Goal: Task Accomplishment & Management: Use online tool/utility

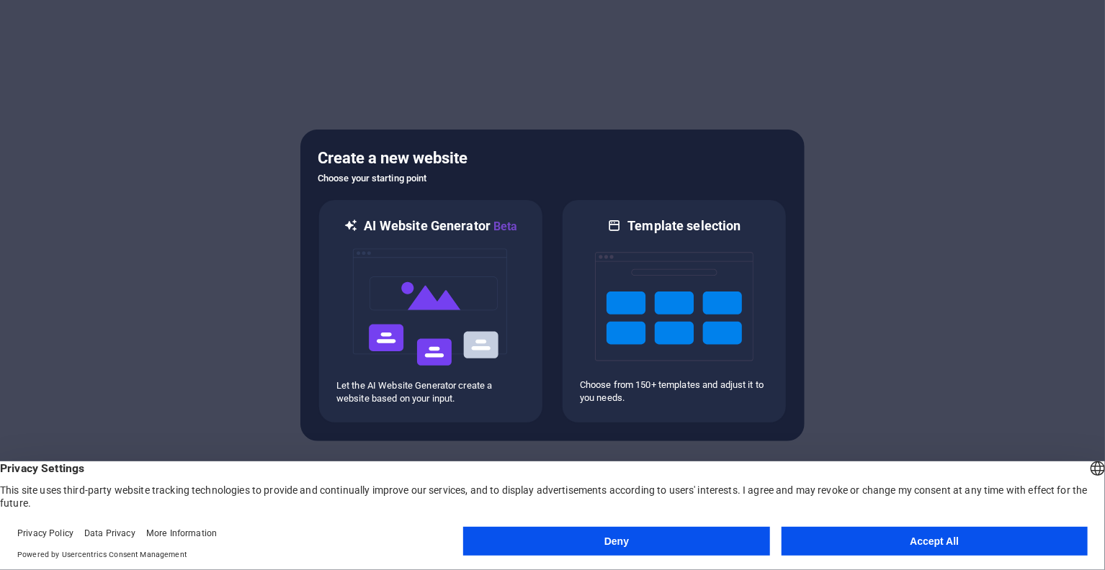
click at [881, 543] on button "Accept All" at bounding box center [934, 541] width 306 height 29
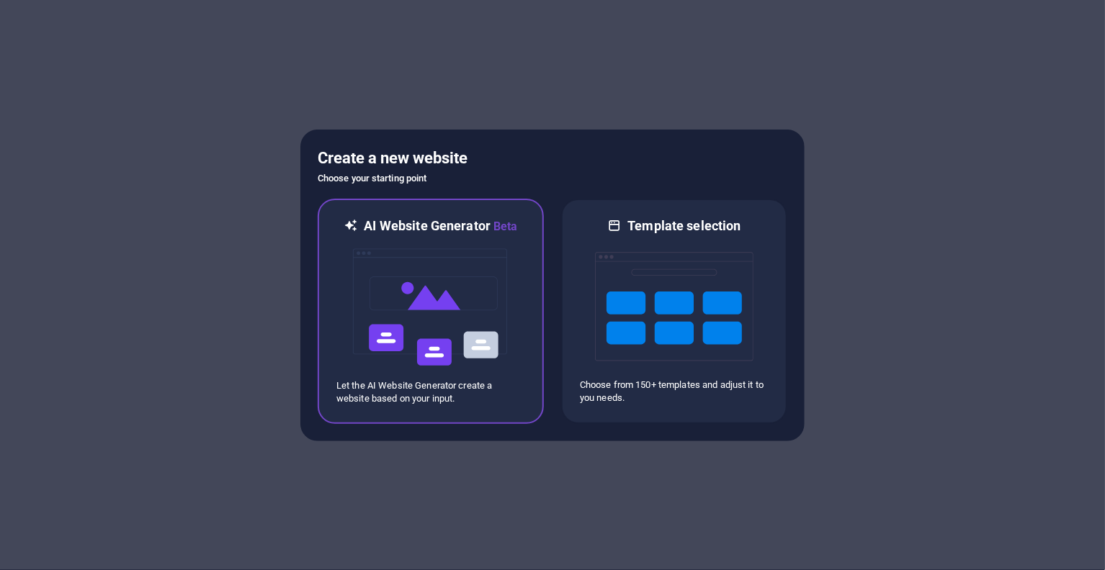
click at [471, 367] on img at bounding box center [430, 307] width 158 height 144
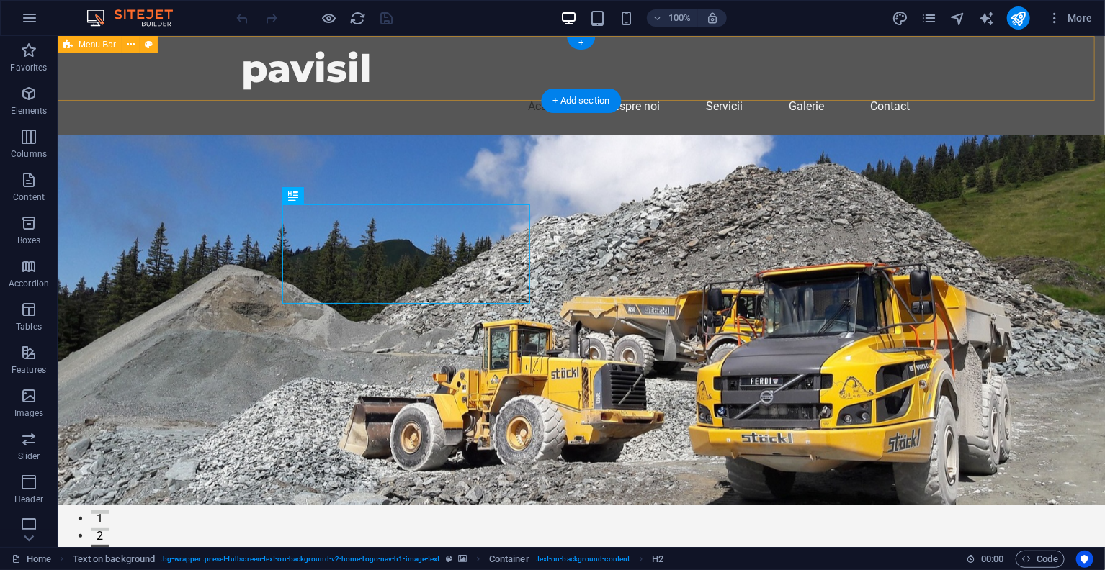
click at [172, 63] on div "pavisil Acasă Despre noi Servicii Galerie Contact" at bounding box center [580, 84] width 1047 height 99
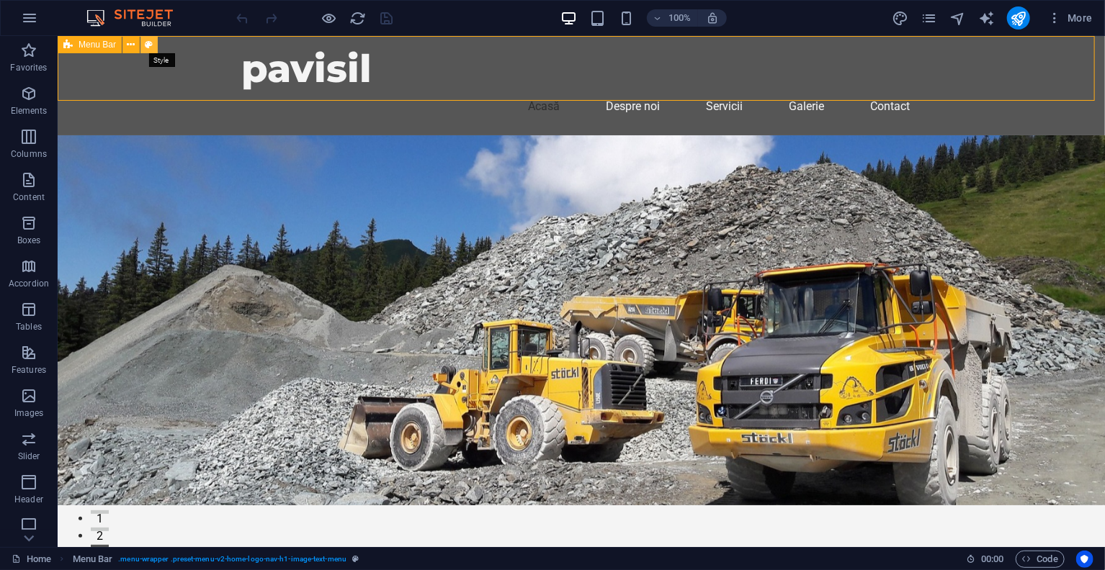
click at [143, 41] on button at bounding box center [148, 44] width 17 height 17
select select "rem"
select select "preset-menu-v2-home-logo-nav-h1-image-text-menu"
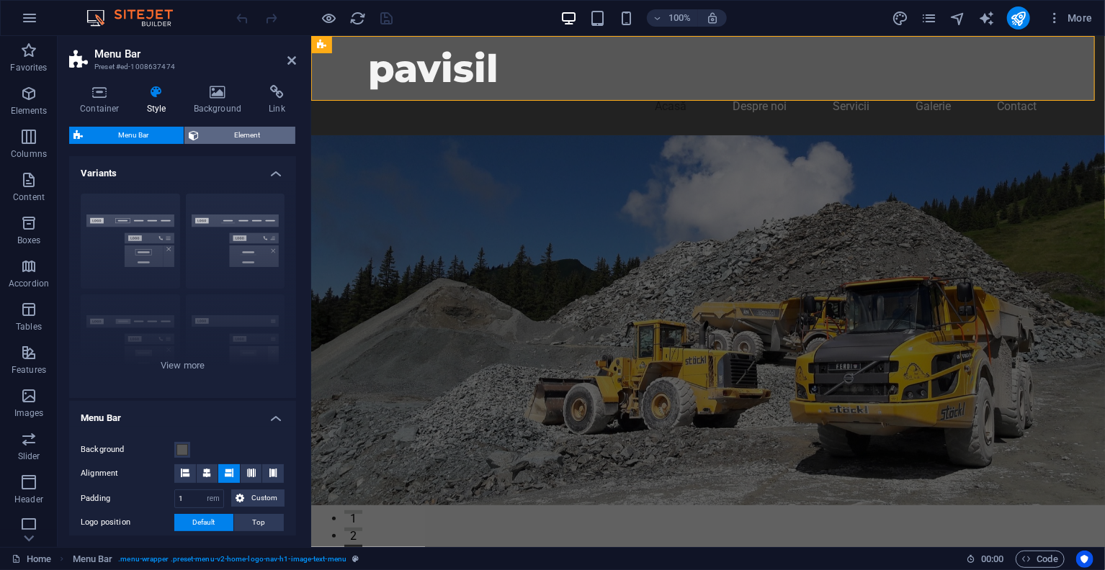
click at [233, 127] on span "Element" at bounding box center [247, 135] width 88 height 17
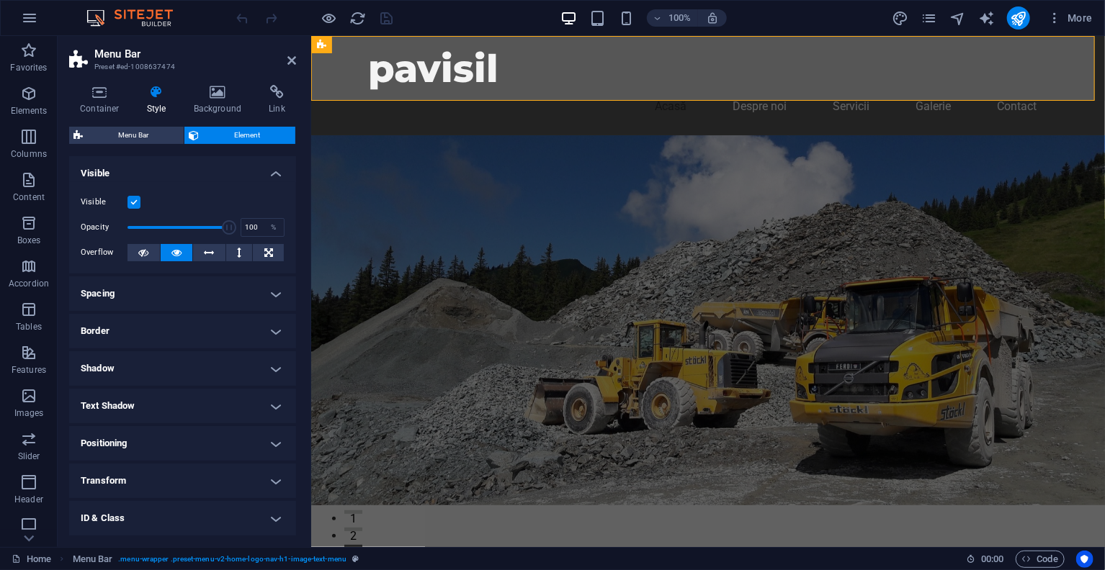
scroll to position [75, 0]
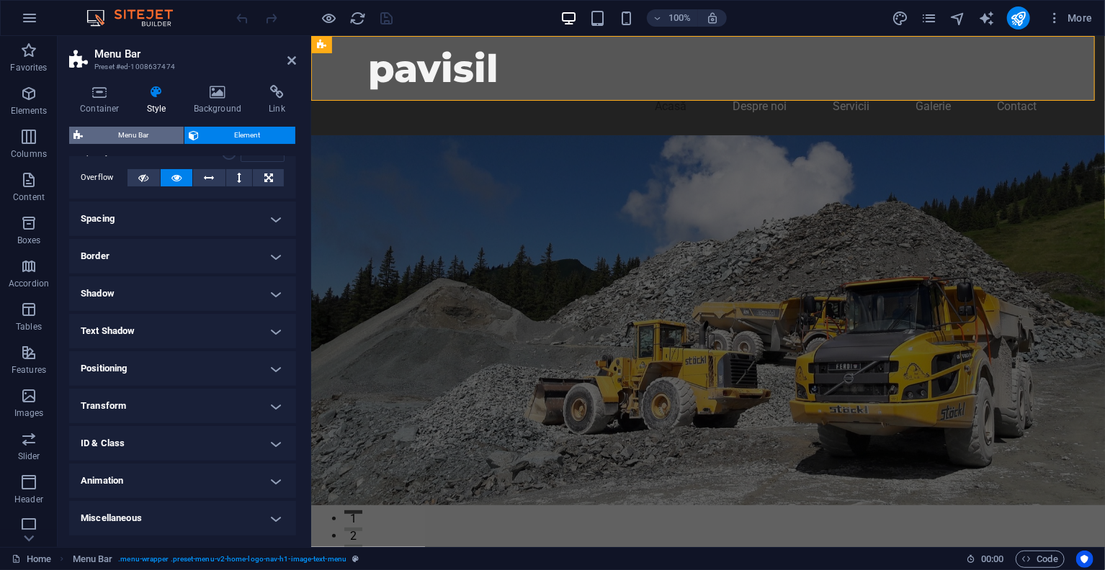
click at [103, 134] on span "Menu Bar" at bounding box center [133, 135] width 92 height 17
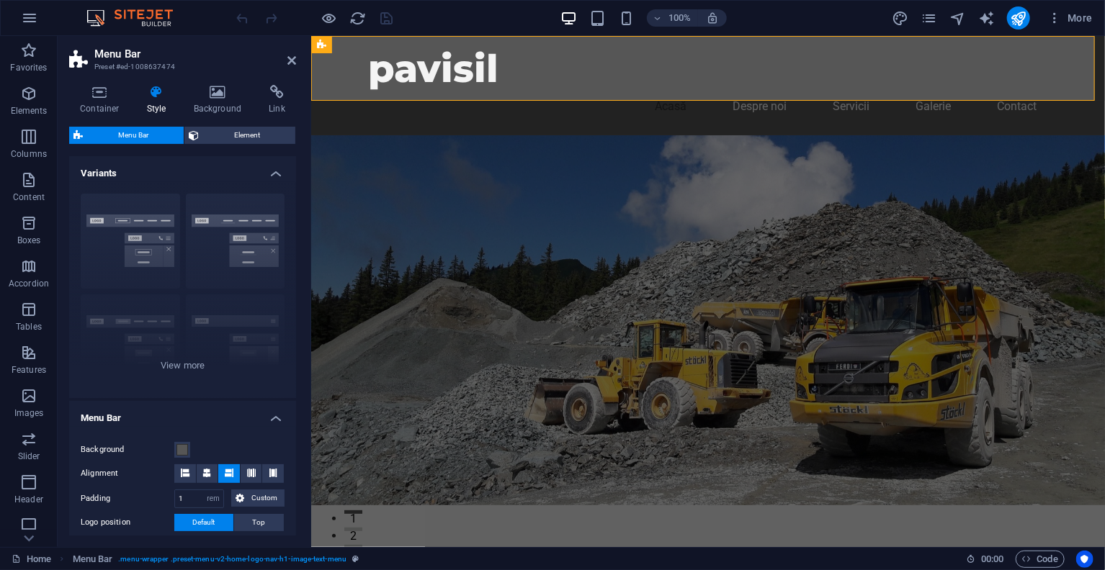
click at [598, 135] on figure at bounding box center [707, 320] width 794 height 370
drag, startPoint x: 296, startPoint y: 60, endPoint x: 238, endPoint y: 24, distance: 67.6
click at [296, 60] on icon at bounding box center [291, 61] width 9 height 12
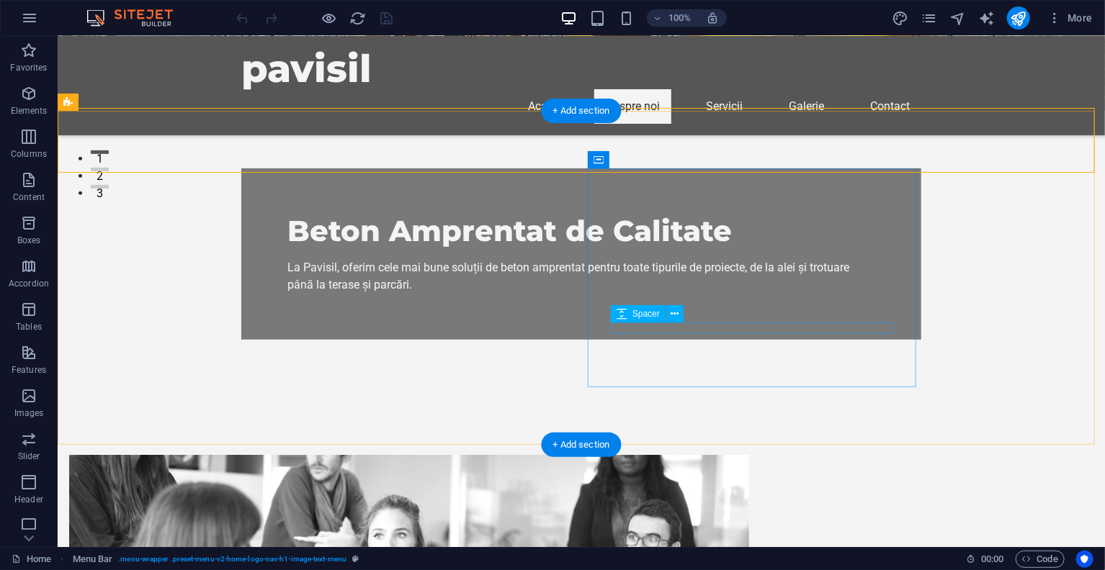
scroll to position [288, 0]
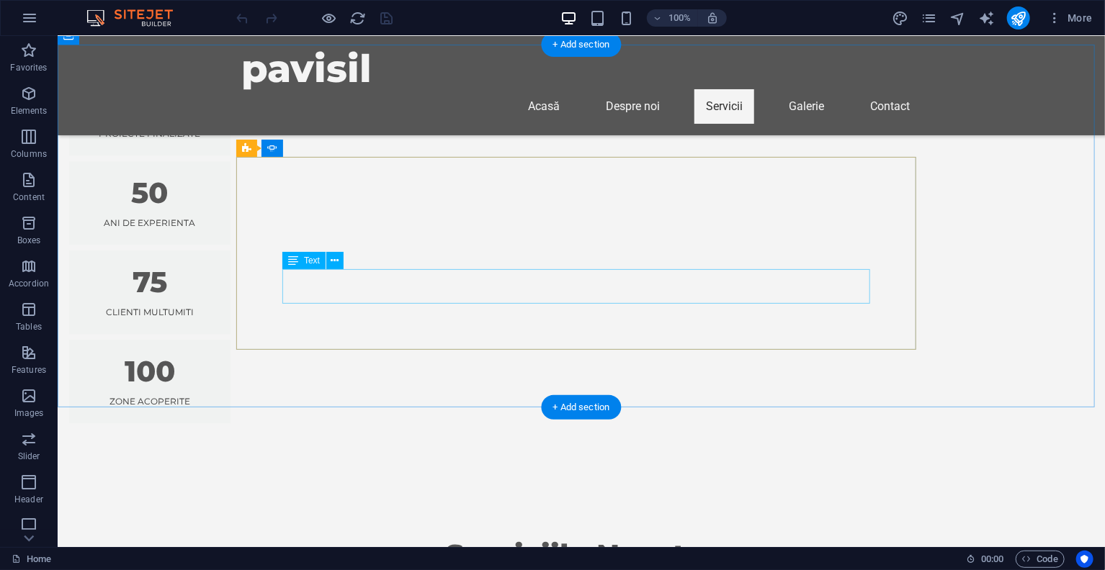
scroll to position [1512, 0]
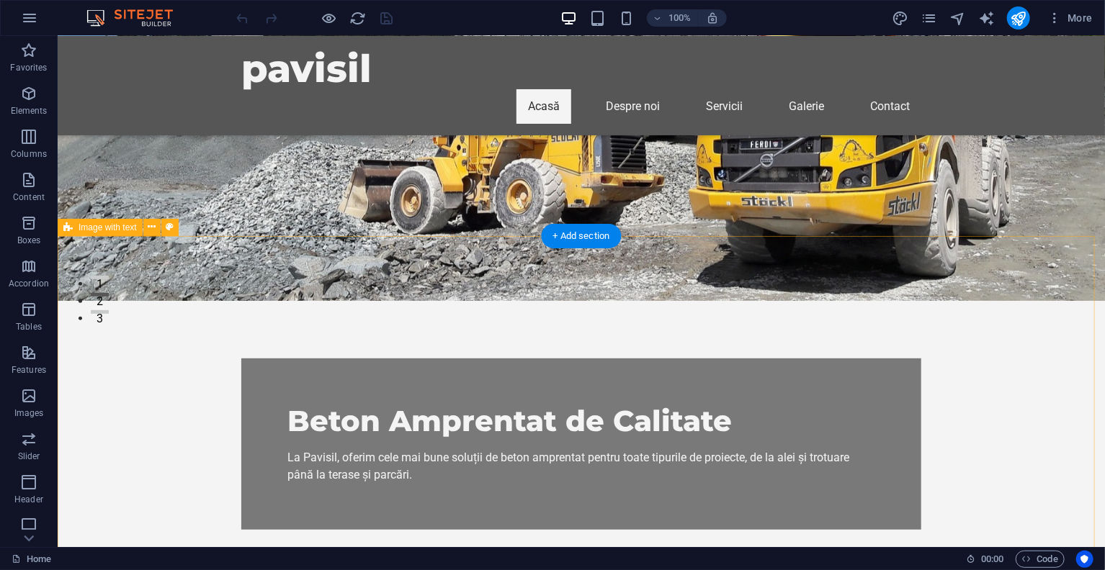
scroll to position [0, 0]
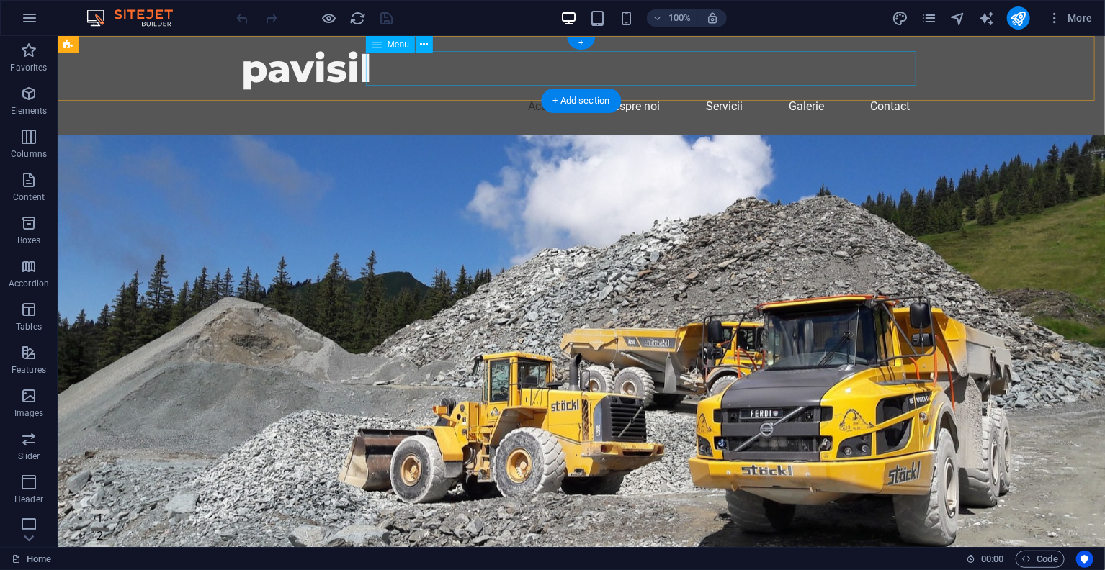
click at [796, 89] on nav "Acasă Despre noi Servicii Galerie Contact" at bounding box center [581, 106] width 680 height 35
select select
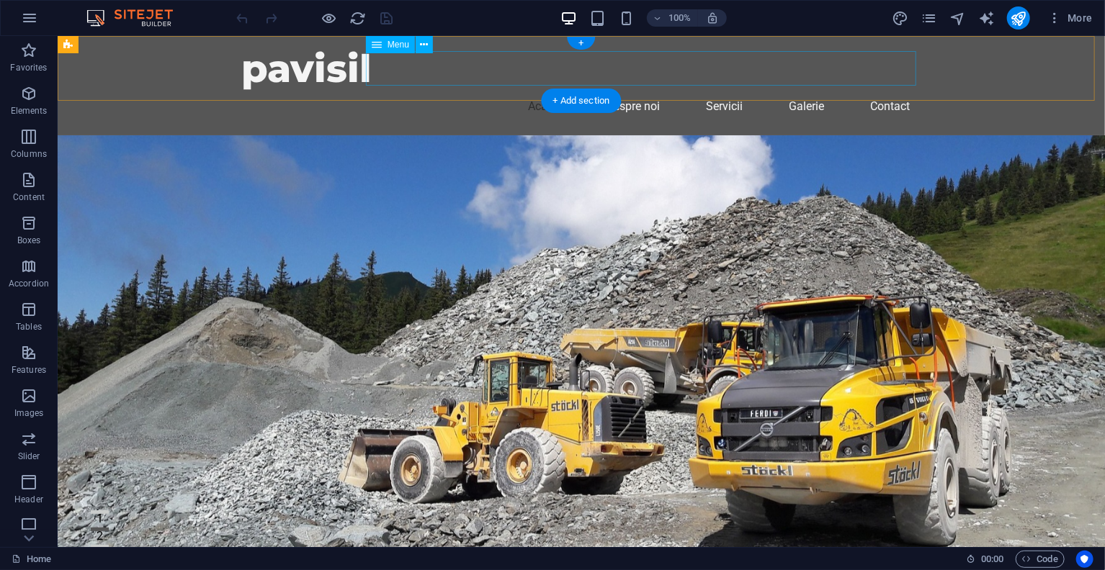
select select
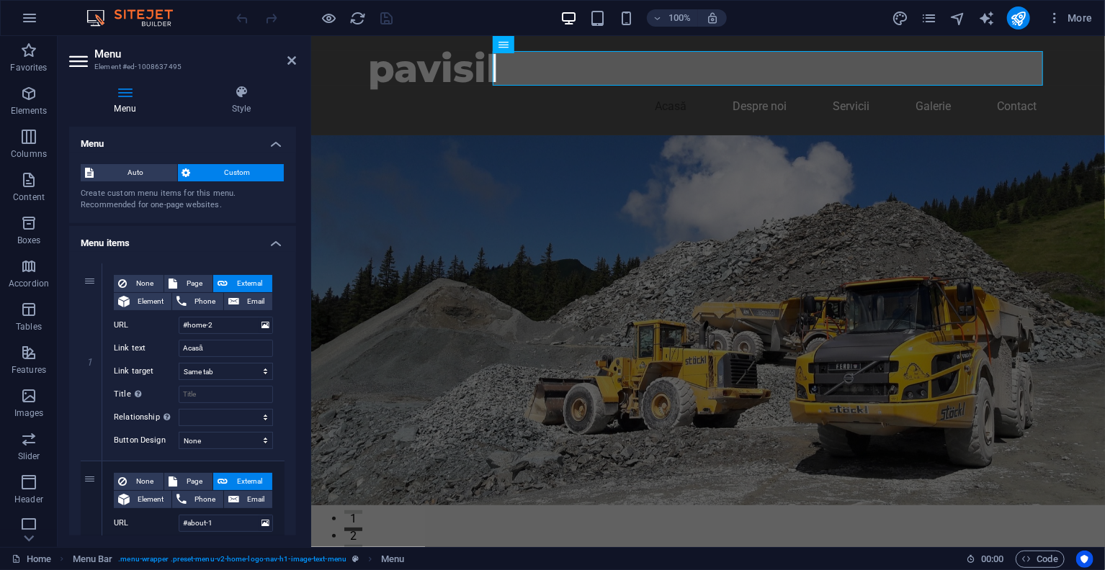
click at [290, 52] on h2 "Menu" at bounding box center [195, 54] width 202 height 13
drag, startPoint x: 287, startPoint y: 58, endPoint x: 231, endPoint y: 27, distance: 63.8
click at [287, 58] on icon at bounding box center [291, 61] width 9 height 12
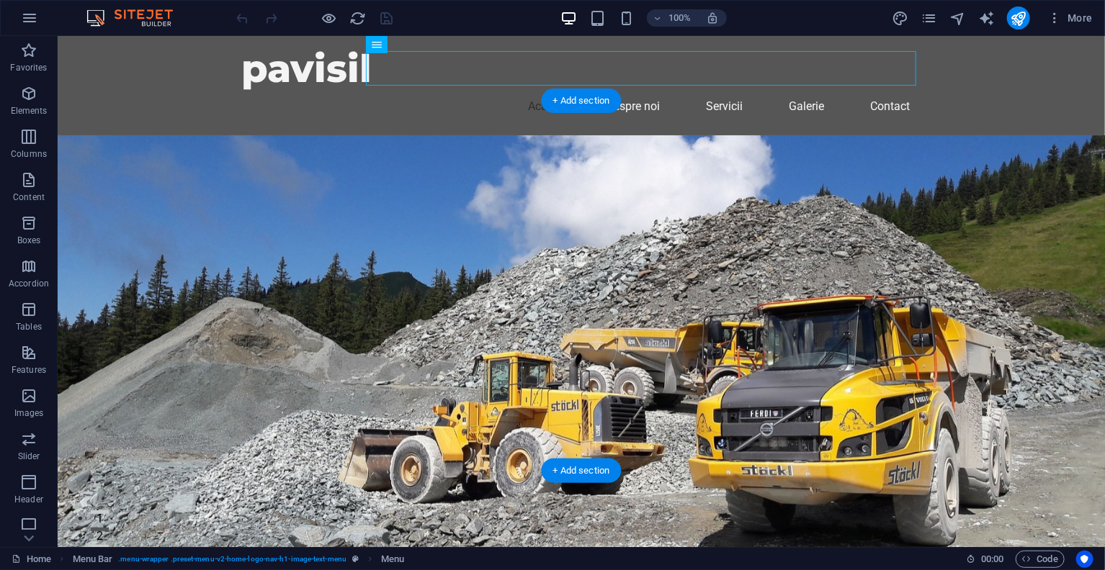
click at [757, 310] on figure at bounding box center [580, 352] width 1047 height 435
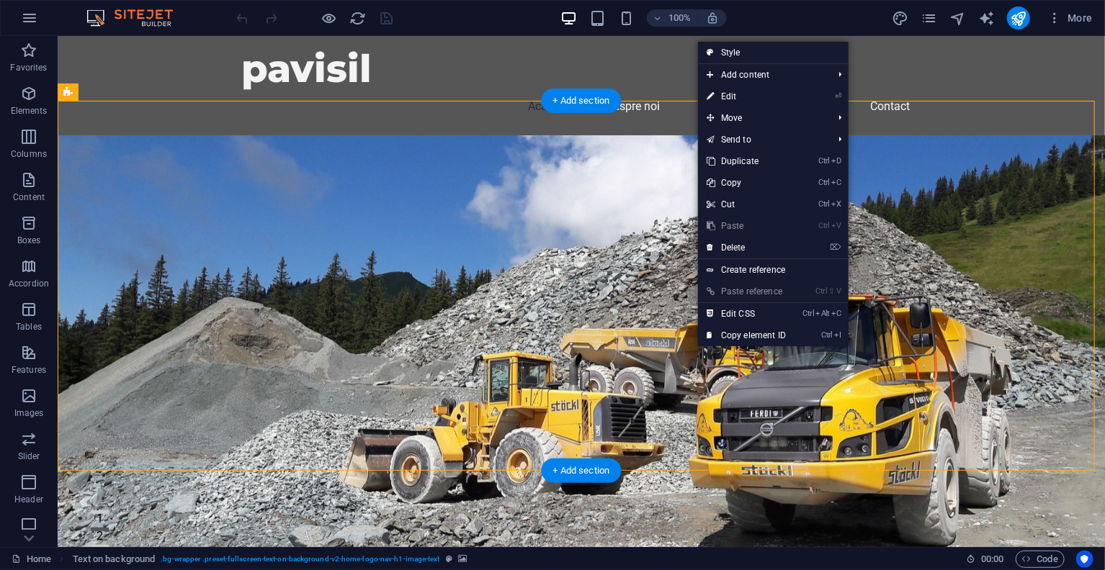
click at [660, 310] on figure at bounding box center [580, 352] width 1047 height 435
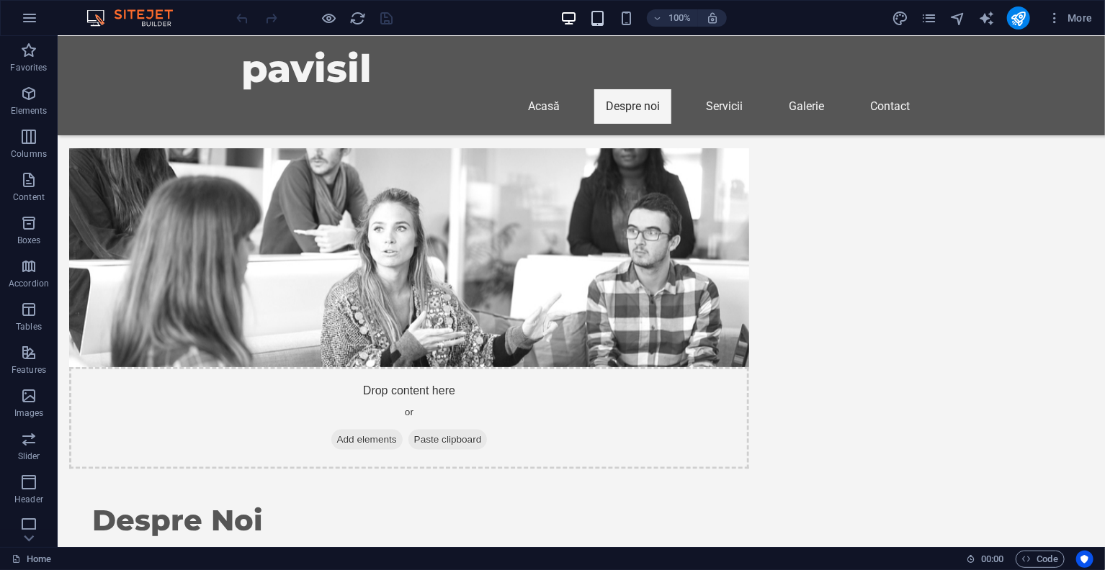
click at [601, 22] on icon "button" at bounding box center [597, 18] width 17 height 17
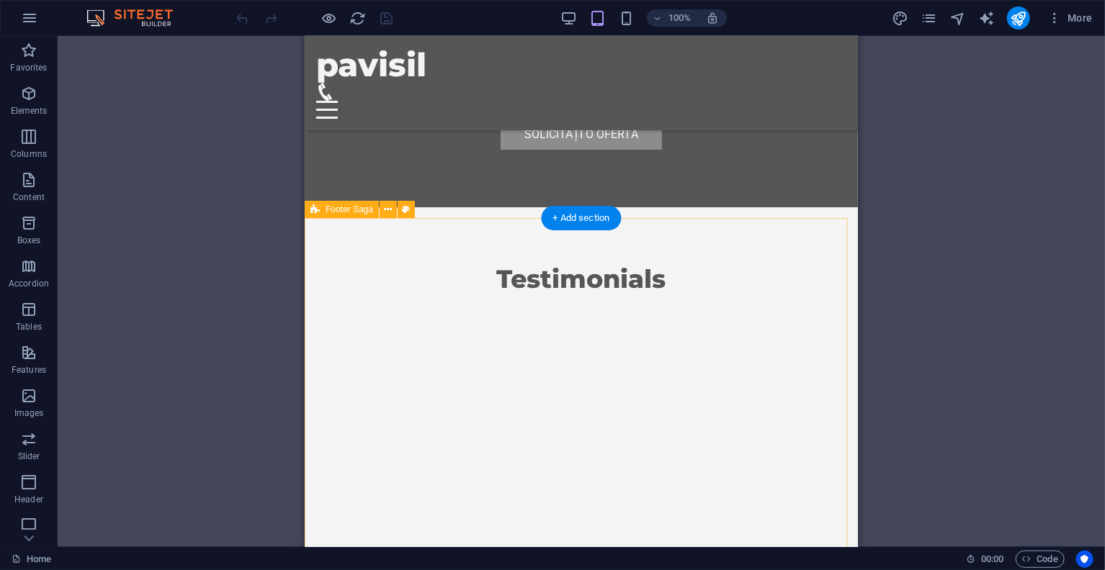
scroll to position [2754, 0]
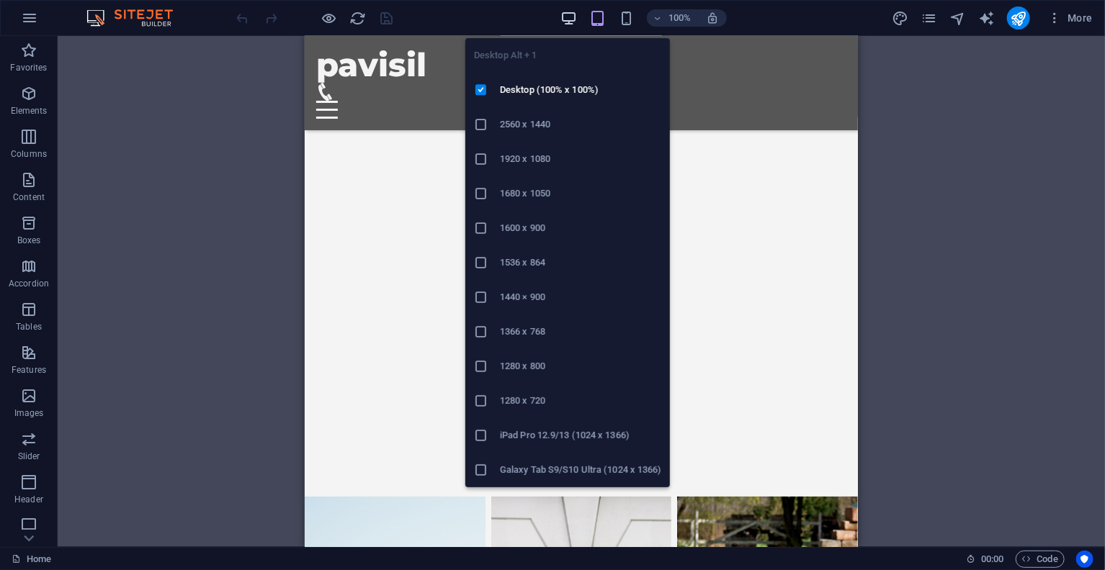
click at [560, 14] on span "button" at bounding box center [568, 18] width 17 height 17
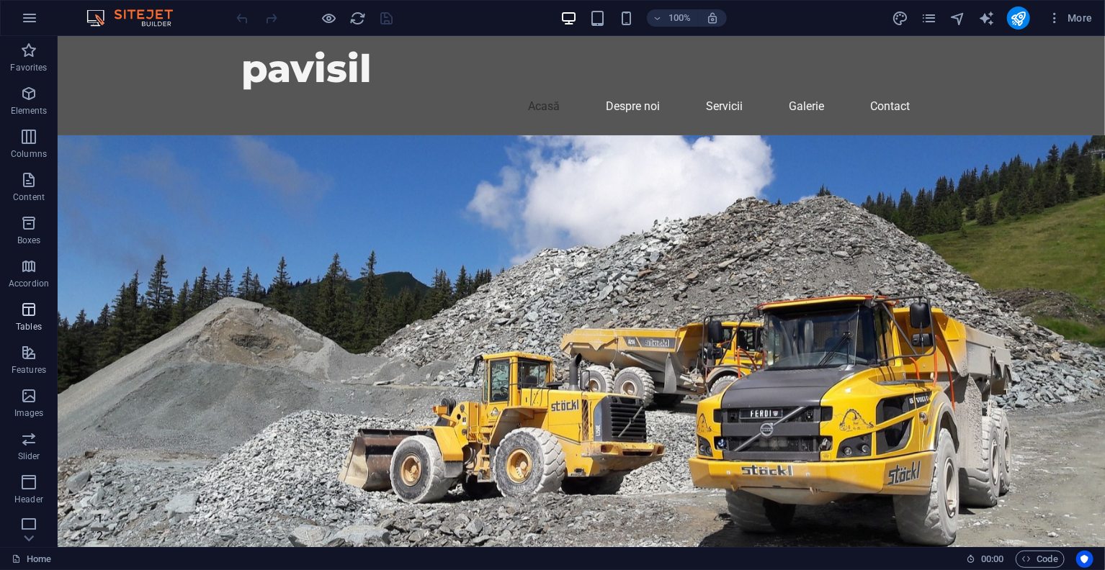
scroll to position [136, 0]
click at [37, 481] on icon "button" at bounding box center [28, 475] width 17 height 17
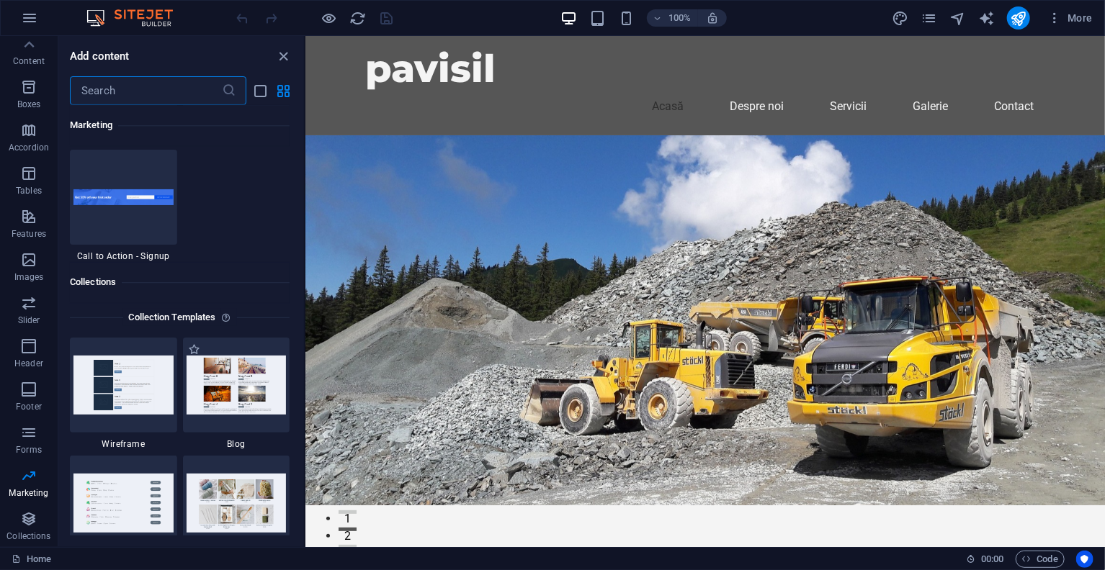
scroll to position [13241, 0]
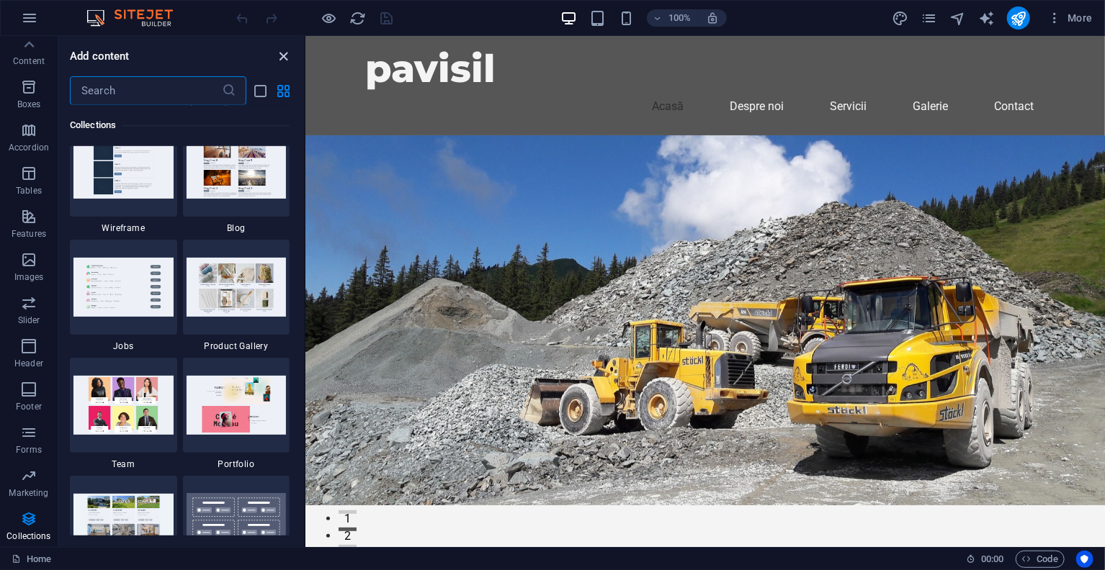
click at [284, 55] on icon "close panel" at bounding box center [284, 56] width 17 height 17
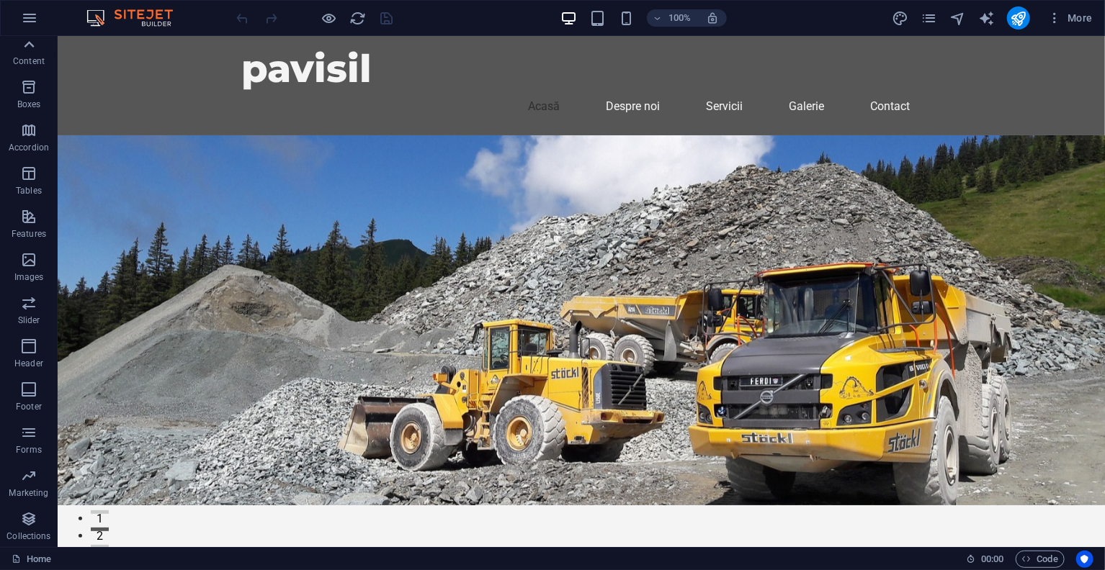
click at [28, 50] on icon at bounding box center [29, 45] width 20 height 20
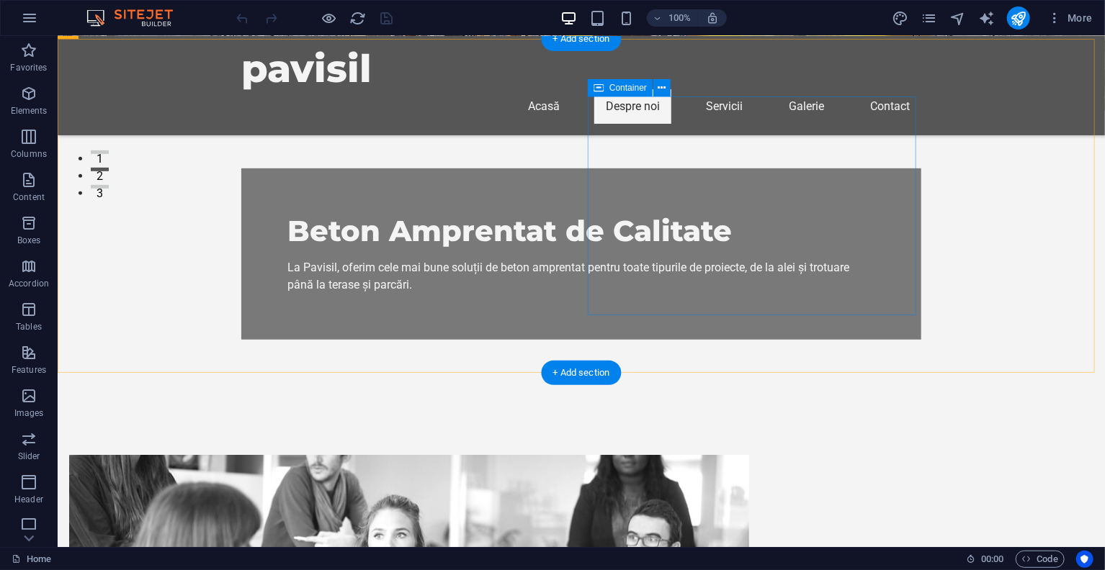
scroll to position [648, 0]
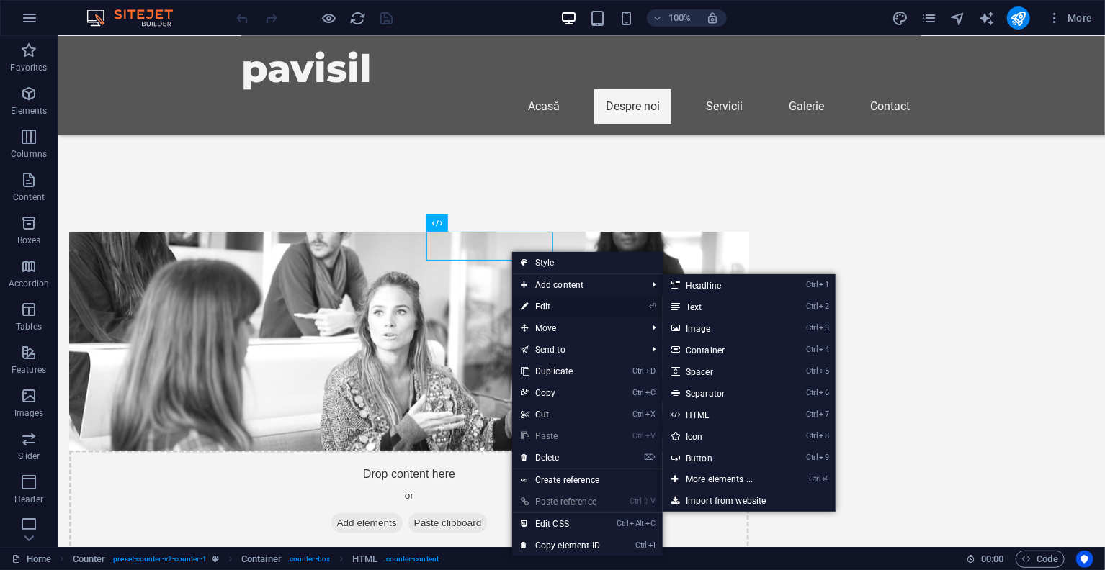
drag, startPoint x: 552, startPoint y: 302, endPoint x: 239, endPoint y: 263, distance: 315.0
click at [552, 302] on link "⏎ Edit" at bounding box center [560, 307] width 96 height 22
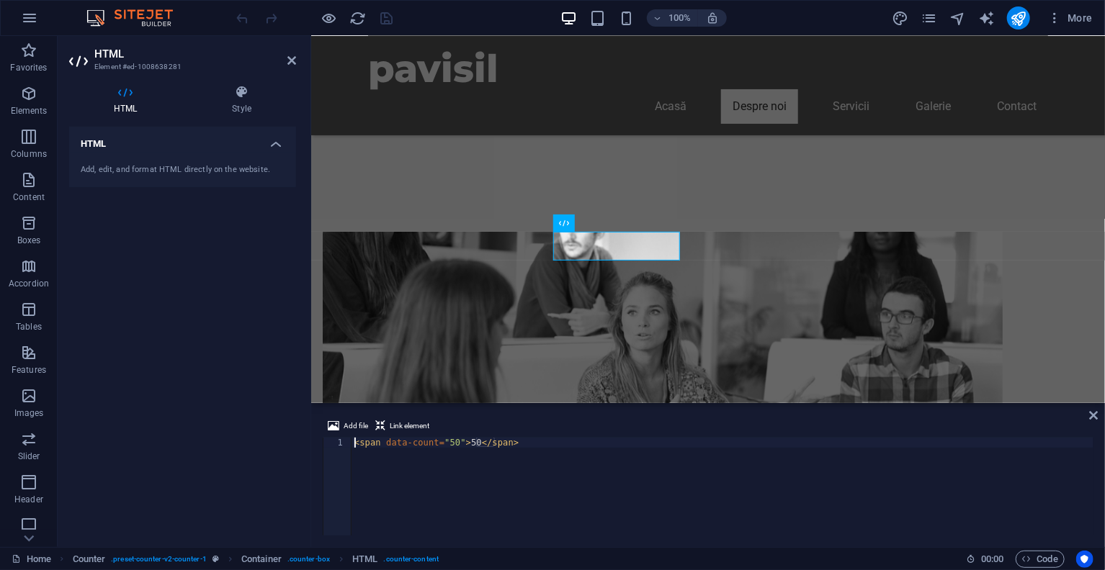
click at [449, 440] on div "< span data-count = "50" > 50 </ span >" at bounding box center [722, 497] width 742 height 118
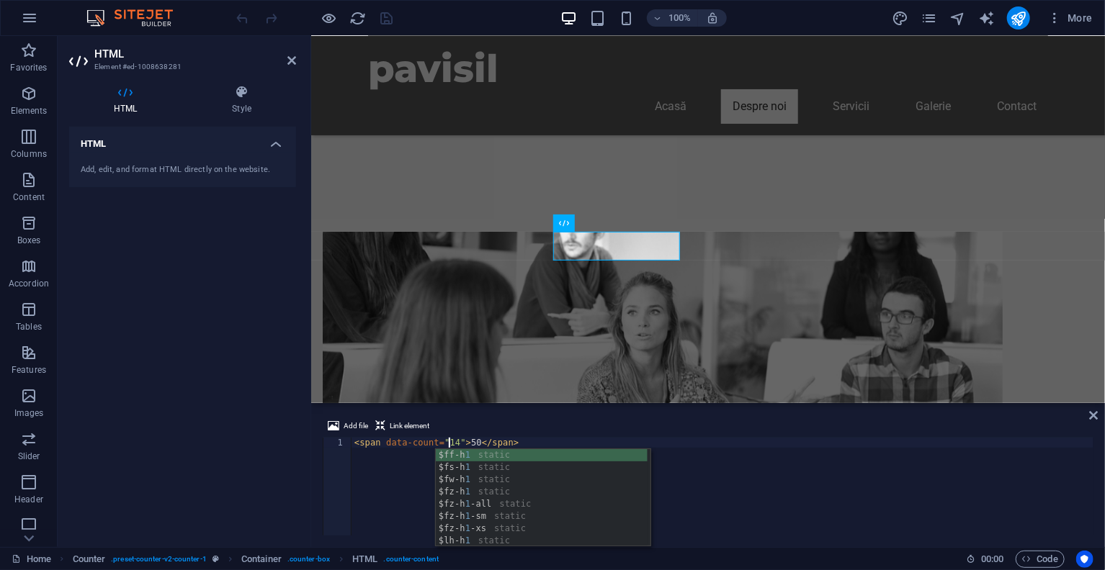
scroll to position [0, 12]
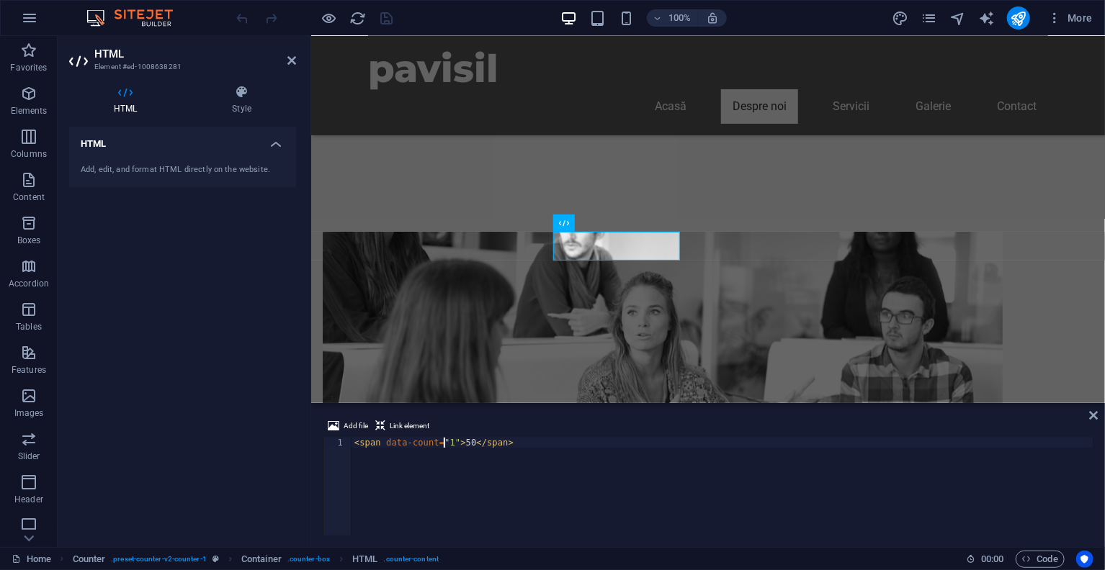
type textarea "<span data-count="15">50</span>"
click at [523, 444] on div "< span data-count = "15" > 50 </ span >" at bounding box center [722, 497] width 742 height 118
type textarea "<span data-count="15">50</span>"
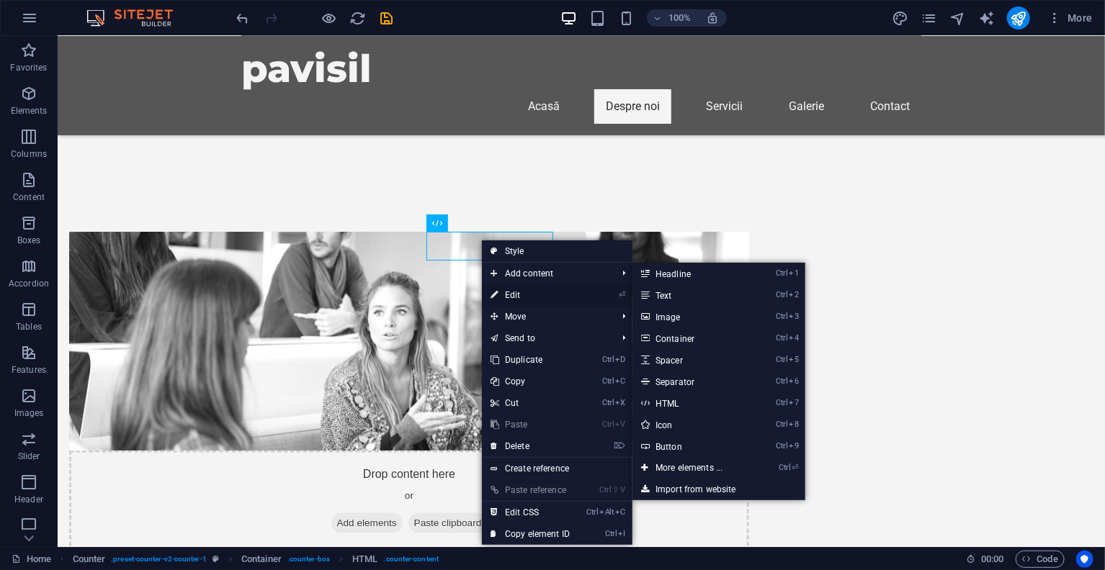
click at [526, 292] on link "⏎ Edit" at bounding box center [530, 295] width 96 height 22
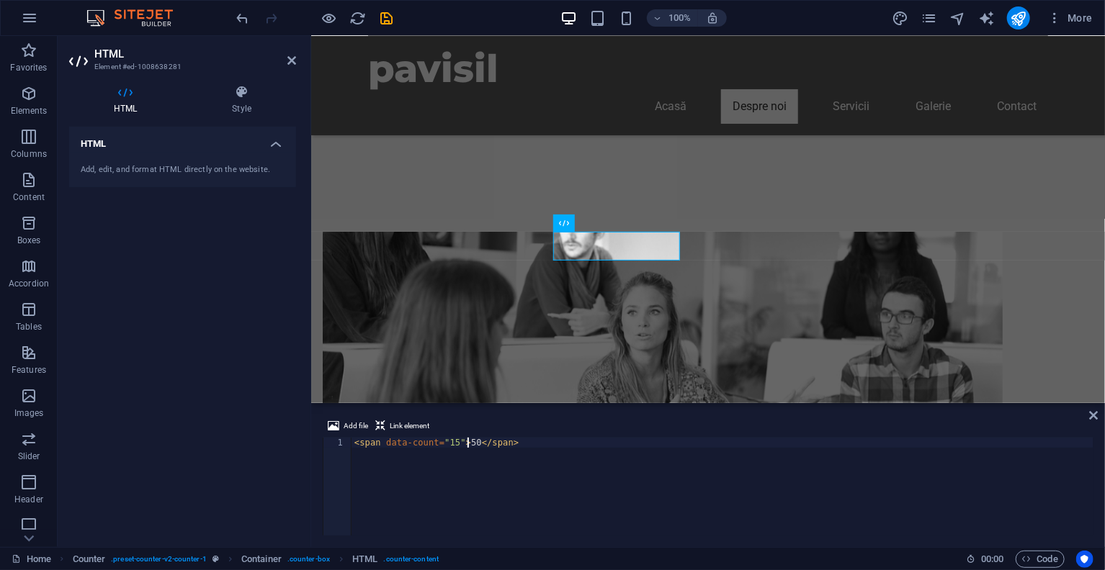
click at [466, 440] on div "< span data-count = "15" > 50 </ span >" at bounding box center [722, 497] width 742 height 118
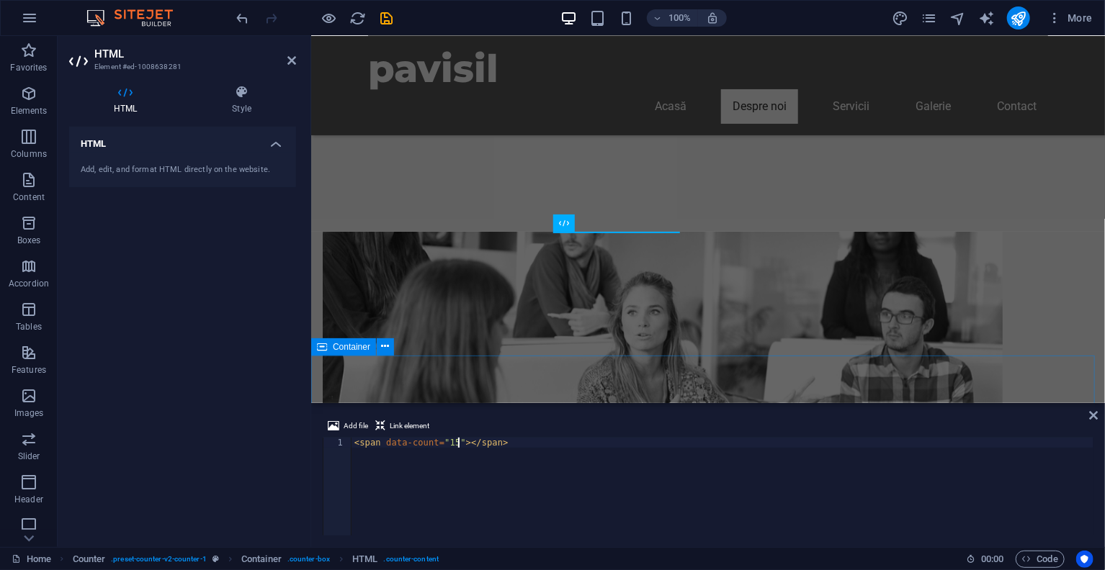
scroll to position [0, 13]
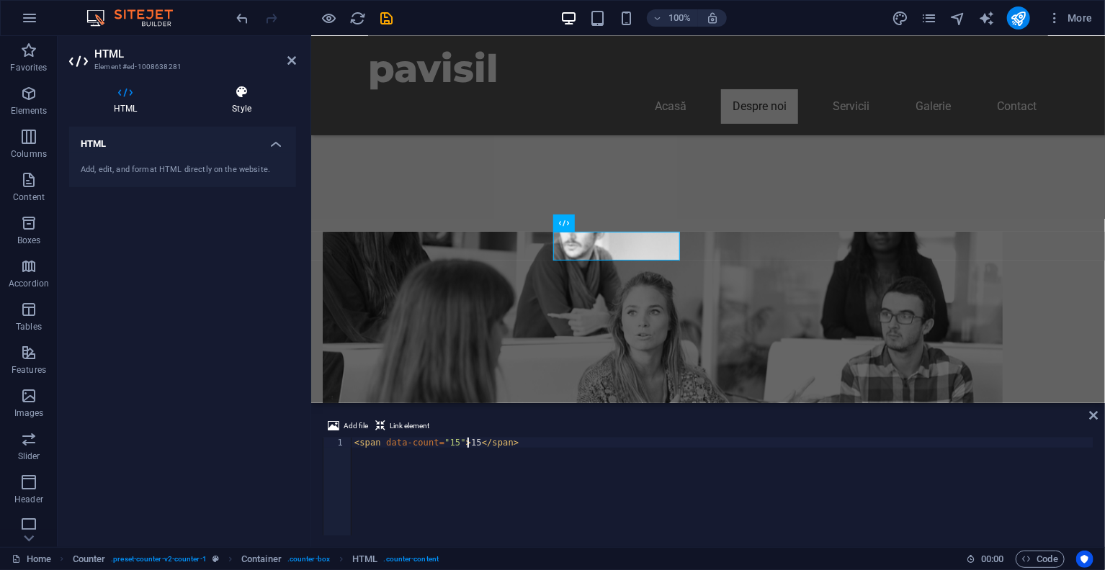
type textarea "<span data-count="15">15</span>"
click at [243, 103] on h4 "Style" at bounding box center [241, 100] width 109 height 30
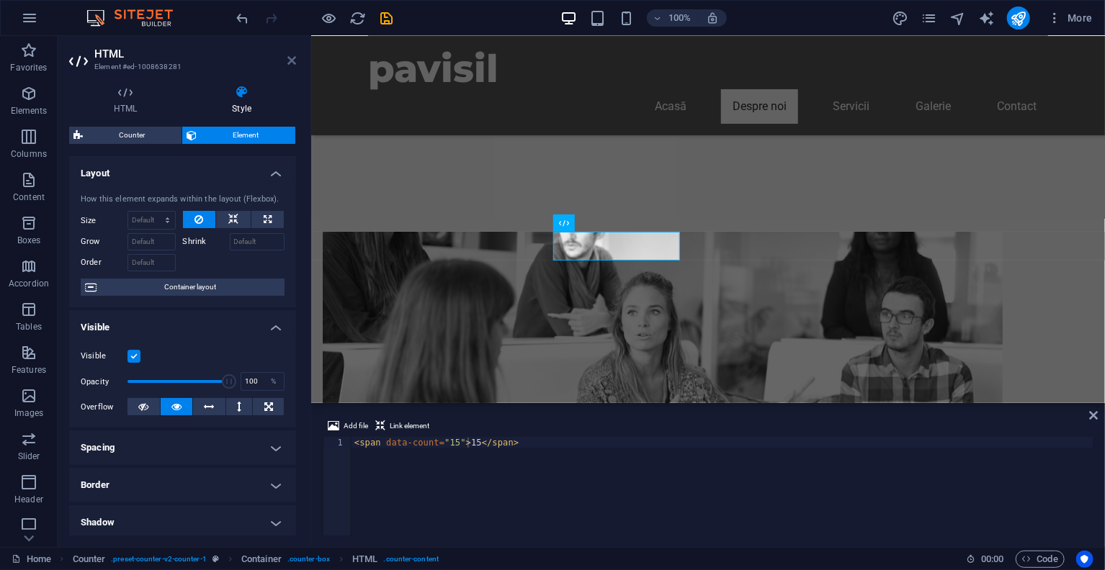
drag, startPoint x: 293, startPoint y: 61, endPoint x: 271, endPoint y: 53, distance: 23.3
click at [293, 61] on icon at bounding box center [291, 61] width 9 height 12
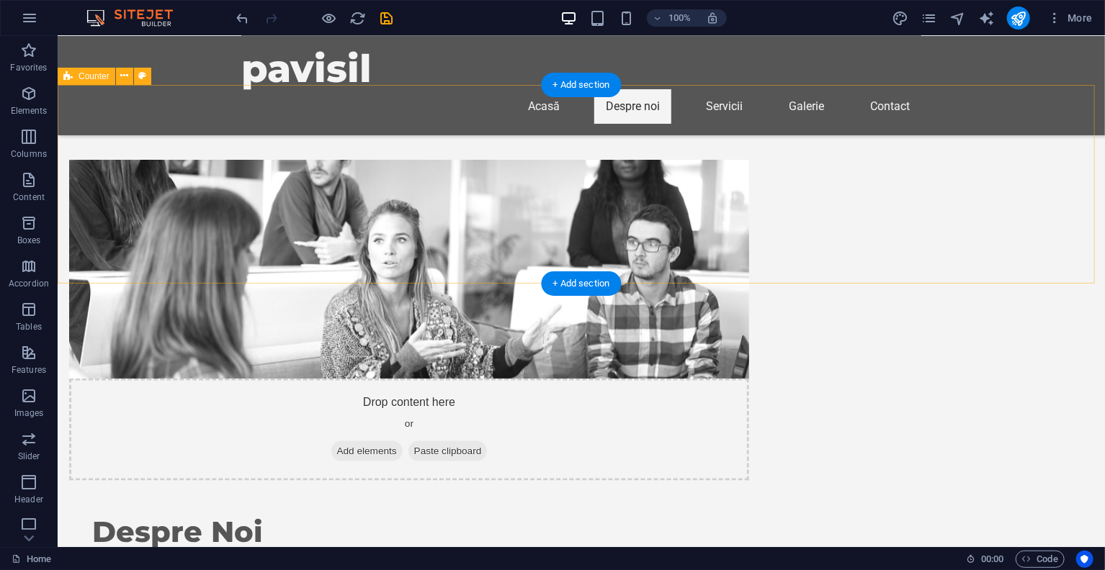
scroll to position [648, 0]
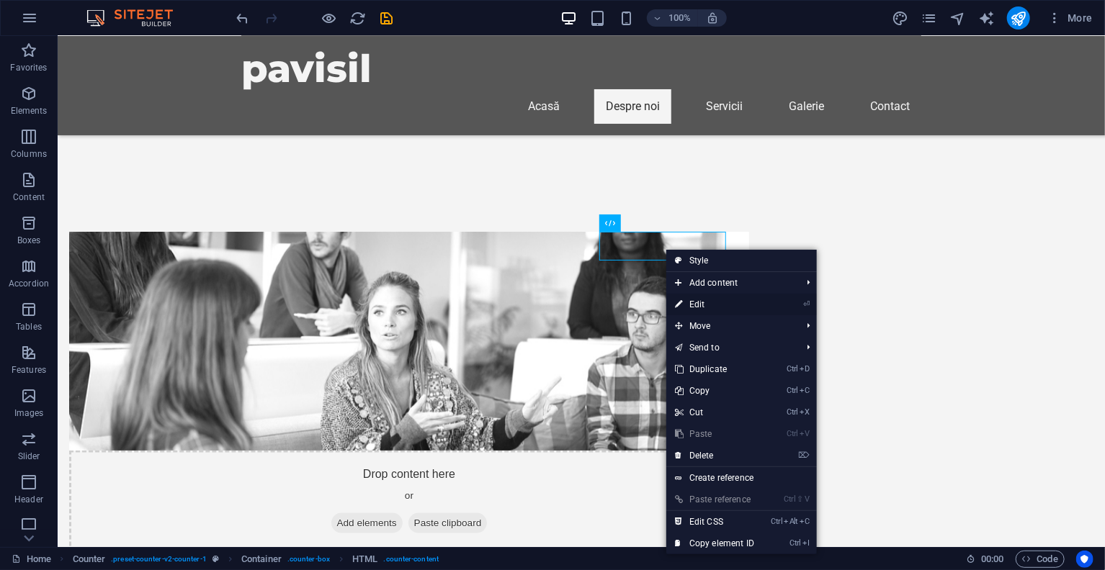
click at [723, 302] on link "⏎ Edit" at bounding box center [714, 305] width 96 height 22
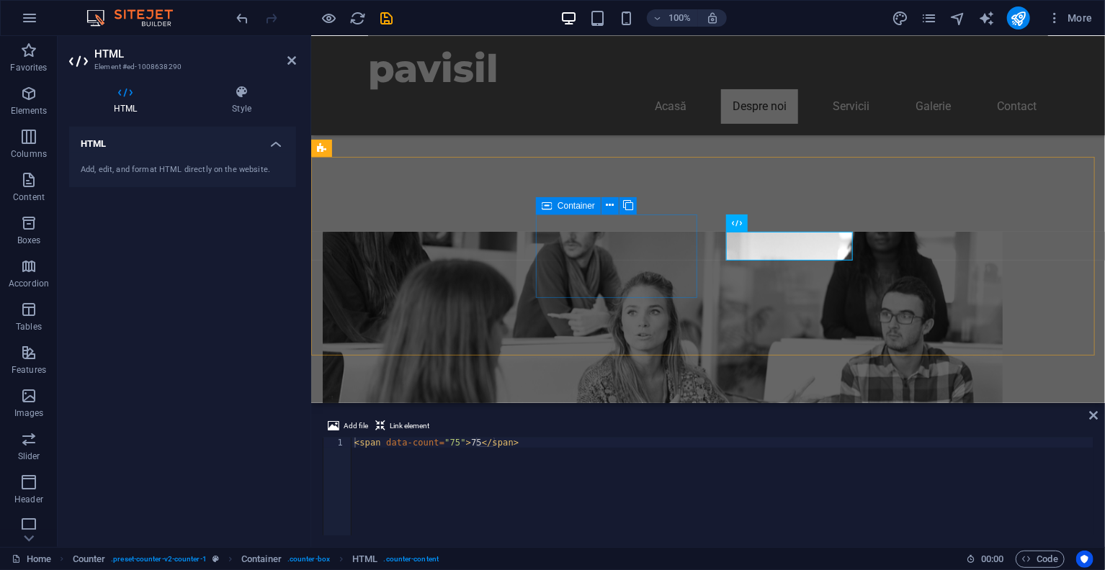
drag, startPoint x: 535, startPoint y: 286, endPoint x: 819, endPoint y: 259, distance: 285.7
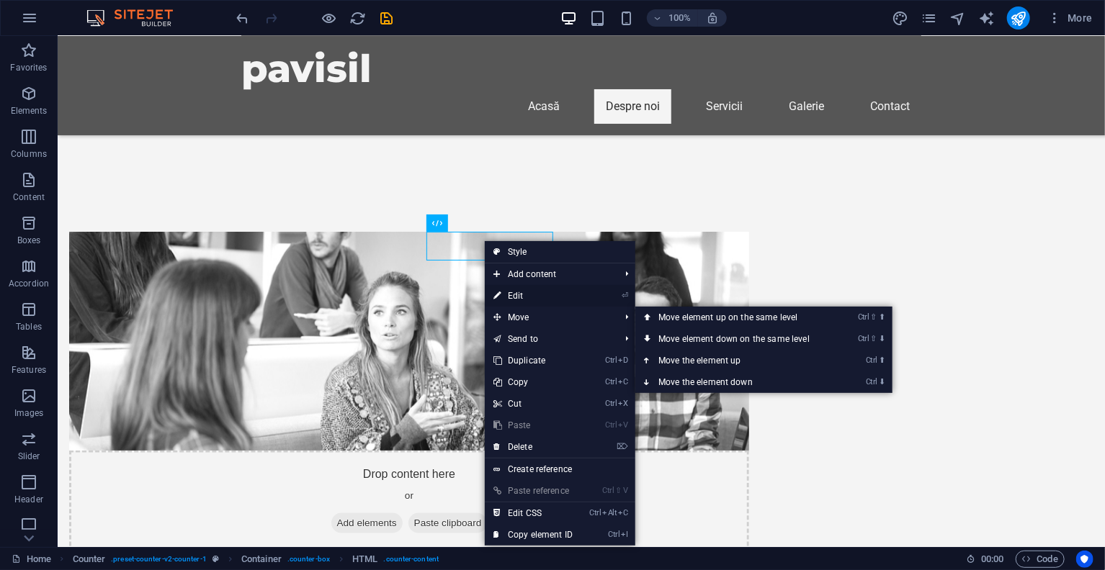
click at [518, 293] on link "⏎ Edit" at bounding box center [533, 296] width 96 height 22
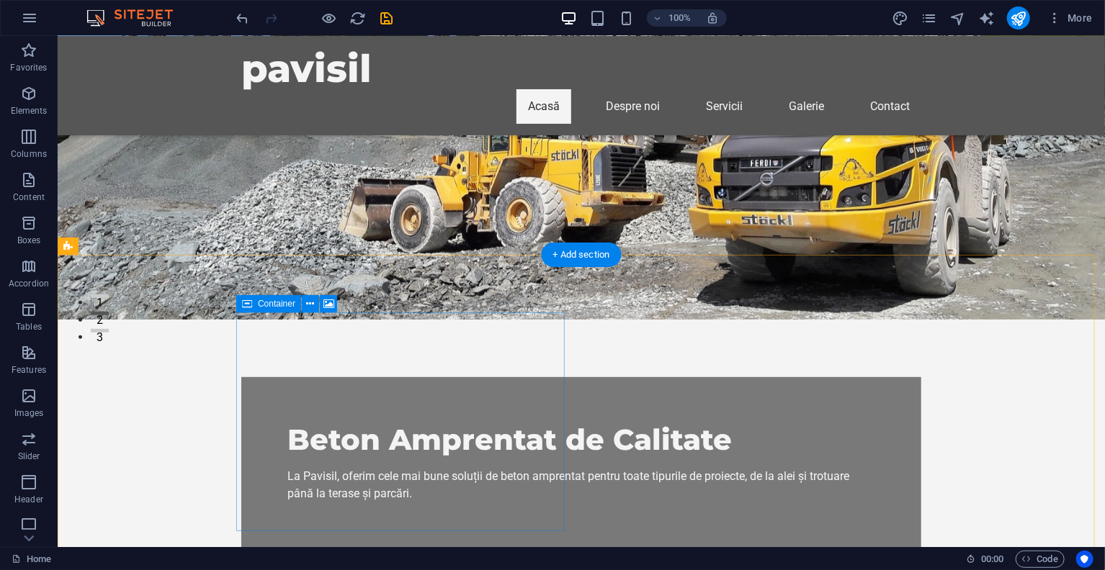
scroll to position [0, 0]
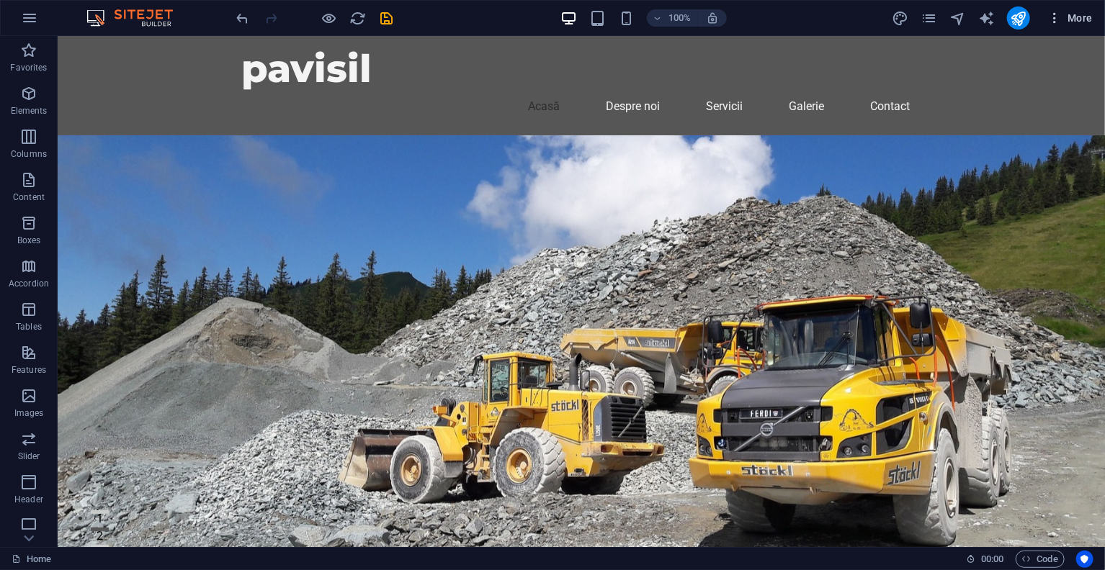
click at [1044, 21] on button "More" at bounding box center [1069, 17] width 57 height 23
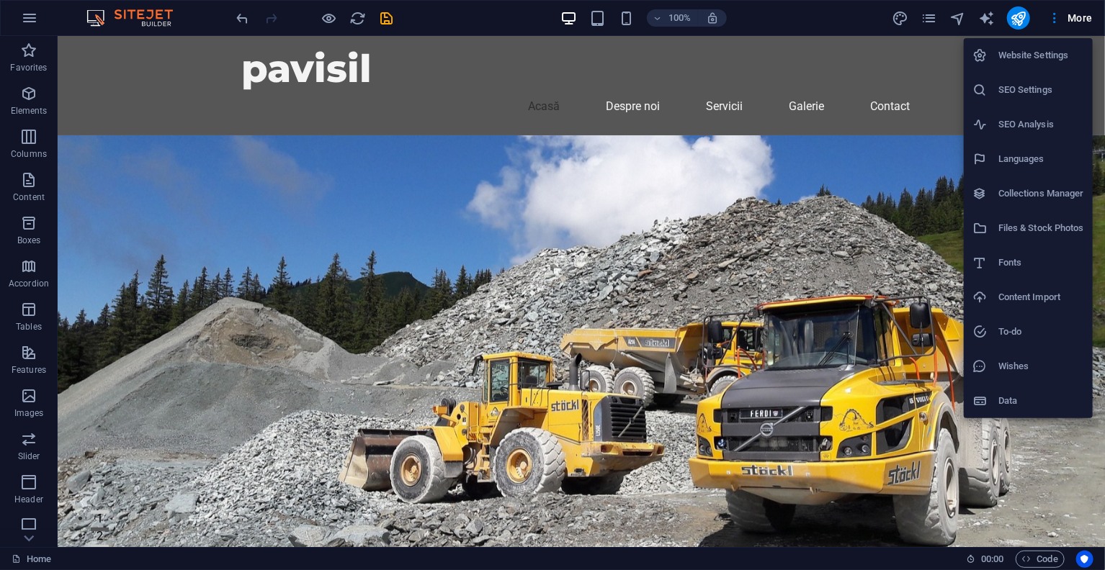
click at [1030, 127] on h6 "SEO Analysis" at bounding box center [1041, 124] width 86 height 17
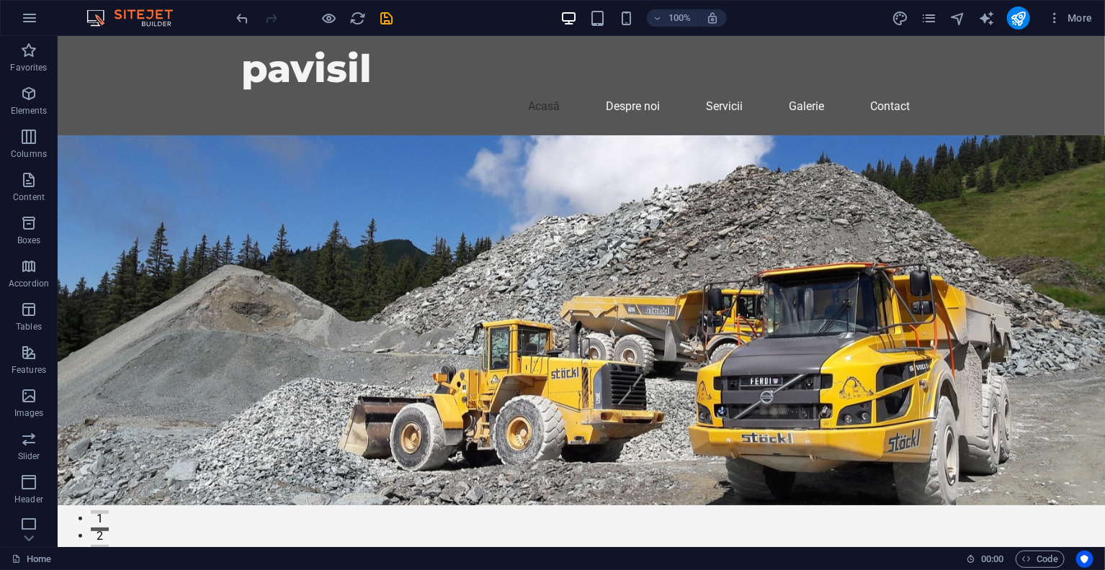
select select "google.com"
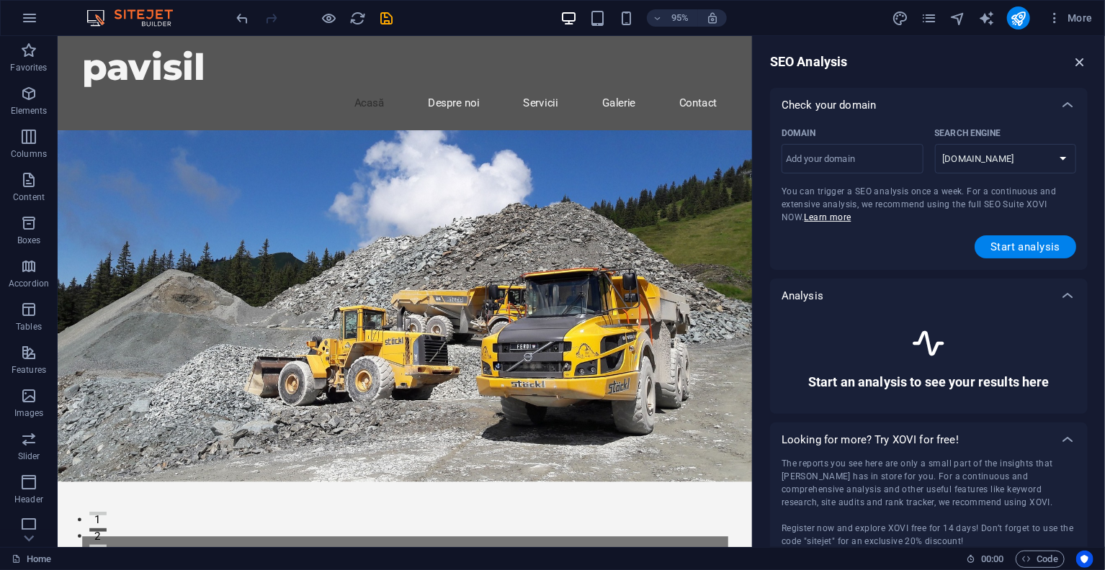
drag, startPoint x: 1077, startPoint y: 64, endPoint x: 978, endPoint y: 48, distance: 100.7
click at [1077, 64] on icon "button" at bounding box center [1080, 62] width 16 height 16
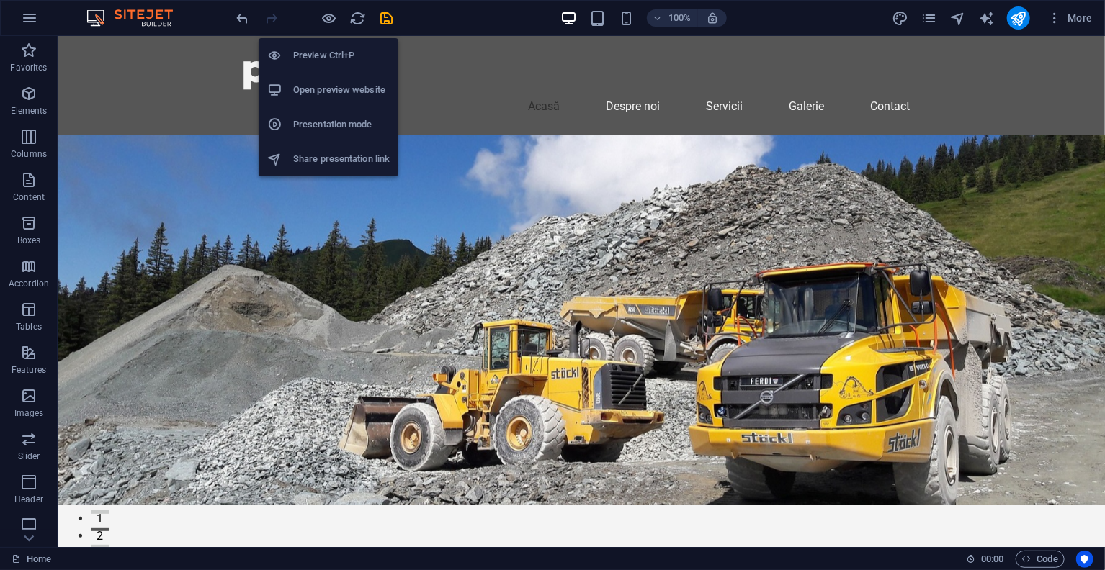
click at [338, 97] on h6 "Open preview website" at bounding box center [341, 89] width 96 height 17
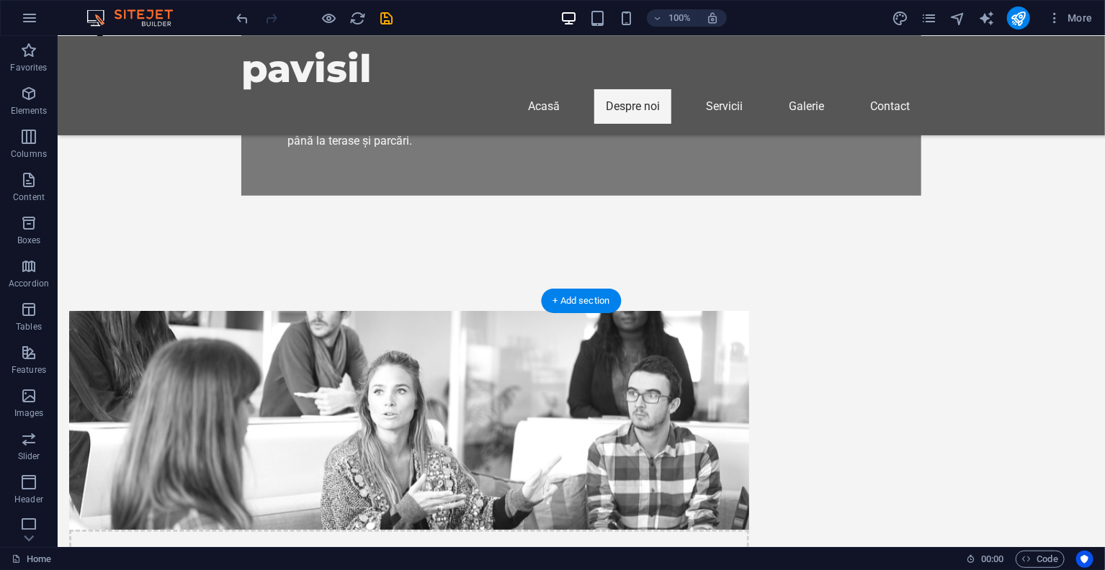
scroll to position [720, 0]
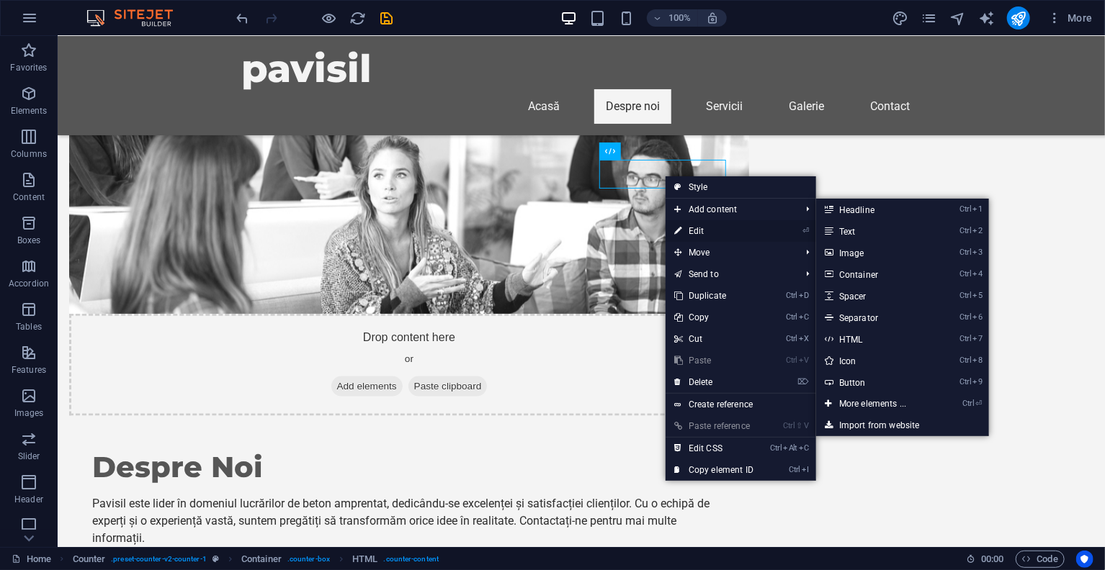
click at [701, 228] on link "⏎ Edit" at bounding box center [713, 231] width 96 height 22
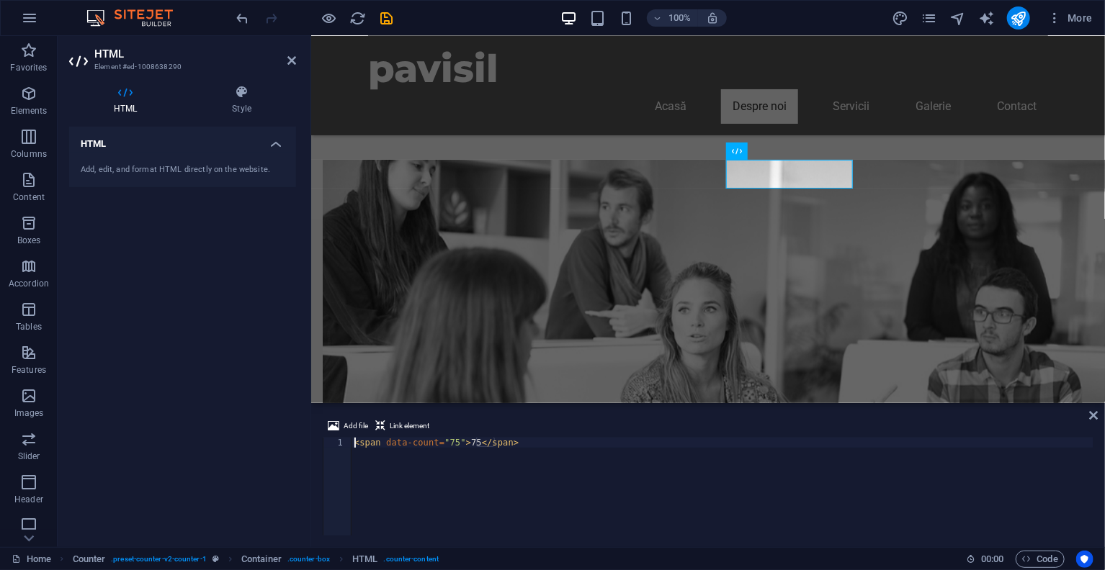
click at [464, 441] on div "< span data-count = "75" > 75 </ span >" at bounding box center [722, 497] width 742 height 118
click at [464, 438] on div "< span data-count = "75" > 75 </ span >" at bounding box center [722, 497] width 742 height 118
click at [466, 442] on div "< span data-count = "75" > 75 </ span >" at bounding box center [722, 497] width 742 height 118
click at [464, 442] on div "< span data-count = "75" > 75 </ span >" at bounding box center [722, 497] width 742 height 118
click at [467, 441] on div "< span data-count = "75" > 75 </ span >" at bounding box center [722, 497] width 742 height 118
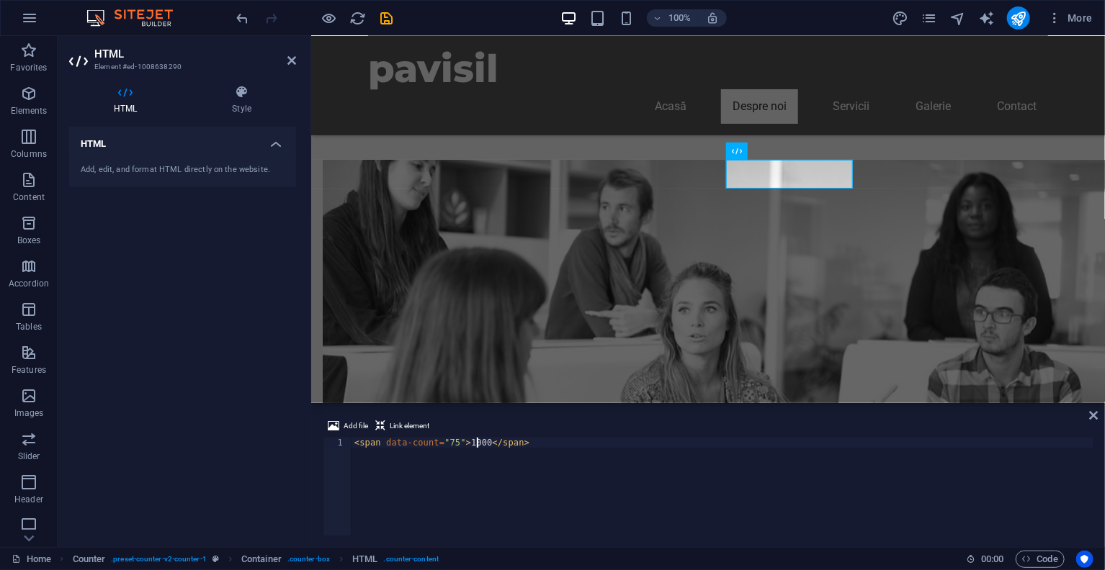
scroll to position [0, 14]
click at [446, 441] on div "< span data-count = "75" > 1000+ </ span >" at bounding box center [722, 497] width 742 height 118
click at [446, 439] on div "< span data-count = "75" > 1000+ </ span >" at bounding box center [722, 497] width 742 height 118
click at [443, 438] on div "< span data-count = "75" > 1000+ </ span >" at bounding box center [722, 497] width 742 height 118
click at [446, 440] on div "< span data-count = "75" > 1000+ </ span >" at bounding box center [722, 497] width 742 height 118
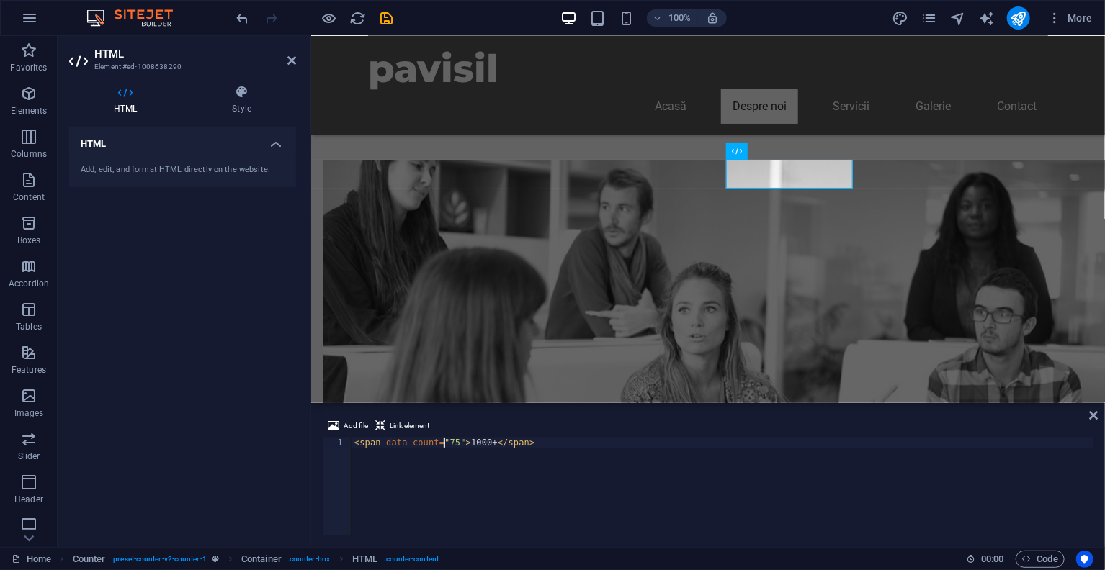
click at [446, 438] on div "< span data-count = "75" > 1000+ </ span >" at bounding box center [722, 497] width 742 height 118
click at [446, 441] on div "< span data-count = "75" > 1000+ </ span >" at bounding box center [722, 497] width 742 height 118
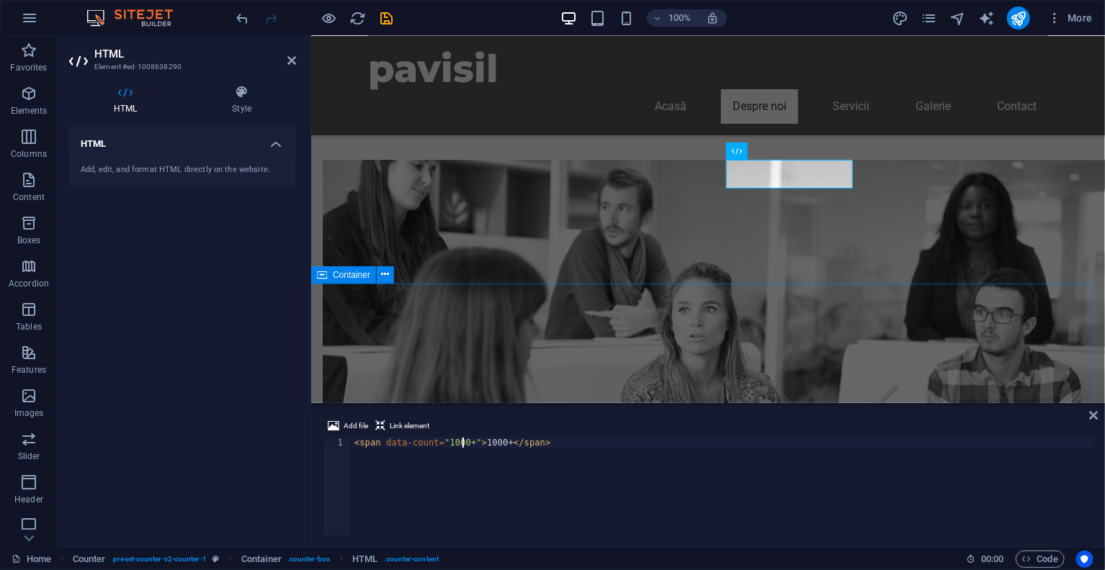
type textarea "<span data-count="1000+">1000+</span>"
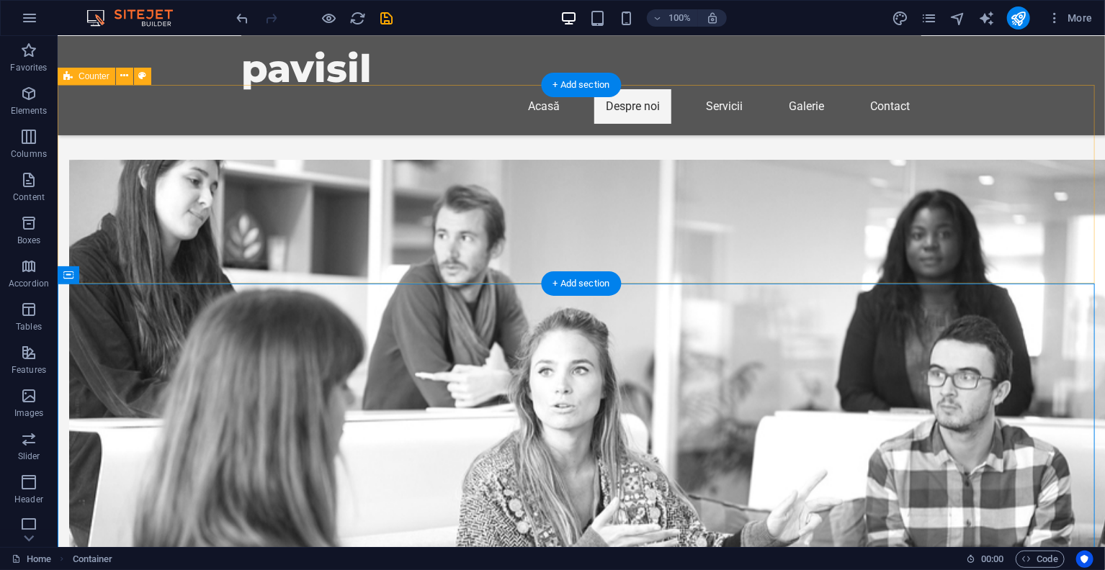
drag, startPoint x: 687, startPoint y: 374, endPoint x: 687, endPoint y: 400, distance: 25.9
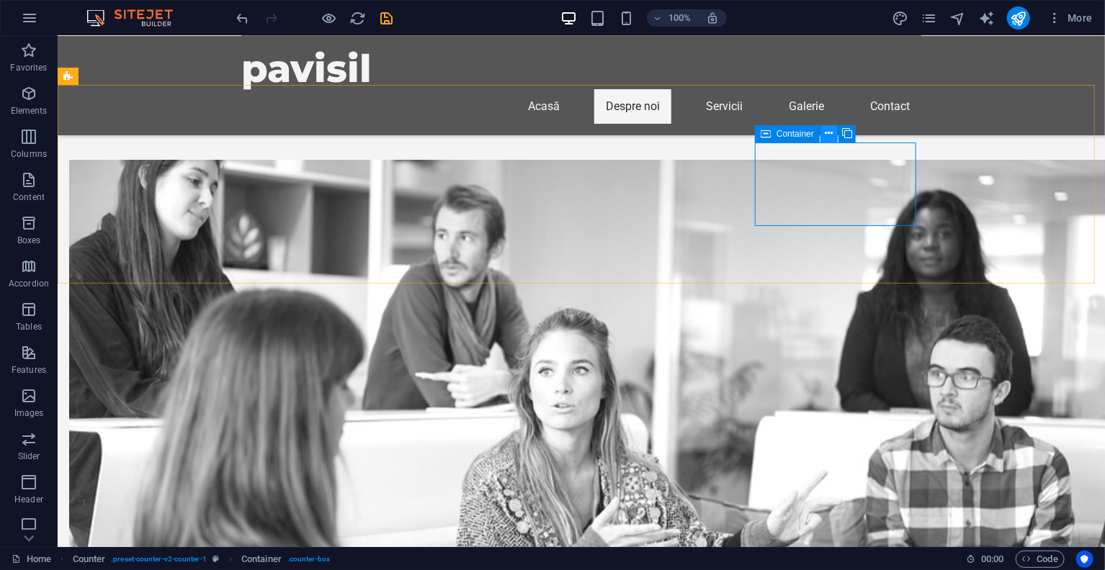
click at [822, 136] on button at bounding box center [828, 133] width 17 height 17
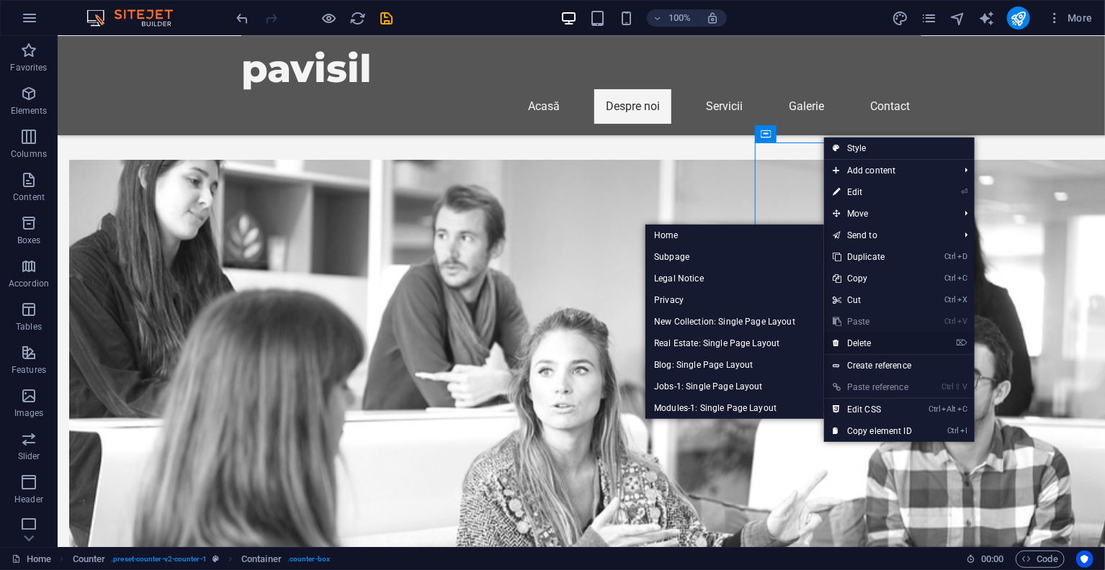
click at [863, 341] on link "⌦ Delete" at bounding box center [872, 344] width 96 height 22
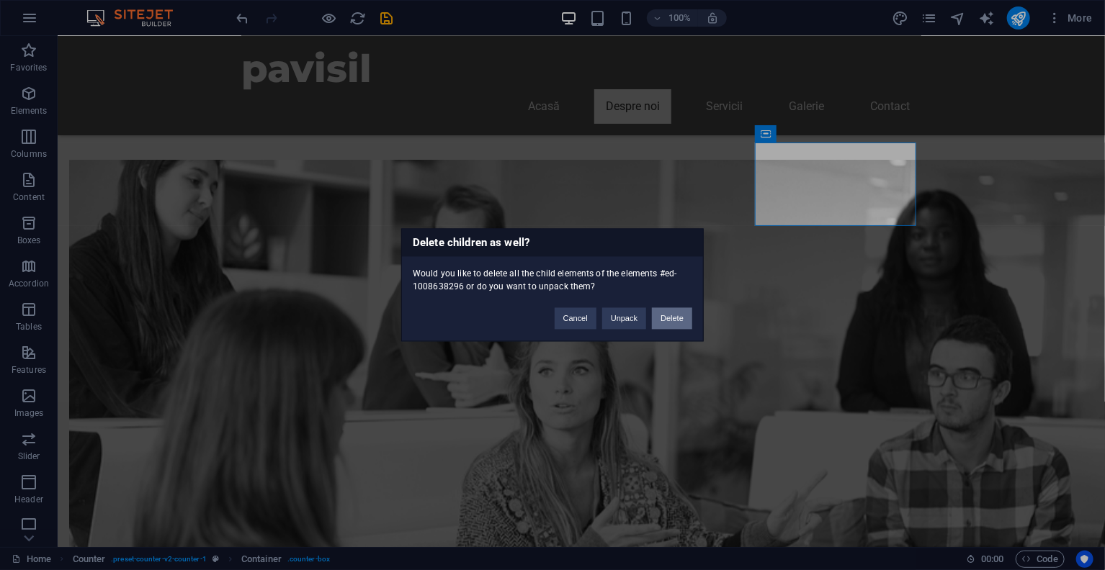
click at [675, 317] on button "Delete" at bounding box center [672, 319] width 40 height 22
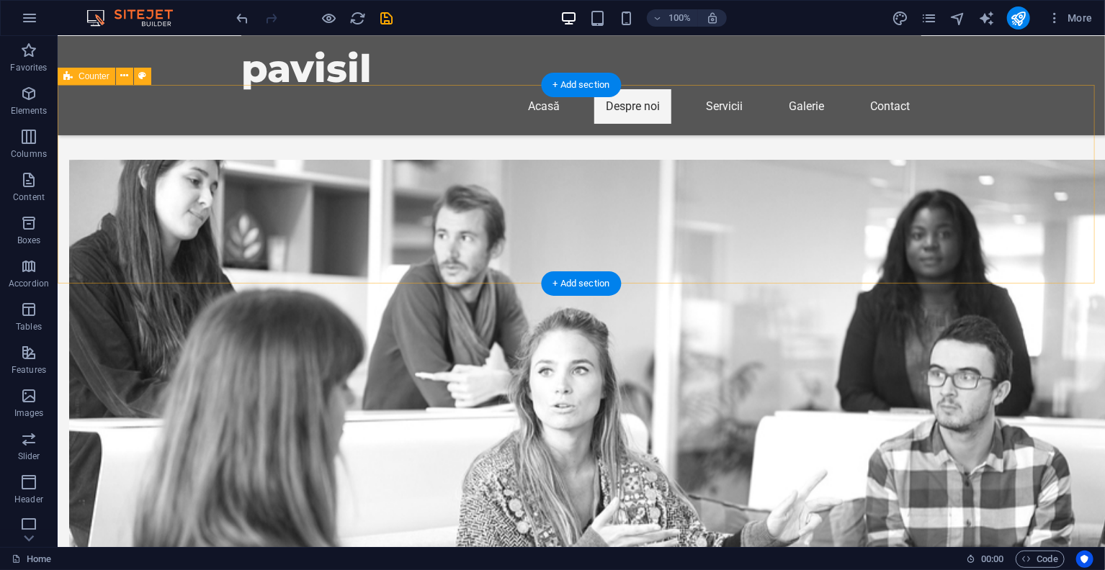
click at [198, 192] on div "H2 Text on background Container Menu Bar Menu Logo Text Image with text Placeho…" at bounding box center [581, 291] width 1047 height 511
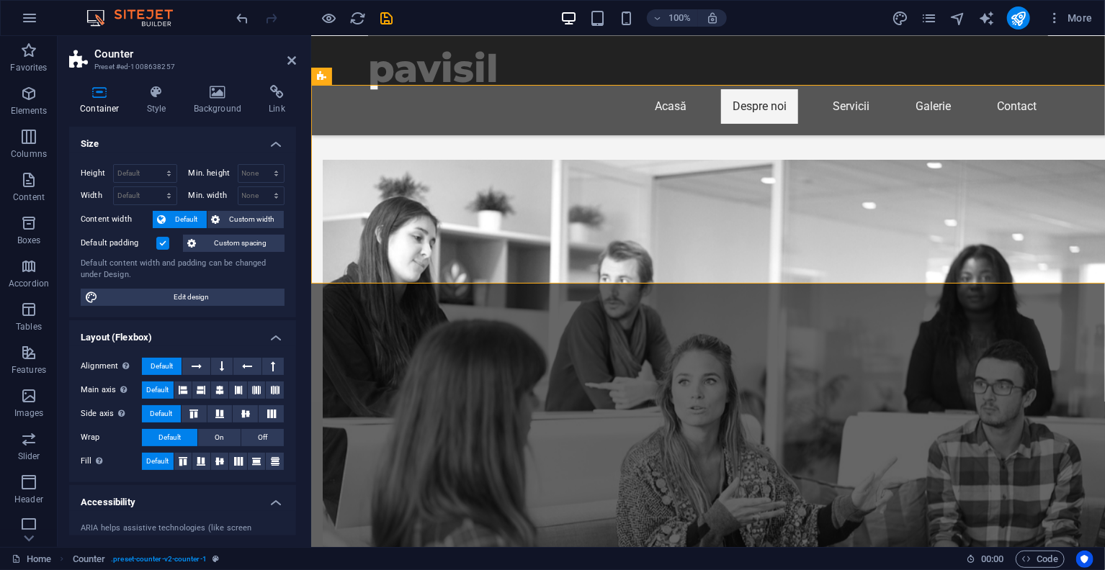
click at [198, 192] on label "Min. width" at bounding box center [213, 196] width 49 height 8
click at [195, 364] on icon at bounding box center [197, 366] width 10 height 17
click at [202, 367] on button at bounding box center [195, 366] width 27 height 17
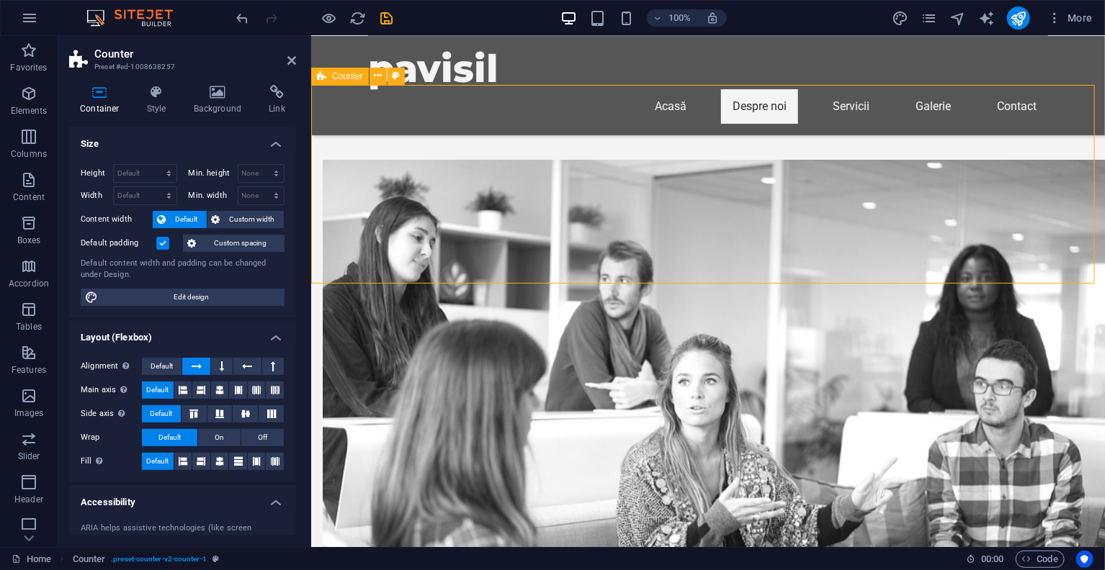
drag, startPoint x: 354, startPoint y: 176, endPoint x: 405, endPoint y: 183, distance: 50.9
click at [224, 369] on button at bounding box center [222, 366] width 22 height 17
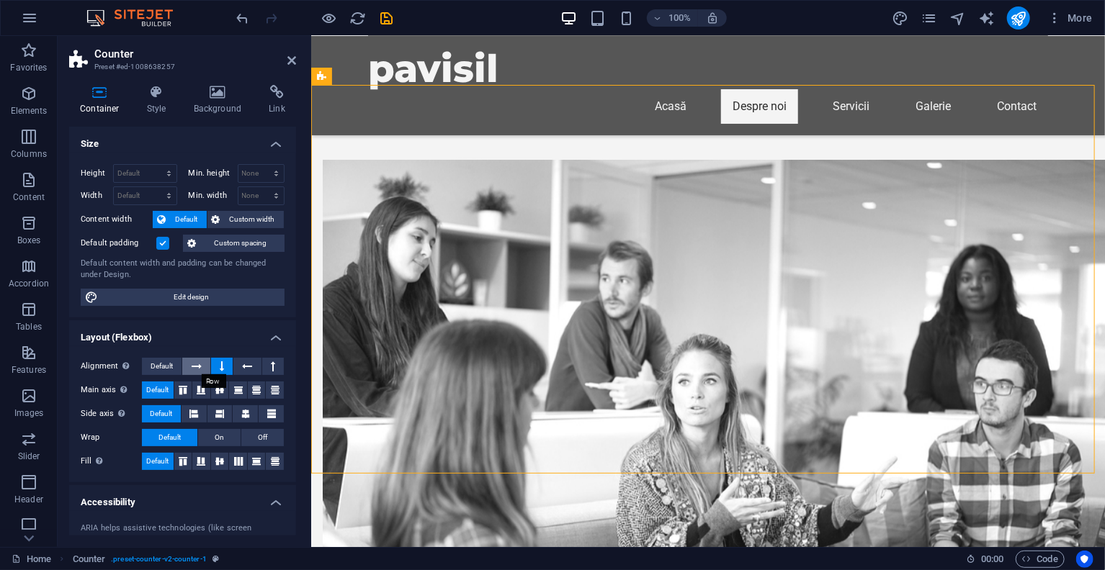
click at [203, 369] on button at bounding box center [195, 366] width 27 height 17
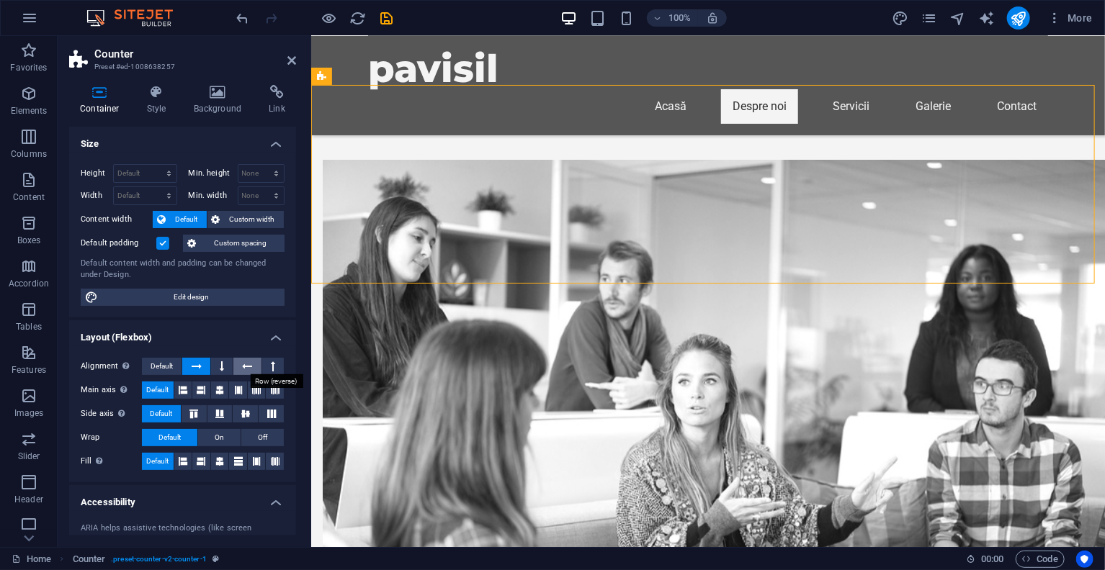
click at [251, 369] on button at bounding box center [246, 366] width 27 height 17
click at [203, 366] on button at bounding box center [195, 366] width 27 height 17
click at [271, 366] on icon at bounding box center [273, 366] width 4 height 17
click at [244, 364] on icon at bounding box center [247, 366] width 10 height 17
click at [198, 366] on icon at bounding box center [197, 366] width 10 height 17
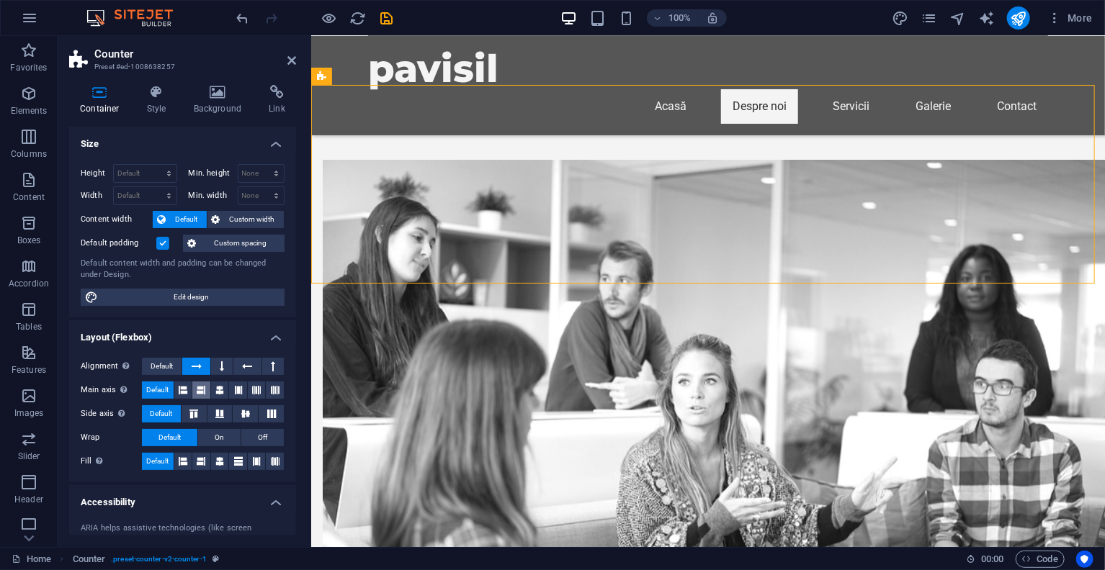
click at [196, 388] on button at bounding box center [201, 390] width 18 height 17
click at [223, 390] on icon at bounding box center [219, 390] width 9 height 17
click at [247, 363] on icon at bounding box center [247, 366] width 10 height 17
click at [204, 365] on button at bounding box center [195, 366] width 27 height 17
click at [293, 60] on icon at bounding box center [291, 61] width 9 height 12
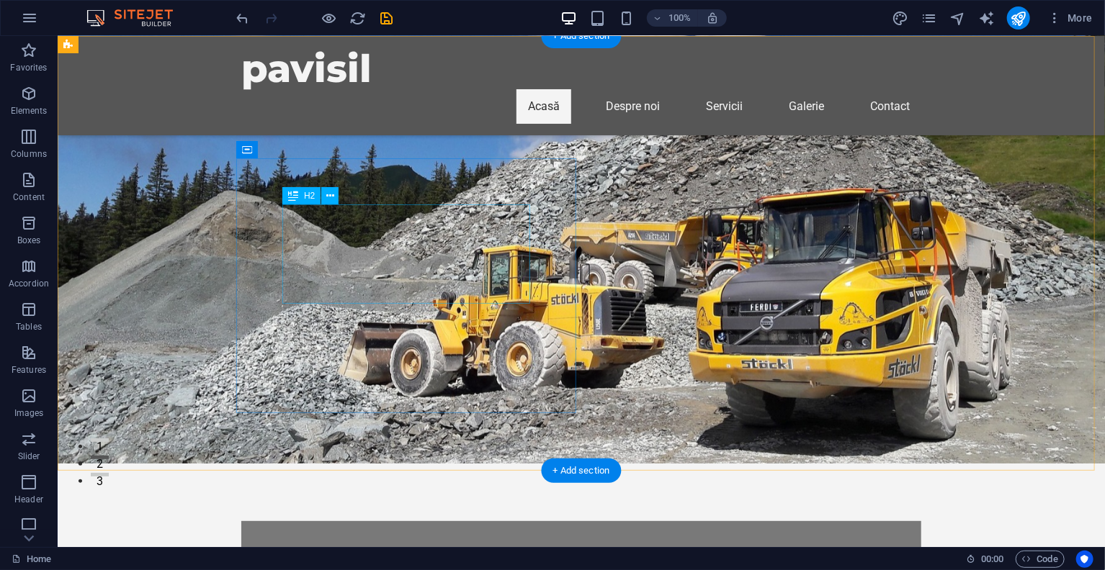
scroll to position [0, 0]
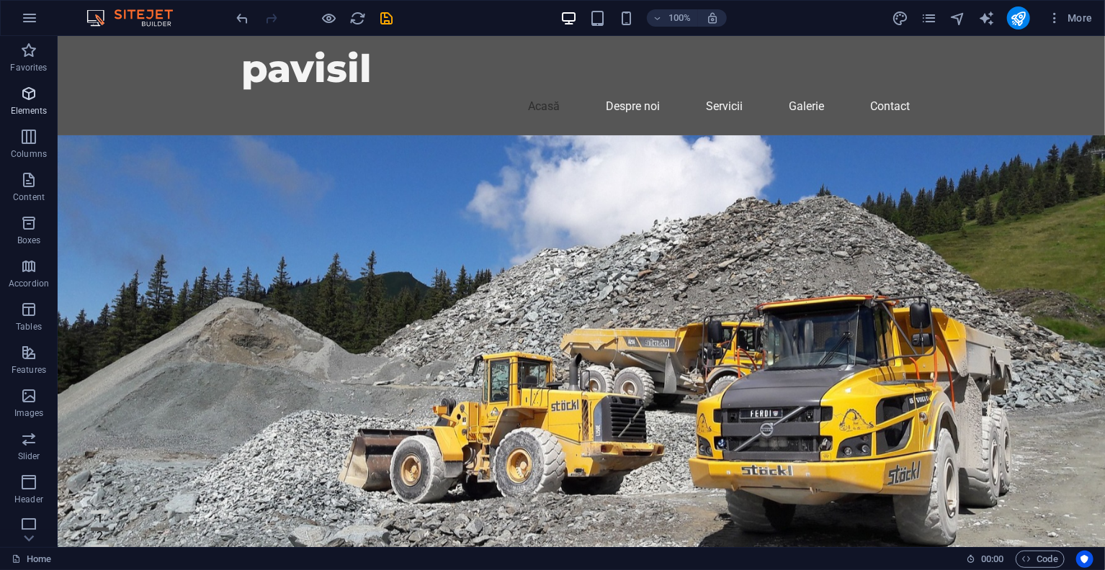
click at [30, 96] on icon "button" at bounding box center [28, 93] width 17 height 17
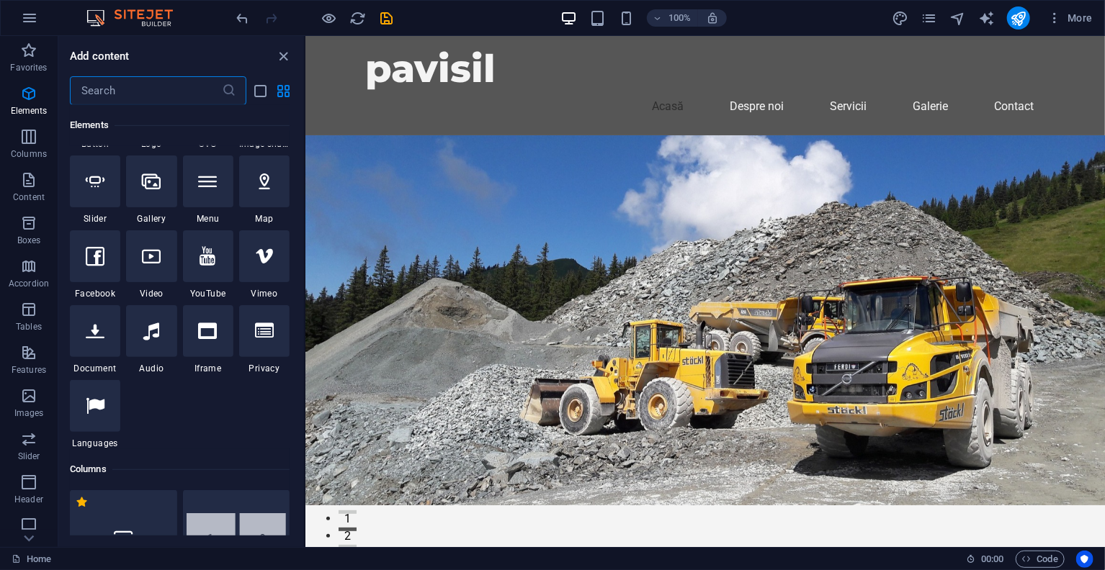
scroll to position [441, 0]
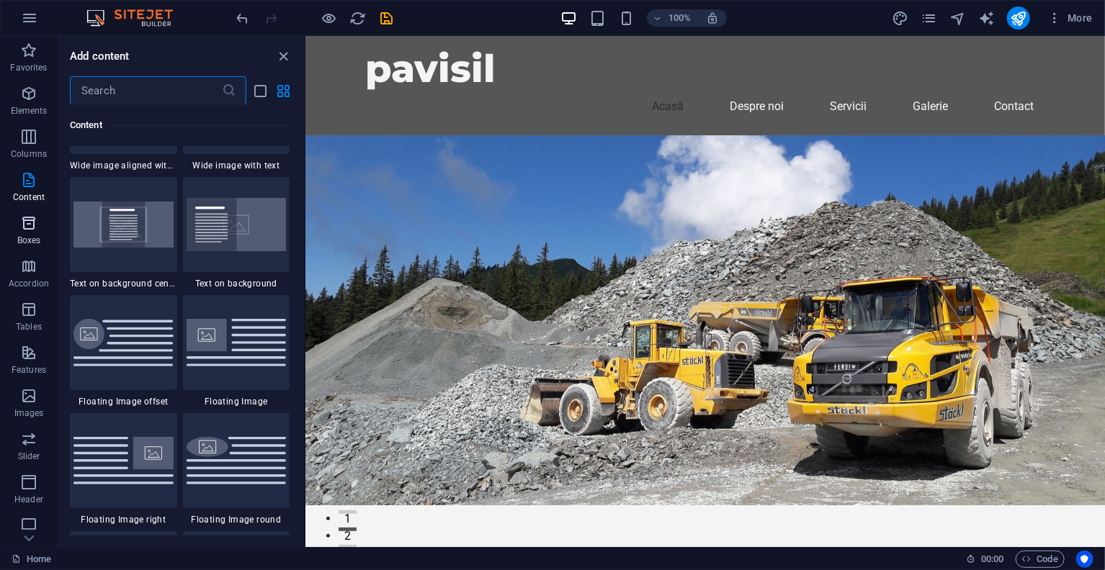
click at [37, 215] on span "Boxes" at bounding box center [29, 232] width 58 height 35
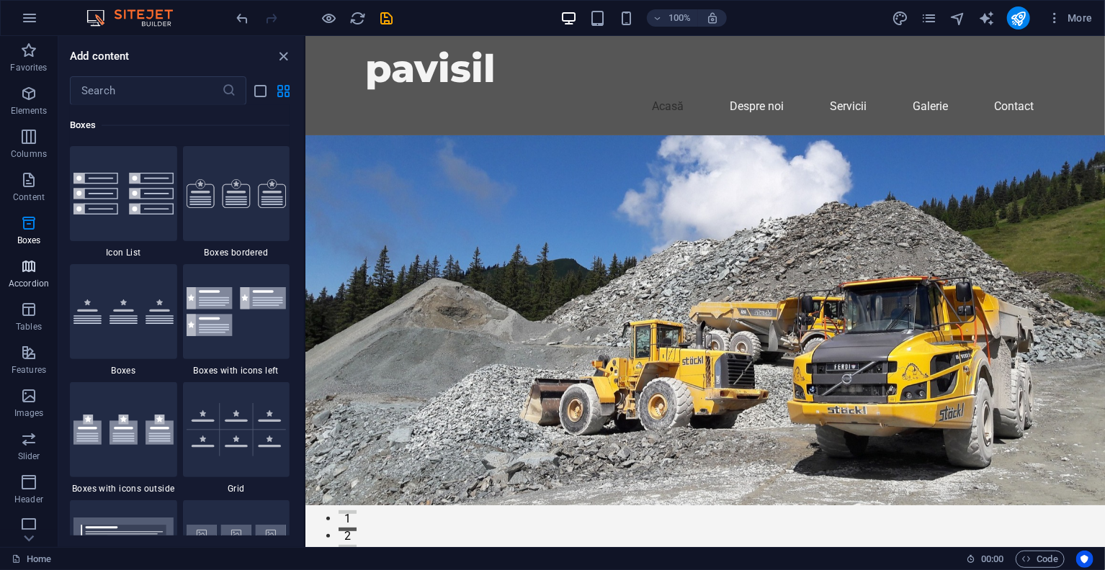
click at [28, 265] on icon "button" at bounding box center [28, 266] width 17 height 17
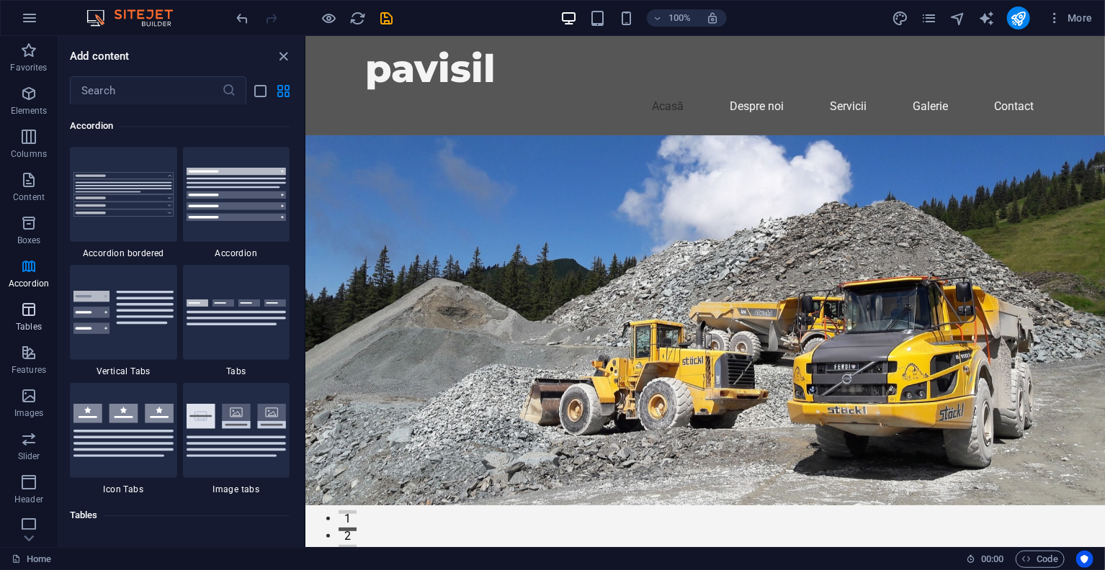
click at [27, 298] on button "Tables" at bounding box center [29, 316] width 58 height 43
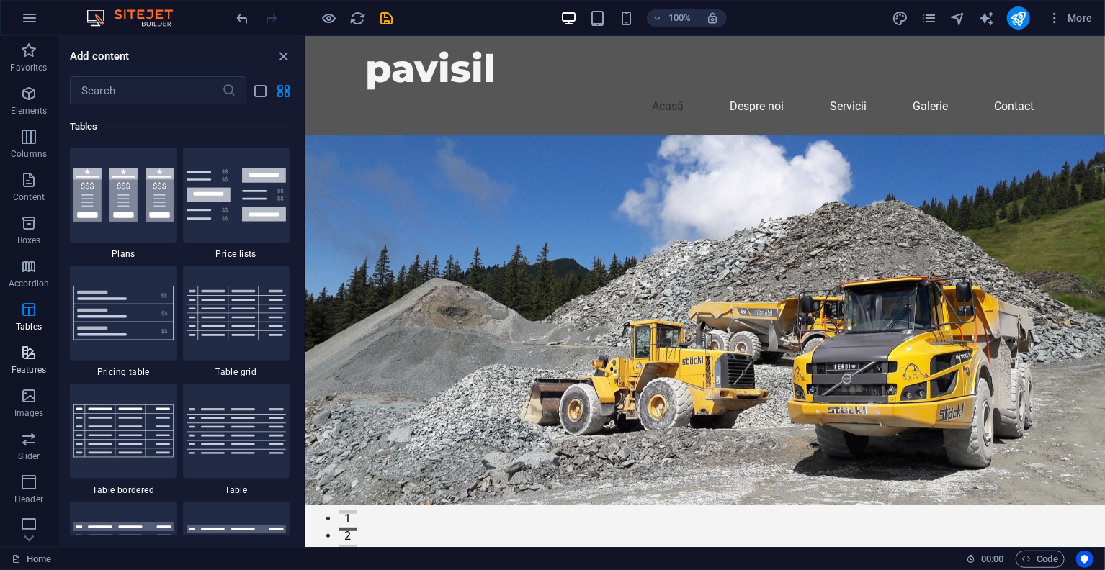
scroll to position [4987, 0]
click at [30, 344] on icon "button" at bounding box center [28, 352] width 17 height 17
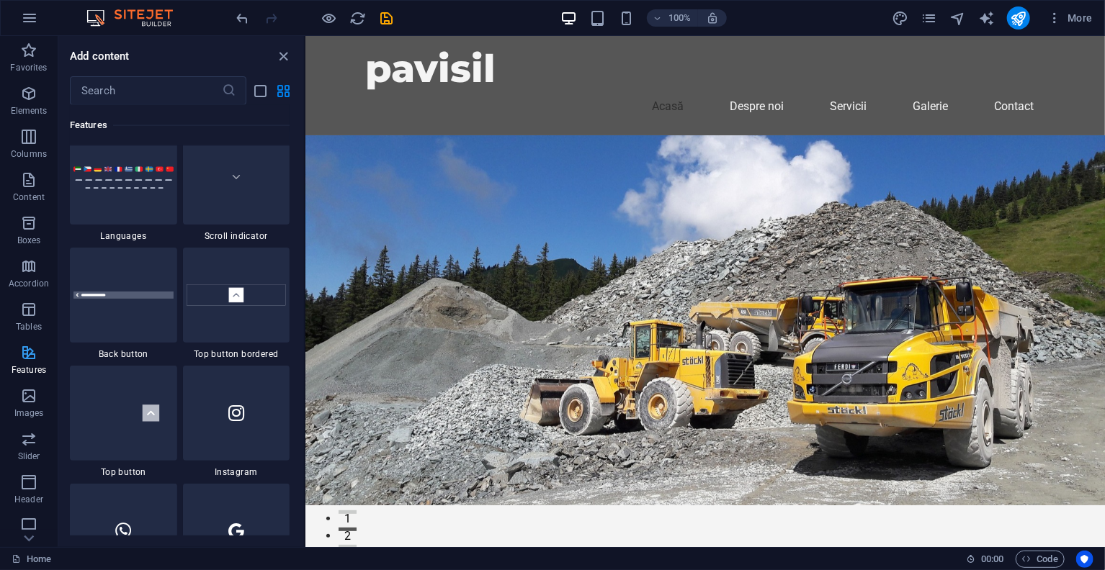
scroll to position [136, 0]
click at [33, 349] on icon "button" at bounding box center [28, 346] width 17 height 17
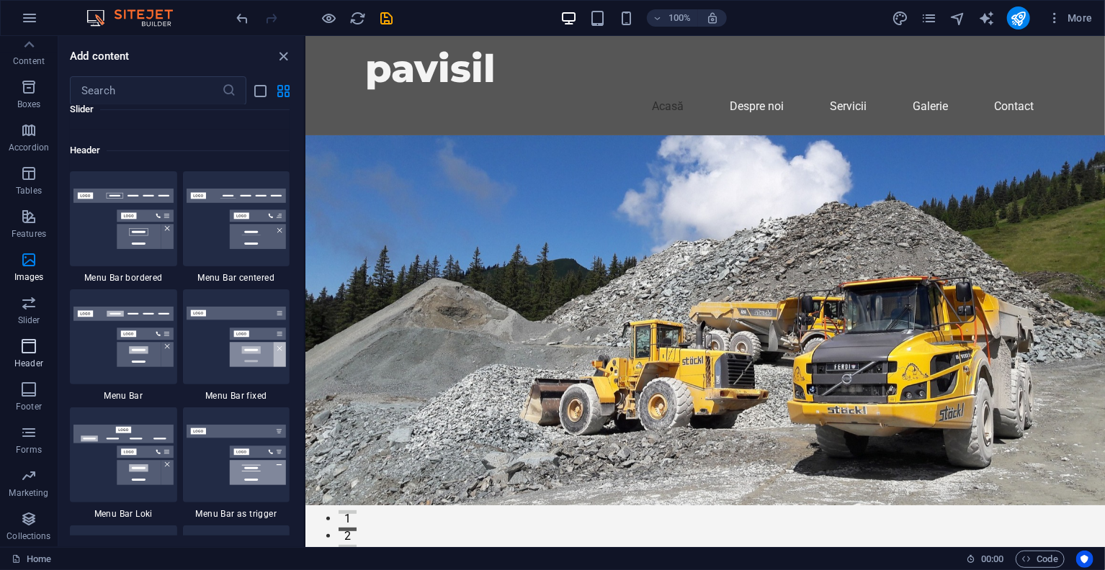
scroll to position [8671, 0]
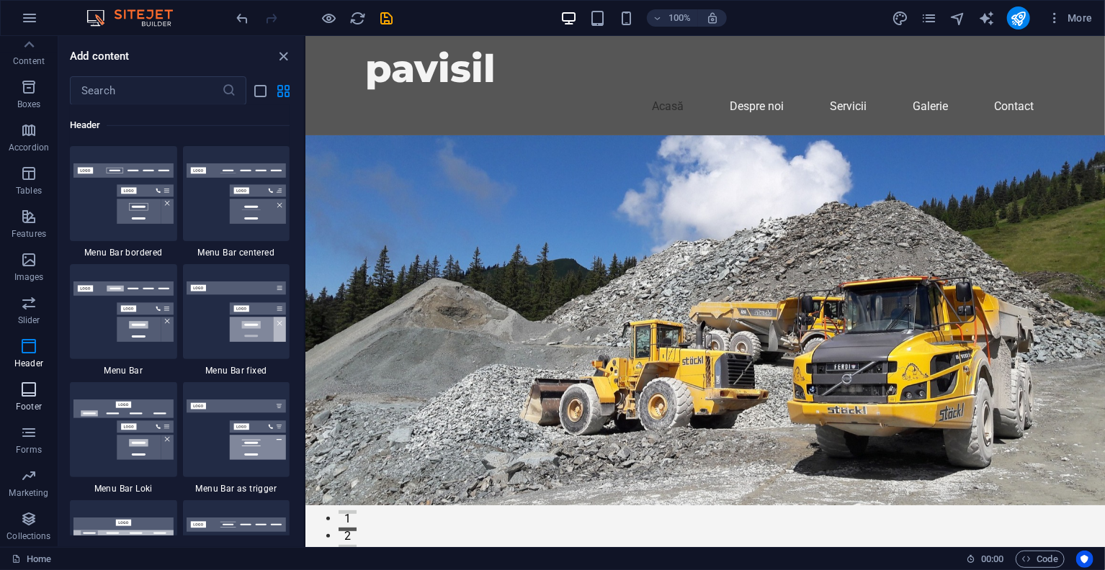
click at [17, 386] on span "Footer" at bounding box center [29, 398] width 58 height 35
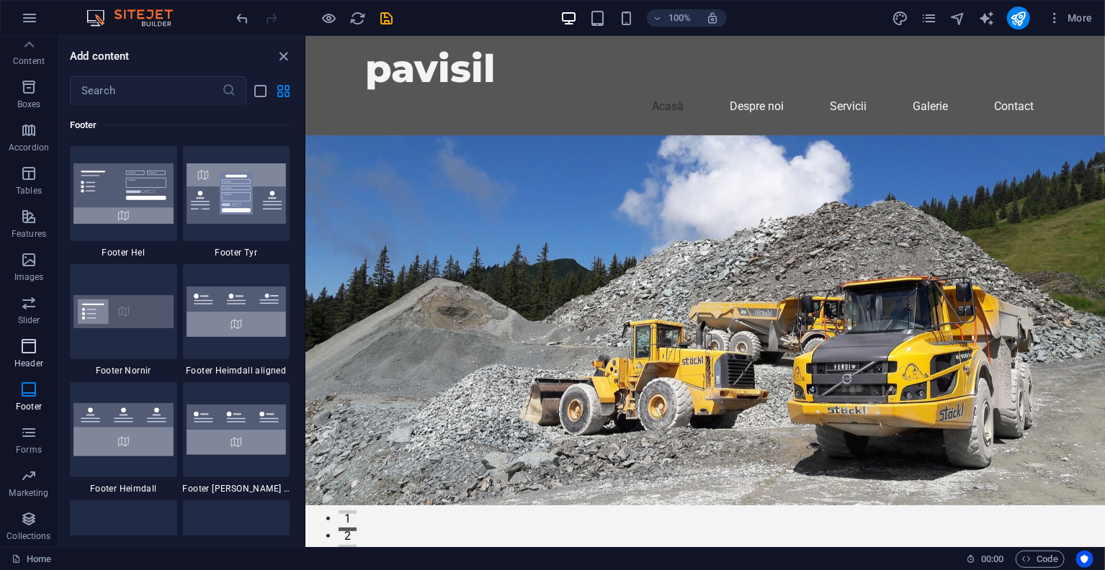
click at [42, 350] on span "Header" at bounding box center [29, 355] width 58 height 35
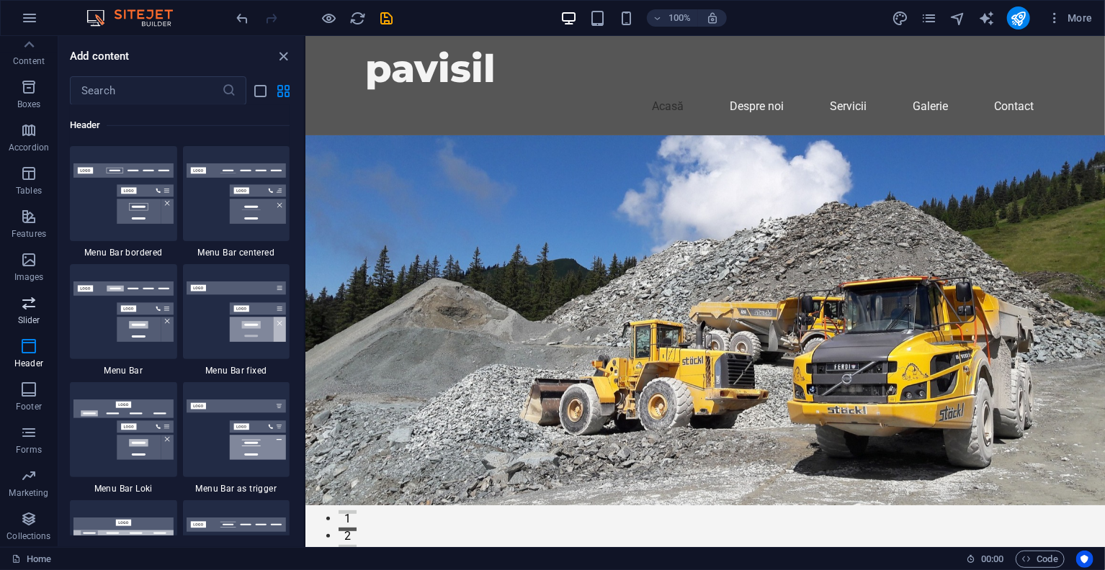
click at [40, 318] on span "Slider" at bounding box center [29, 312] width 58 height 35
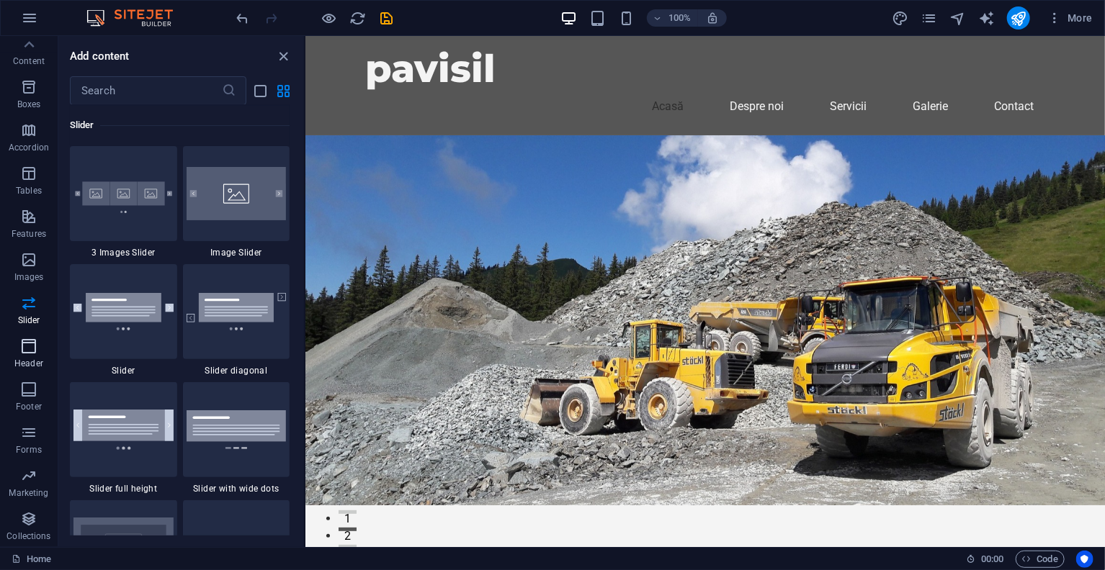
click at [24, 349] on icon "button" at bounding box center [28, 346] width 17 height 17
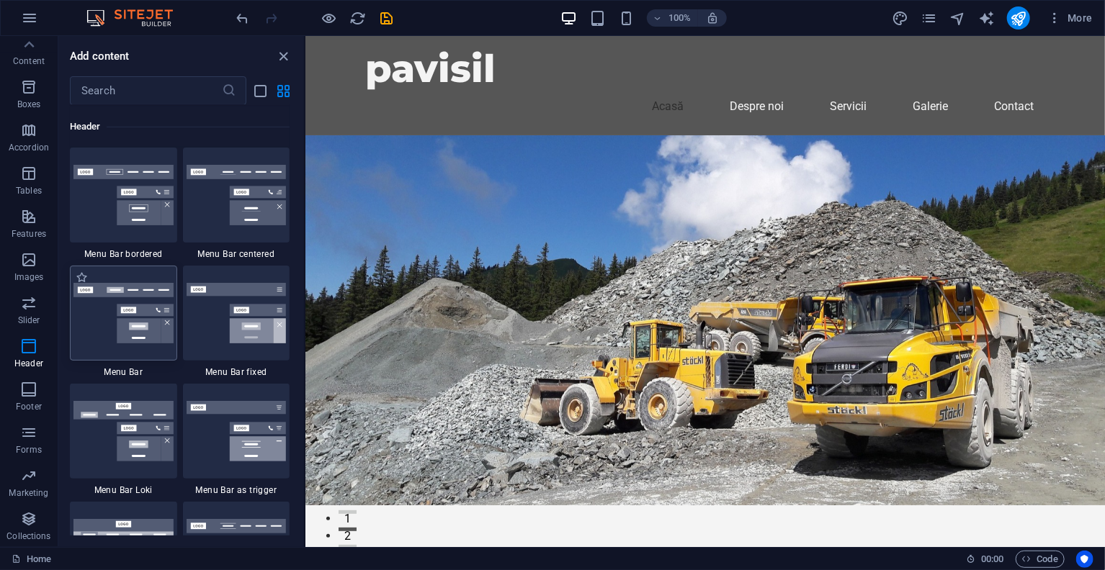
scroll to position [8671, 0]
click at [125, 228] on div at bounding box center [123, 194] width 107 height 95
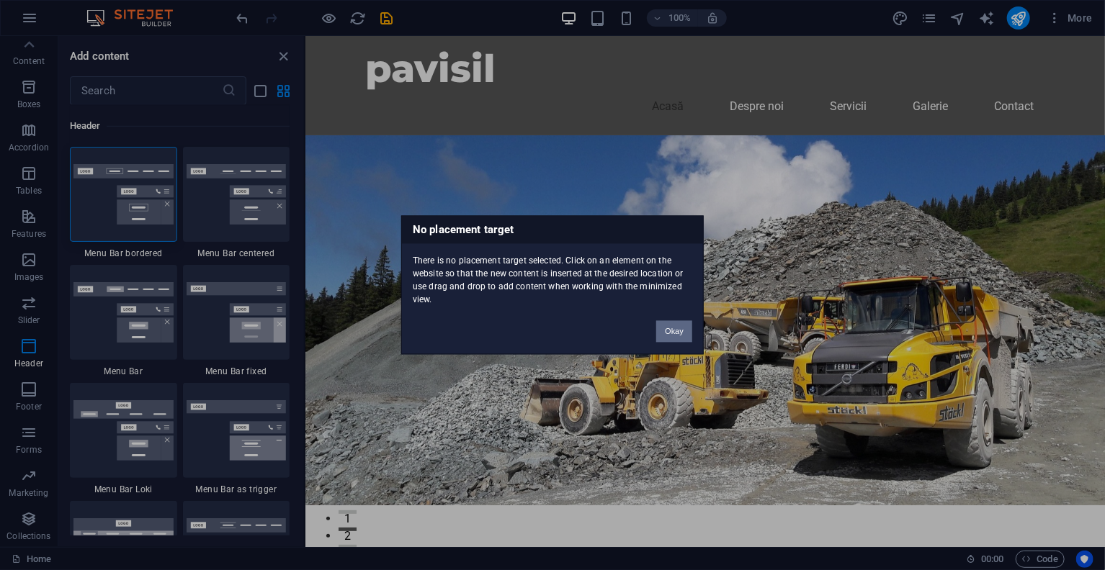
drag, startPoint x: 681, startPoint y: 332, endPoint x: 373, endPoint y: 296, distance: 310.3
click at [681, 332] on button "Okay" at bounding box center [674, 332] width 36 height 22
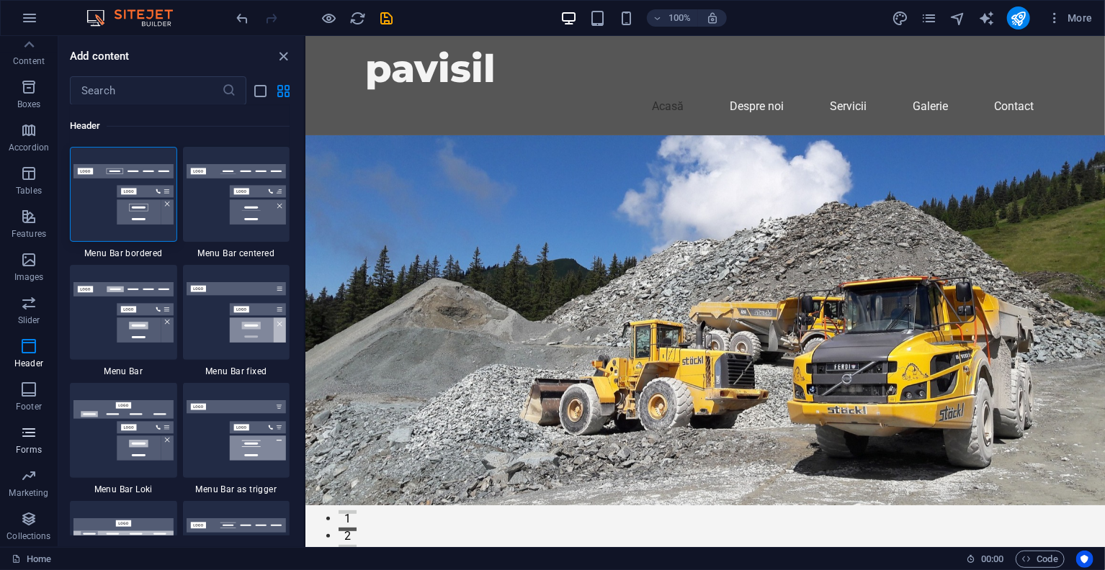
click at [28, 421] on button "Forms" at bounding box center [29, 439] width 58 height 43
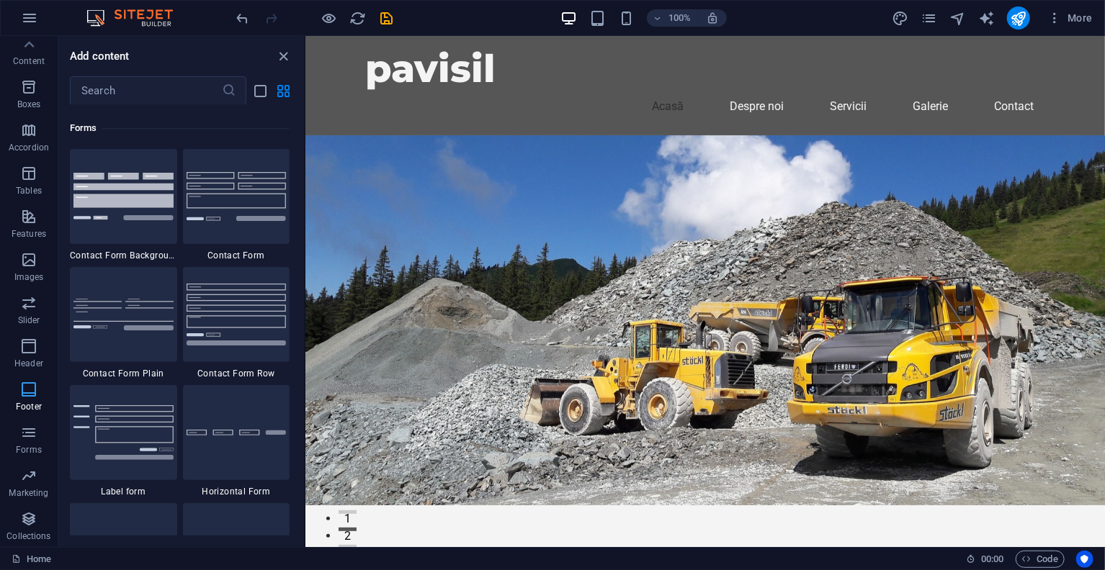
scroll to position [10513, 0]
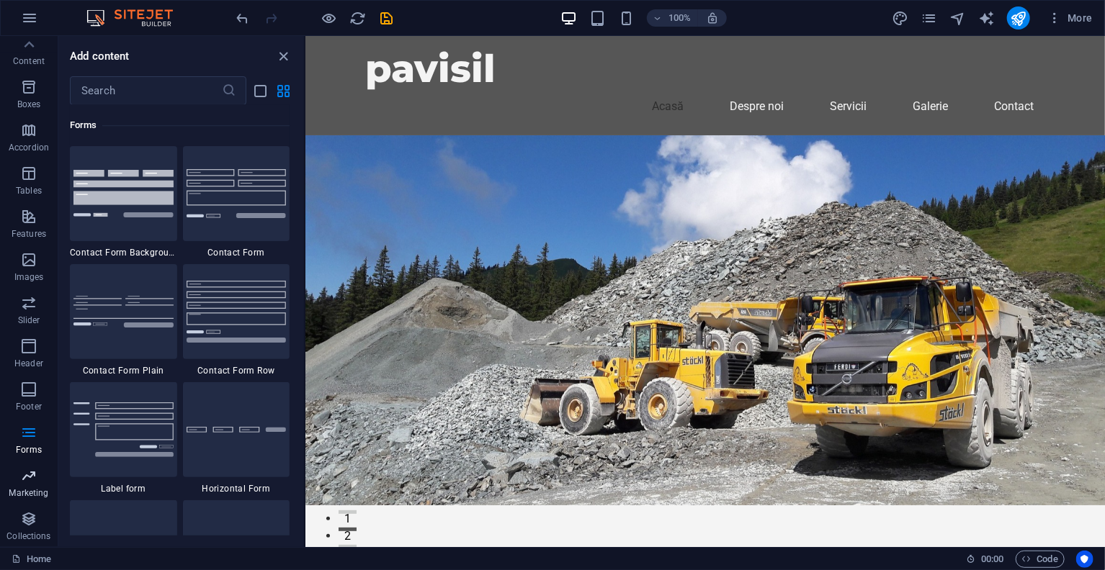
click at [35, 469] on icon "button" at bounding box center [28, 475] width 17 height 17
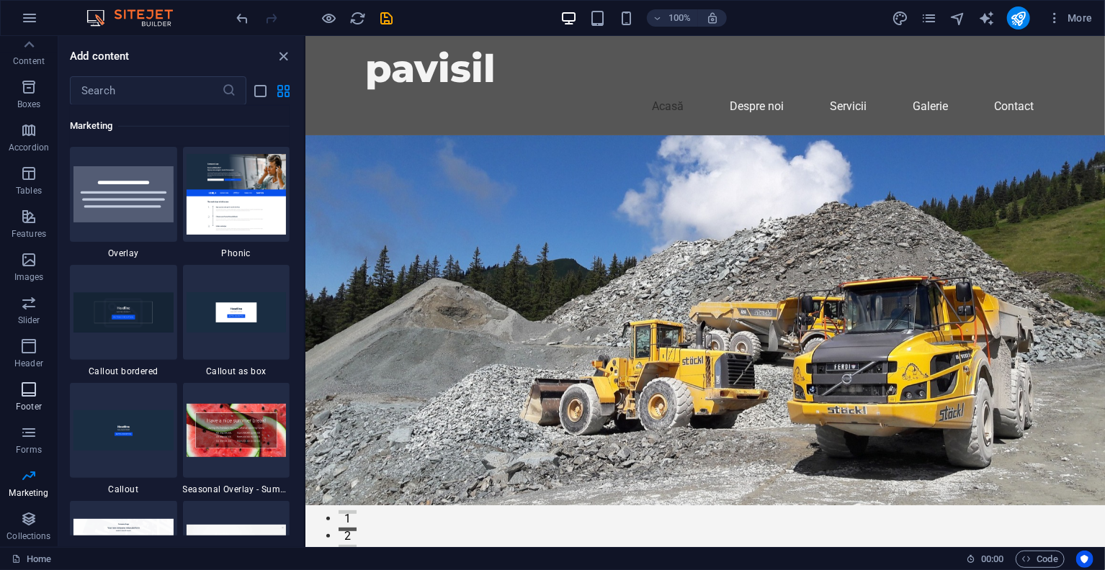
scroll to position [0, 0]
click at [32, 56] on icon "button" at bounding box center [28, 50] width 17 height 17
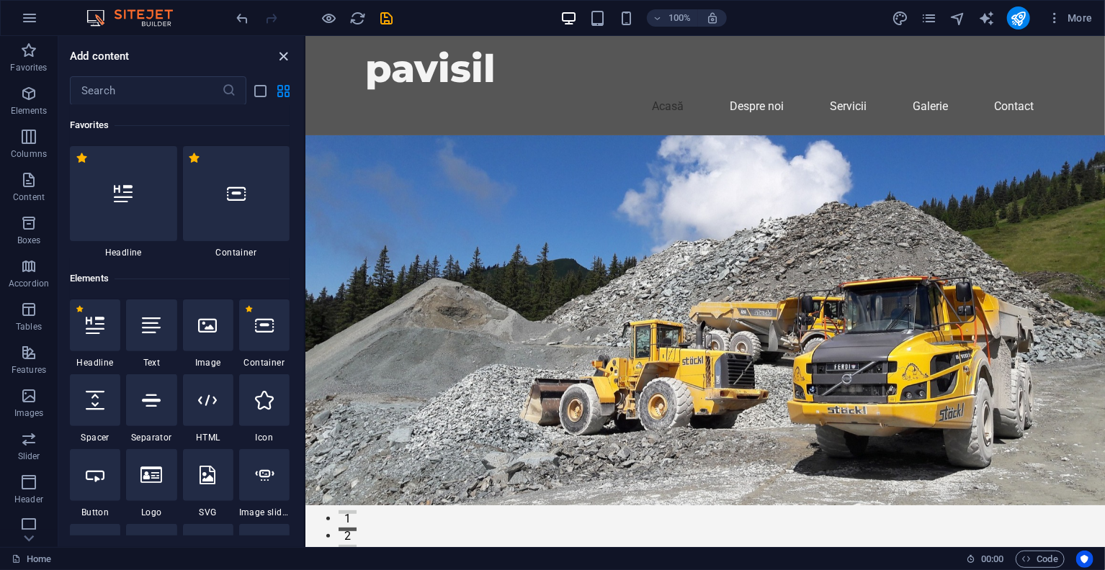
click at [284, 53] on icon "close panel" at bounding box center [284, 56] width 17 height 17
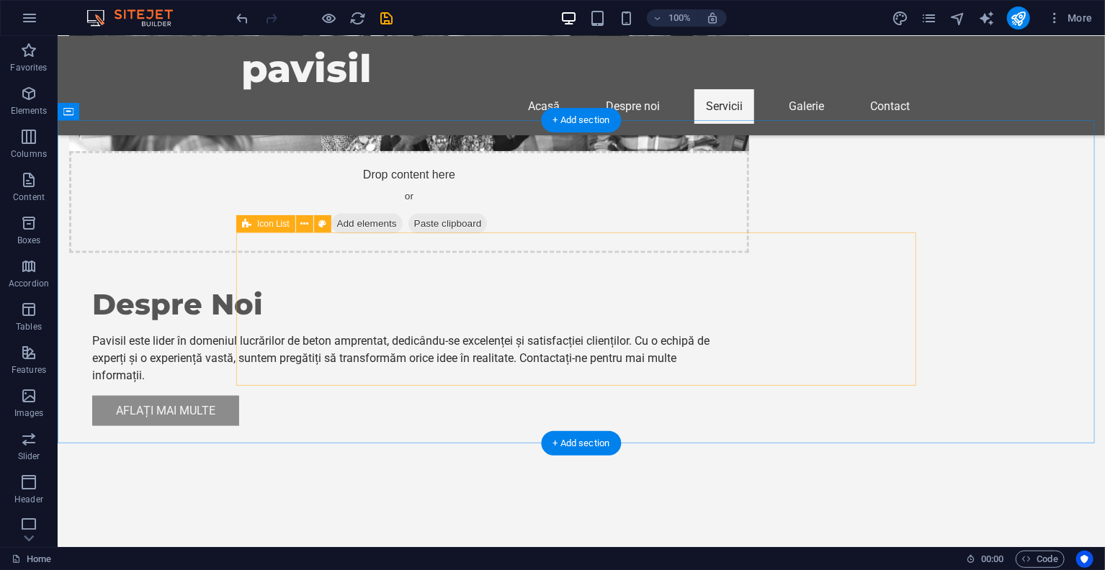
scroll to position [739, 0]
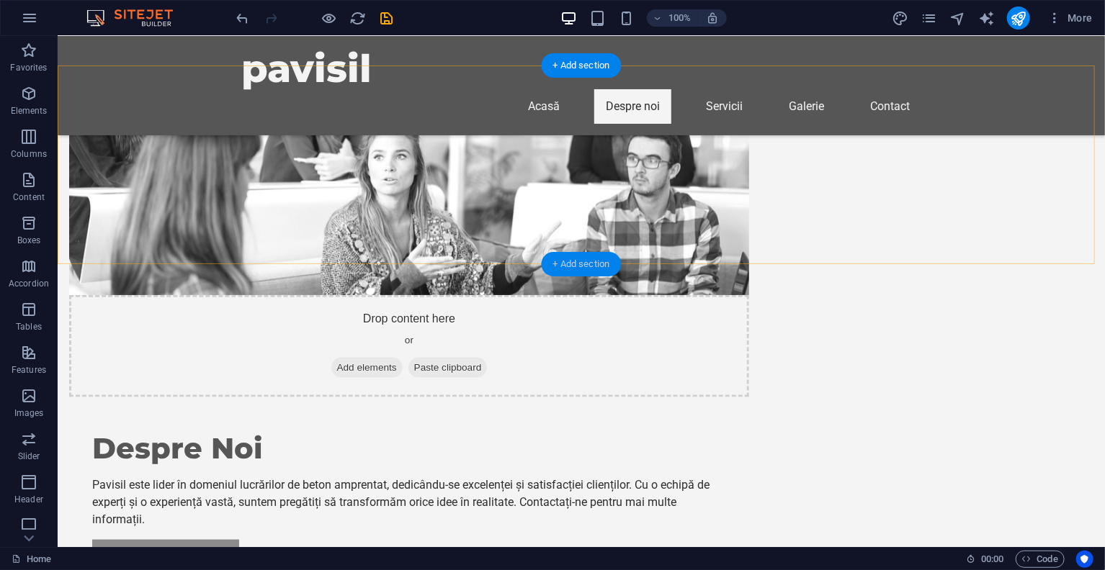
drag, startPoint x: 562, startPoint y: 259, endPoint x: 258, endPoint y: 223, distance: 306.7
click at [562, 259] on div "+ Add section" at bounding box center [582, 264] width 80 height 24
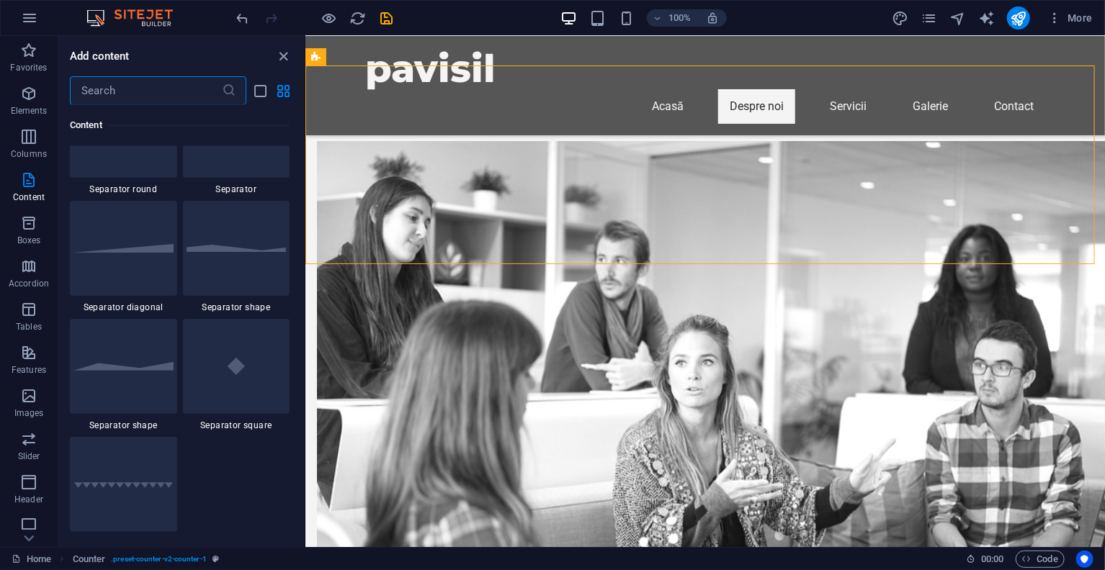
scroll to position [3744, 0]
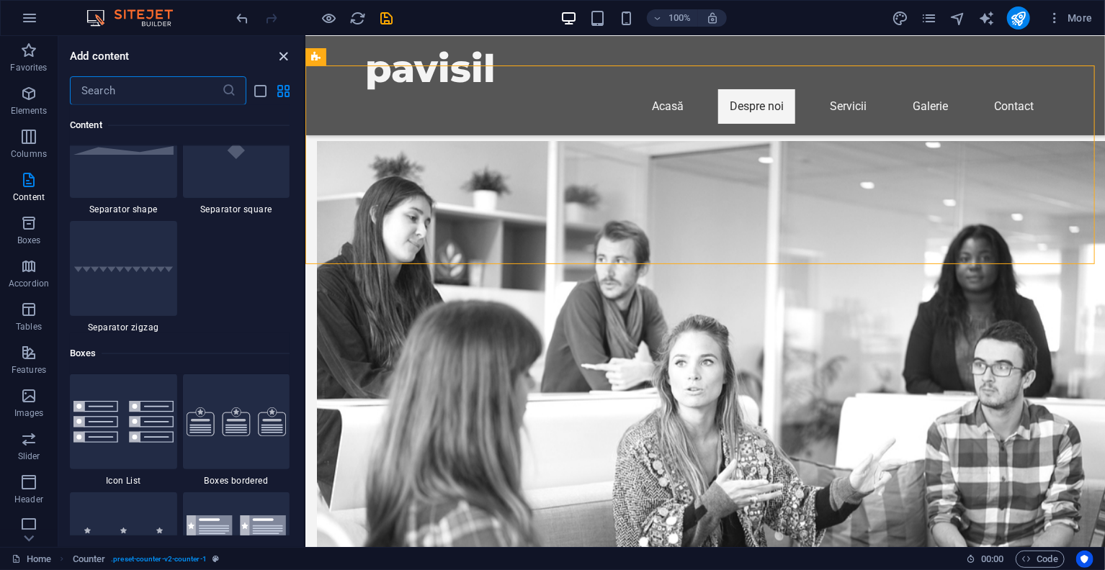
click at [283, 53] on icon "close panel" at bounding box center [284, 56] width 17 height 17
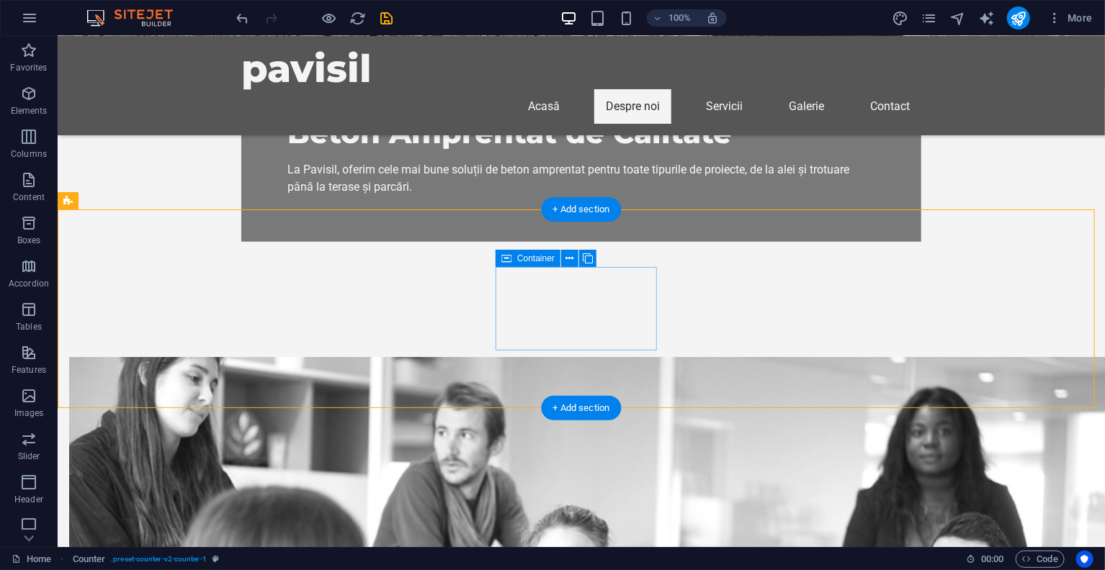
scroll to position [379, 0]
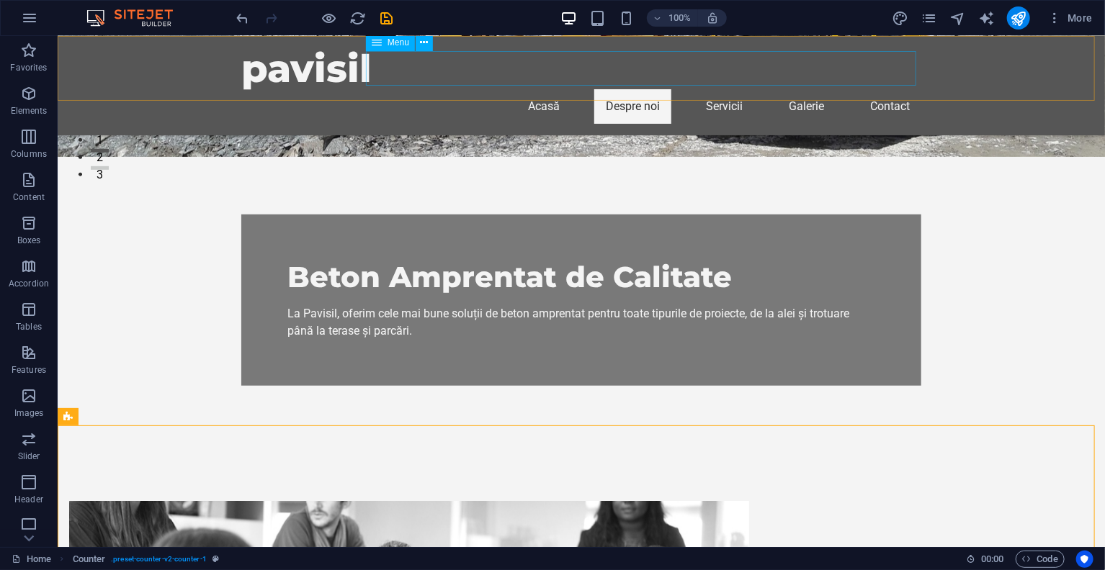
click at [637, 89] on nav "Acasă Despre noi Servicii Galerie Contact" at bounding box center [581, 106] width 680 height 35
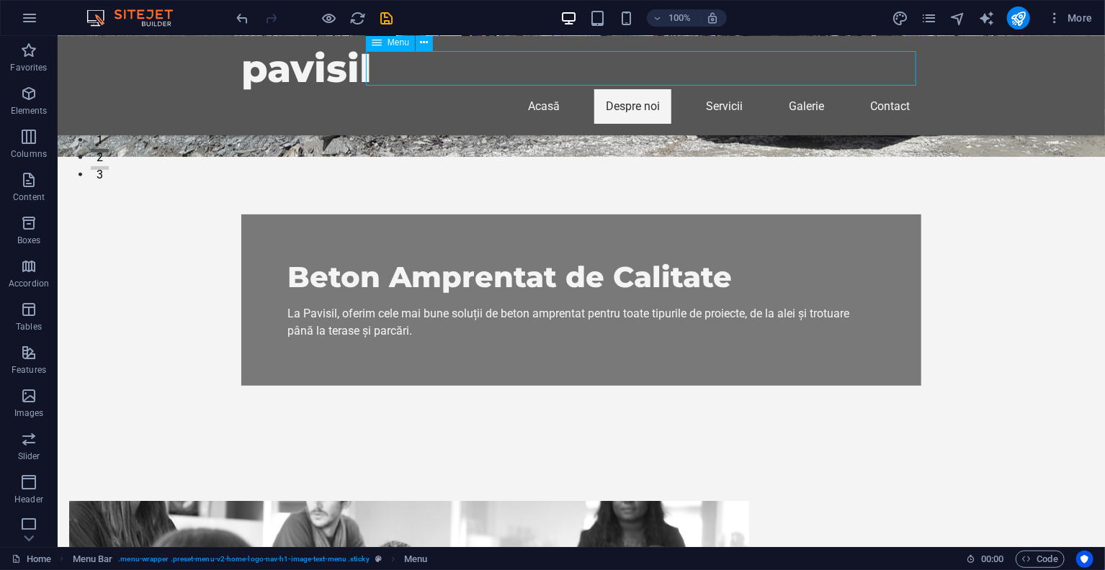
click at [627, 89] on nav "Acasă Despre noi Servicii Galerie Contact" at bounding box center [581, 106] width 680 height 35
click at [619, 89] on nav "Acasă Despre noi Servicii Galerie Contact" at bounding box center [581, 106] width 680 height 35
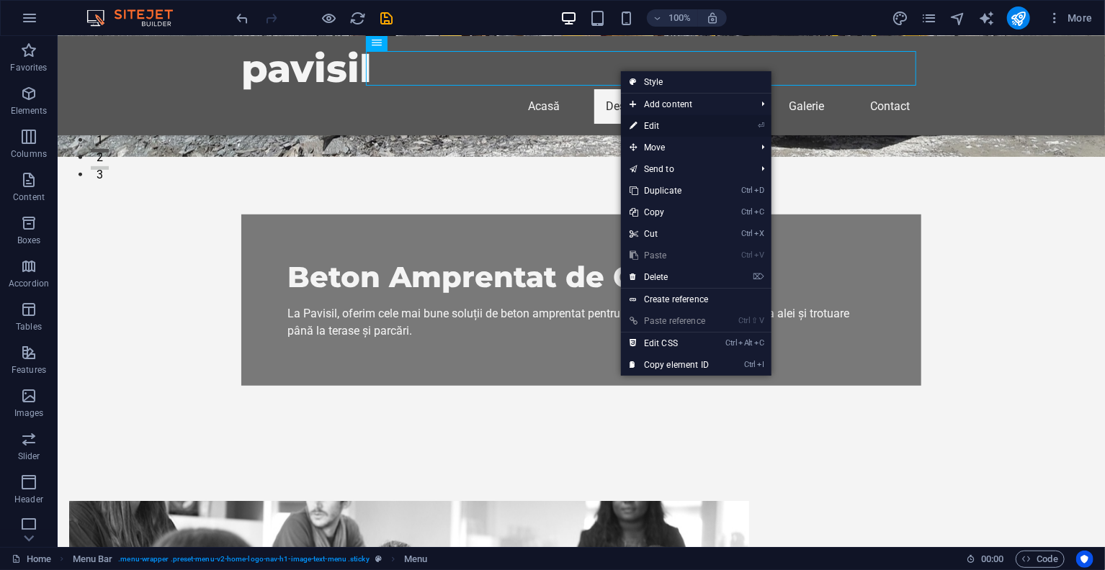
click at [678, 125] on link "⏎ Edit" at bounding box center [669, 126] width 96 height 22
select select
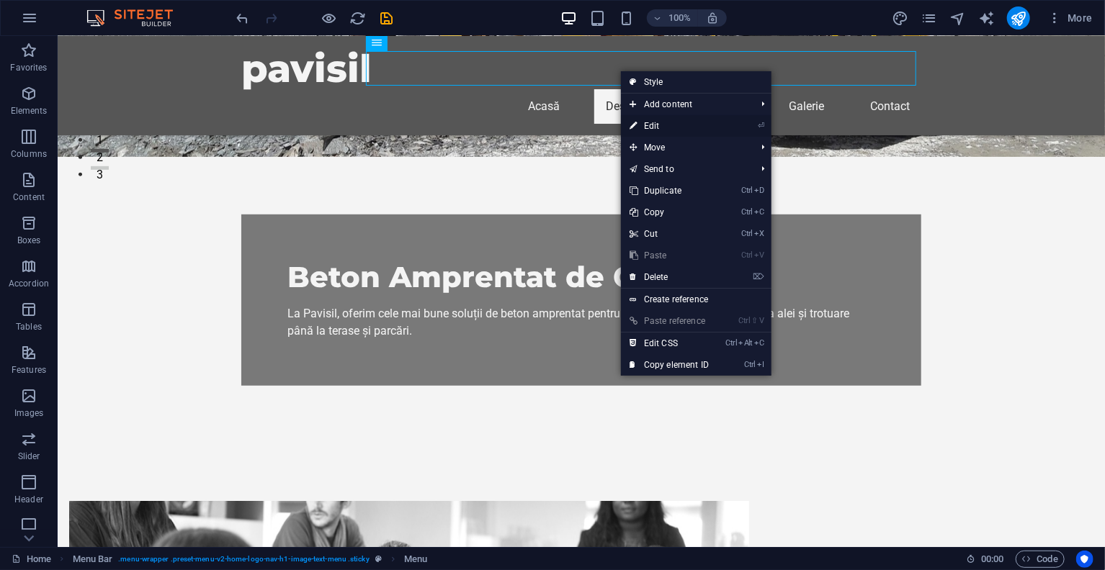
select select
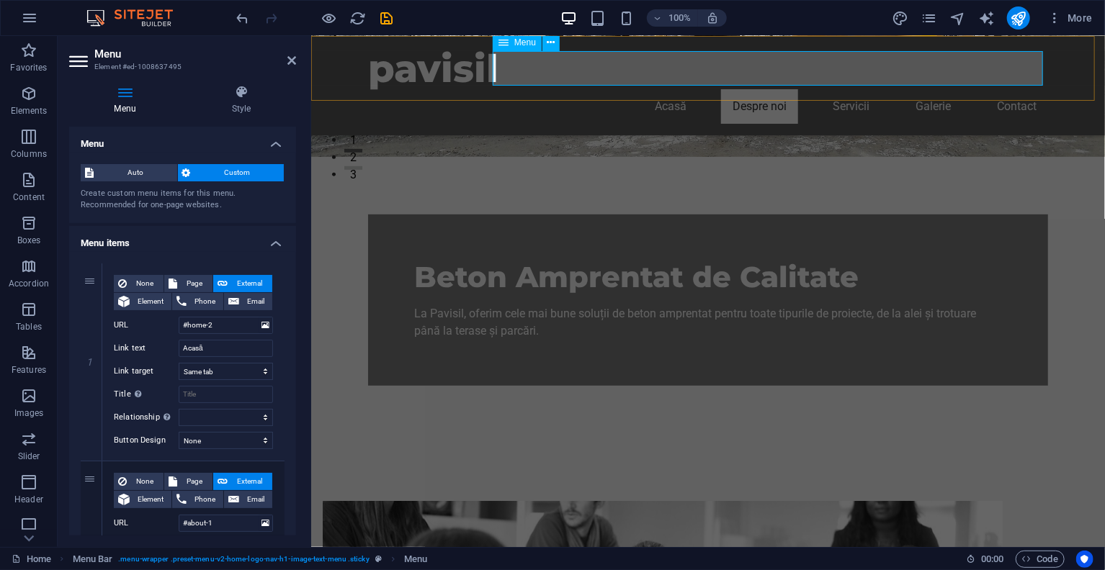
click at [786, 89] on nav "Acasă Despre noi Servicii Galerie Contact" at bounding box center [707, 106] width 680 height 35
click at [769, 89] on nav "Acasă Despre noi Servicii Galerie Contact" at bounding box center [707, 106] width 680 height 35
click at [744, 89] on nav "Acasă Despre noi Servicii Galerie Contact" at bounding box center [707, 106] width 680 height 35
click at [149, 169] on span "Auto" at bounding box center [135, 172] width 75 height 17
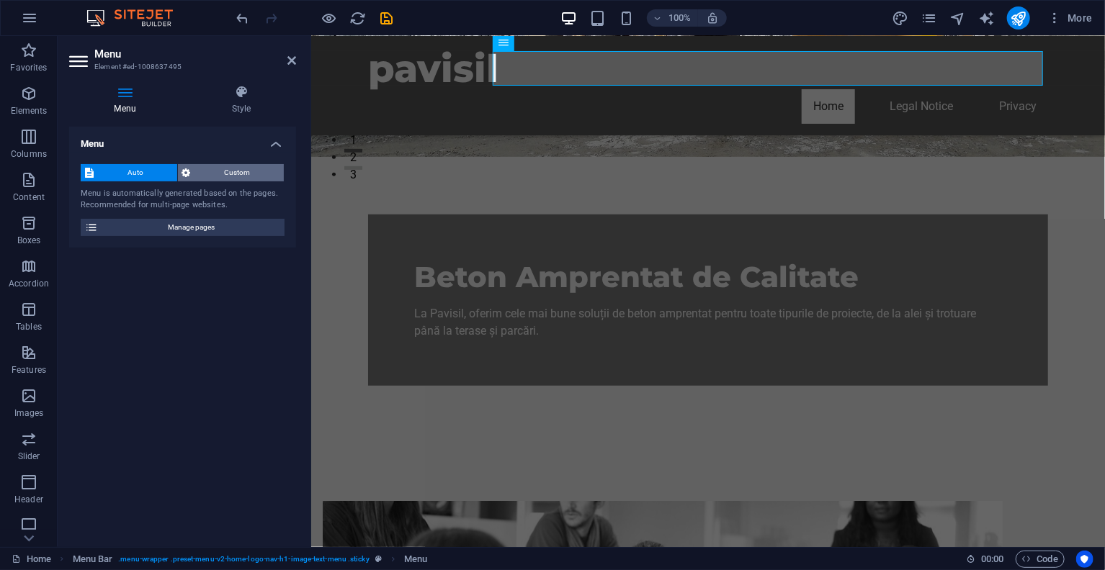
click at [210, 171] on span "Custom" at bounding box center [237, 172] width 85 height 17
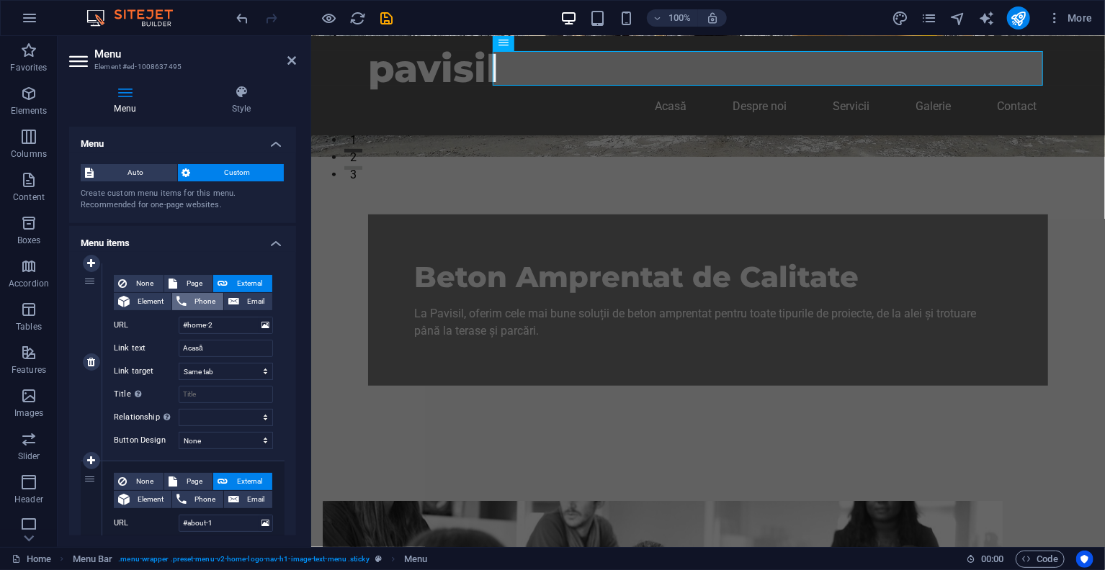
click at [184, 297] on icon at bounding box center [181, 301] width 10 height 17
select select
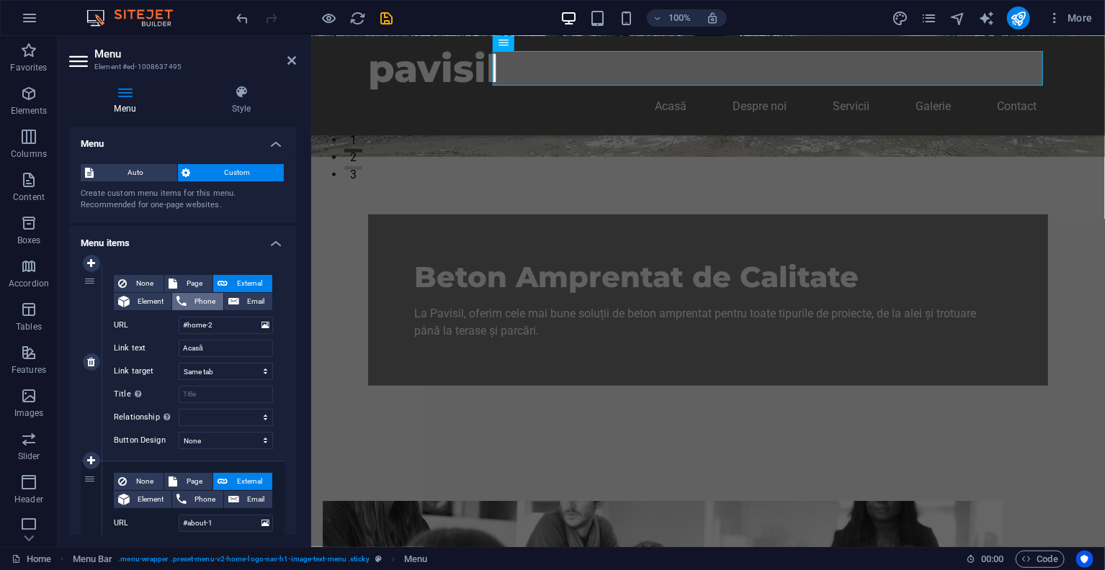
select select
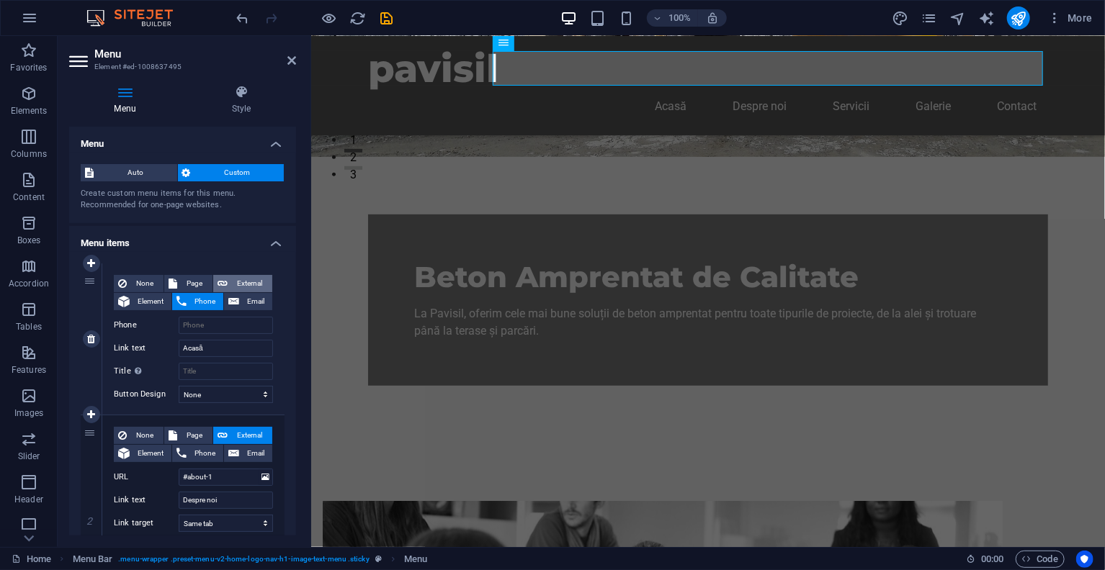
click at [252, 279] on span "External" at bounding box center [250, 283] width 36 height 17
select select "blank"
select select
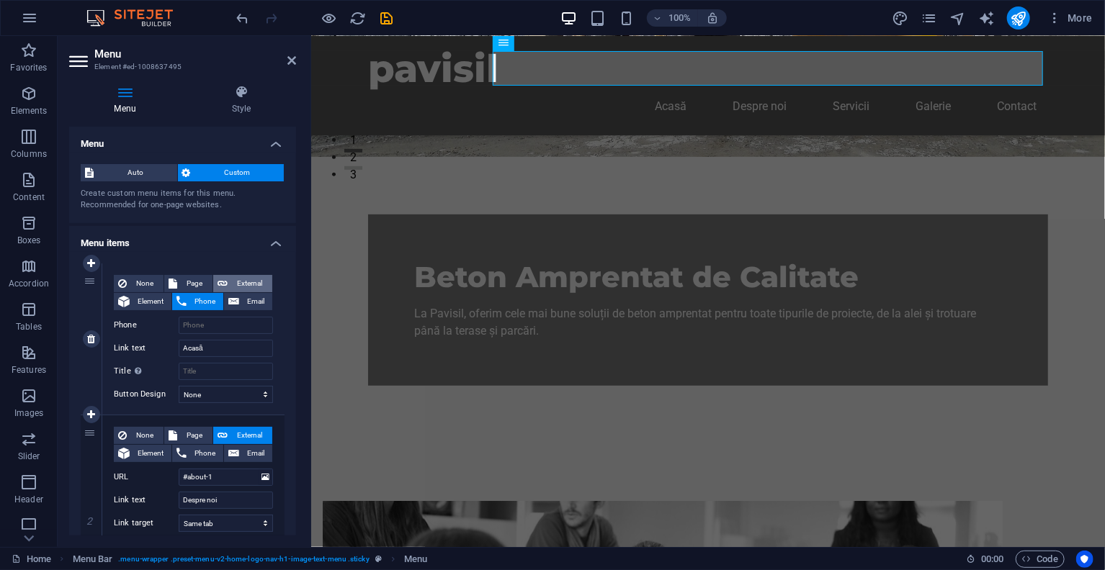
select select
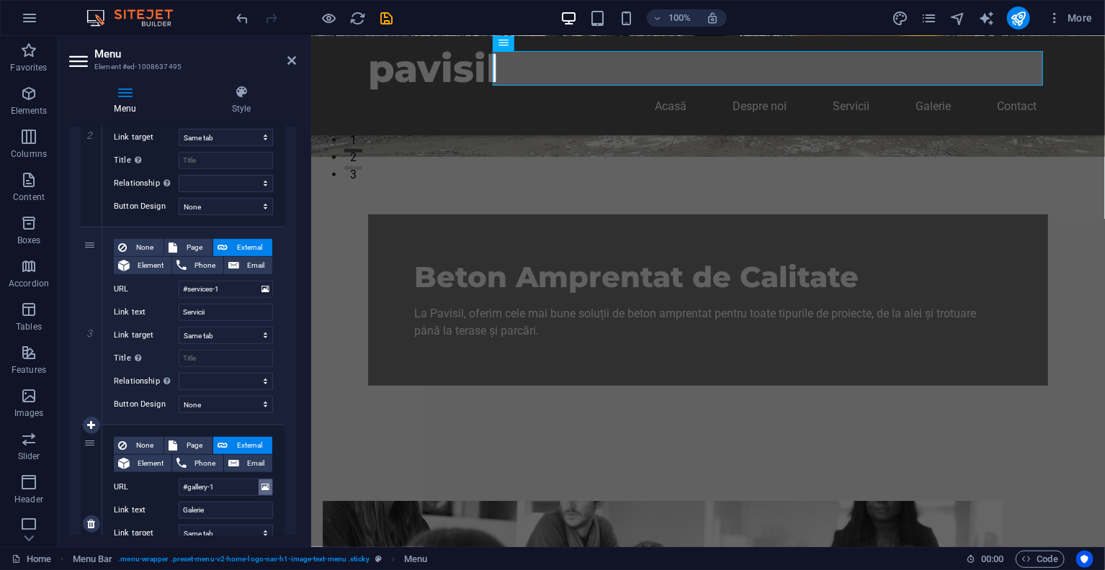
scroll to position [720, 0]
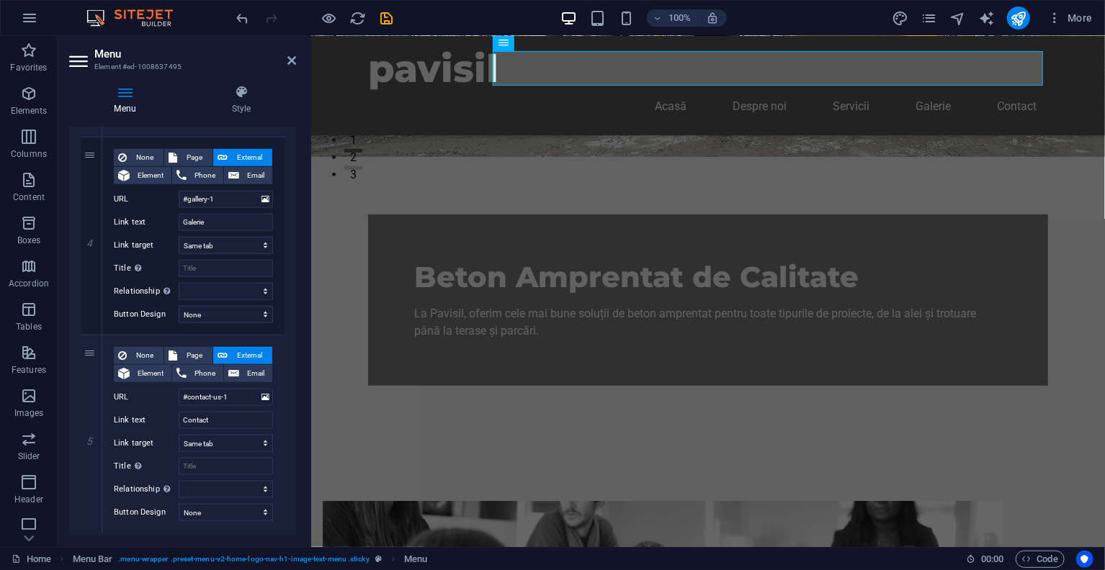
click at [287, 65] on header "Menu Element #ed-1008637495" at bounding box center [182, 54] width 227 height 37
click at [290, 61] on icon at bounding box center [291, 61] width 9 height 12
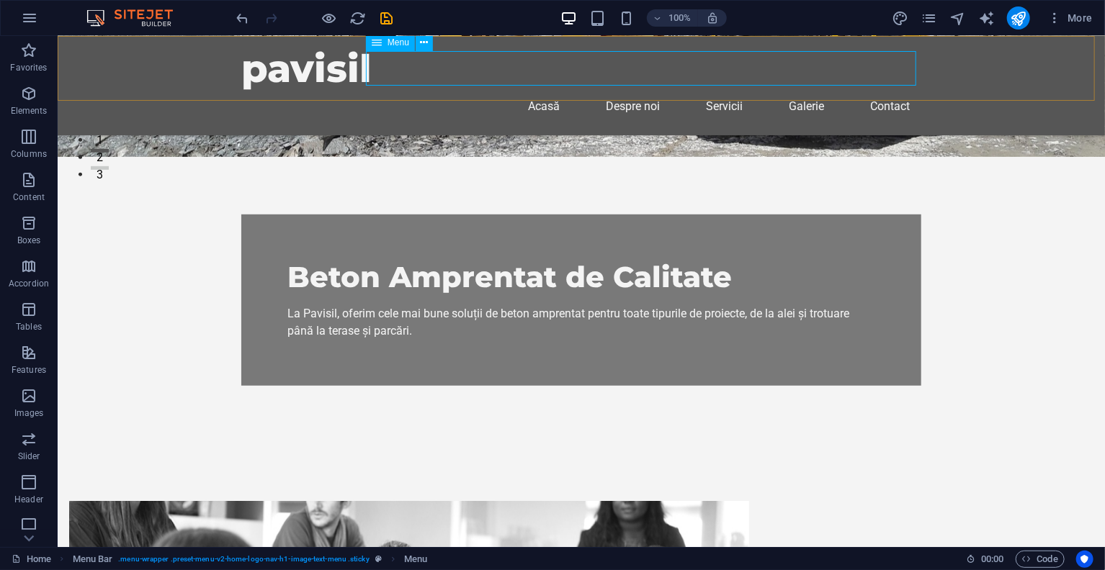
click at [621, 89] on nav "Acasă Despre noi Servicii Galerie Contact" at bounding box center [581, 106] width 680 height 35
select select
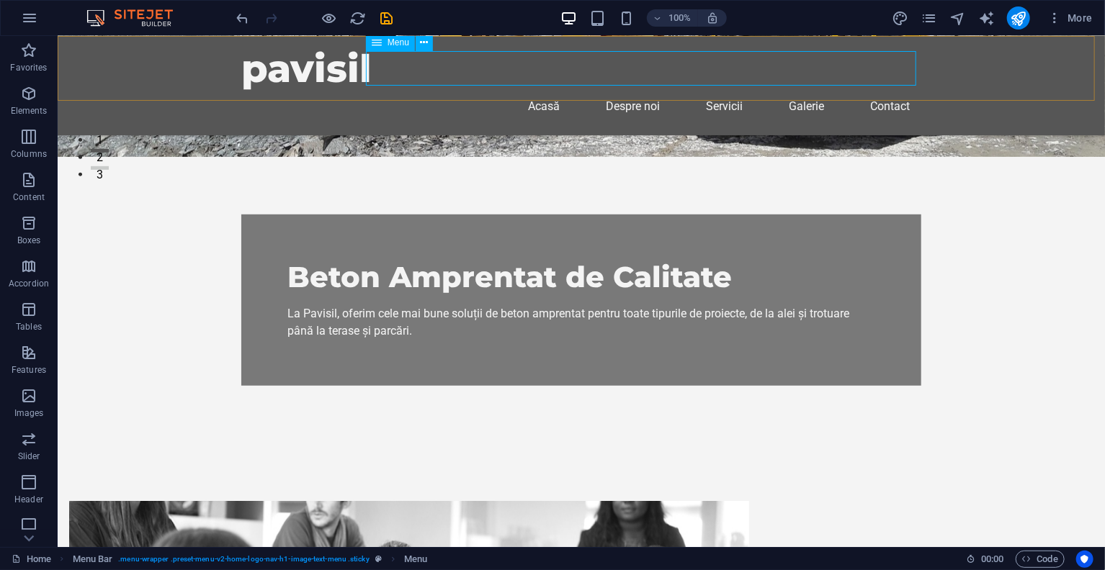
select select
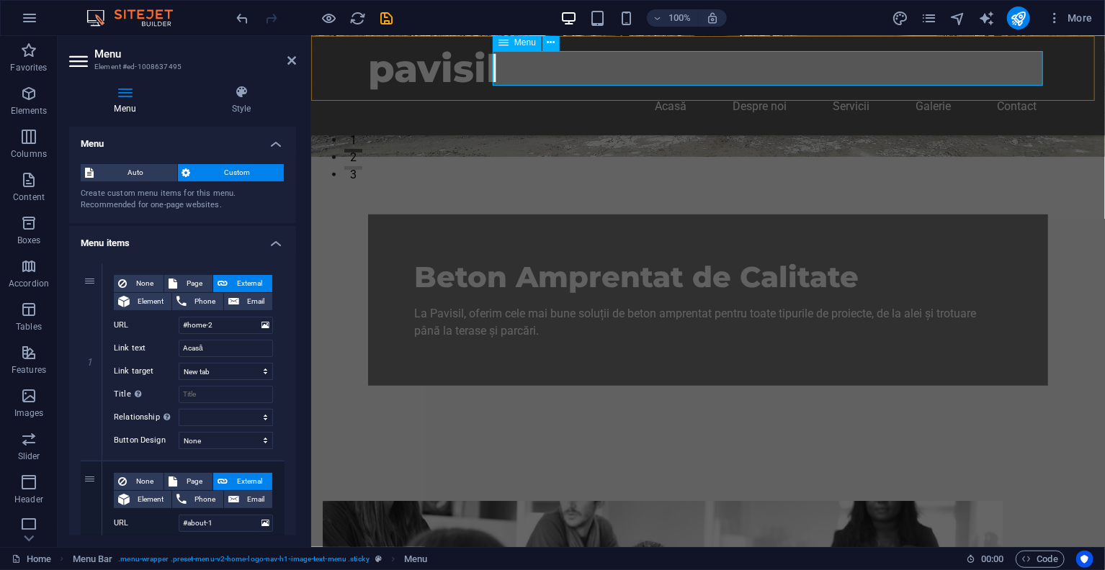
click at [758, 89] on nav "Acasă Despre noi Servicii Galerie Contact" at bounding box center [707, 106] width 680 height 35
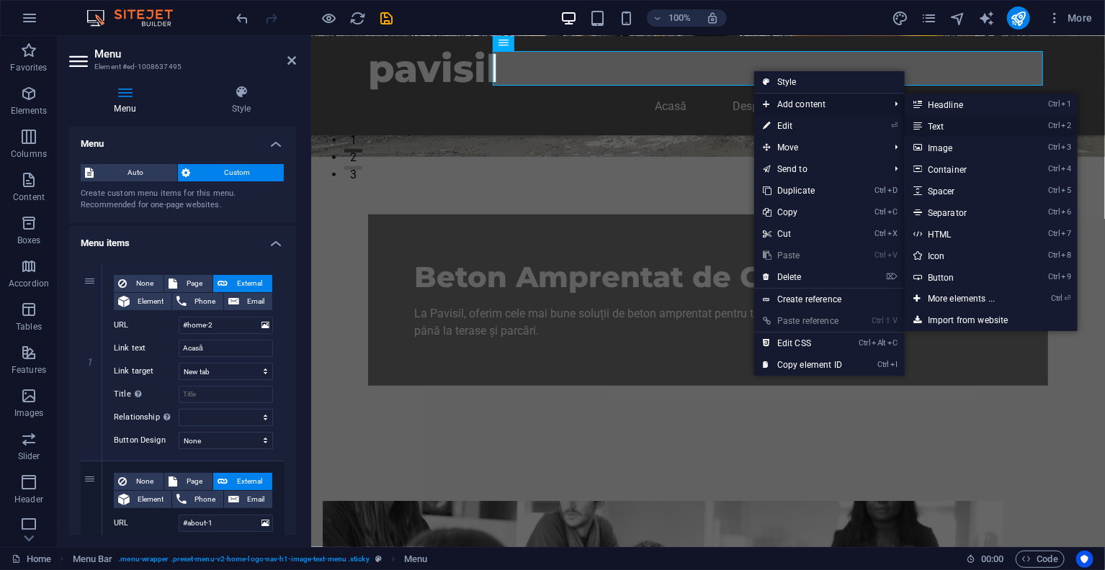
drag, startPoint x: 934, startPoint y: 120, endPoint x: 517, endPoint y: 52, distance: 422.4
click at [934, 120] on link "Ctrl 2 Text" at bounding box center [963, 126] width 119 height 22
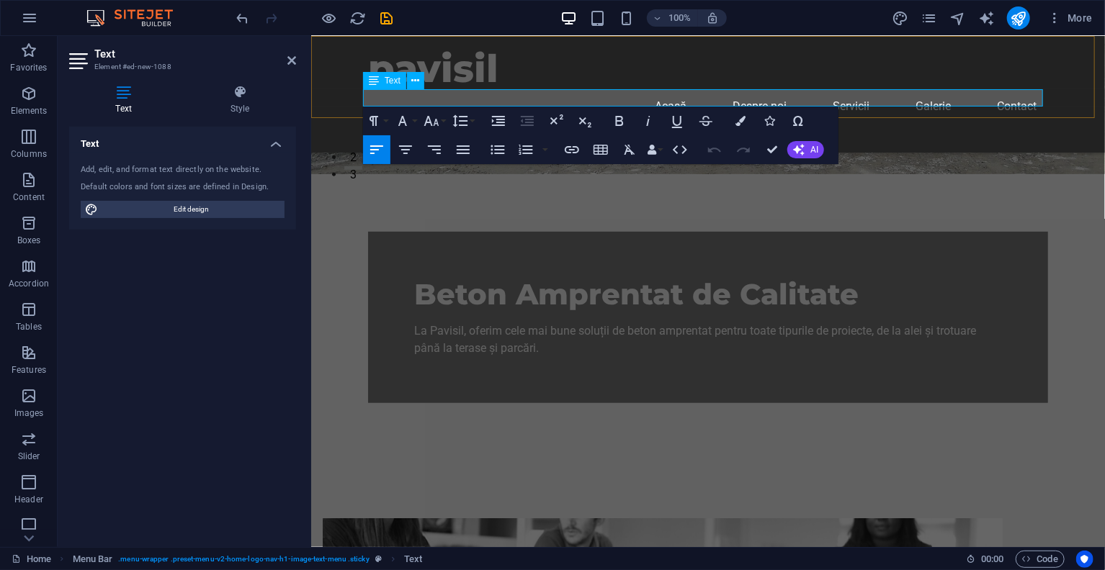
click at [735, 123] on p "New text element" at bounding box center [707, 131] width 680 height 17
click at [305, 57] on aside "Text Element #ed-new-1088 Text Style Text Add, edit, and format text directly o…" at bounding box center [184, 291] width 253 height 511
click at [296, 59] on aside "Text Element #ed-new-1088 Text Style Text Add, edit, and format text directly o…" at bounding box center [184, 291] width 253 height 511
click at [289, 58] on icon at bounding box center [291, 61] width 9 height 12
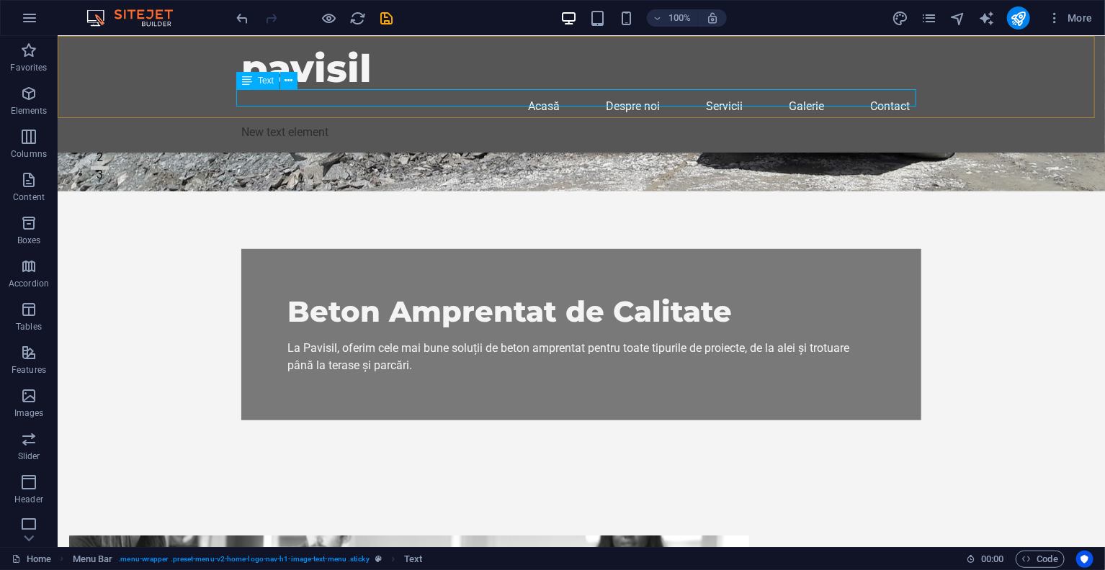
click at [445, 123] on div "New text element" at bounding box center [581, 131] width 680 height 17
click at [289, 78] on icon at bounding box center [289, 80] width 8 height 15
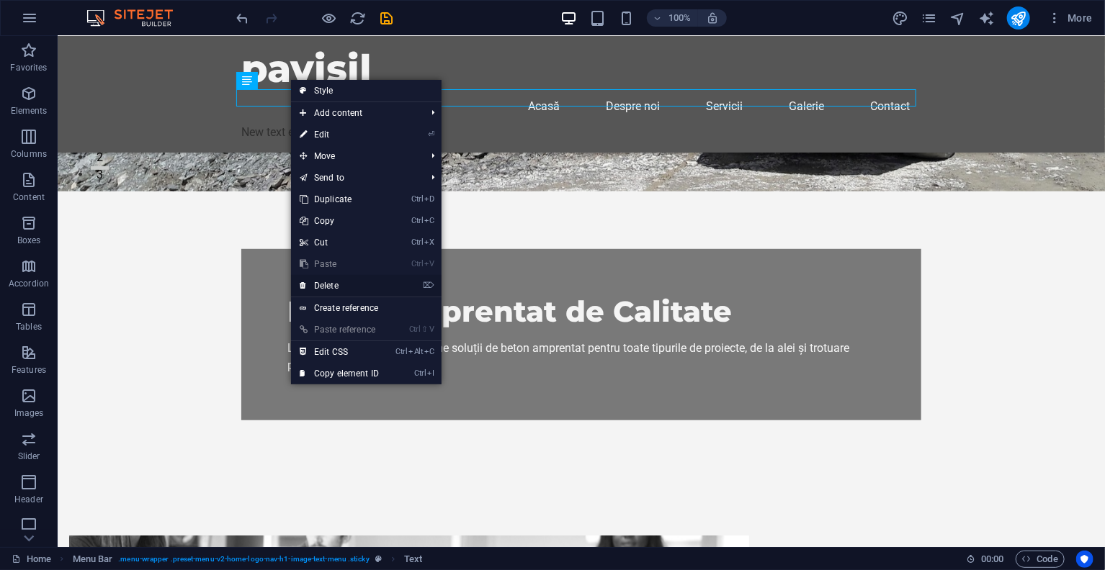
drag, startPoint x: 352, startPoint y: 285, endPoint x: 351, endPoint y: 218, distance: 67.0
click at [352, 285] on link "⌦ Delete" at bounding box center [339, 286] width 96 height 22
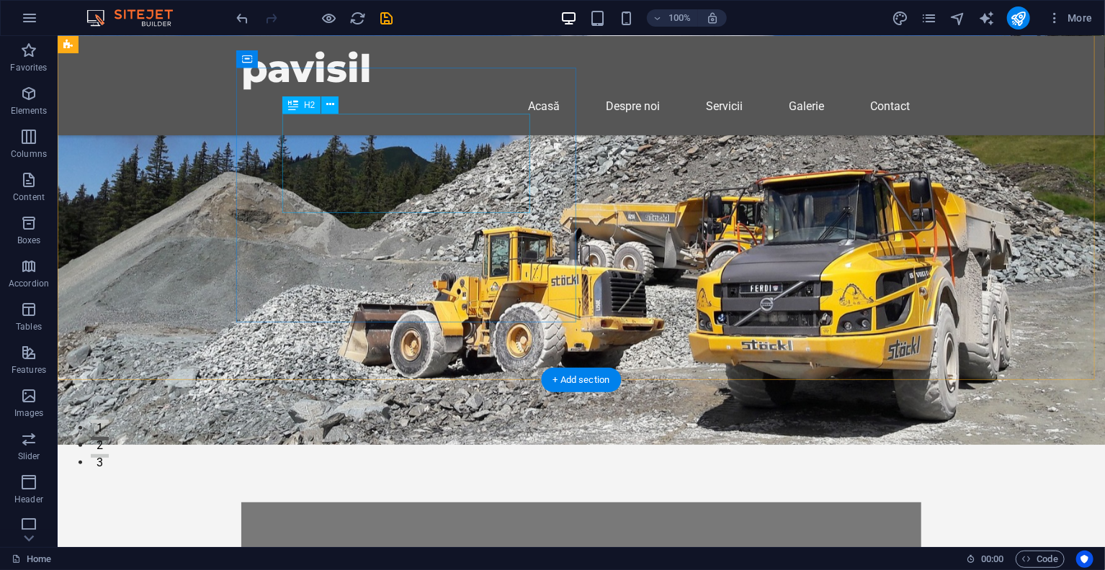
scroll to position [0, 0]
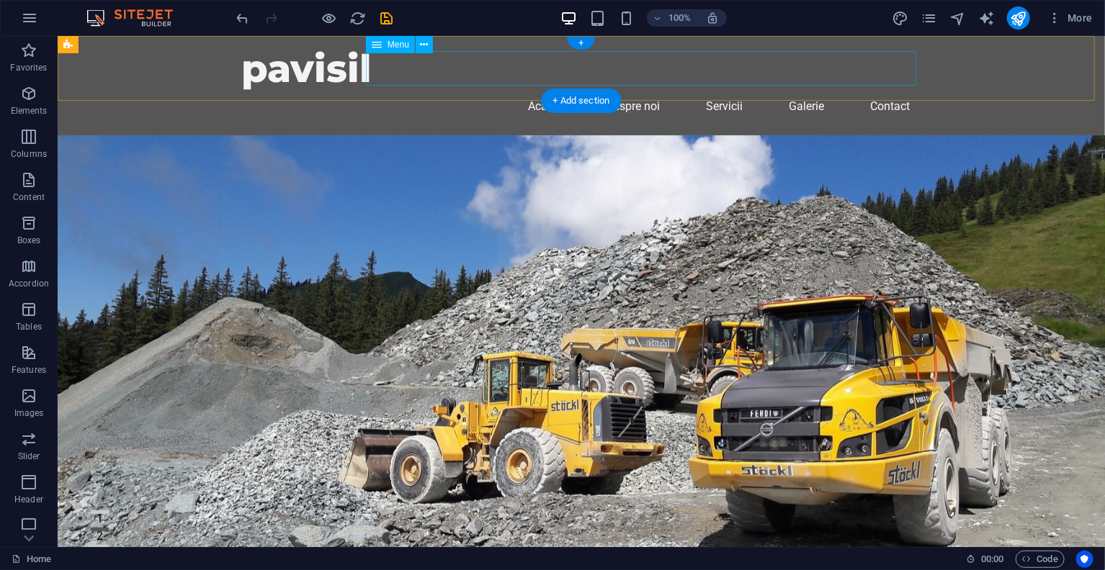
click at [709, 89] on nav "Acasă Despre noi Servicii Galerie Contact" at bounding box center [581, 106] width 680 height 35
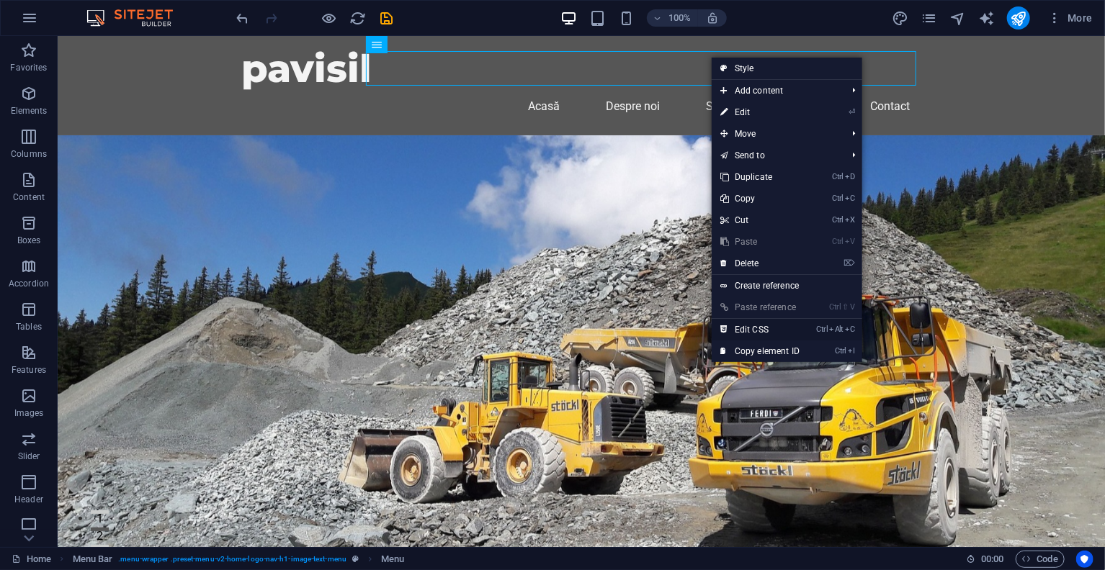
click at [749, 327] on link "Ctrl Alt C Edit CSS" at bounding box center [759, 330] width 96 height 22
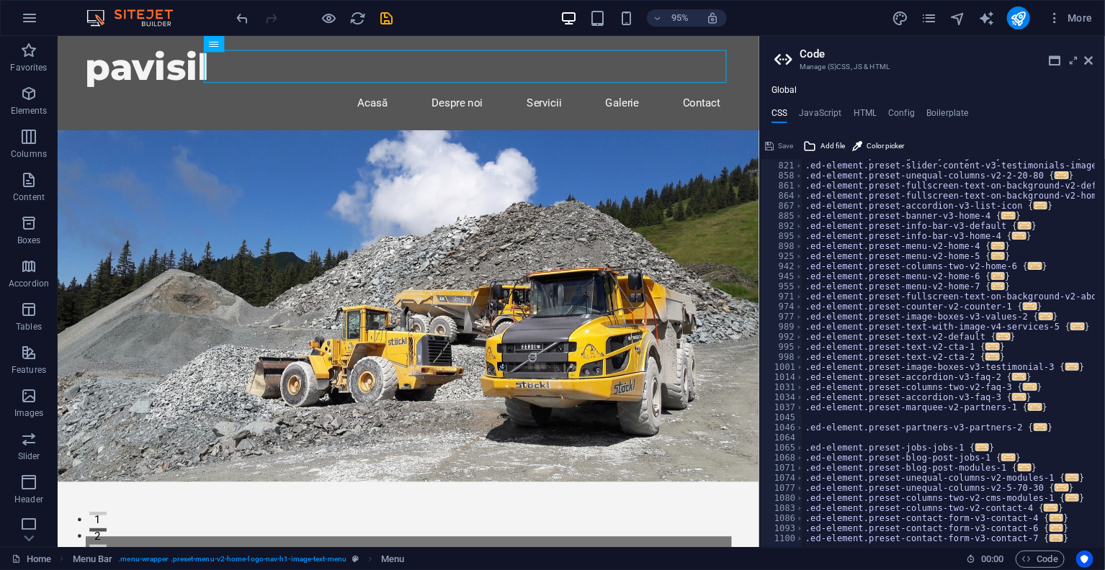
scroll to position [801, 0]
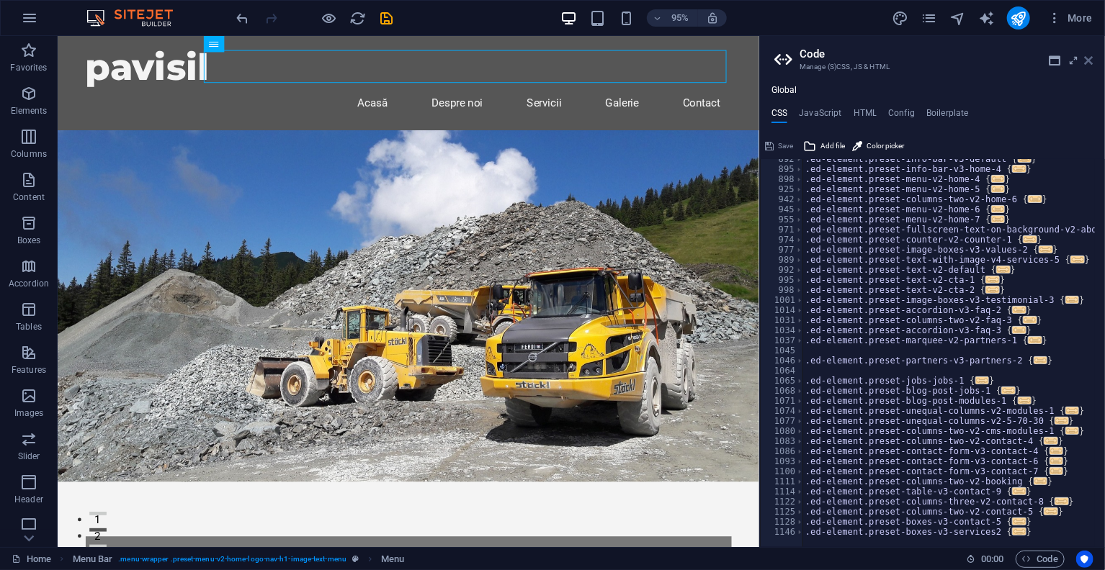
drag, startPoint x: 1090, startPoint y: 57, endPoint x: 742, endPoint y: 1, distance: 353.0
click at [1090, 57] on icon at bounding box center [1088, 61] width 9 height 12
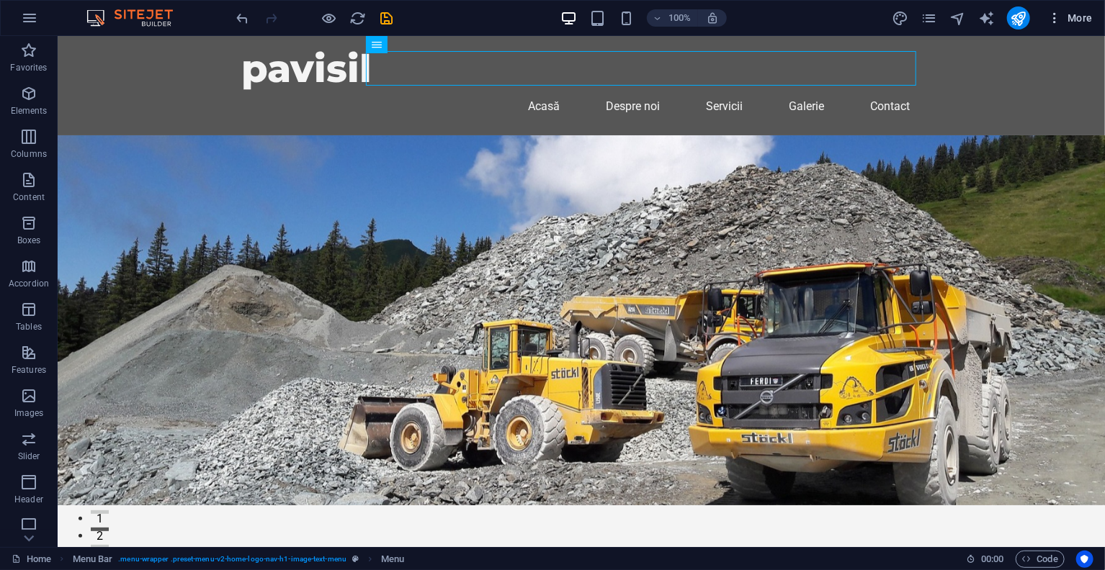
click at [1059, 15] on icon "button" at bounding box center [1054, 18] width 14 height 14
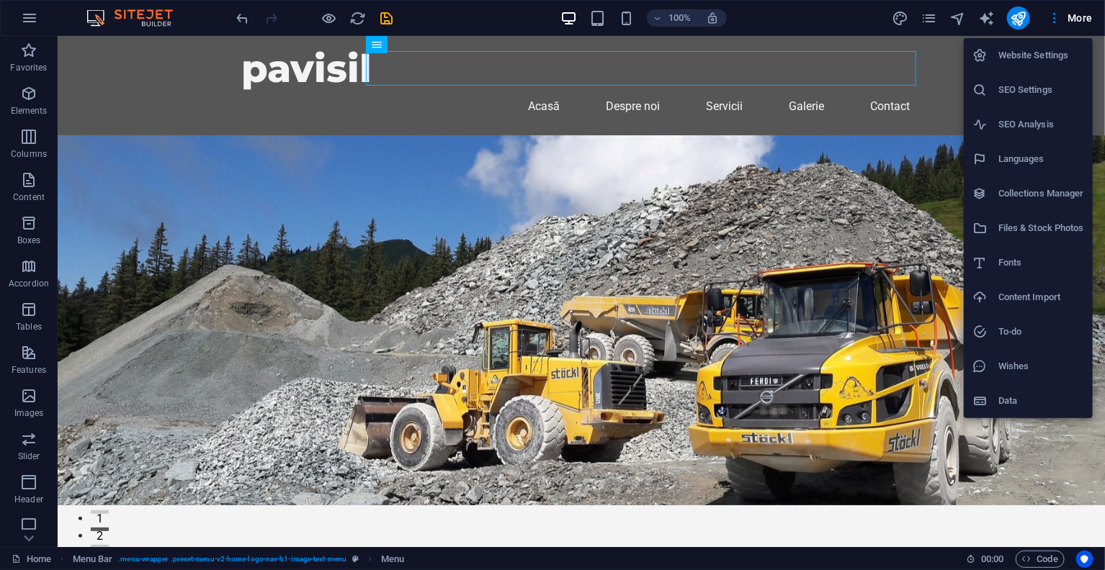
click at [1010, 61] on h6 "Website Settings" at bounding box center [1041, 55] width 86 height 17
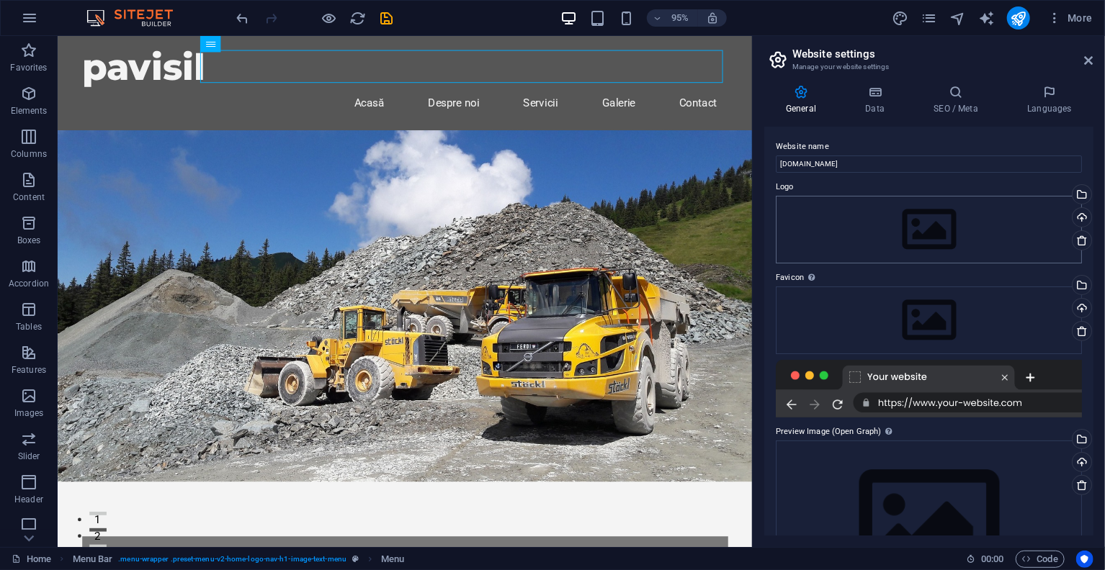
scroll to position [72, 0]
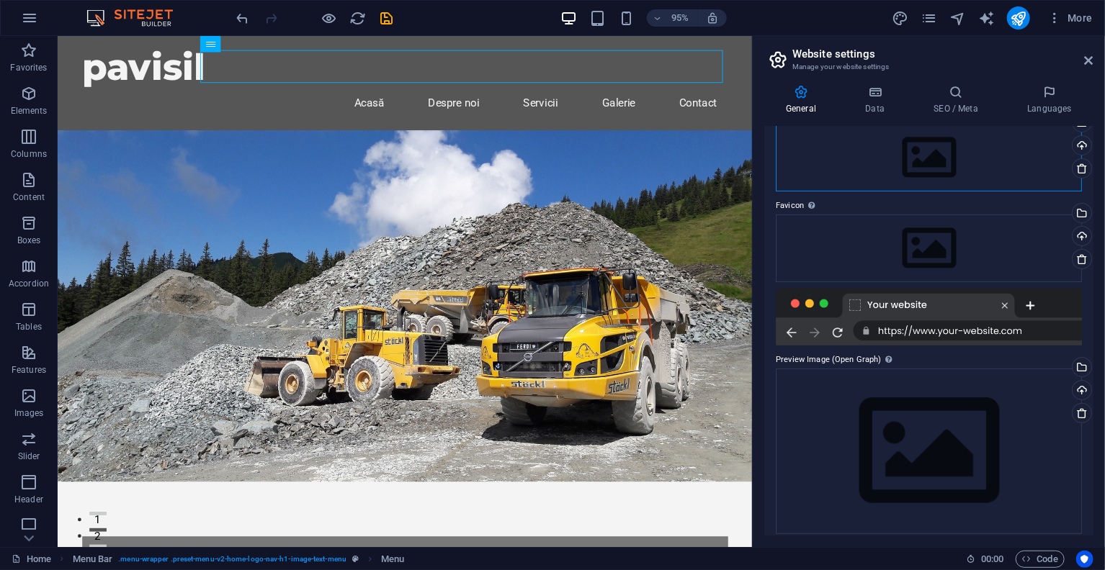
click at [934, 171] on div "Drag files here, click to choose files or select files from Files or our free s…" at bounding box center [929, 158] width 306 height 68
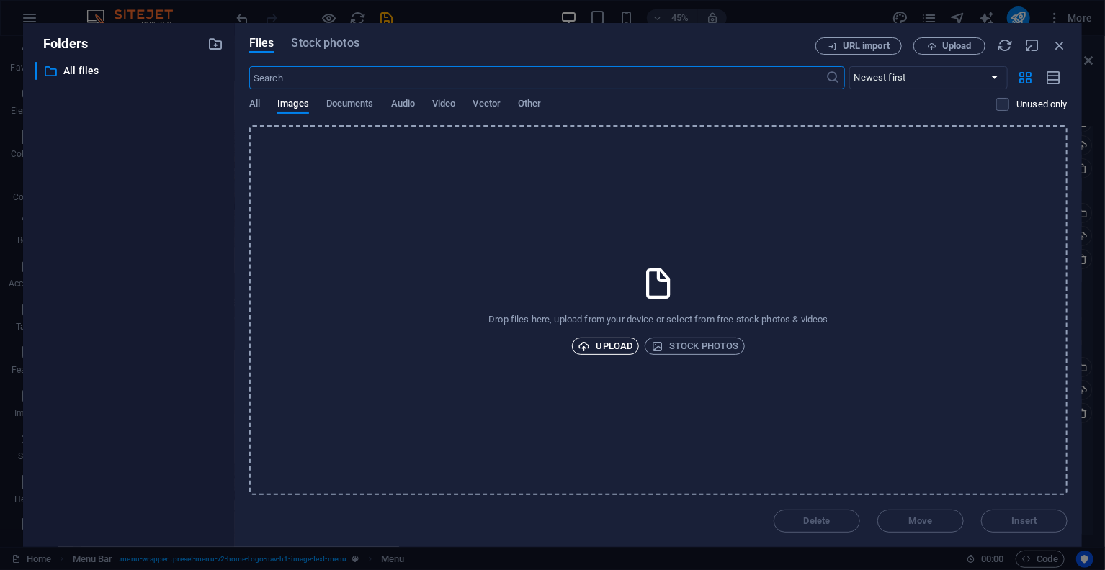
click at [619, 344] on span "Upload" at bounding box center [605, 346] width 55 height 17
click at [601, 341] on span "Upload" at bounding box center [605, 346] width 55 height 17
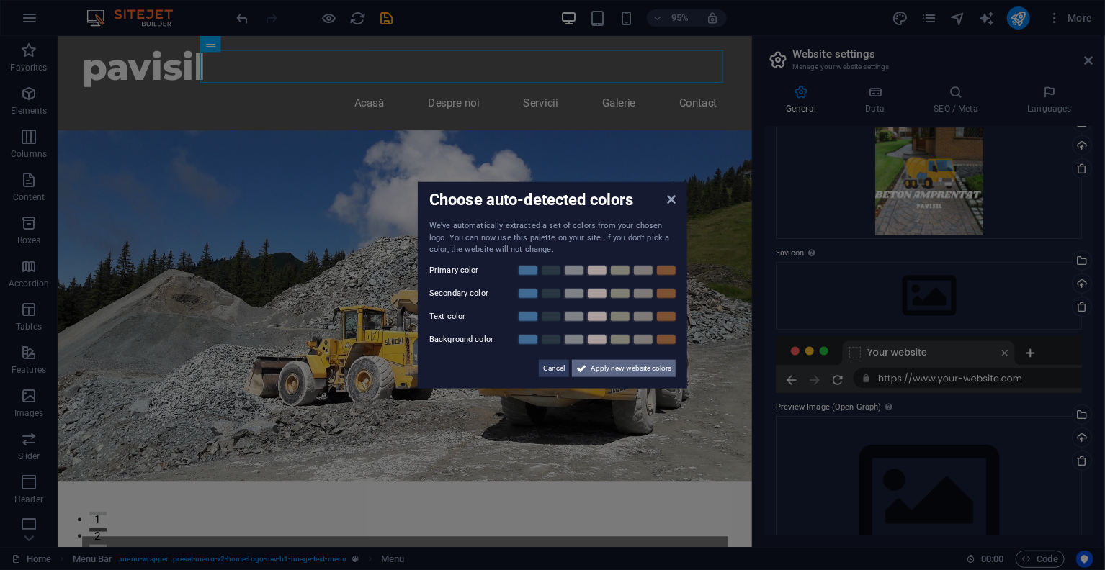
click at [598, 368] on span "Apply new website colors" at bounding box center [630, 367] width 81 height 17
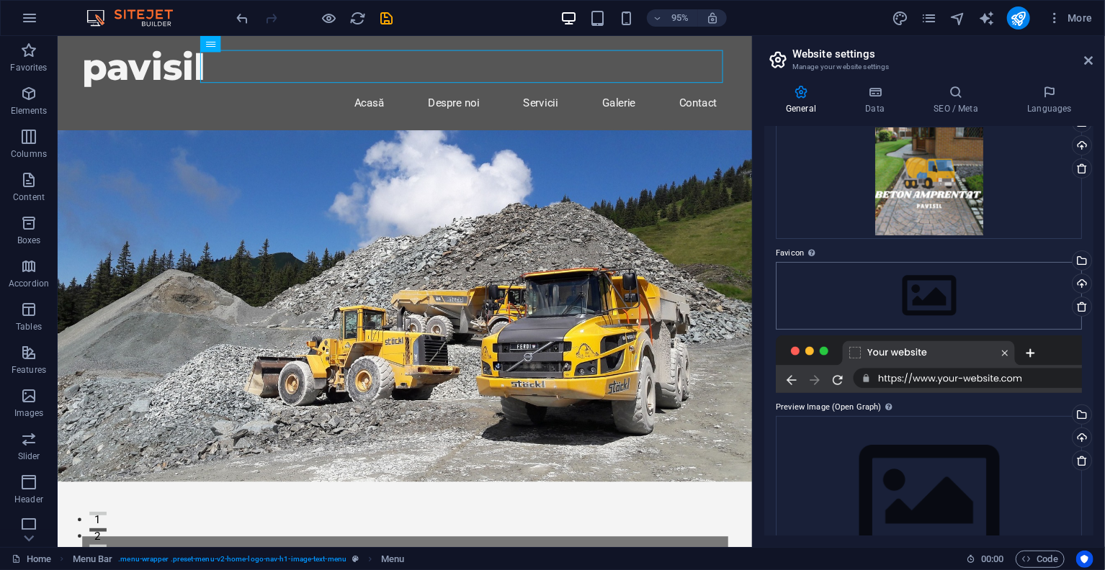
scroll to position [0, 0]
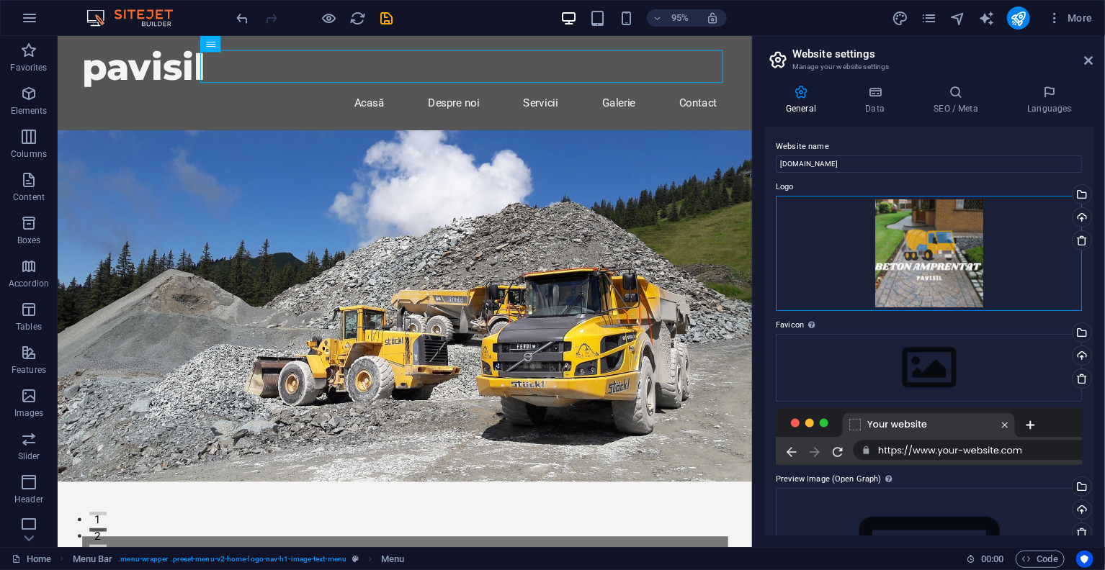
click at [930, 245] on div "Drag files here, click to choose files or select files from Files or our free s…" at bounding box center [929, 253] width 306 height 115
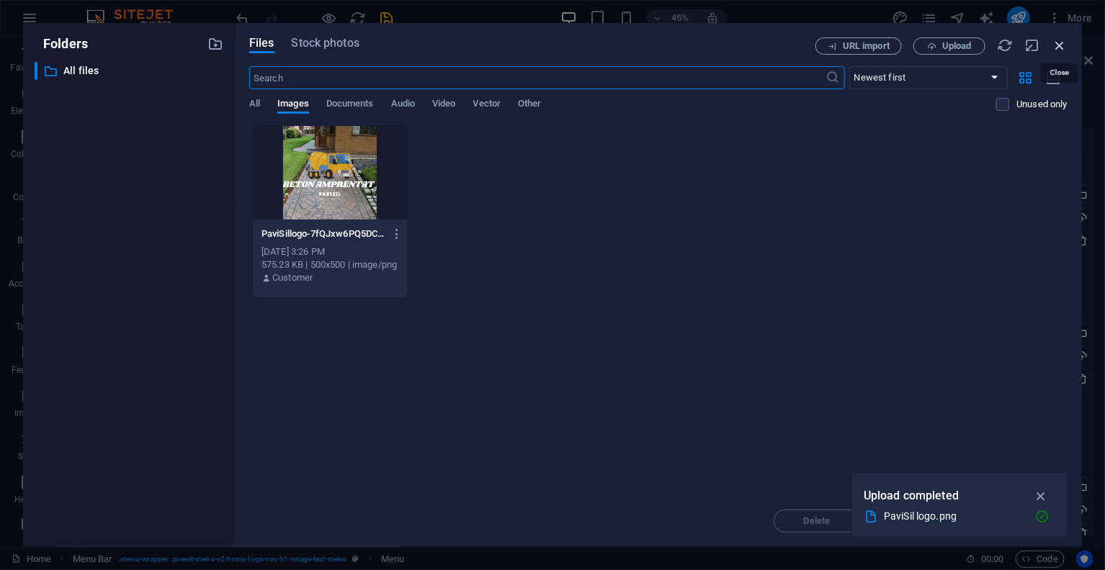
click at [1060, 45] on icon "button" at bounding box center [1059, 45] width 16 height 16
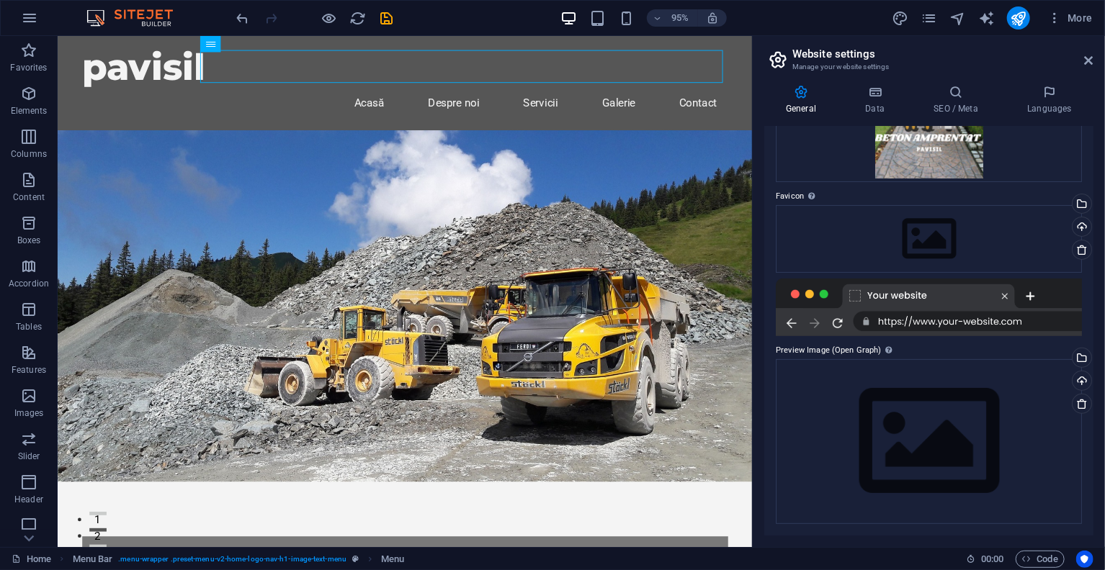
scroll to position [57, 0]
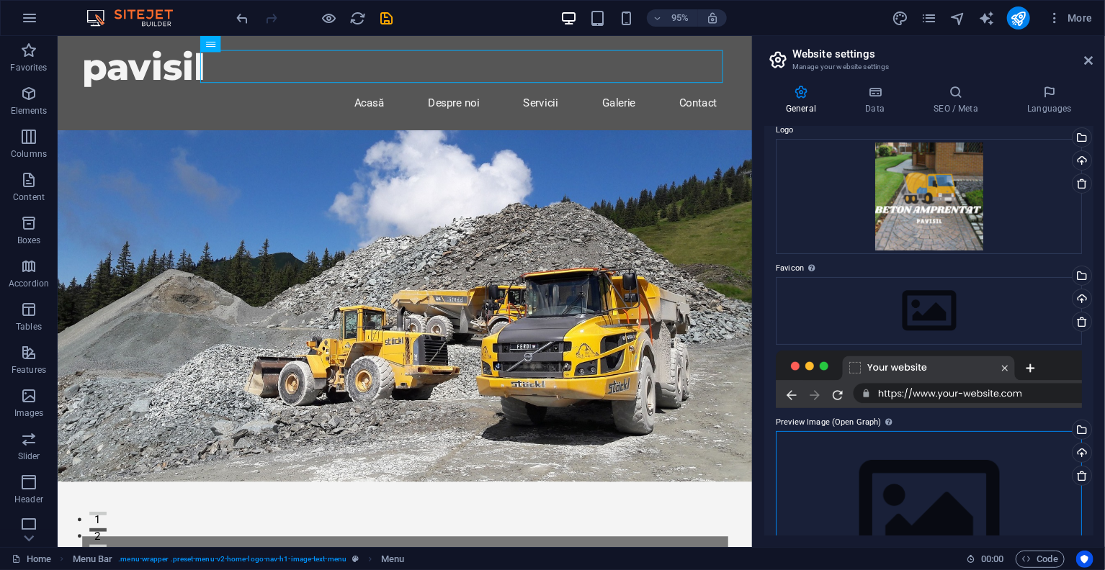
click at [897, 458] on div "Drag files here, click to choose files or select files from Files or our free s…" at bounding box center [929, 513] width 306 height 165
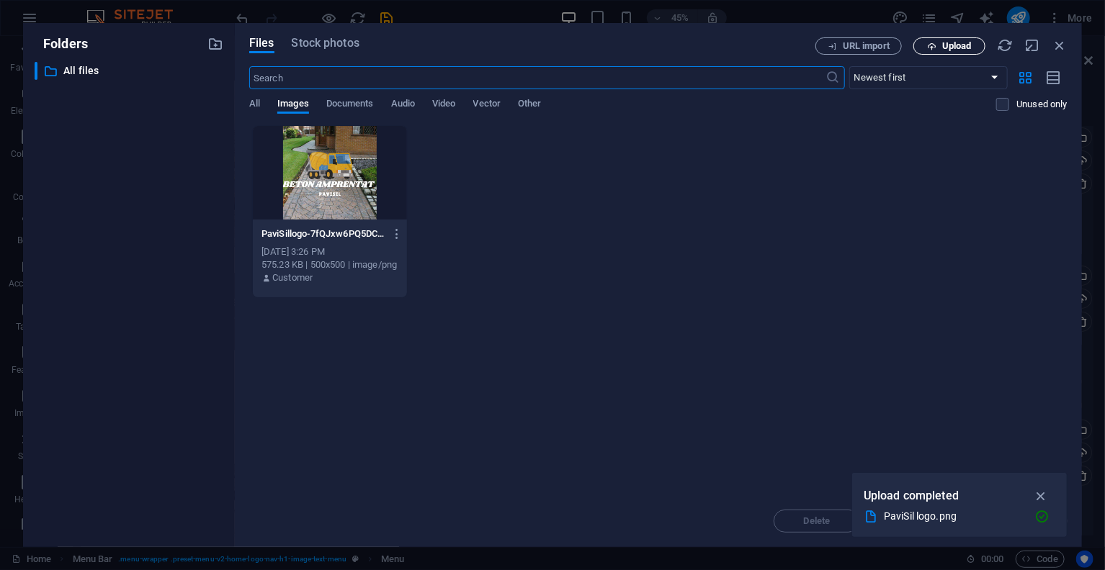
click at [927, 45] on icon "button" at bounding box center [931, 46] width 9 height 9
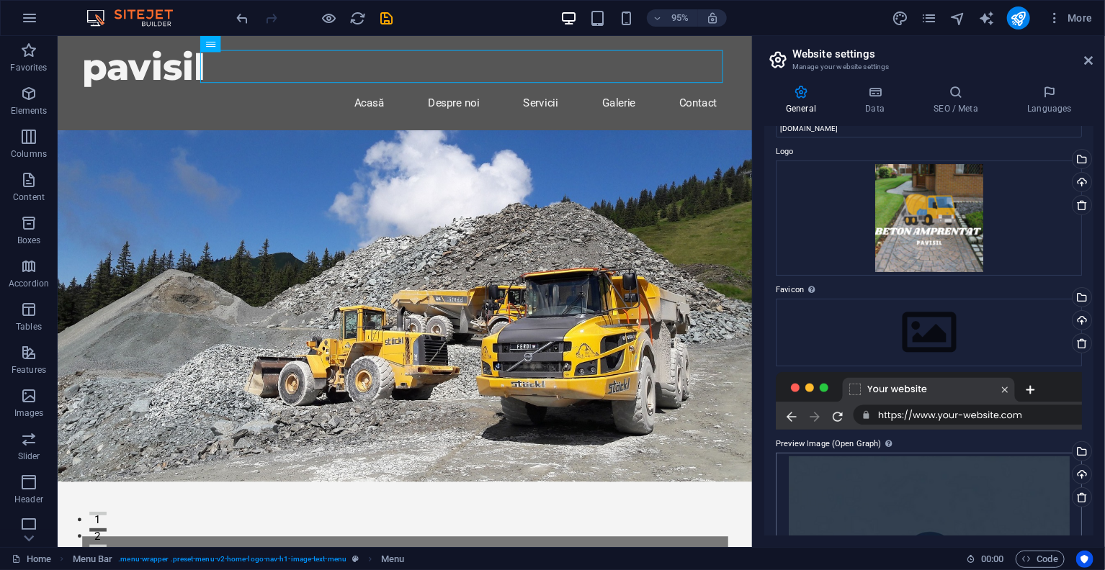
scroll to position [0, 0]
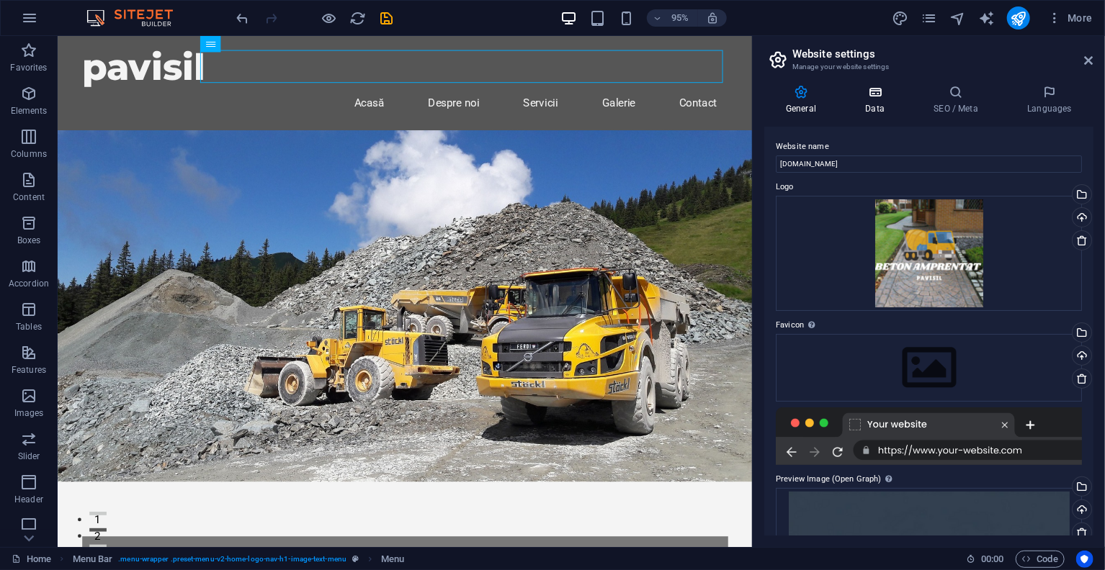
click at [866, 90] on icon at bounding box center [874, 92] width 63 height 14
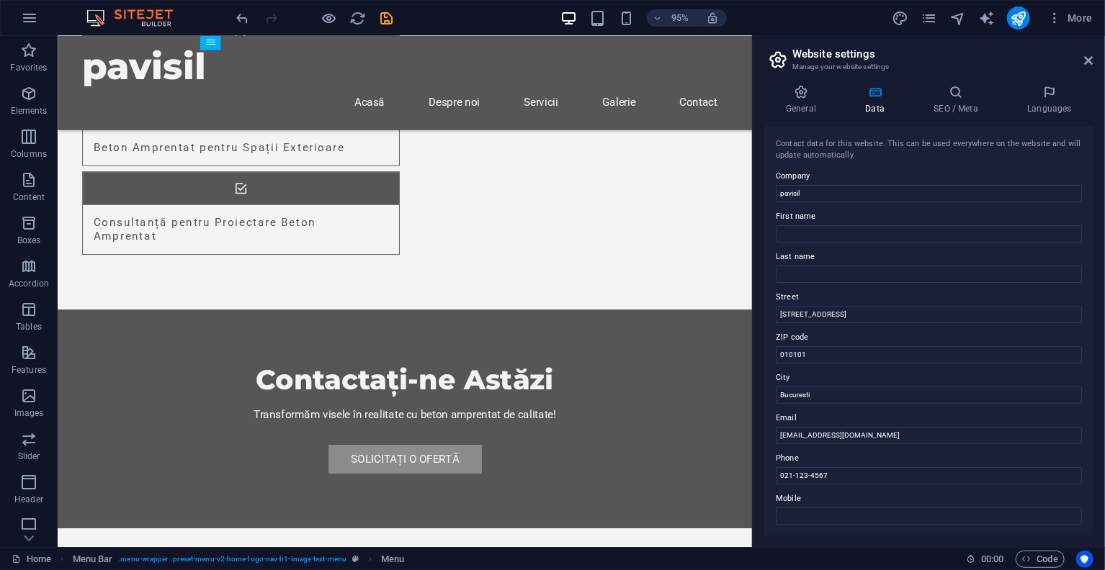
scroll to position [72, 0]
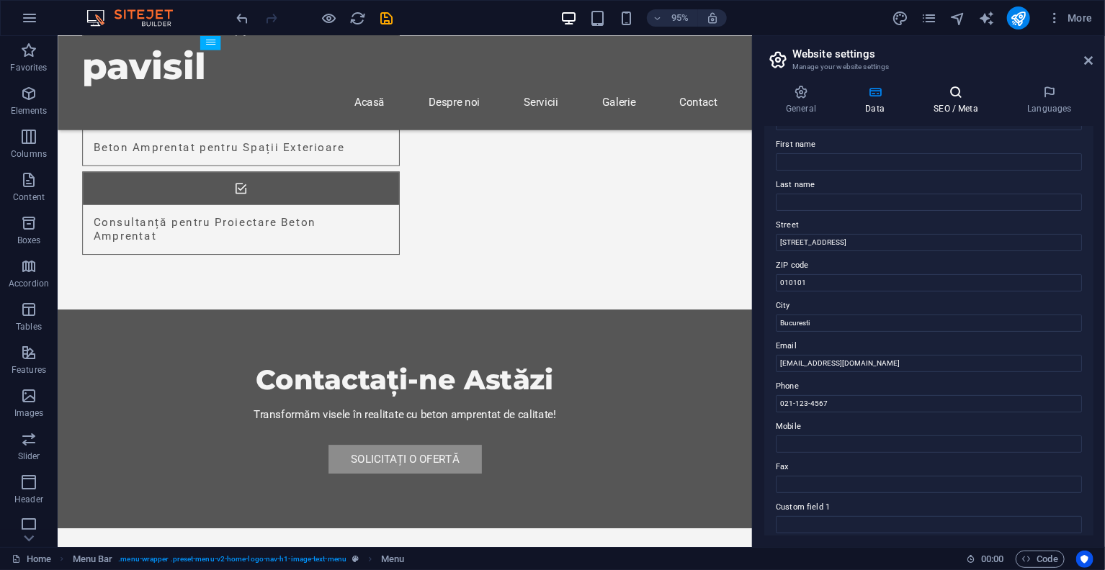
click at [938, 92] on icon at bounding box center [956, 92] width 88 height 14
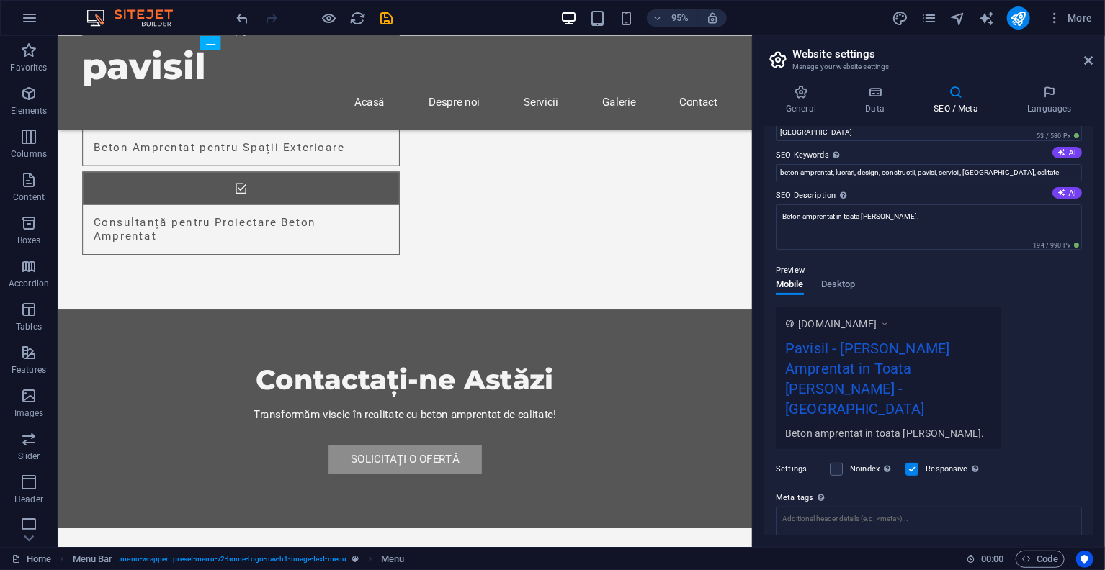
click at [861, 323] on span "www.example.com" at bounding box center [837, 324] width 78 height 14
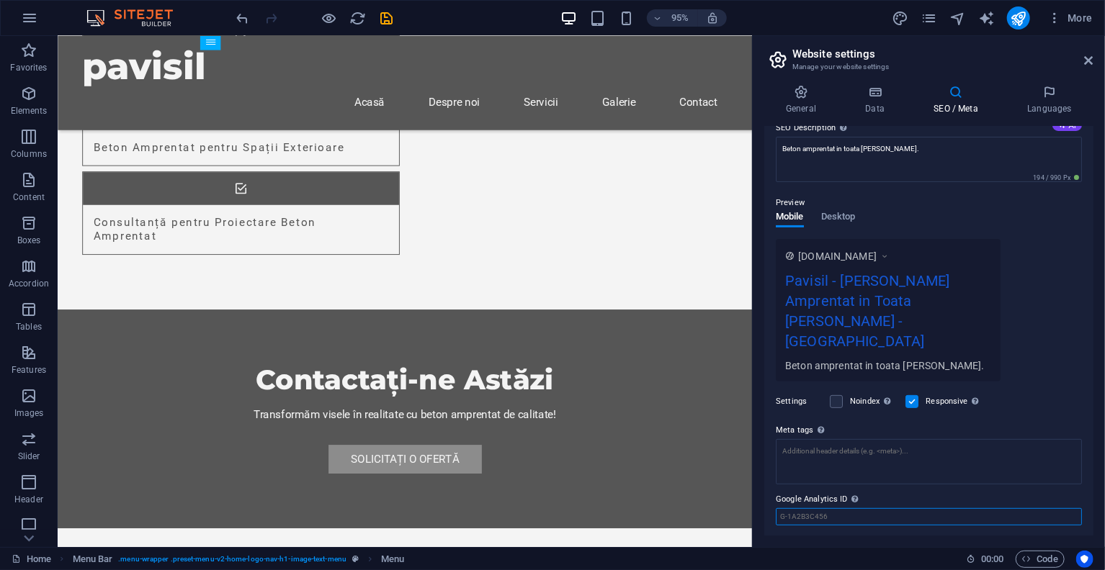
click at [832, 508] on input "Google Analytics ID Please only add the Google Analytics ID. We automatically i…" at bounding box center [929, 516] width 306 height 17
click at [833, 549] on input "Google Maps API key" at bounding box center [929, 557] width 306 height 17
click at [1033, 261] on div "www.example.com Pavisil - Lucrari Beton Amprentat in Toata Tara - Berlin Beton …" at bounding box center [929, 310] width 306 height 143
click at [845, 393] on div "Noindex Instruct search engines to exclude this website from search results." at bounding box center [862, 401] width 64 height 17
click at [843, 393] on div "Noindex Instruct search engines to exclude this website from search results." at bounding box center [862, 401] width 64 height 17
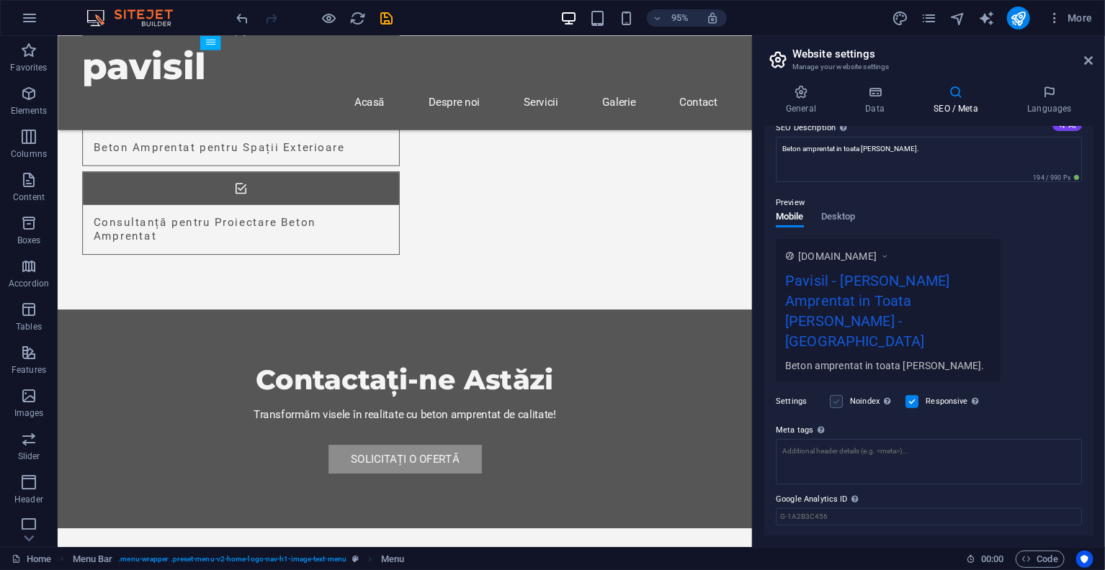
click at [841, 395] on label at bounding box center [836, 401] width 13 height 13
click at [0, 0] on input "Noindex Instruct search engines to exclude this website from search results." at bounding box center [0, 0] width 0 height 0
click at [838, 395] on label at bounding box center [836, 401] width 13 height 13
click at [0, 0] on input "Noindex Instruct search engines to exclude this website from search results." at bounding box center [0, 0] width 0 height 0
click at [841, 214] on span "Desktop" at bounding box center [838, 218] width 35 height 20
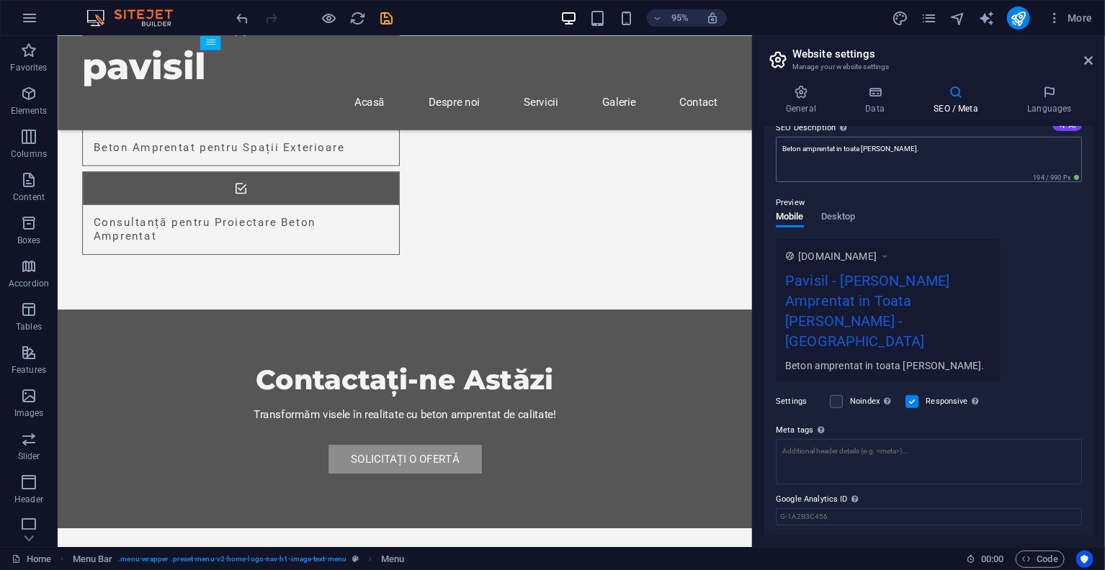
scroll to position [93, 0]
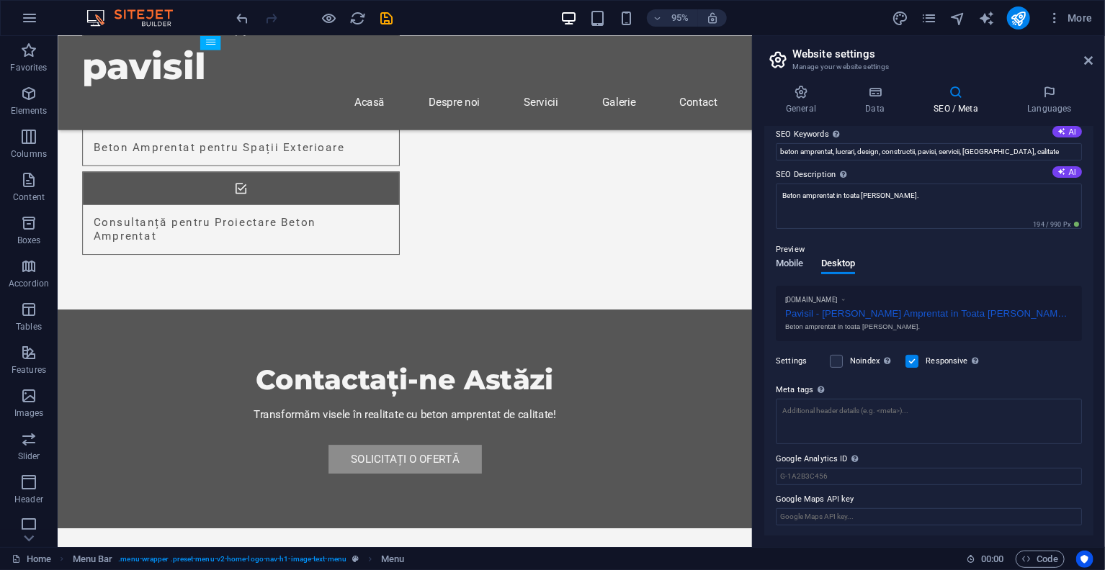
click at [785, 266] on span "Mobile" at bounding box center [790, 265] width 28 height 20
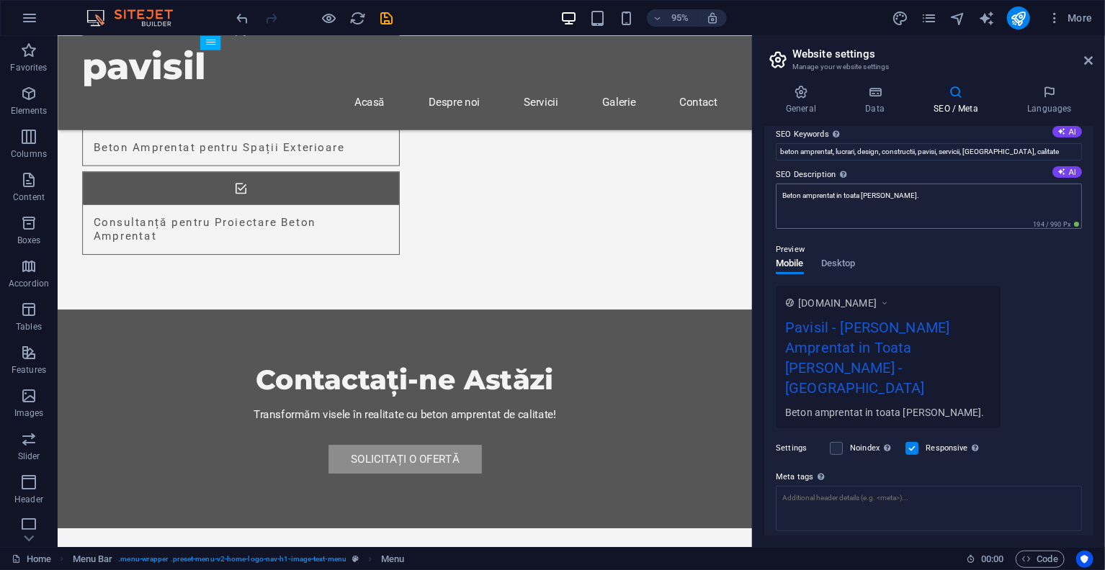
scroll to position [0, 0]
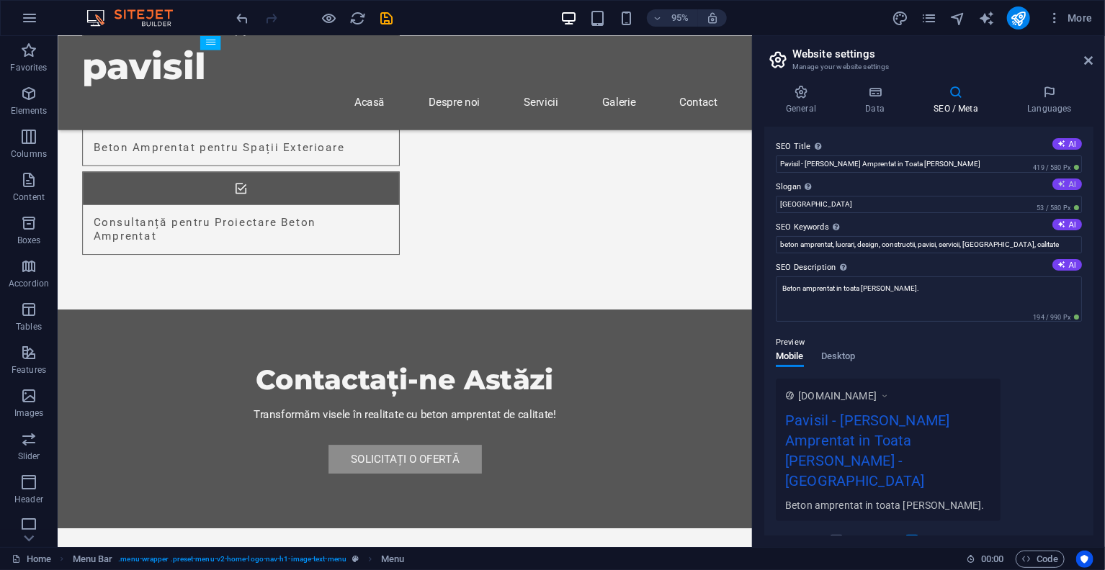
click at [1069, 185] on button "AI" at bounding box center [1067, 185] width 30 height 12
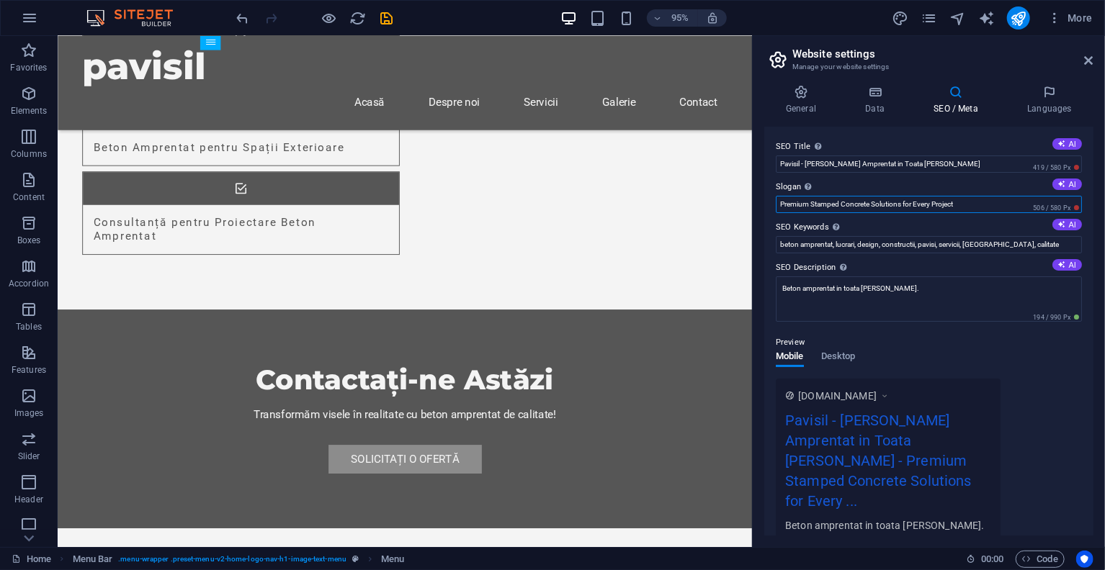
click at [990, 205] on input "Premium Stamped Concrete Solutions for Every Project" at bounding box center [929, 204] width 306 height 17
type input "P"
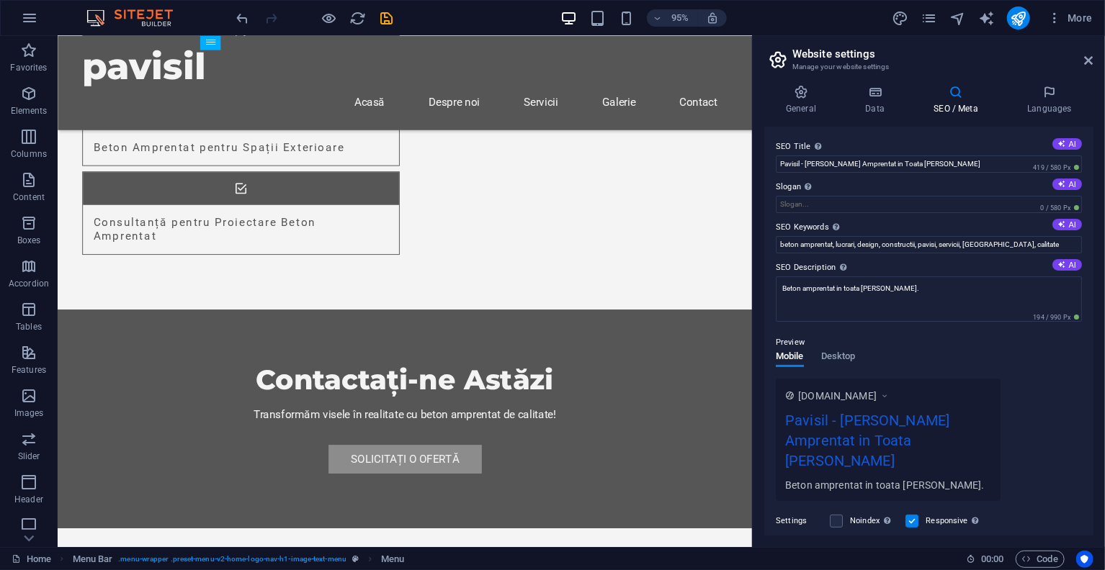
click at [1038, 405] on div "www.example.com Pavisil - Lucrari Beton Amprentat in Toata Tara Beton amprentat…" at bounding box center [929, 440] width 306 height 122
click at [834, 231] on div "Comma-separated list of keywords representing your website." at bounding box center [836, 226] width 14 height 17
click at [834, 236] on input "beton amprentat, lucrari, design, constructii, pavisi, servicii, Romania, calit…" at bounding box center [929, 244] width 306 height 17
click at [832, 181] on div "Comma-separated list of keywords representing your website." at bounding box center [878, 196] width 115 height 43
click at [832, 236] on input "beton amprentat, lucrari, design, constructii, pavisi, servicii, Romania, calit…" at bounding box center [929, 244] width 306 height 17
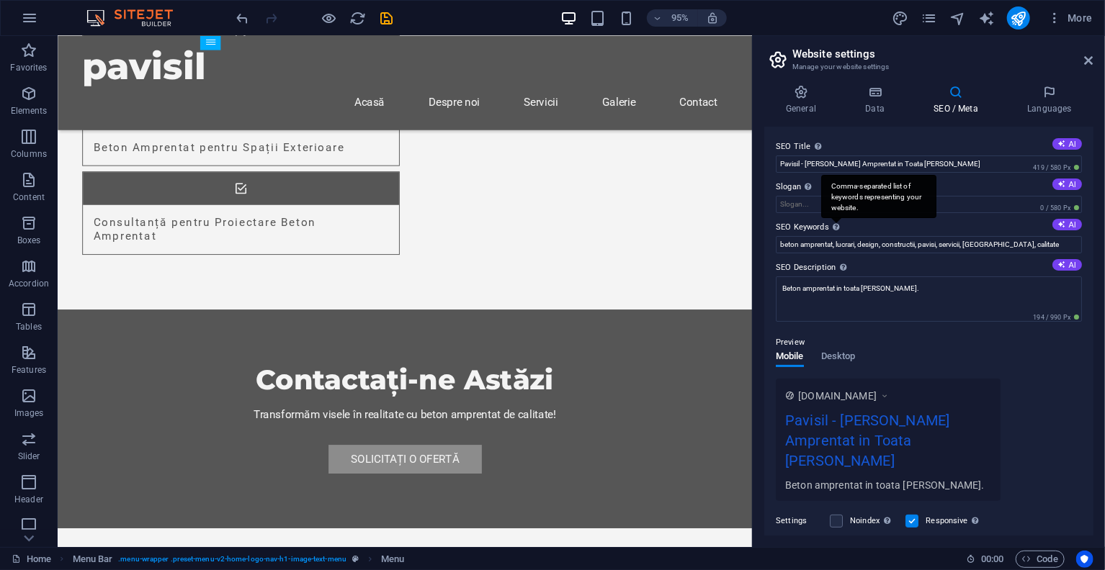
click at [832, 181] on div "Comma-separated list of keywords representing your website." at bounding box center [878, 196] width 115 height 43
click at [832, 236] on input "beton amprentat, lucrari, design, constructii, pavisi, servicii, Romania, calit…" at bounding box center [929, 244] width 306 height 17
click at [848, 186] on div "Comma-separated list of keywords representing your website." at bounding box center [878, 196] width 115 height 43
click at [848, 236] on input "beton amprentat, lucrari, design, constructii, pavisi, servicii, Romania, calit…" at bounding box center [929, 244] width 306 height 17
click at [862, 191] on div "Comma-separated list of keywords representing your website." at bounding box center [878, 196] width 115 height 43
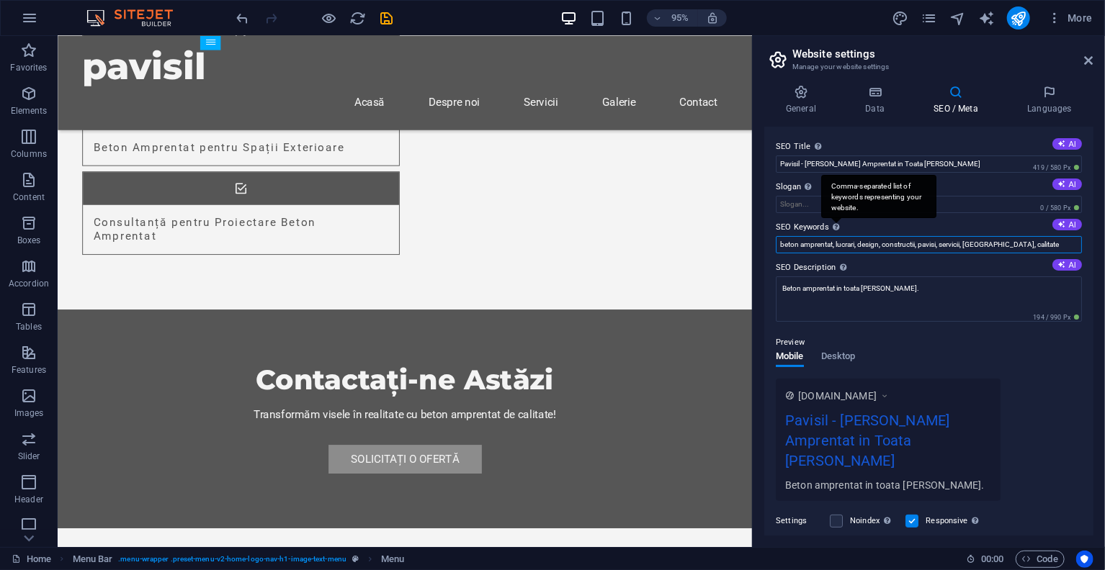
click at [862, 236] on input "beton amprentat, lucrari, design, constructii, pavisi, servicii, Romania, calit…" at bounding box center [929, 244] width 306 height 17
click at [862, 192] on div "Comma-separated list of keywords representing your website." at bounding box center [878, 196] width 115 height 43
click at [862, 236] on input "beton amprentat, lucrari, design, constructii, pavisi, servicii, Romania, calit…" at bounding box center [929, 244] width 306 height 17
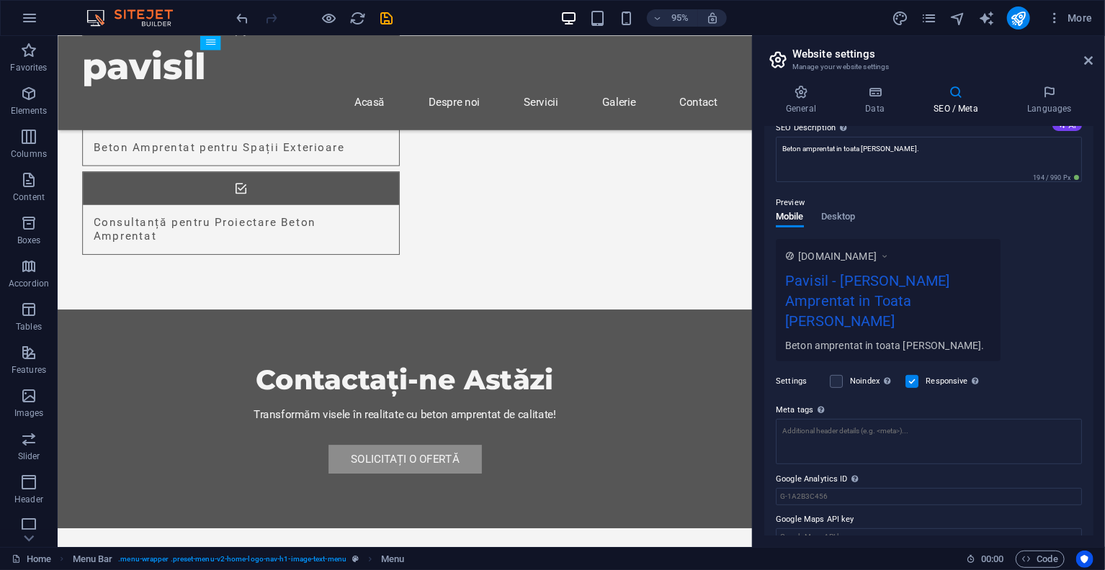
scroll to position [68, 0]
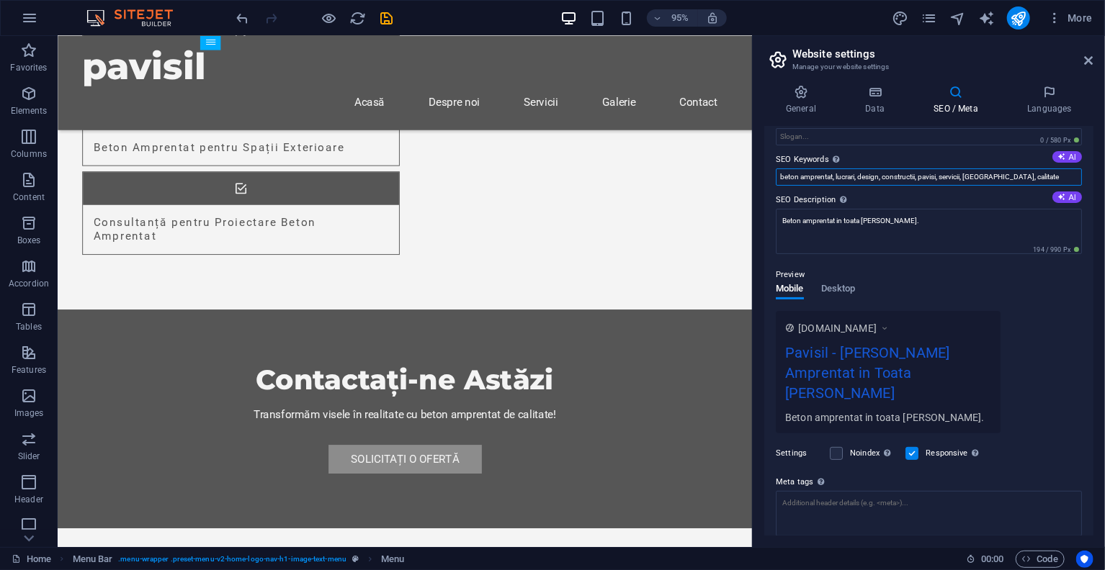
click at [1007, 177] on input "beton amprentat, lucrari, design, constructii, pavisi, servicii, Romania, calit…" at bounding box center [929, 177] width 306 height 17
paste input "beton amprentat România, beton amprentat Dolj, beton amprentat Olt, beton ampre…"
type input "beton amprentat România, beton amprentat Dolj, beton amprentat Olt, beton ampre…"
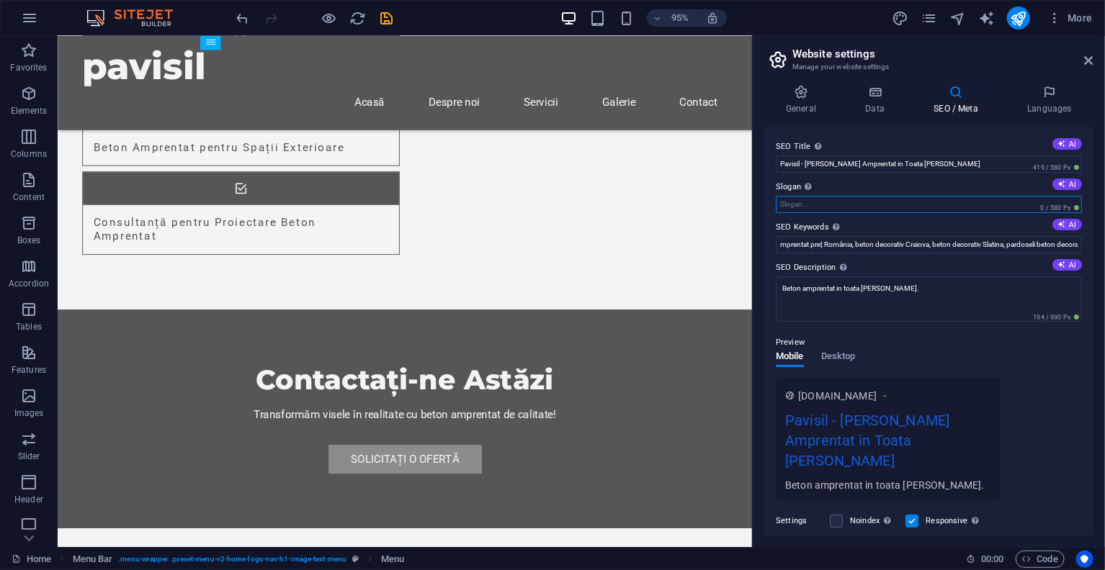
scroll to position [0, 0]
click at [930, 207] on input "Slogan The slogan of your website. AI" at bounding box center [929, 204] width 306 height 17
click at [887, 91] on icon at bounding box center [874, 92] width 63 height 14
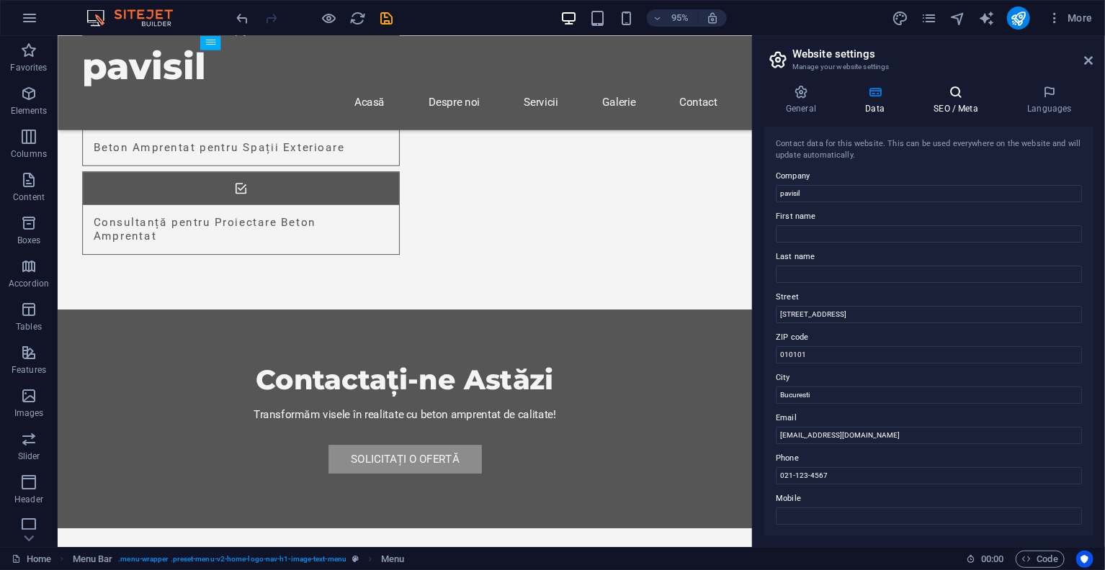
click at [938, 113] on h4 "SEO / Meta" at bounding box center [959, 100] width 94 height 30
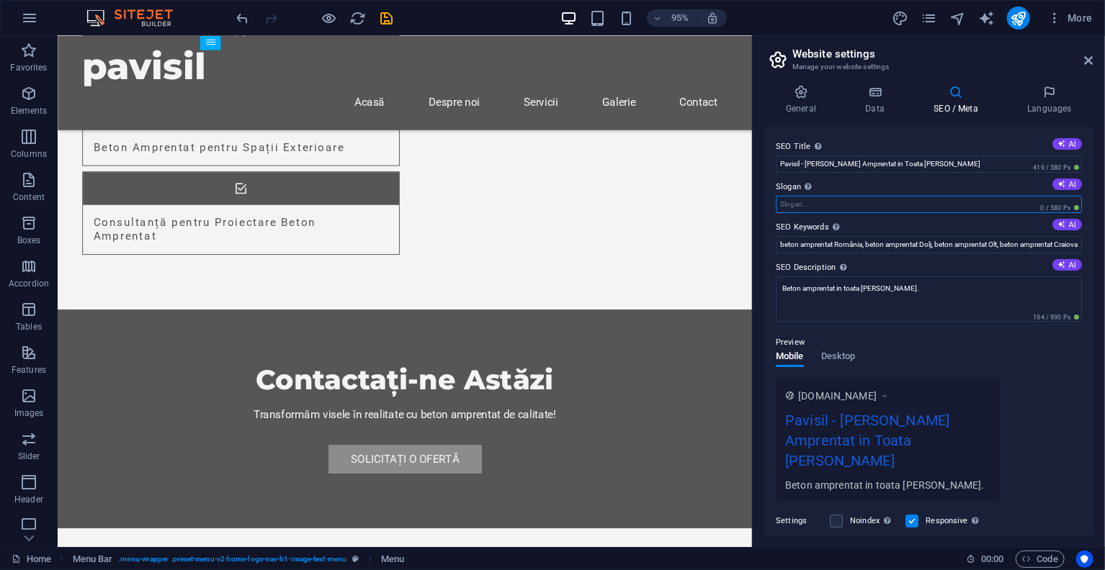
click at [849, 211] on input "Slogan The slogan of your website. AI" at bounding box center [929, 204] width 306 height 17
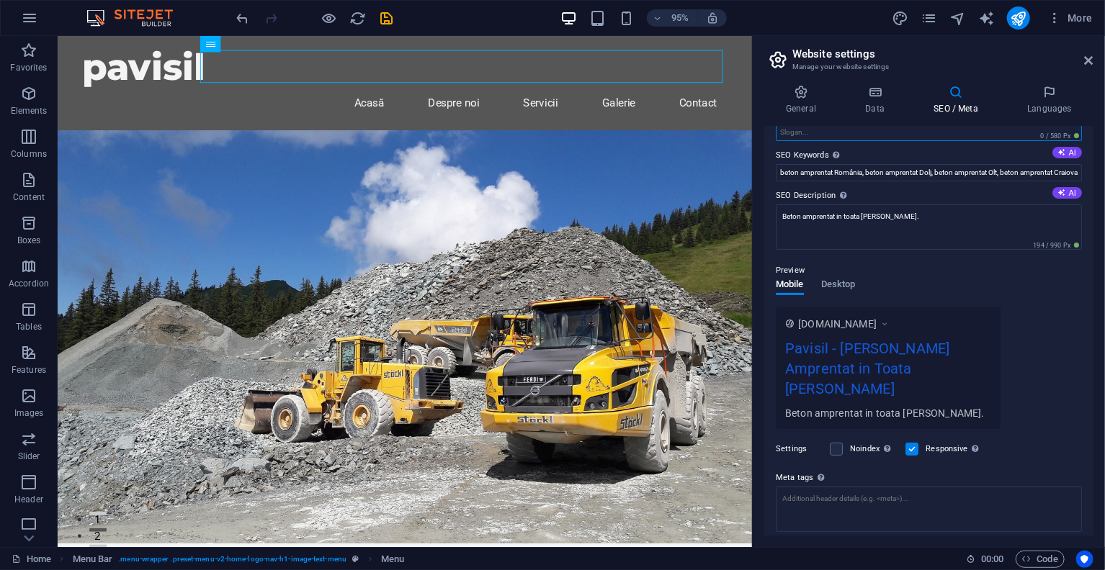
scroll to position [140, 0]
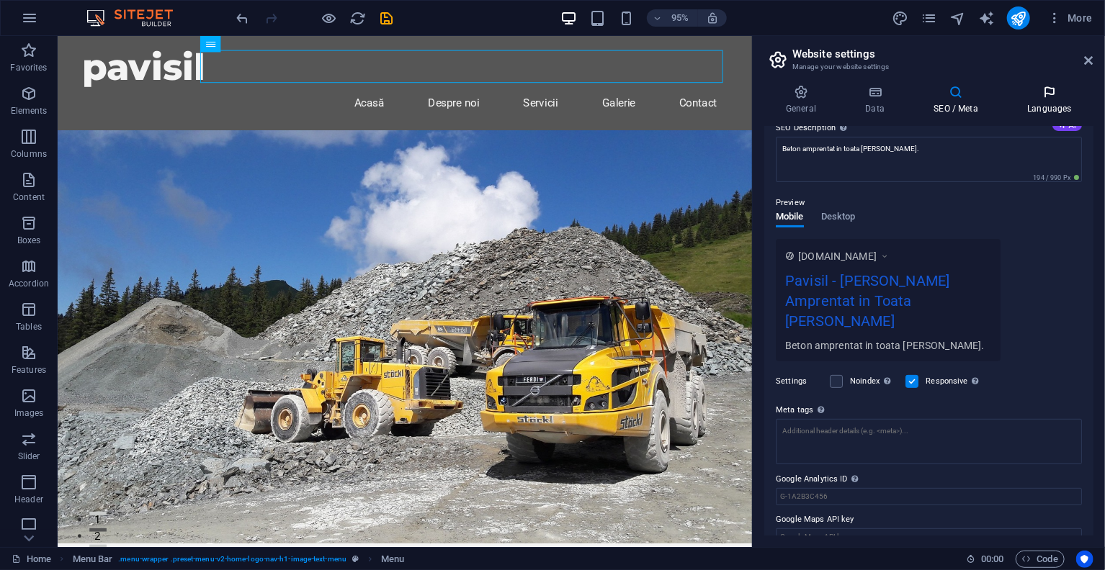
click at [1053, 107] on h4 "Languages" at bounding box center [1049, 100] width 88 height 30
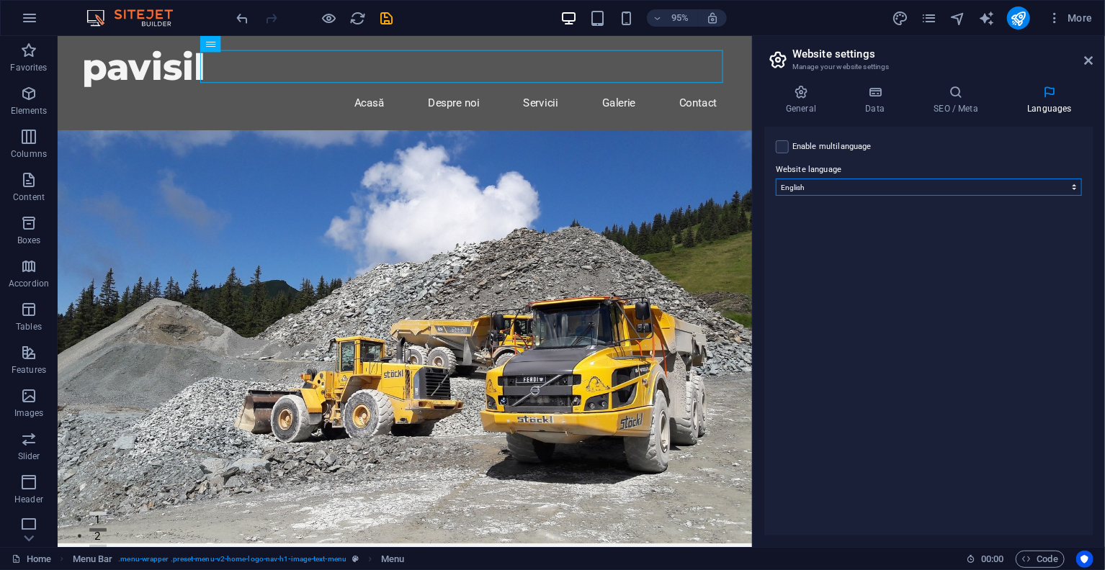
click at [891, 189] on select "Abkhazian Afar Afrikaans Akan Albanian Amharic Arabic Aragonese Armenian Assame…" at bounding box center [929, 187] width 306 height 17
select select "131"
click at [776, 179] on select "Abkhazian Afar Afrikaans Akan Albanian Amharic Arabic Aragonese Armenian Assame…" at bounding box center [929, 187] width 306 height 17
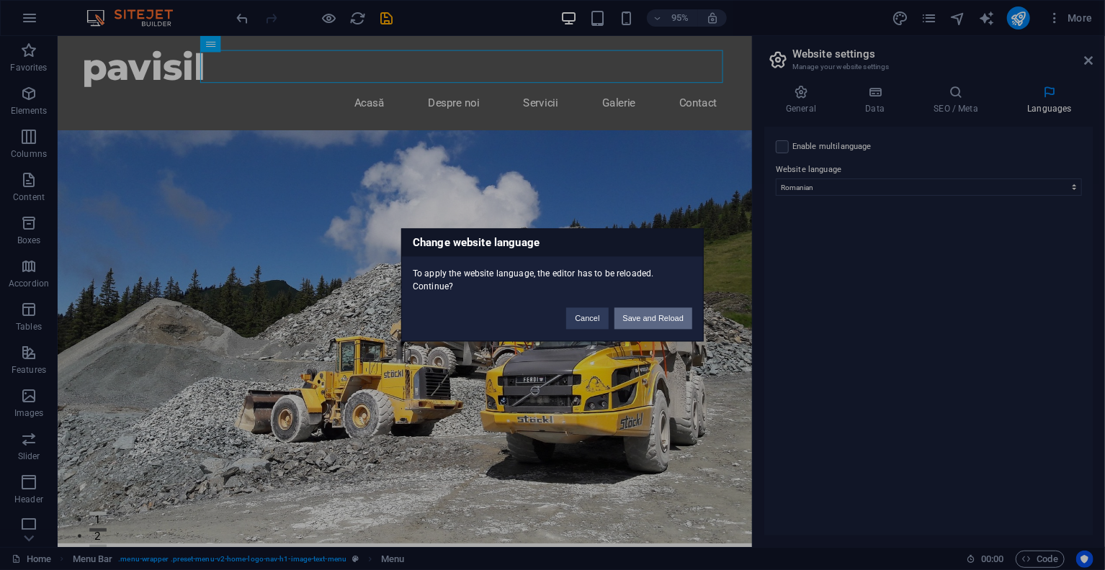
click at [648, 321] on button "Save and Reload" at bounding box center [653, 319] width 78 height 22
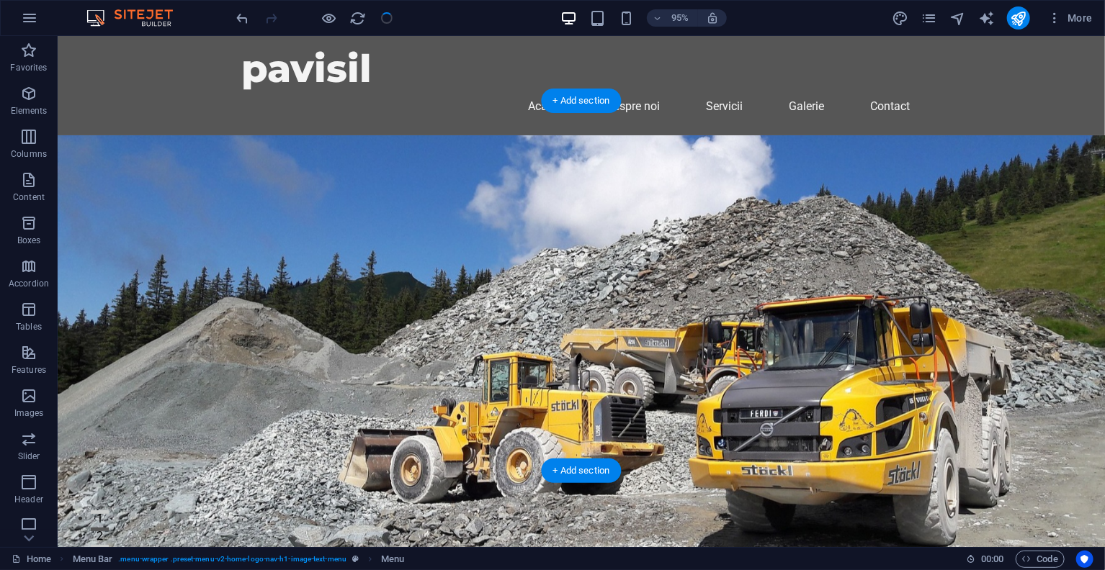
checkbox input "false"
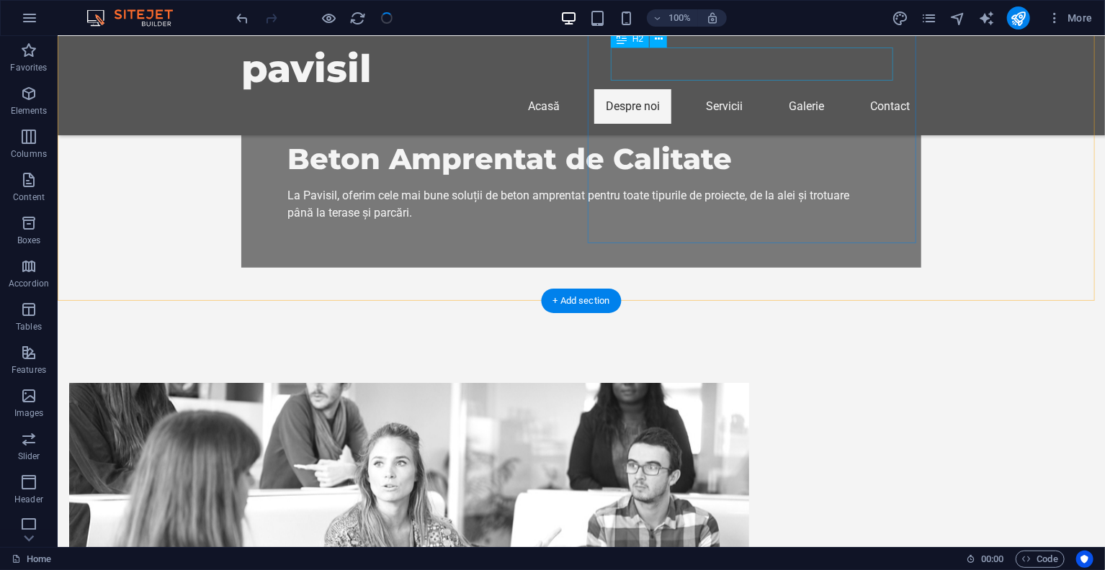
scroll to position [504, 0]
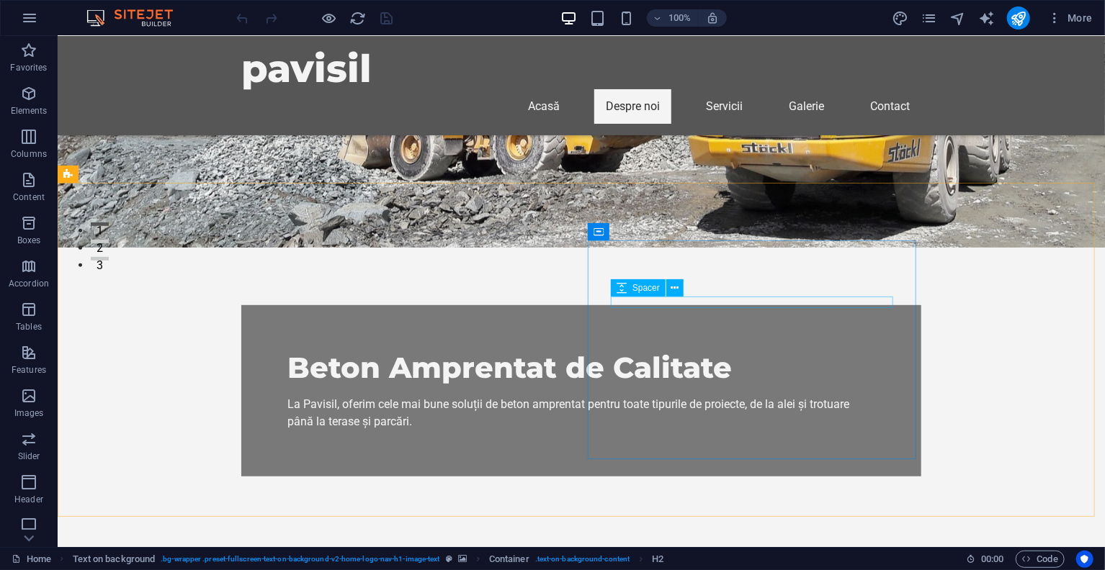
scroll to position [576, 0]
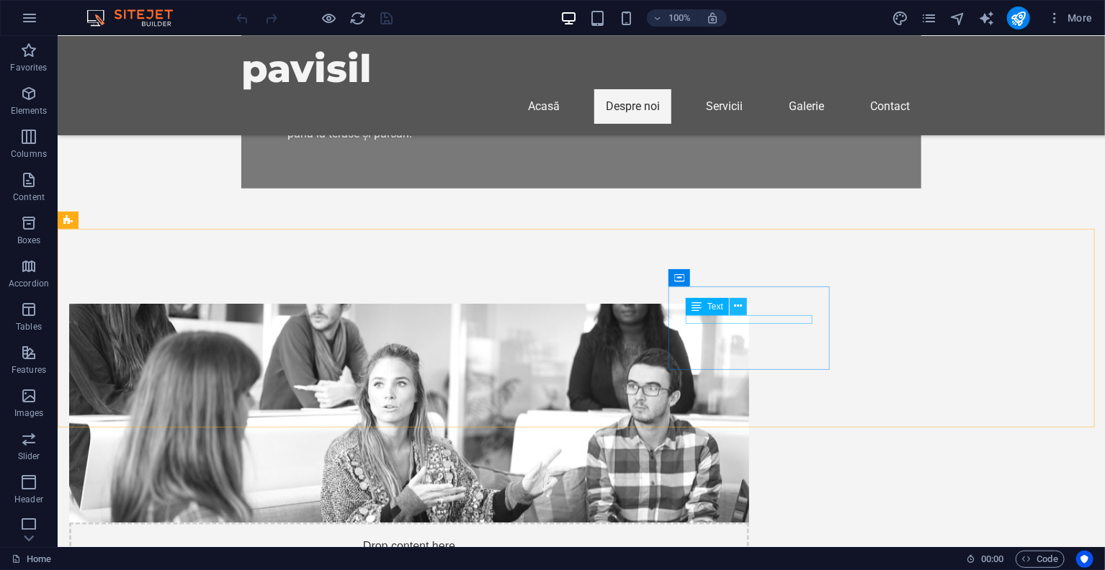
click at [739, 314] on icon at bounding box center [738, 306] width 8 height 15
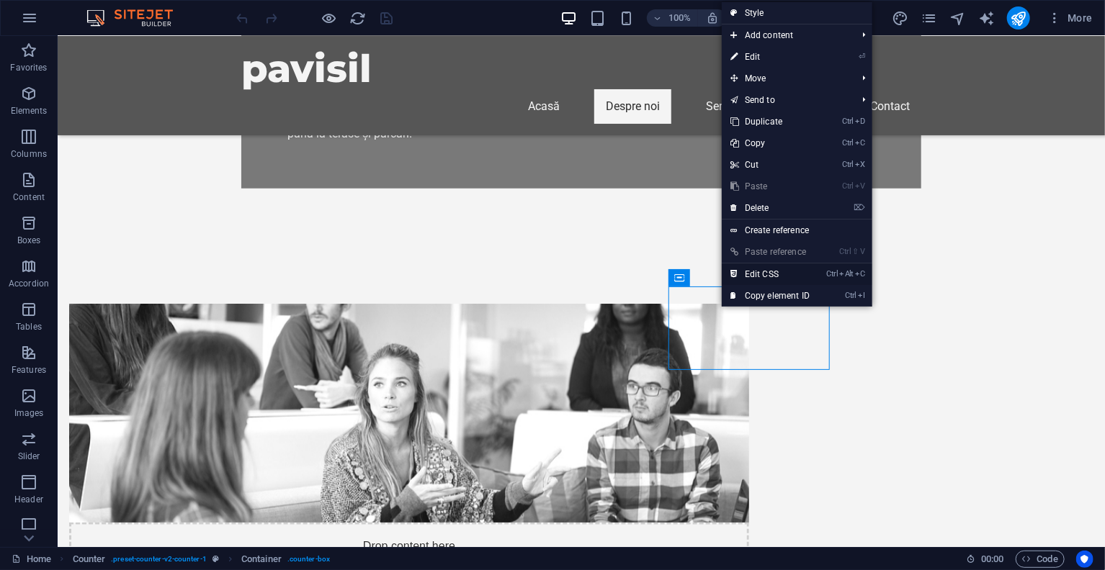
click at [771, 273] on link "Ctrl Alt C Edit CSS" at bounding box center [770, 275] width 96 height 22
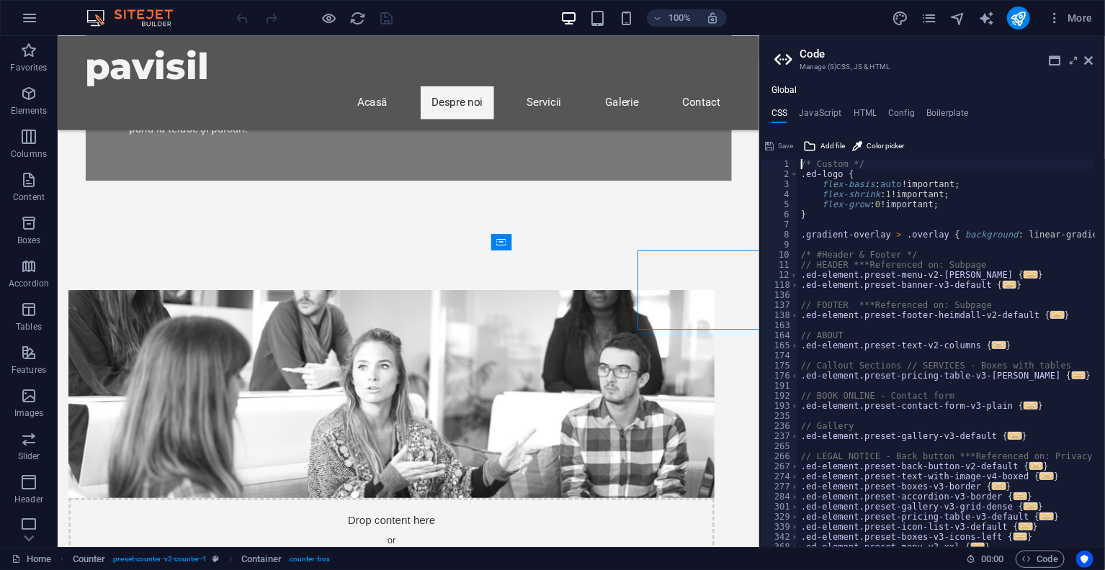
scroll to position [600, 0]
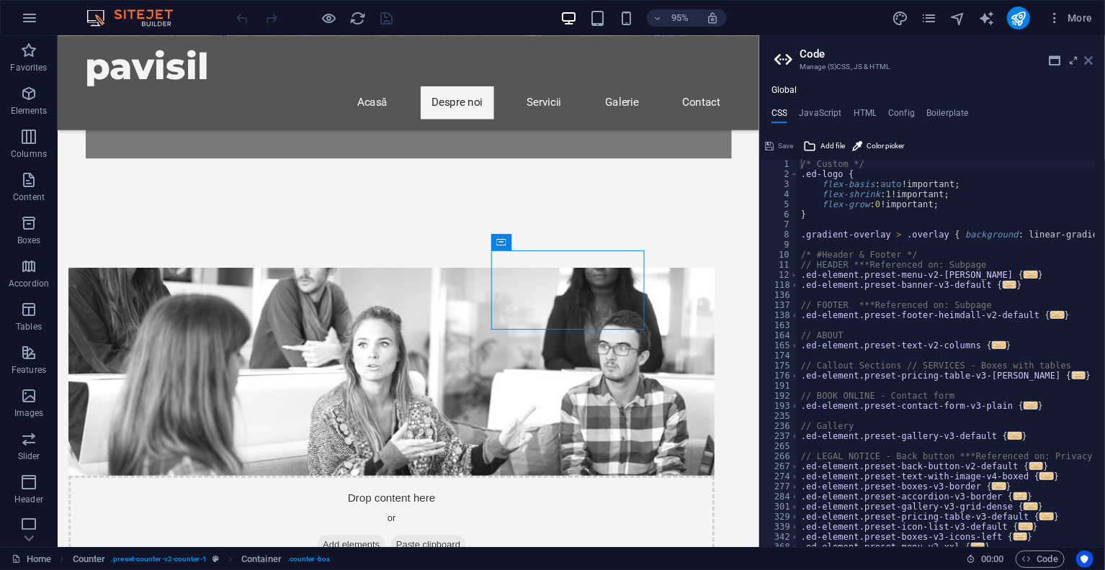
drag, startPoint x: 1085, startPoint y: 60, endPoint x: 722, endPoint y: 164, distance: 378.3
click at [1085, 60] on icon at bounding box center [1088, 61] width 9 height 12
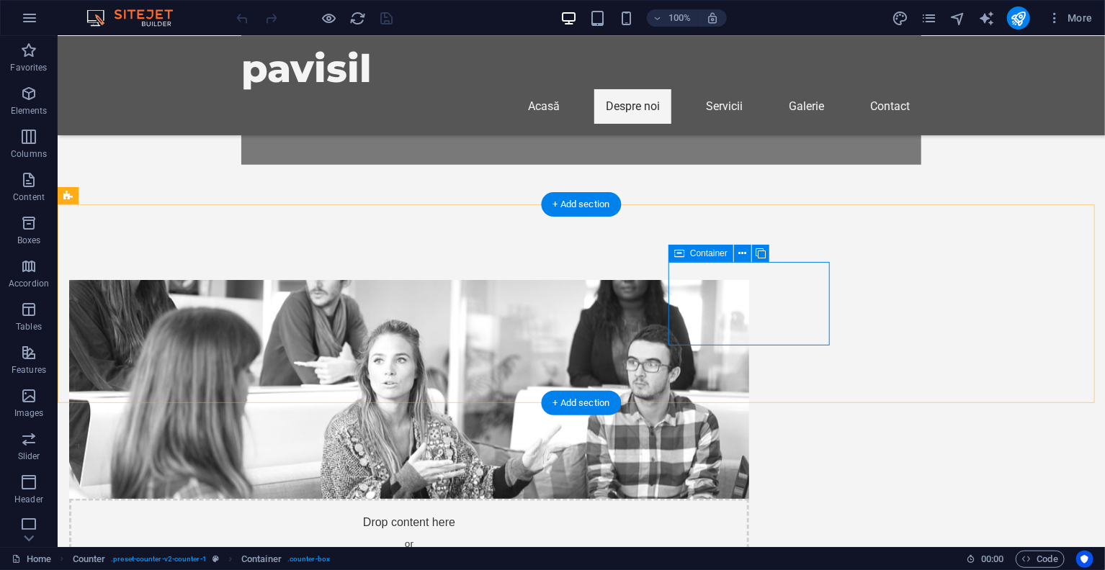
click at [691, 256] on span "Container" at bounding box center [708, 253] width 37 height 9
click at [742, 253] on icon at bounding box center [743, 253] width 8 height 15
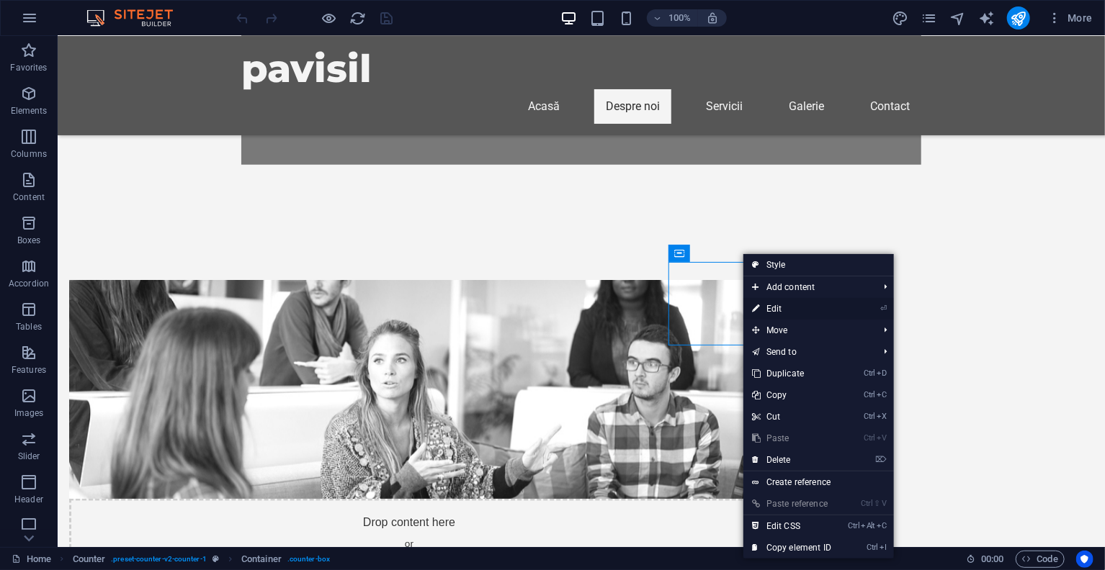
click at [779, 309] on link "⏎ Edit" at bounding box center [791, 309] width 96 height 22
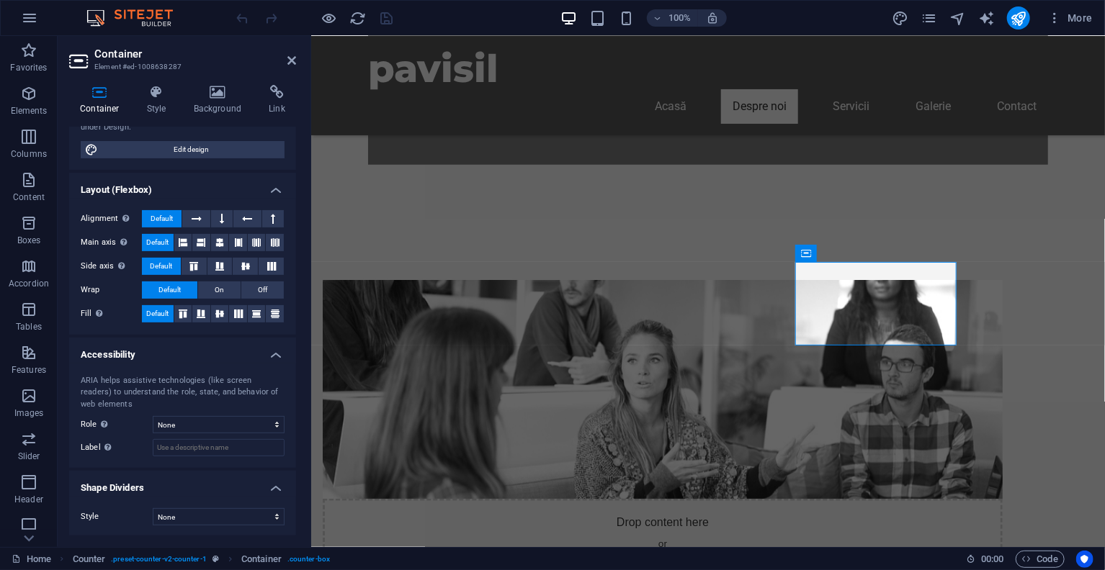
scroll to position [0, 0]
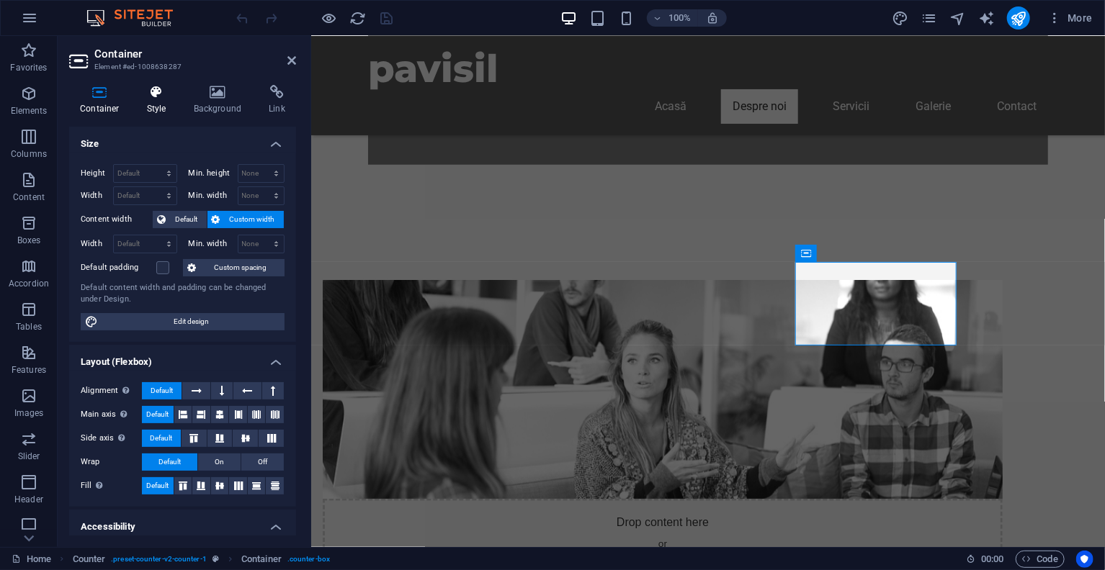
click at [156, 96] on icon at bounding box center [156, 92] width 41 height 14
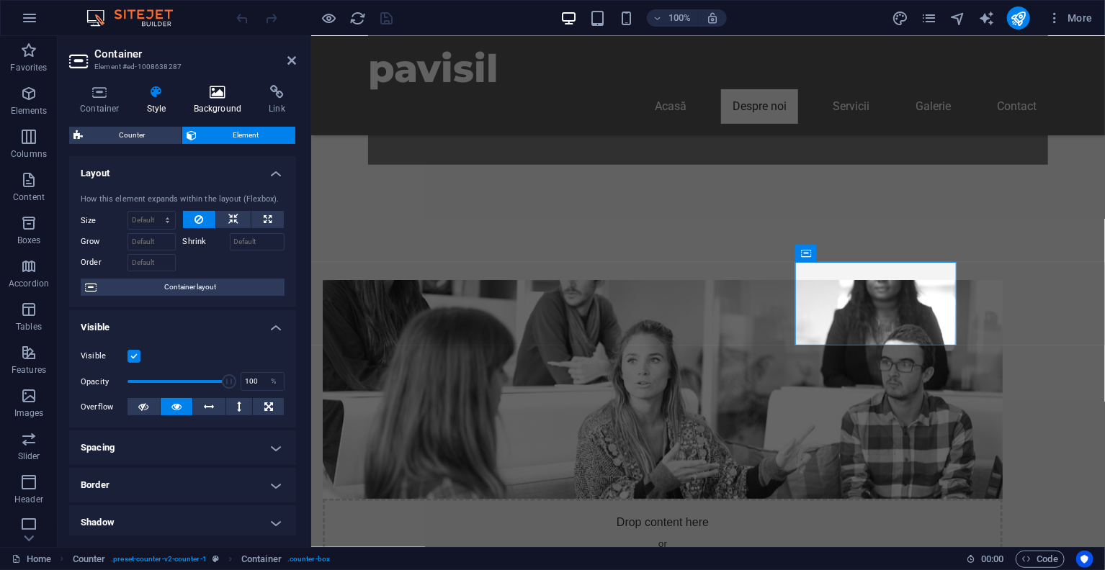
click at [236, 96] on icon at bounding box center [218, 92] width 70 height 14
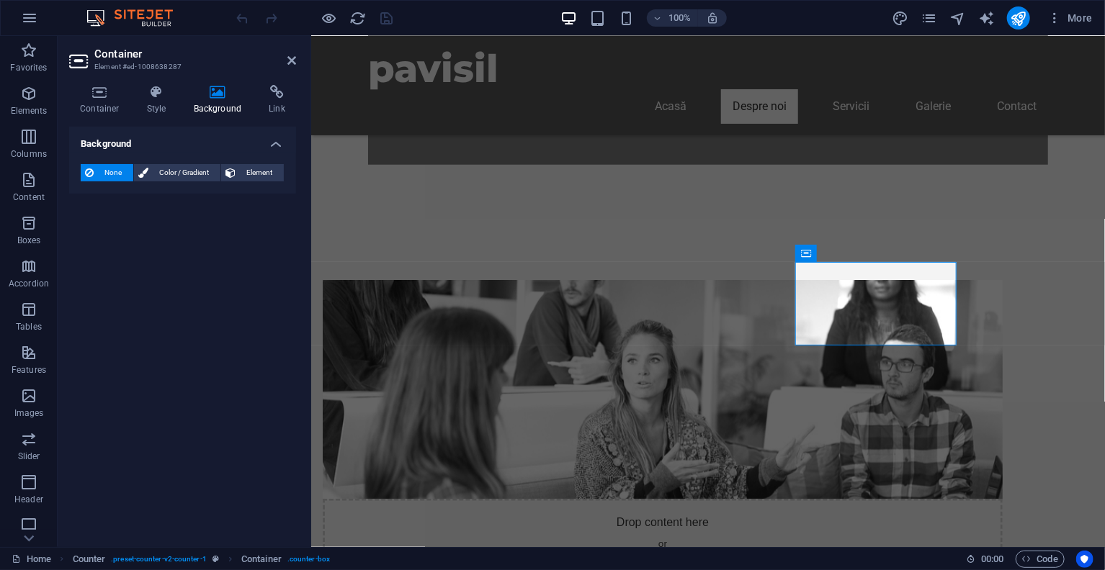
click at [276, 84] on div "Container Style Background Link Size Height Default px rem % vh vw Min. height …" at bounding box center [183, 310] width 250 height 474
click at [269, 96] on icon at bounding box center [277, 92] width 38 height 14
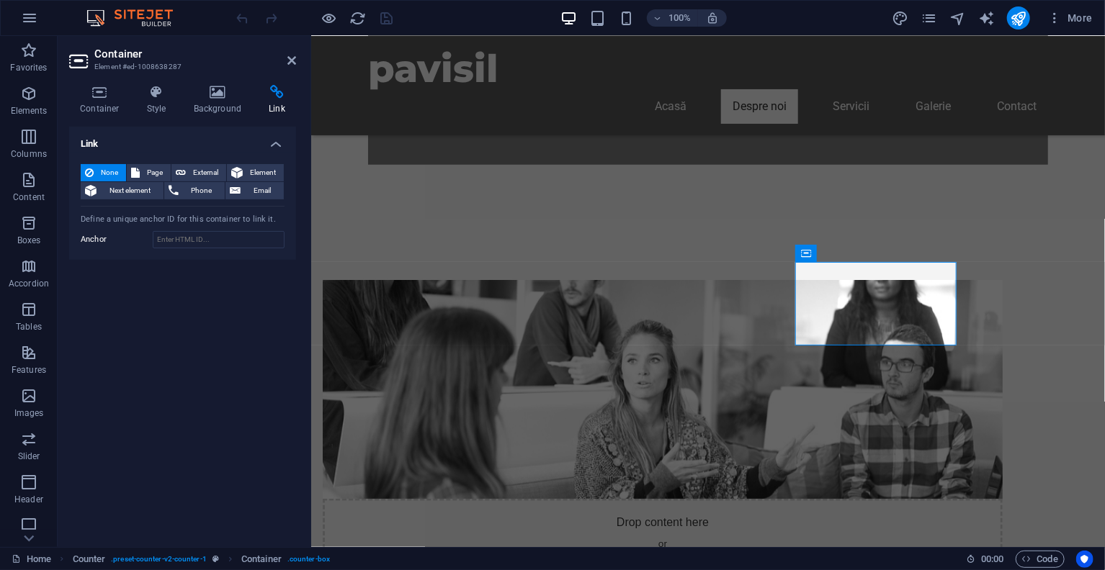
click at [287, 67] on header "Container Element #ed-1008638287" at bounding box center [182, 54] width 227 height 37
click at [289, 60] on icon at bounding box center [291, 61] width 9 height 12
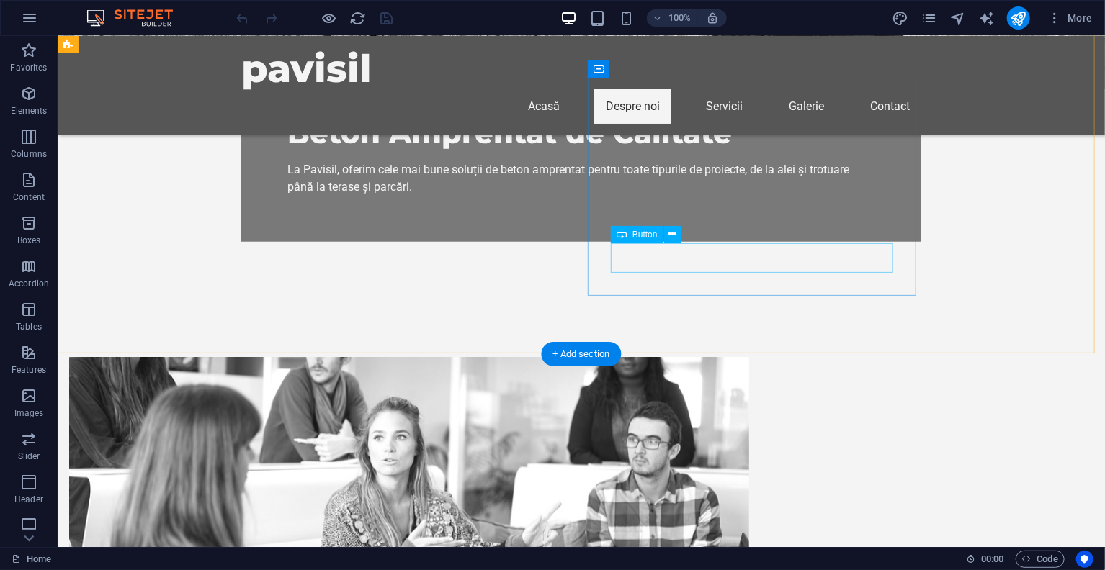
scroll to position [451, 0]
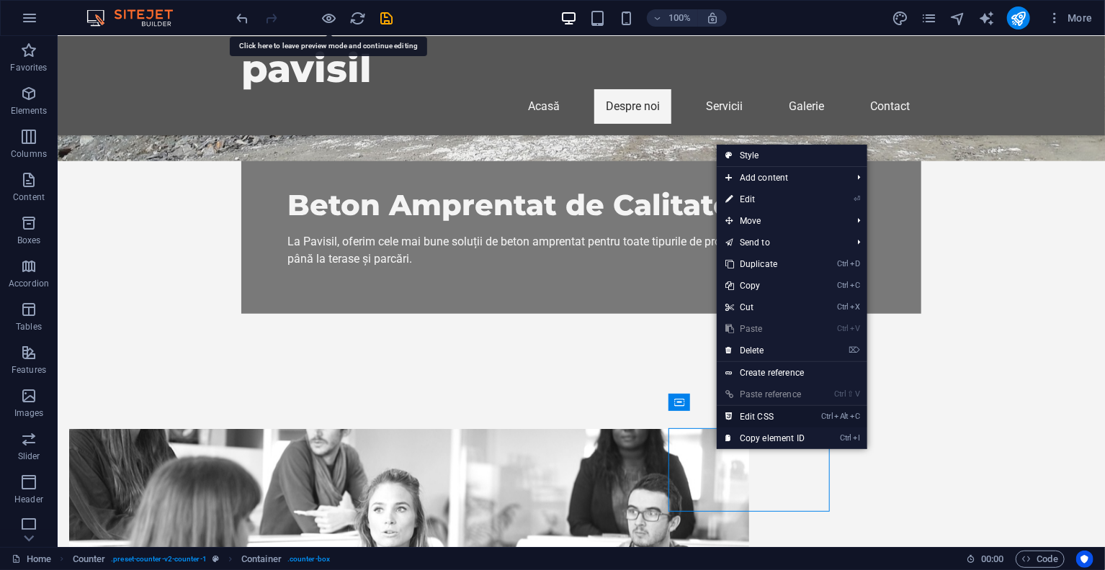
click at [760, 418] on link "Ctrl Alt C Edit CSS" at bounding box center [764, 417] width 96 height 22
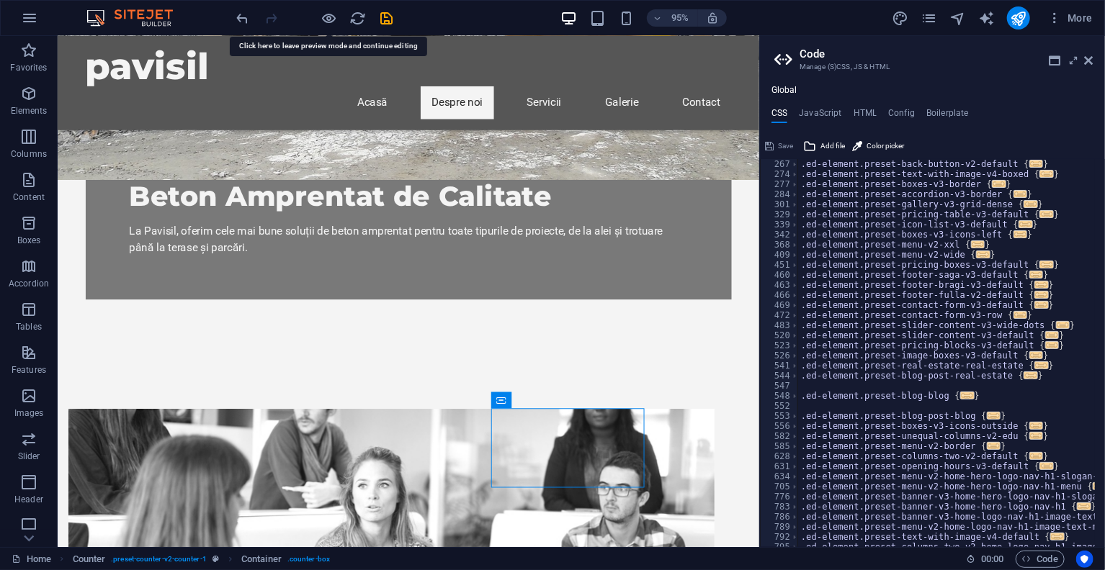
scroll to position [346, 0]
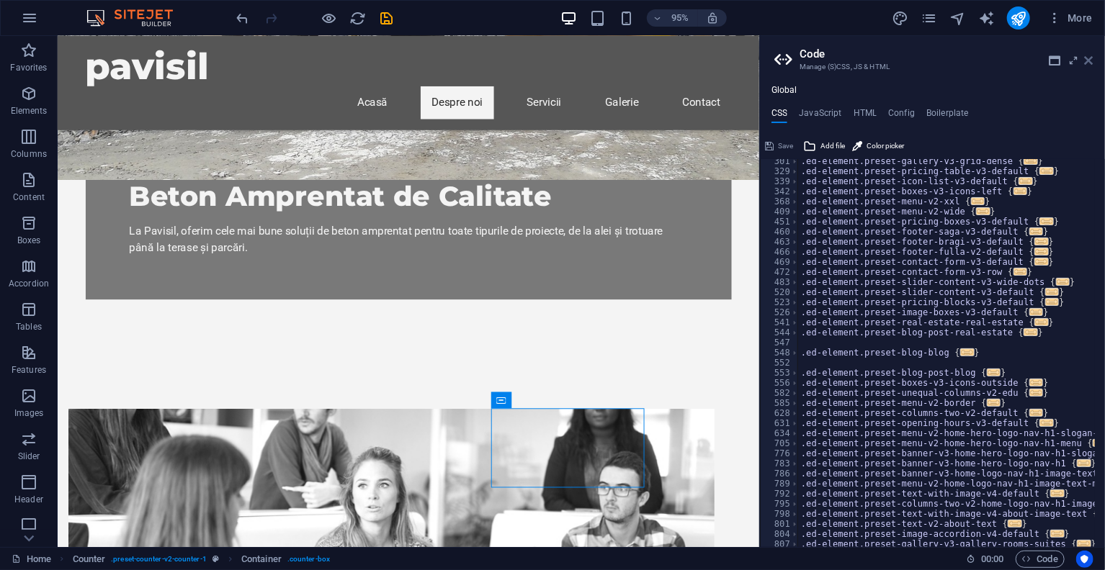
click at [1089, 63] on icon at bounding box center [1088, 61] width 9 height 12
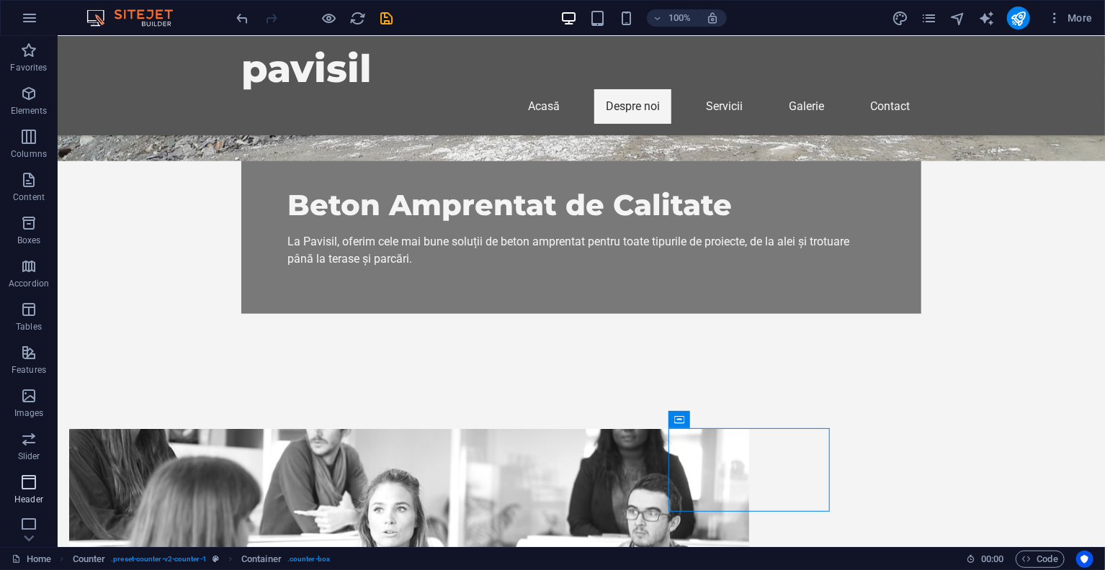
scroll to position [136, 0]
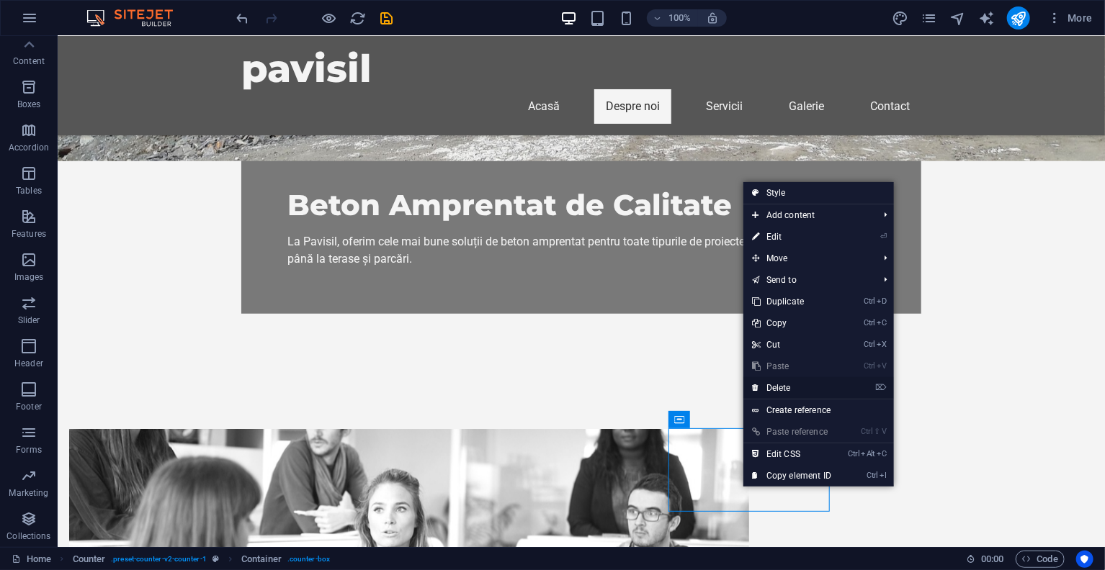
click at [789, 384] on link "⌦ Delete" at bounding box center [791, 388] width 96 height 22
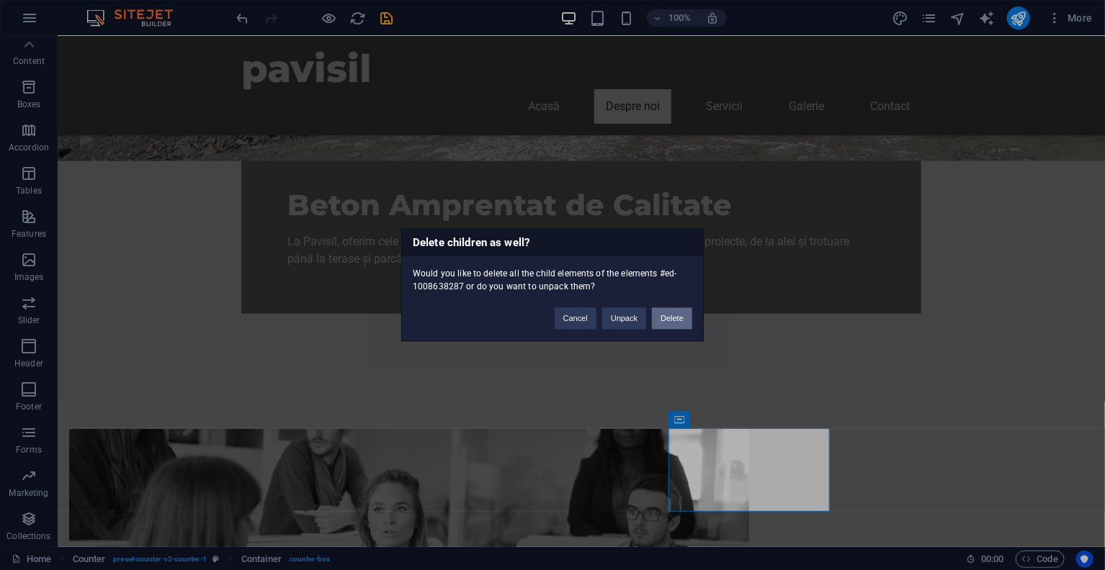
click at [665, 318] on button "Delete" at bounding box center [672, 319] width 40 height 22
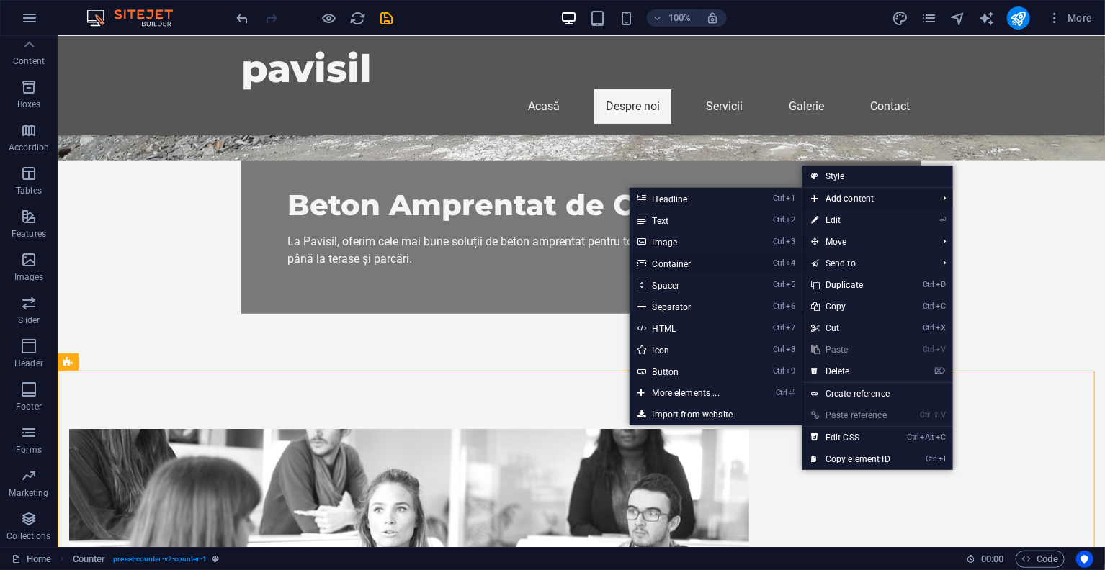
click at [709, 268] on link "Ctrl 4 Container" at bounding box center [688, 264] width 119 height 22
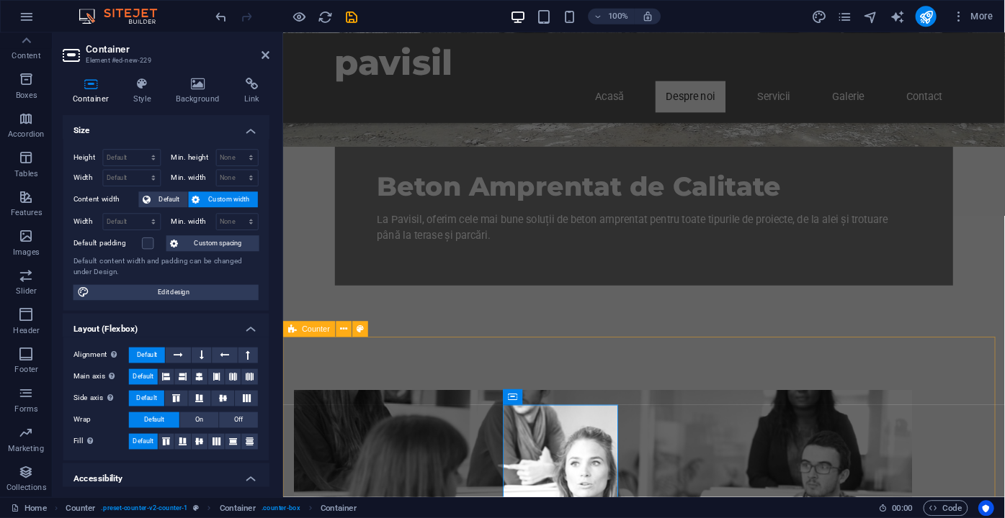
scroll to position [523, 0]
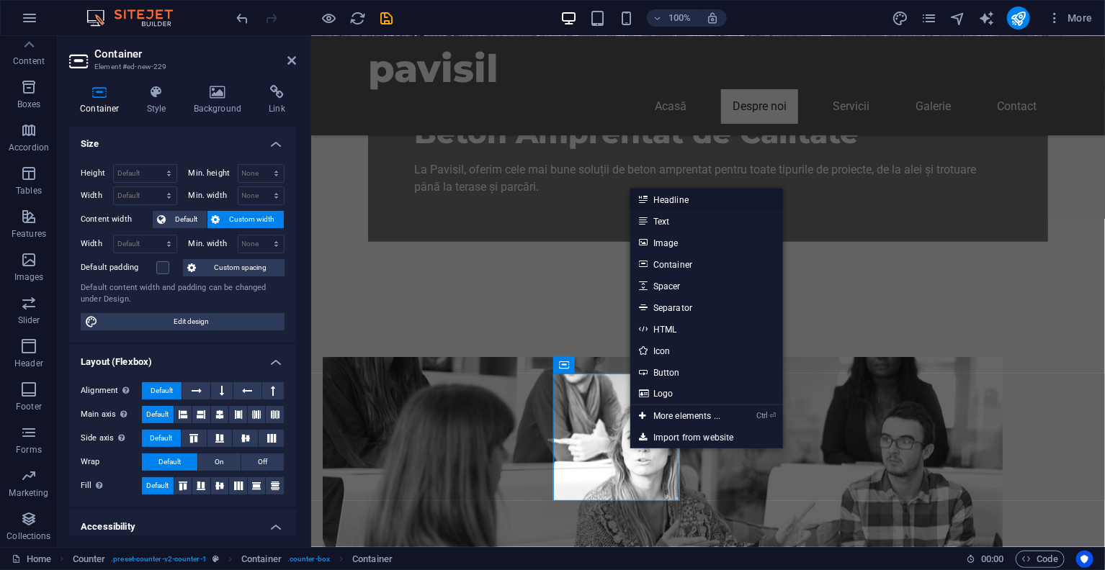
click at [673, 205] on link "Headline" at bounding box center [706, 200] width 153 height 22
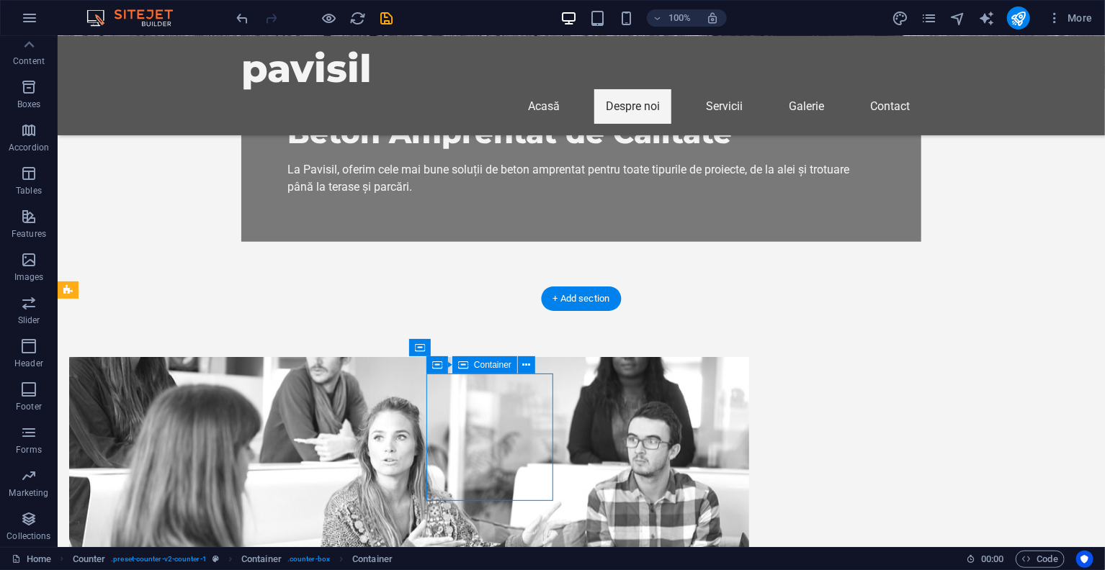
click at [525, 362] on icon at bounding box center [527, 365] width 8 height 15
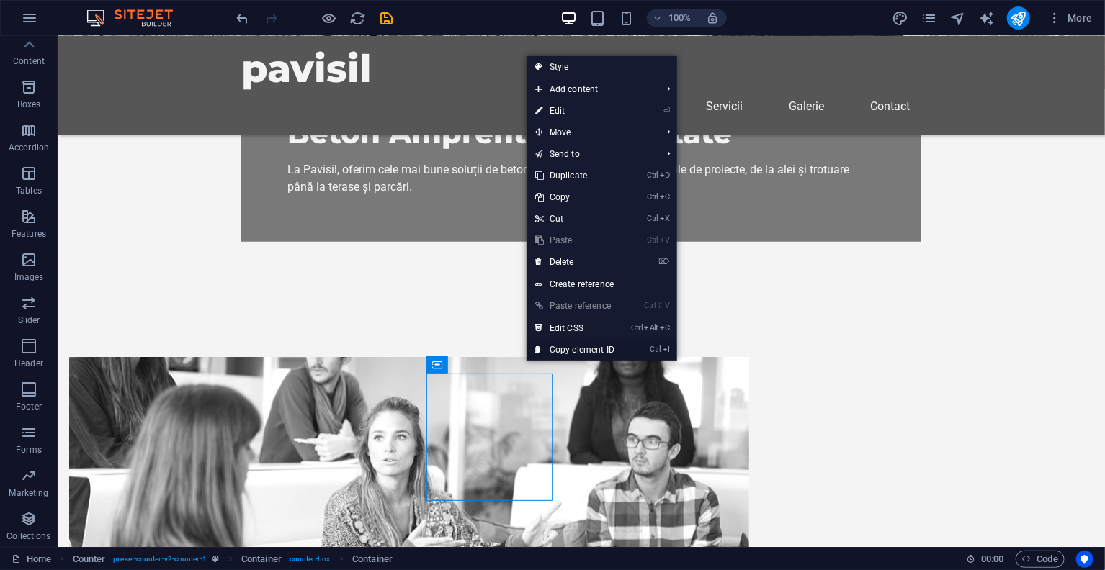
click at [578, 347] on link "Ctrl I Copy element ID" at bounding box center [574, 350] width 96 height 22
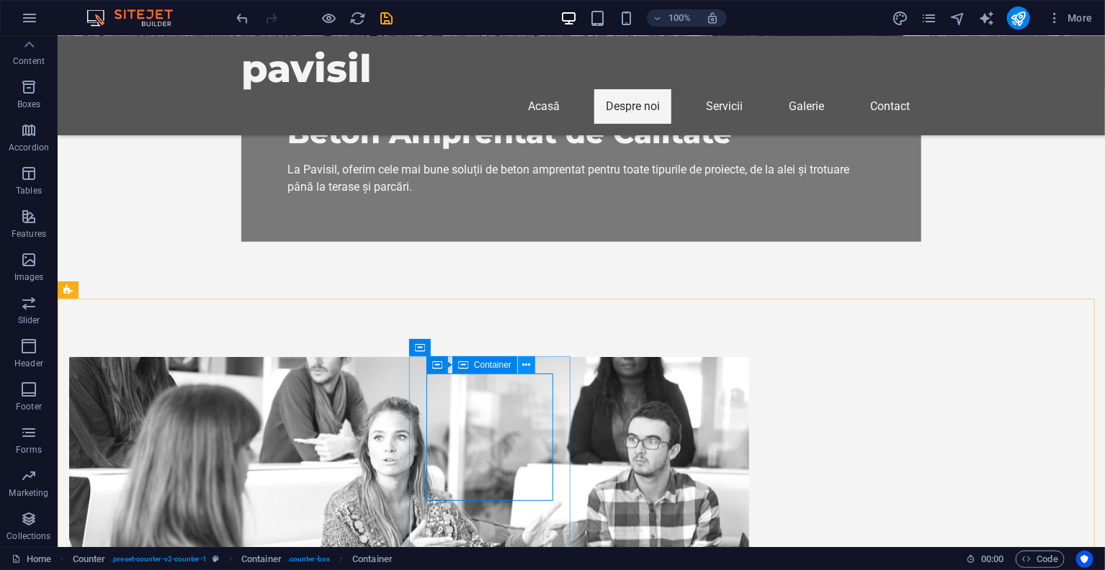
click at [532, 367] on button at bounding box center [526, 364] width 17 height 17
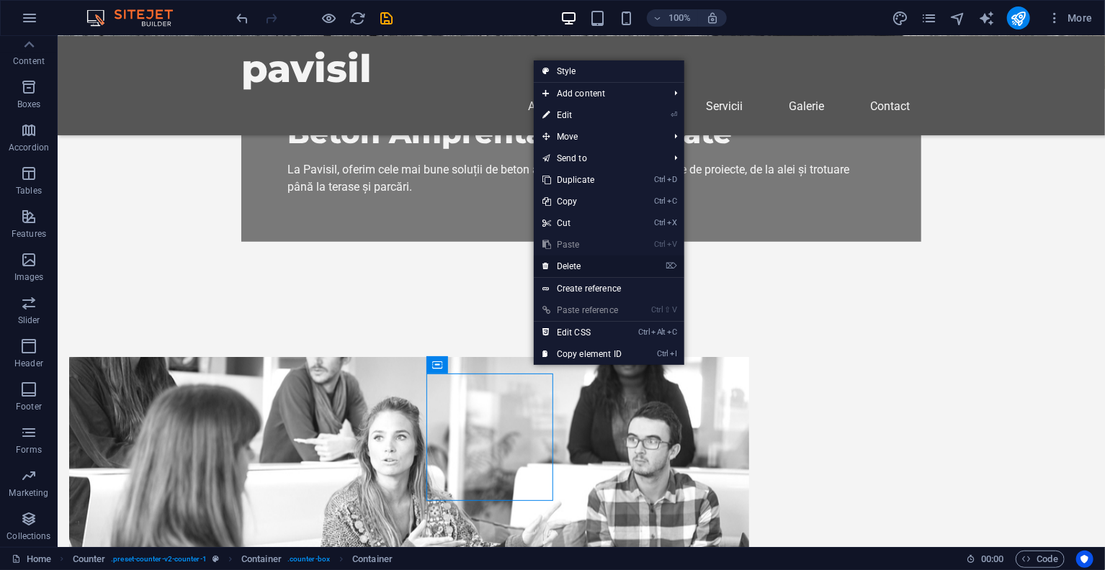
click at [596, 259] on link "⌦ Delete" at bounding box center [582, 267] width 96 height 22
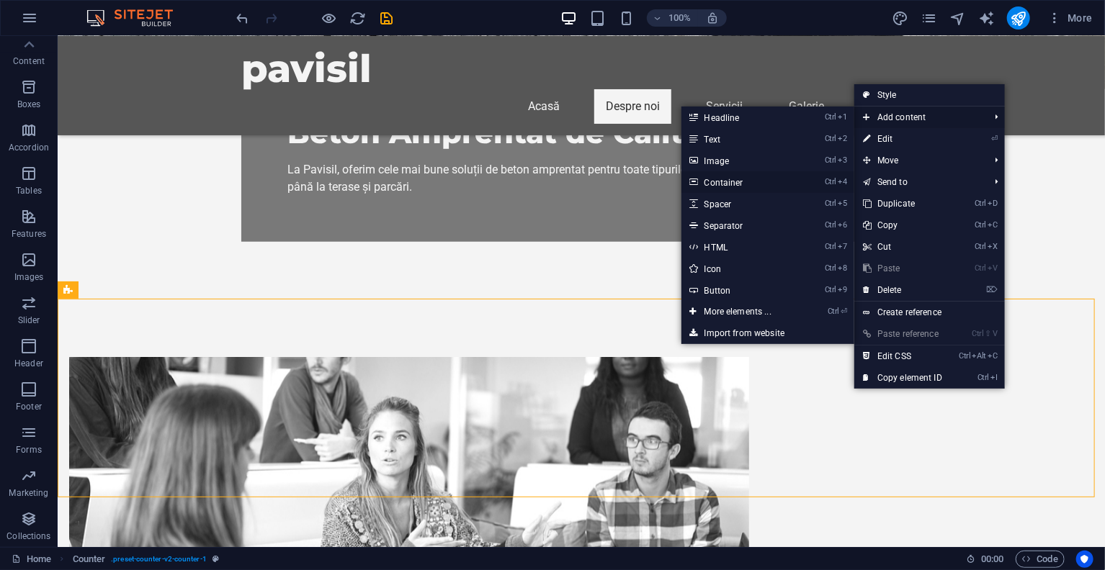
click at [741, 181] on link "Ctrl 4 Container" at bounding box center [740, 182] width 119 height 22
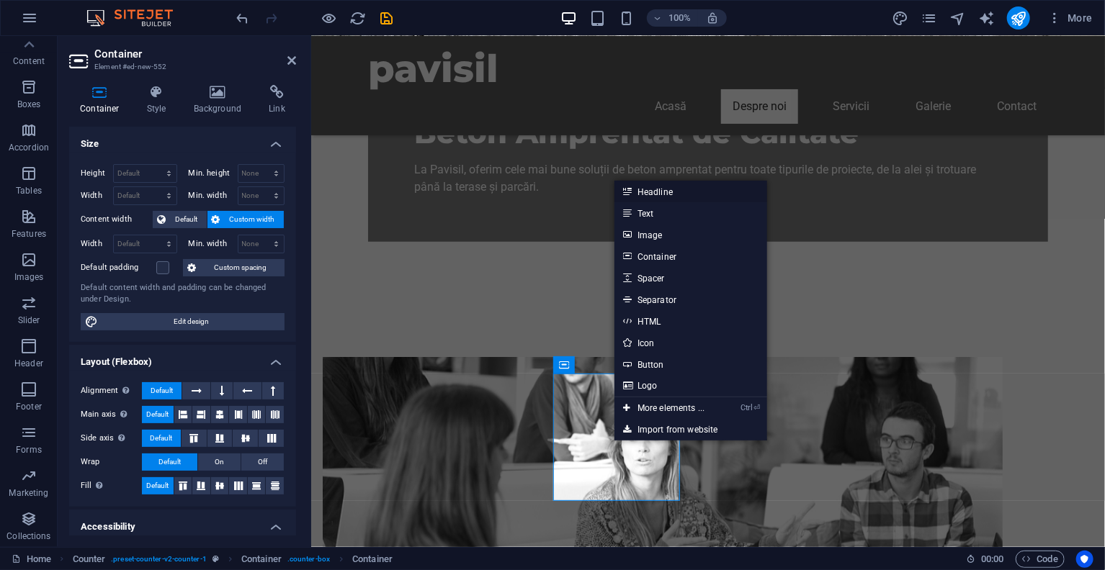
click at [652, 192] on link "Headline" at bounding box center [690, 192] width 153 height 22
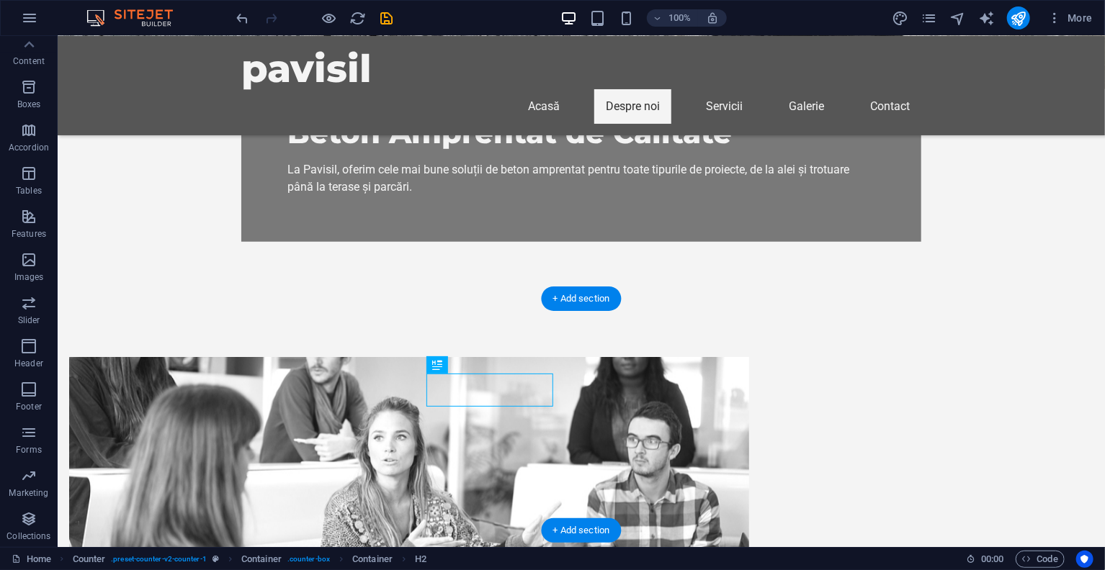
drag, startPoint x: 500, startPoint y: 392, endPoint x: 524, endPoint y: 383, distance: 26.0
click at [508, 346] on button at bounding box center [501, 347] width 17 height 17
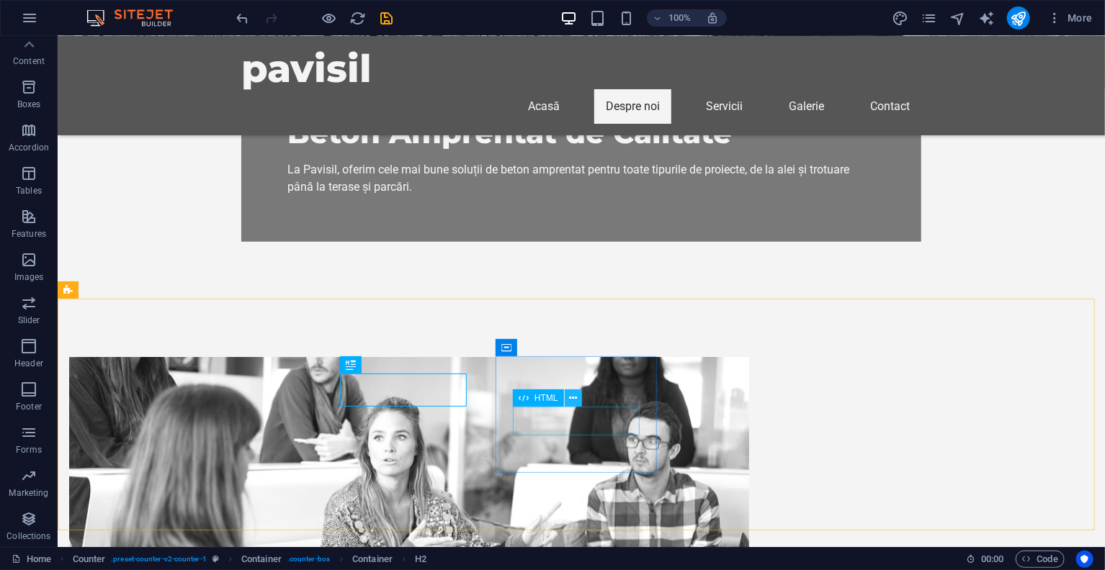
click at [565, 400] on button at bounding box center [573, 398] width 17 height 17
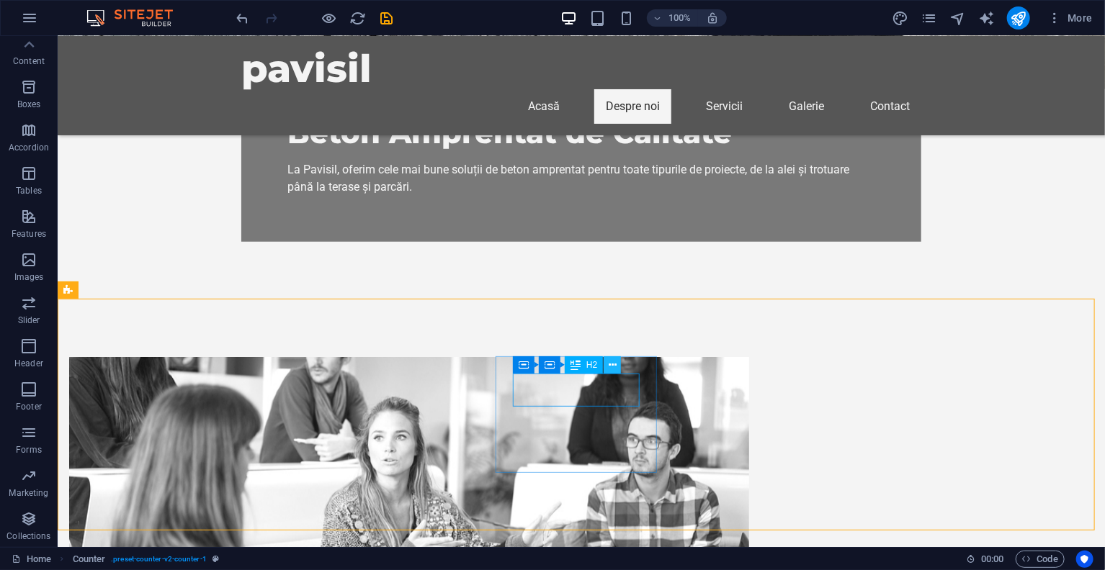
click at [618, 369] on button at bounding box center [611, 364] width 17 height 17
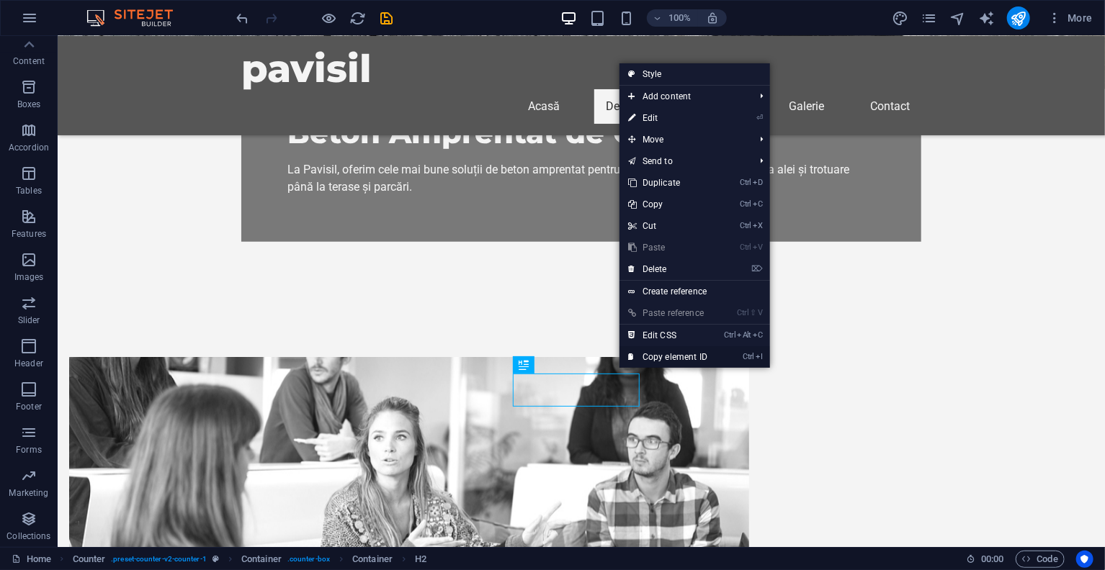
click at [675, 358] on link "Ctrl I Copy element ID" at bounding box center [667, 357] width 96 height 22
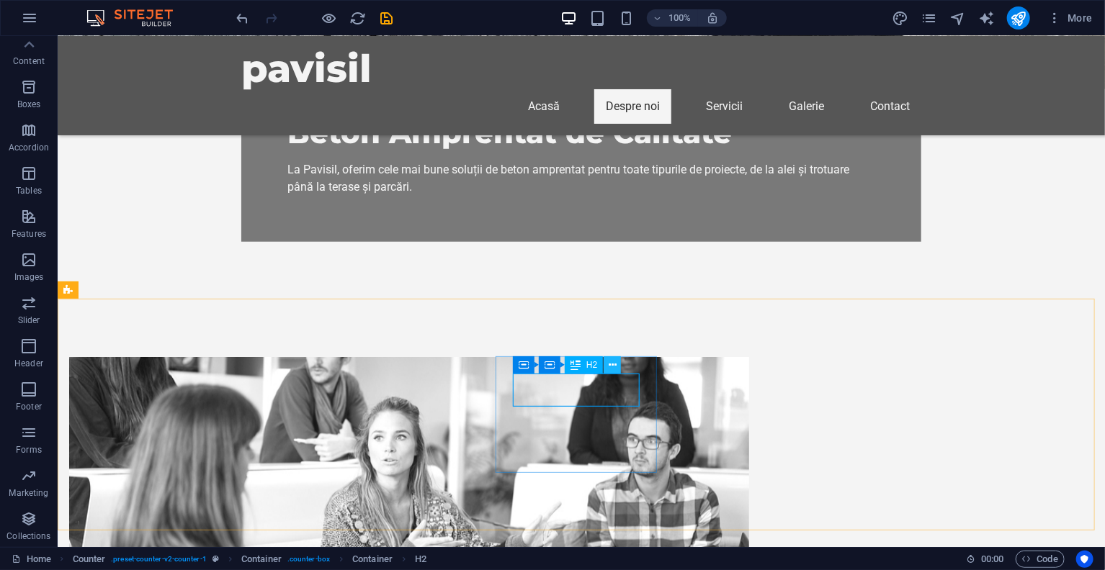
click at [611, 361] on icon at bounding box center [612, 365] width 8 height 15
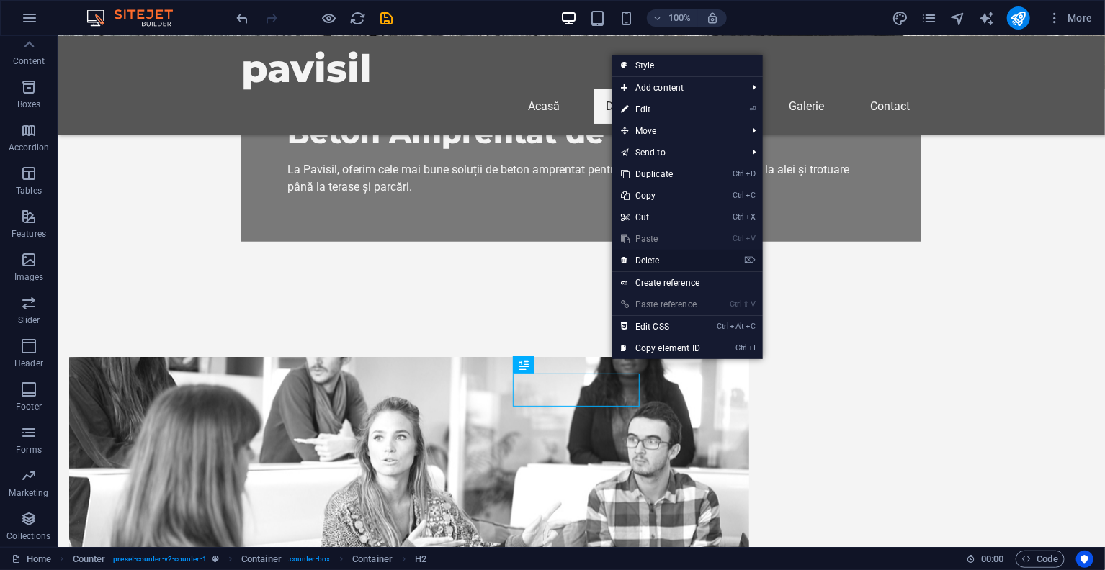
click at [655, 257] on link "⌦ Delete" at bounding box center [660, 261] width 96 height 22
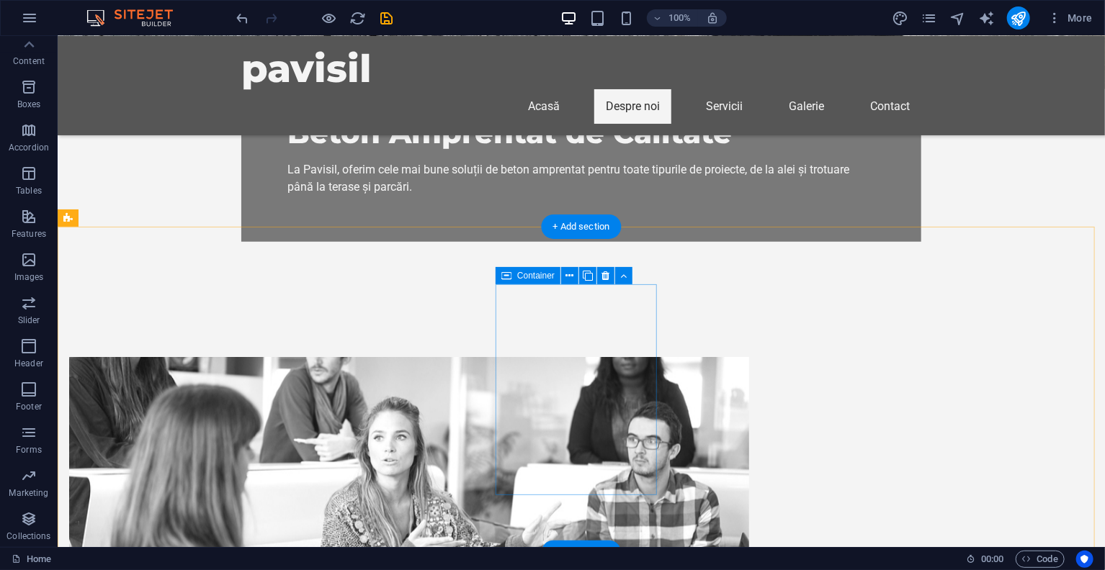
scroll to position [667, 0]
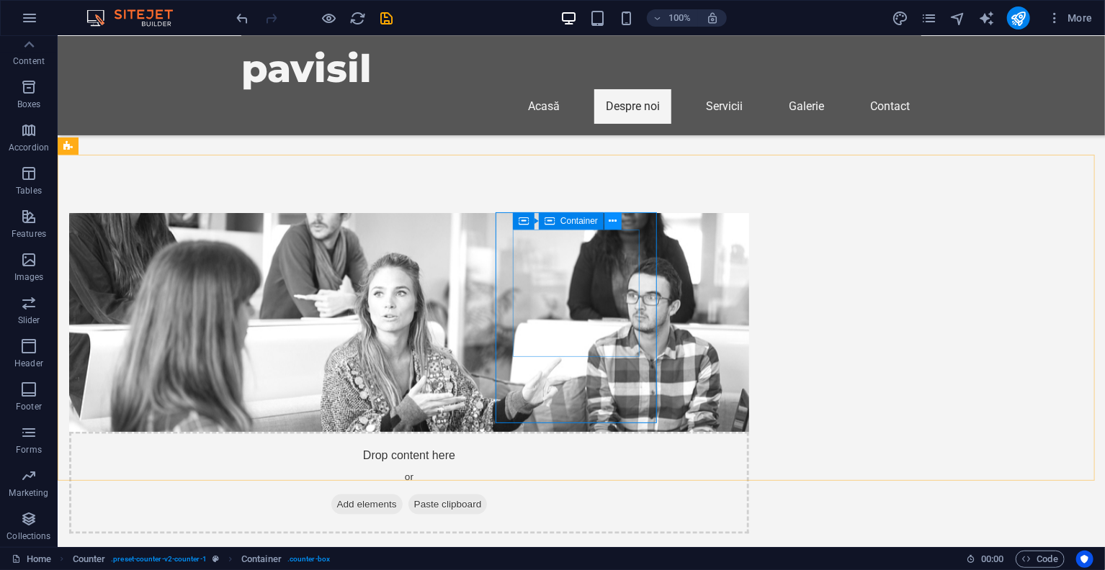
click at [616, 220] on button at bounding box center [612, 220] width 17 height 17
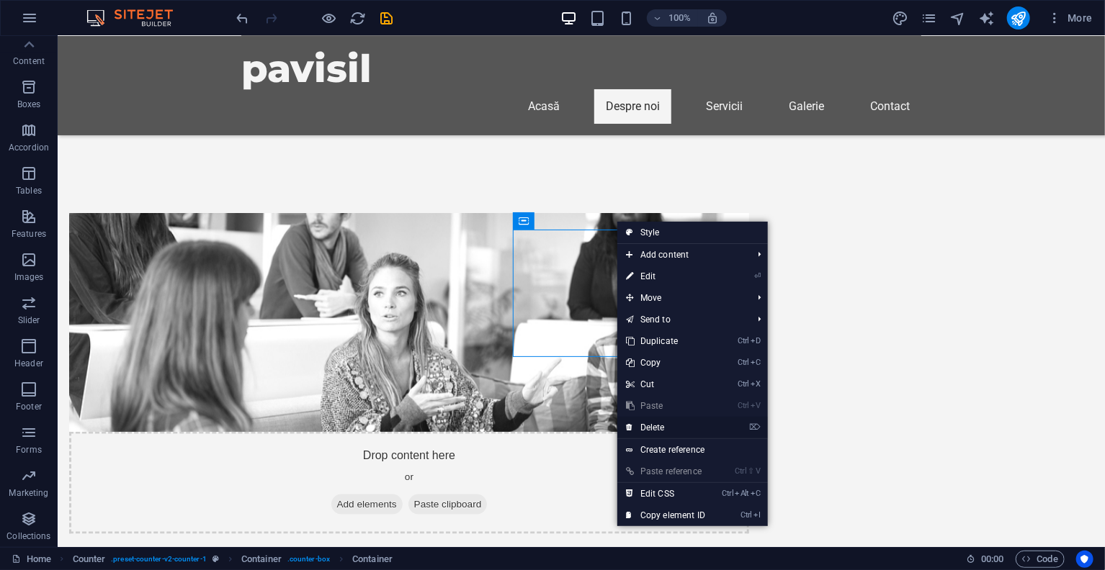
click at [659, 422] on link "⌦ Delete" at bounding box center [665, 428] width 96 height 22
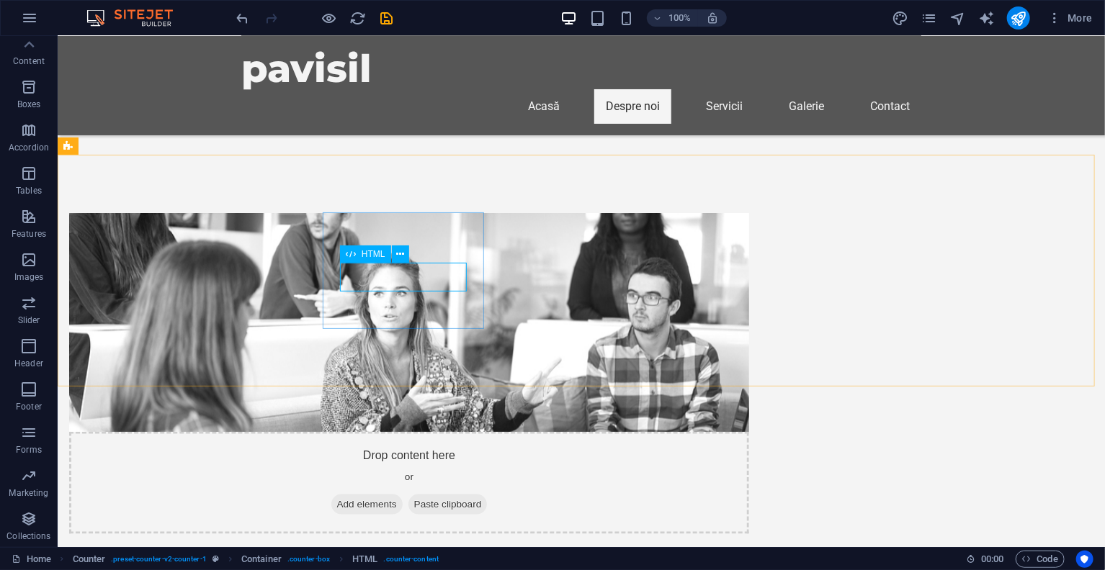
click at [367, 248] on div "HTML" at bounding box center [365, 254] width 51 height 17
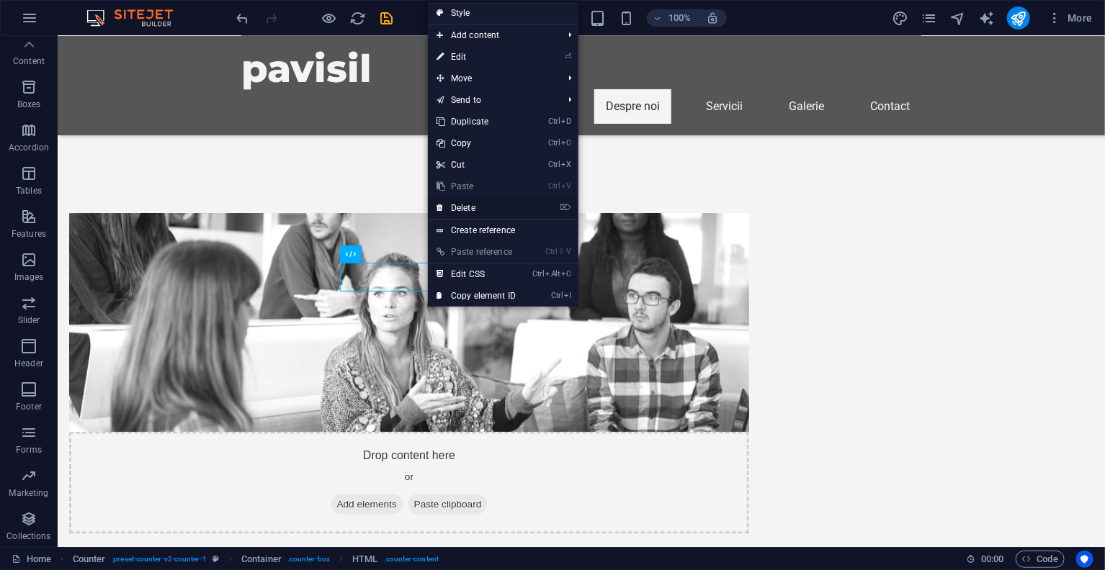
click at [480, 205] on link "⌦ Delete" at bounding box center [476, 208] width 96 height 22
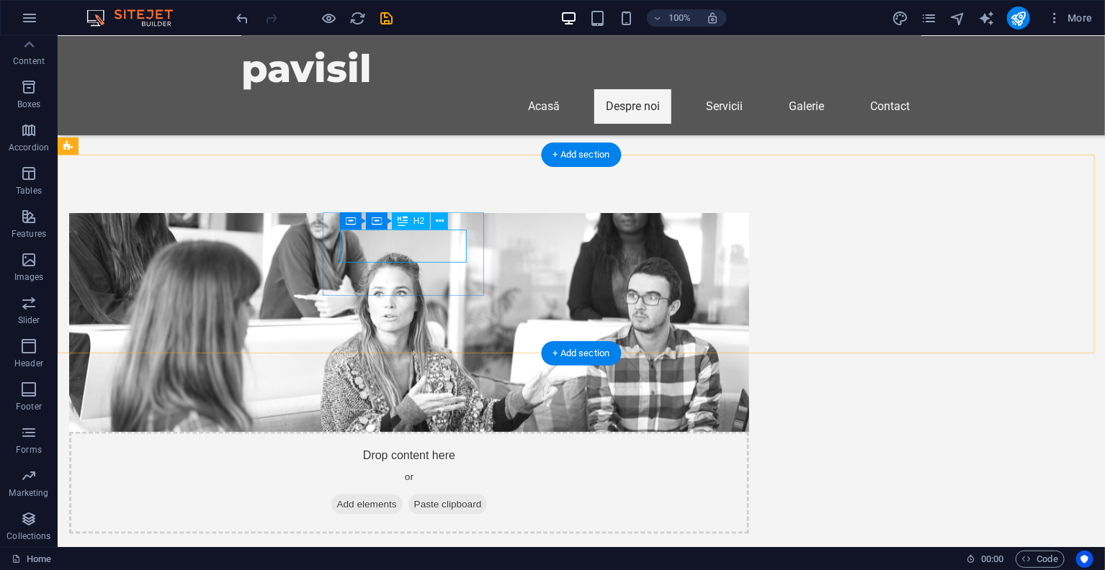
drag, startPoint x: 415, startPoint y: 247, endPoint x: 163, endPoint y: 245, distance: 252.0
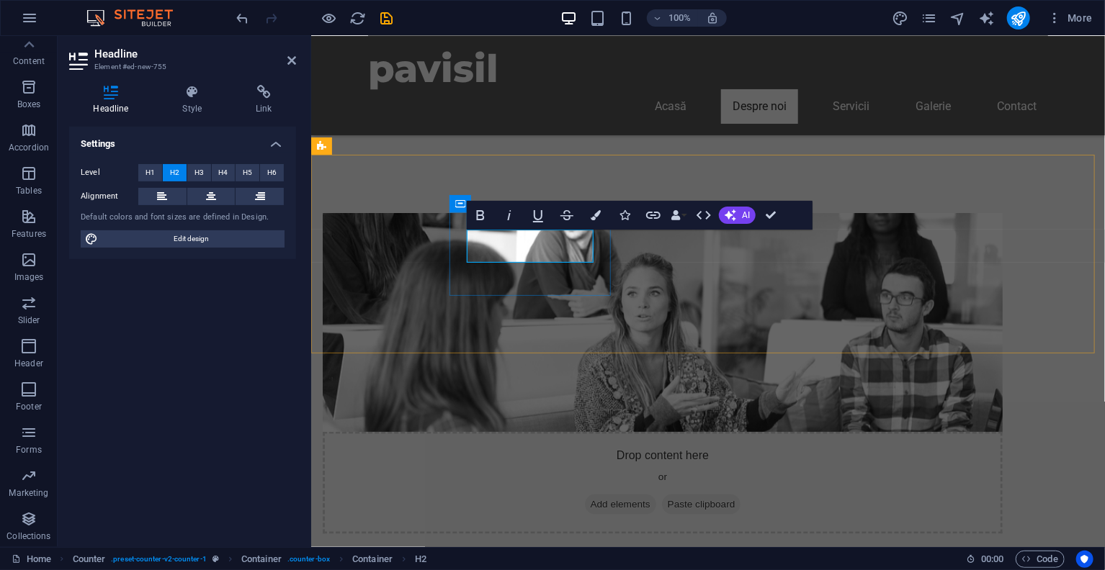
drag, startPoint x: 768, startPoint y: 214, endPoint x: 752, endPoint y: 181, distance: 36.7
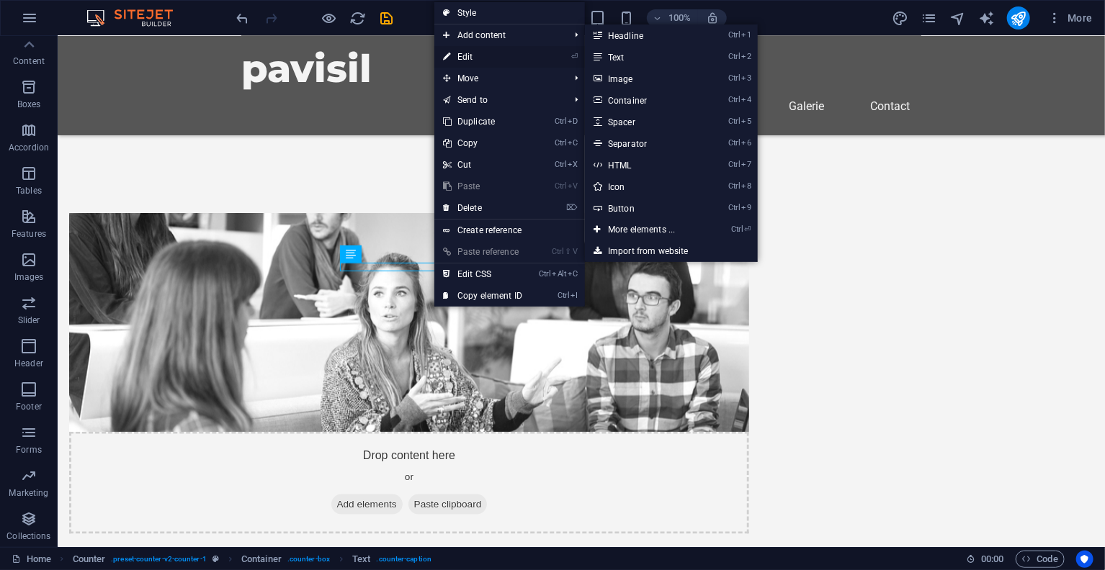
click at [483, 58] on link "⏎ Edit" at bounding box center [482, 57] width 96 height 22
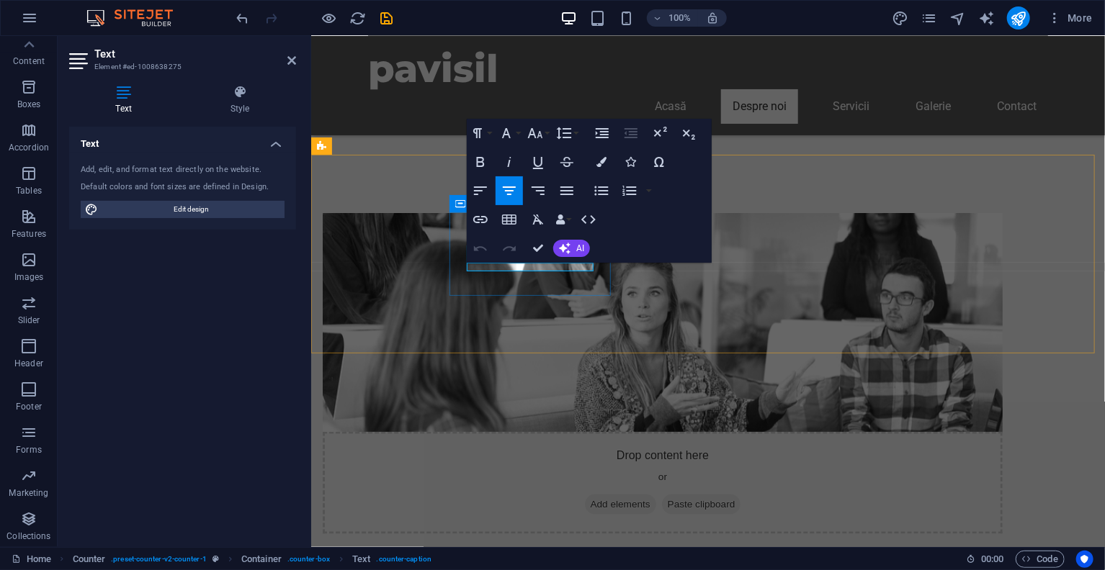
click at [580, 244] on span "AI" at bounding box center [580, 248] width 8 height 9
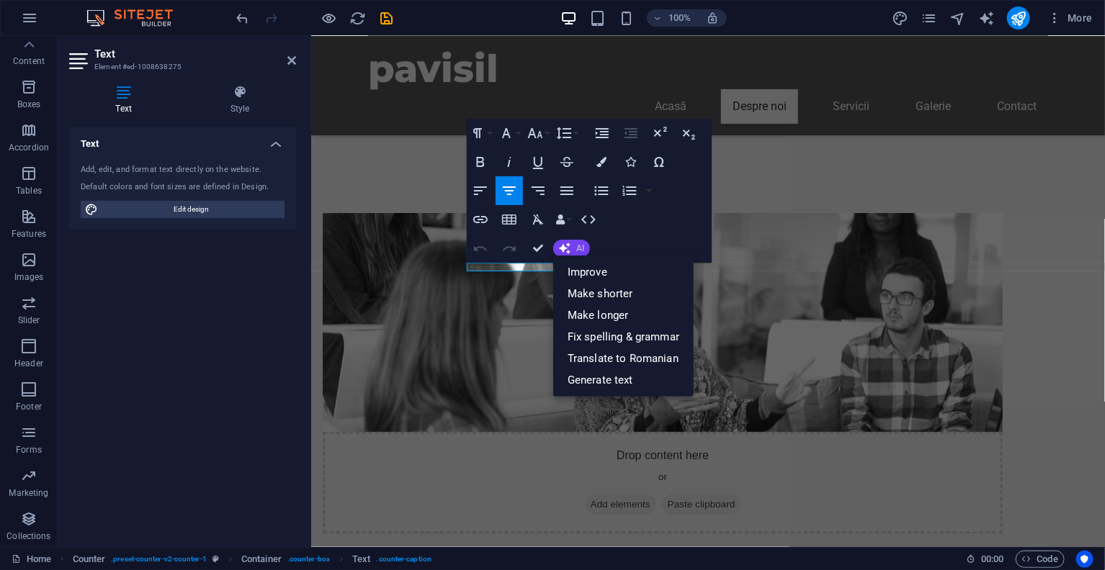
click at [578, 245] on span "AI" at bounding box center [580, 248] width 8 height 9
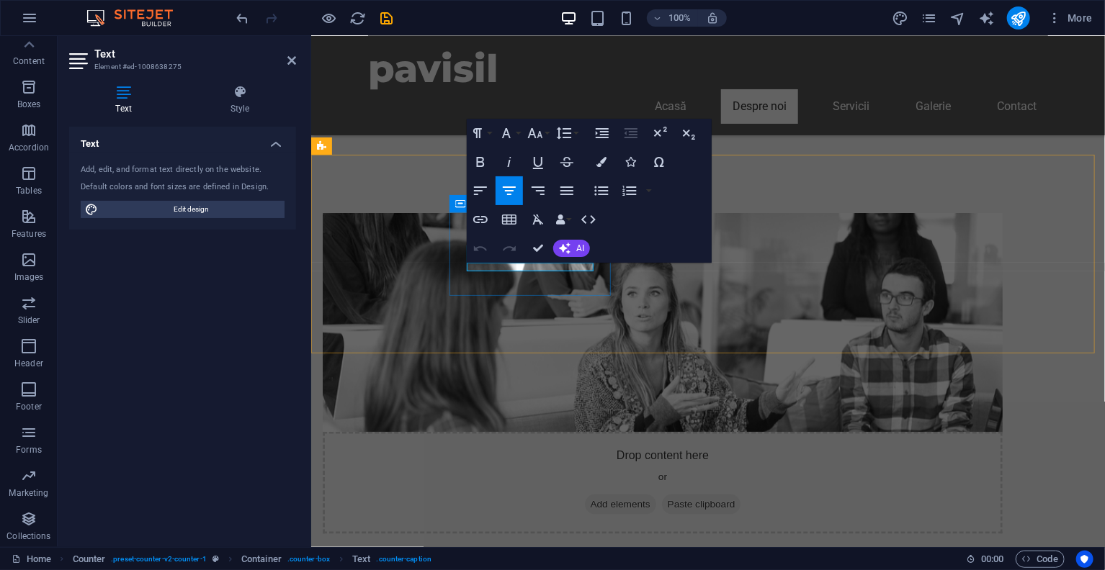
click at [582, 253] on button "AI" at bounding box center [571, 248] width 37 height 17
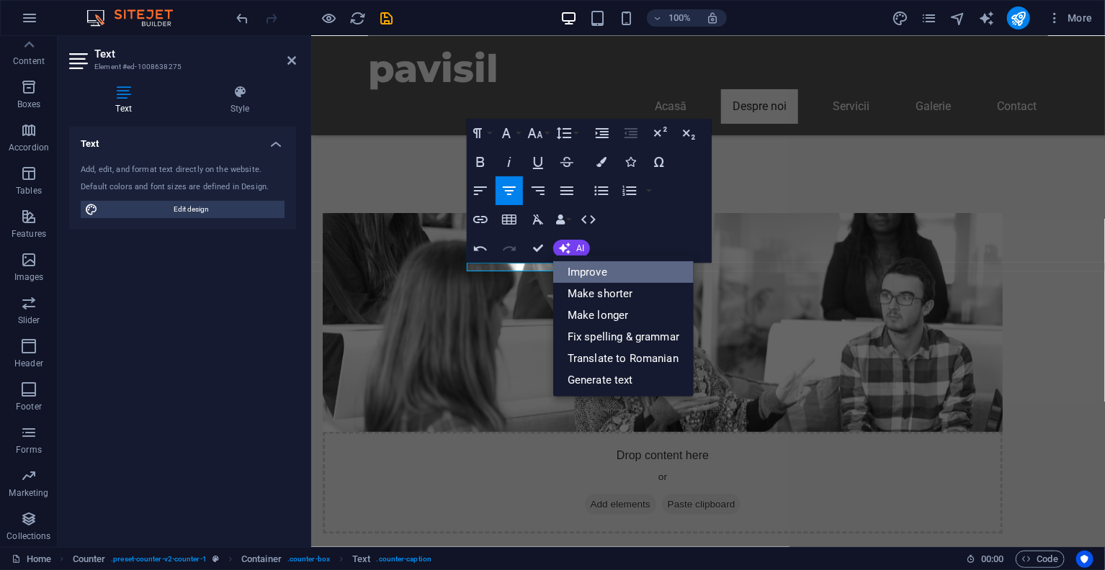
click at [596, 270] on link "Improve" at bounding box center [623, 272] width 140 height 22
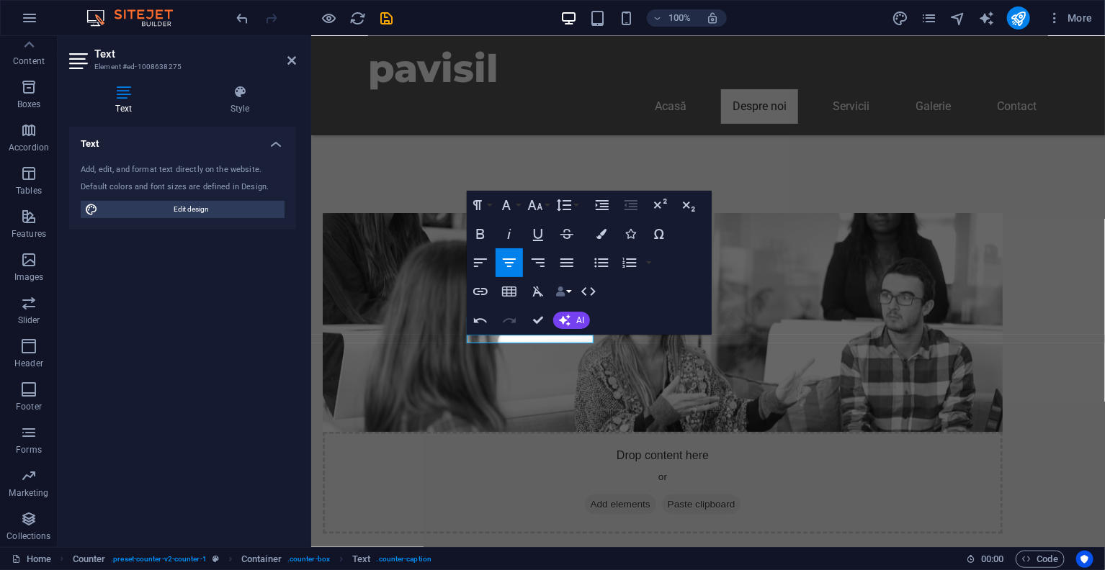
scroll to position [595, 0]
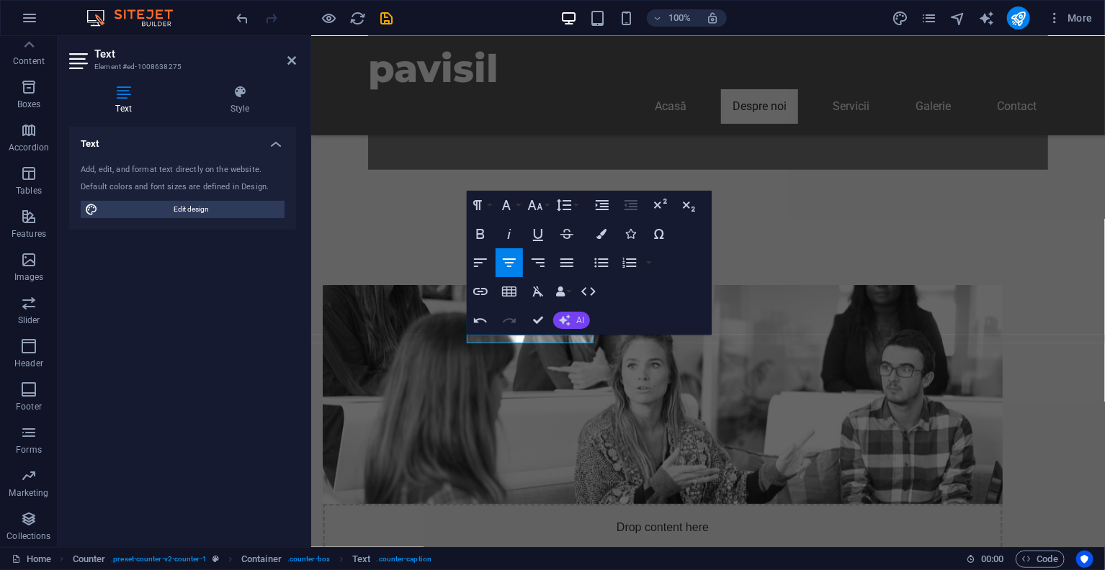
click at [574, 320] on button "AI" at bounding box center [571, 320] width 37 height 17
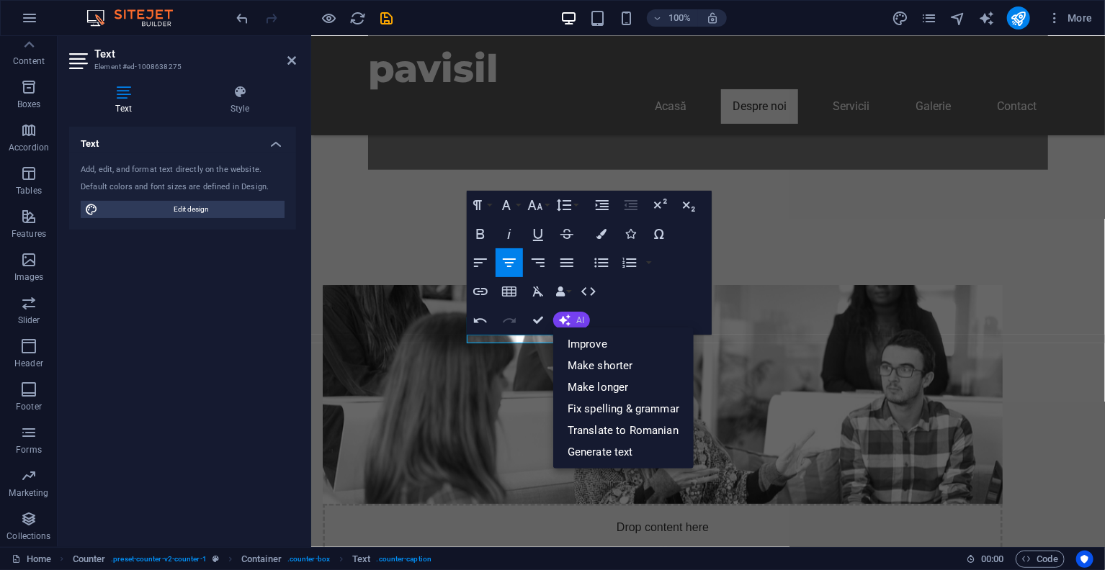
click at [579, 322] on span "AI" at bounding box center [580, 320] width 8 height 9
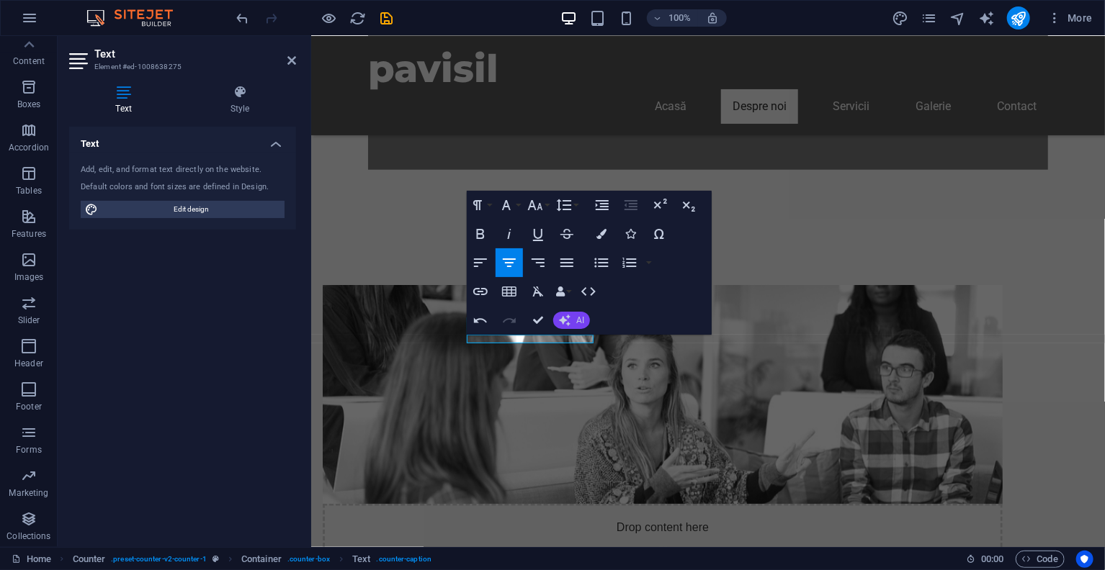
click at [572, 318] on button "AI" at bounding box center [571, 320] width 37 height 17
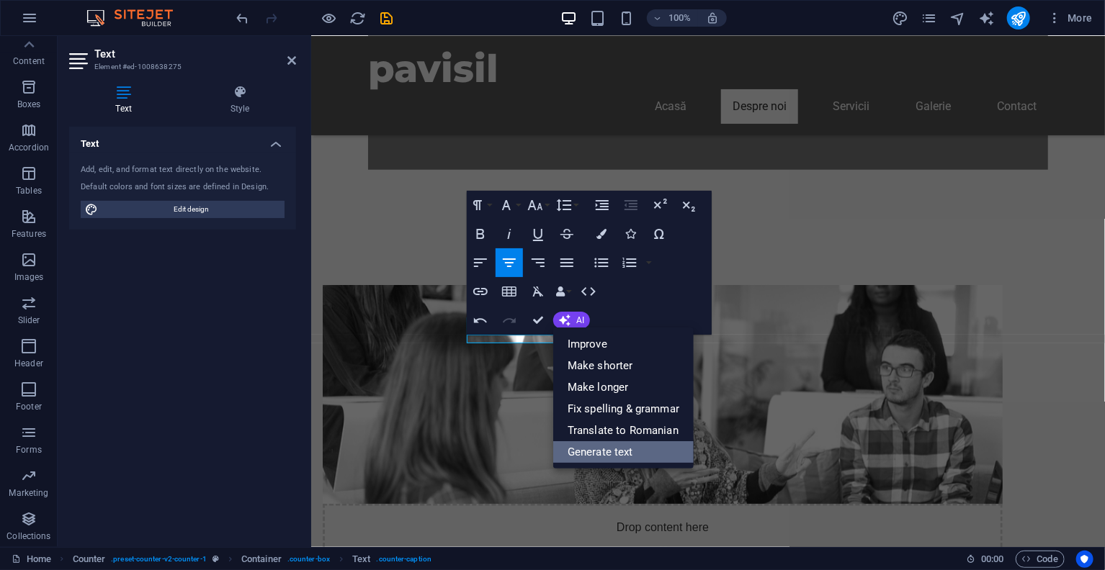
click at [598, 447] on link "Generate text" at bounding box center [623, 452] width 140 height 22
select select "English"
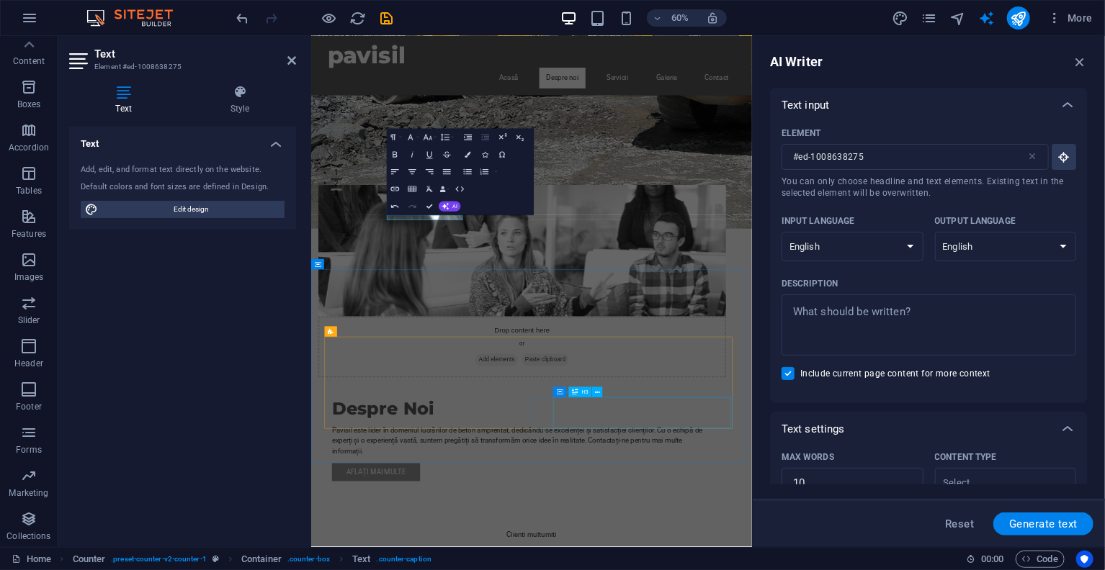
scroll to position [0, 0]
click at [863, 260] on select "Albanian Arabic Armenian Awadhi Azerbaijani Bashkir Basque Belarusian Bengali B…" at bounding box center [852, 247] width 142 height 30
select select "Romanian"
click at [781, 232] on select "Albanian Arabic Armenian Awadhi Azerbaijani Bashkir Basque Belarusian Bengali B…" at bounding box center [852, 247] width 142 height 30
click at [970, 240] on select "Albanian Arabic Armenian Awadhi Azerbaijani Bashkir Basque Belarusian Bengali B…" at bounding box center [1006, 247] width 142 height 30
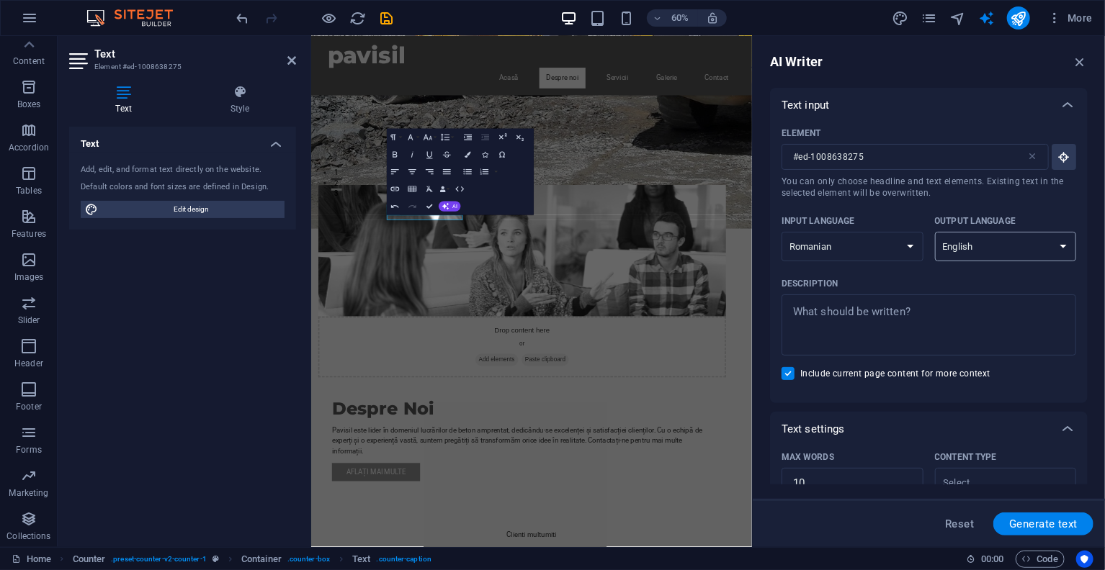
select select "Romanian"
click at [935, 232] on select "Albanian Arabic Armenian Awadhi Azerbaijani Bashkir Basque Belarusian Bengali B…" at bounding box center [1006, 247] width 142 height 30
type textarea "x"
click at [914, 318] on textarea "Description x ​" at bounding box center [929, 325] width 280 height 47
type textarea "C"
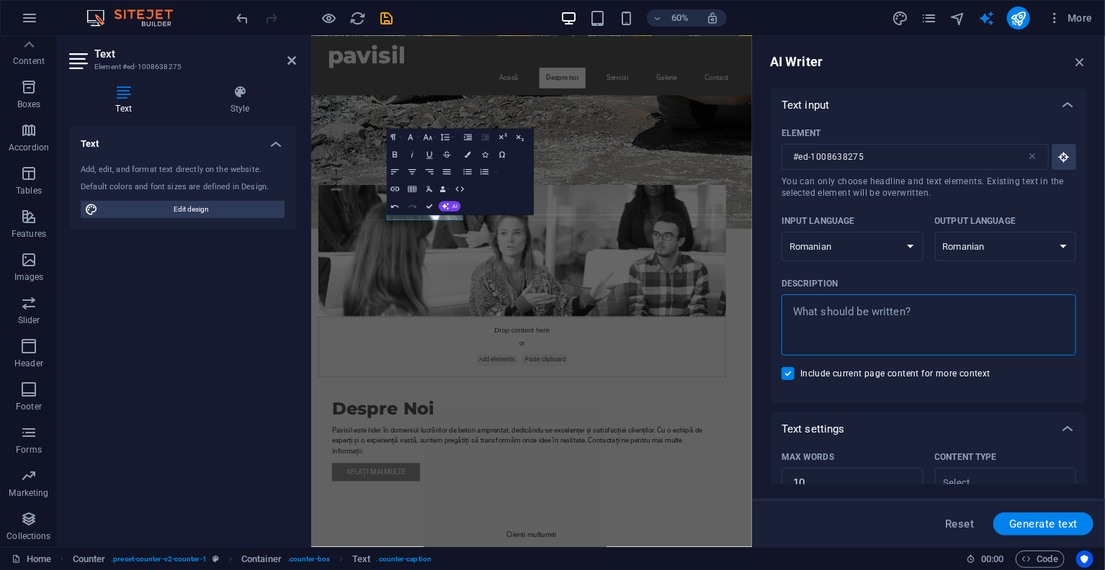
type textarea "x"
type textarea "Cl"
type textarea "x"
type textarea "Cli"
type textarea "x"
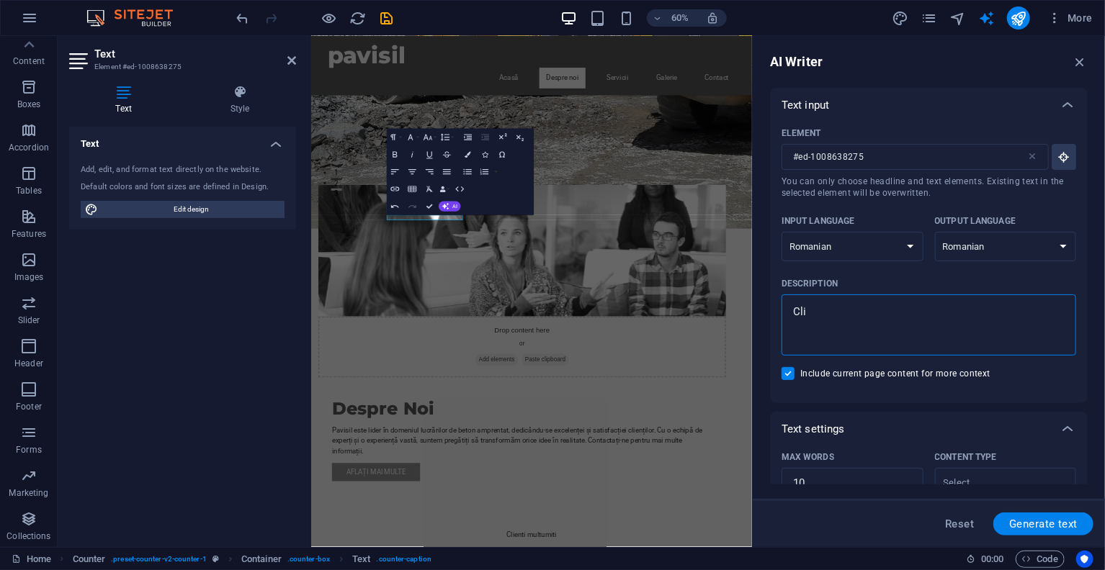
type textarea "Clie"
type textarea "x"
type textarea "Clien"
type textarea "x"
type textarea "Client"
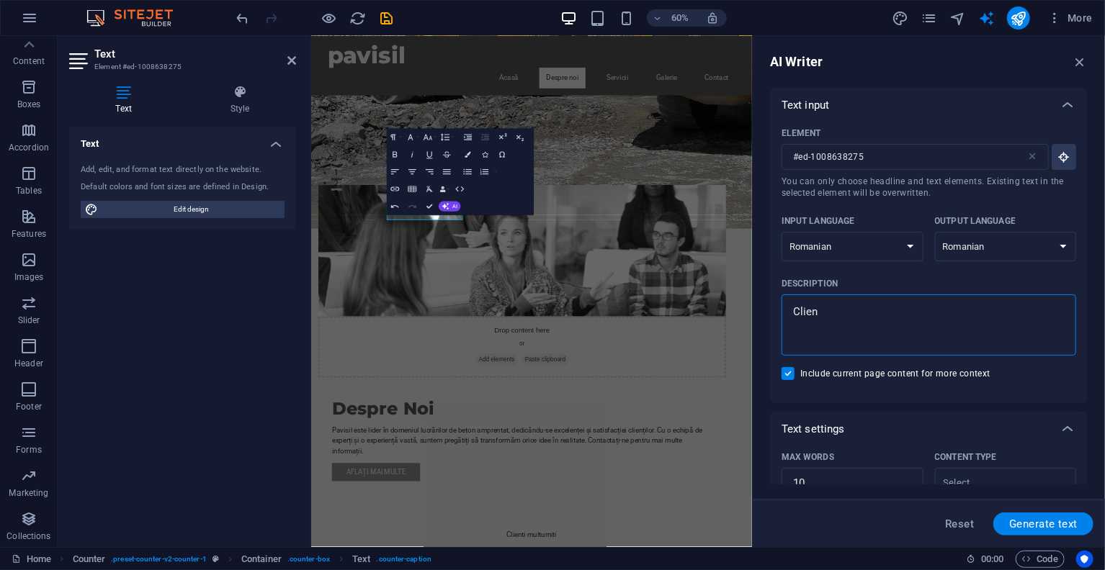
type textarea "x"
type textarea "Clienti"
type textarea "x"
type textarea "Clienti"
type textarea "x"
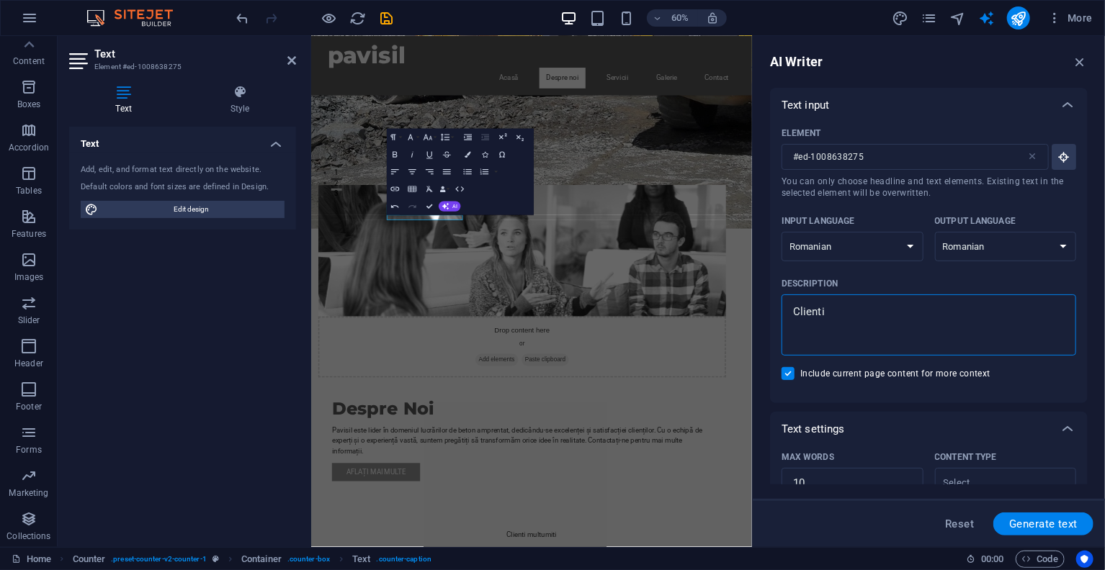
type textarea "Clienti m"
type textarea "x"
type textarea "Clienti mu"
type textarea "x"
type textarea "Clienti mul"
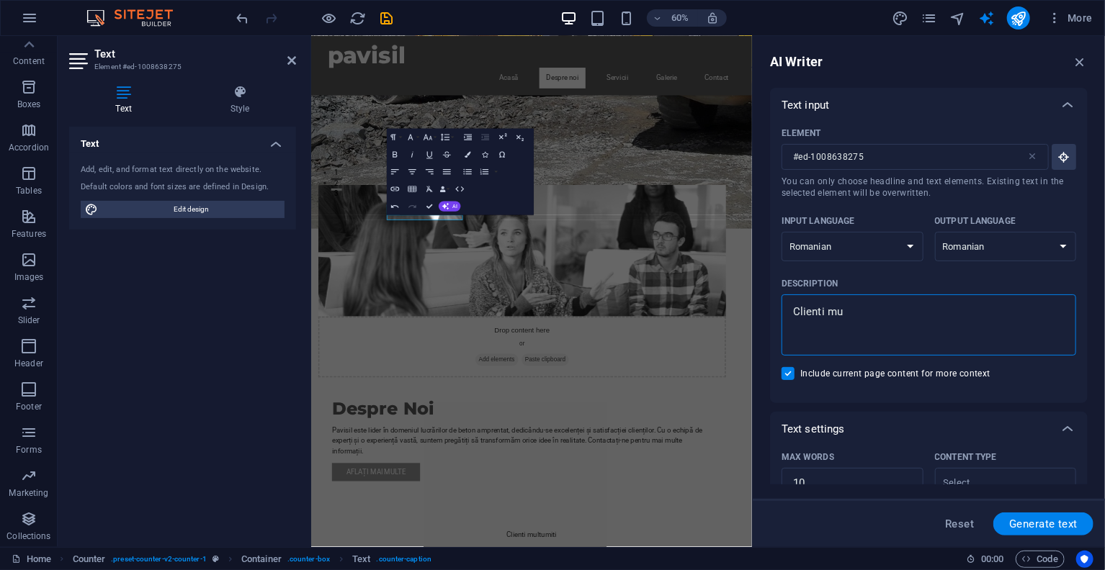
type textarea "x"
type textarea "Clienti mult"
type textarea "x"
type textarea "Clienti multu"
type textarea "x"
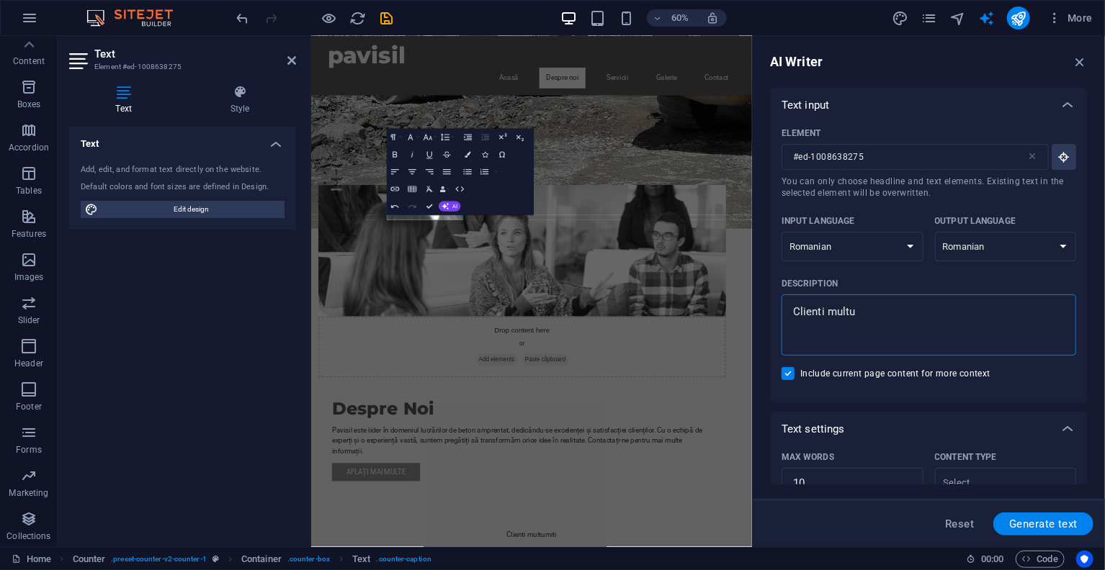
type textarea "Clienti multum"
type textarea "x"
type textarea "Clienti multumi"
type textarea "x"
type textarea "Clienti multumit"
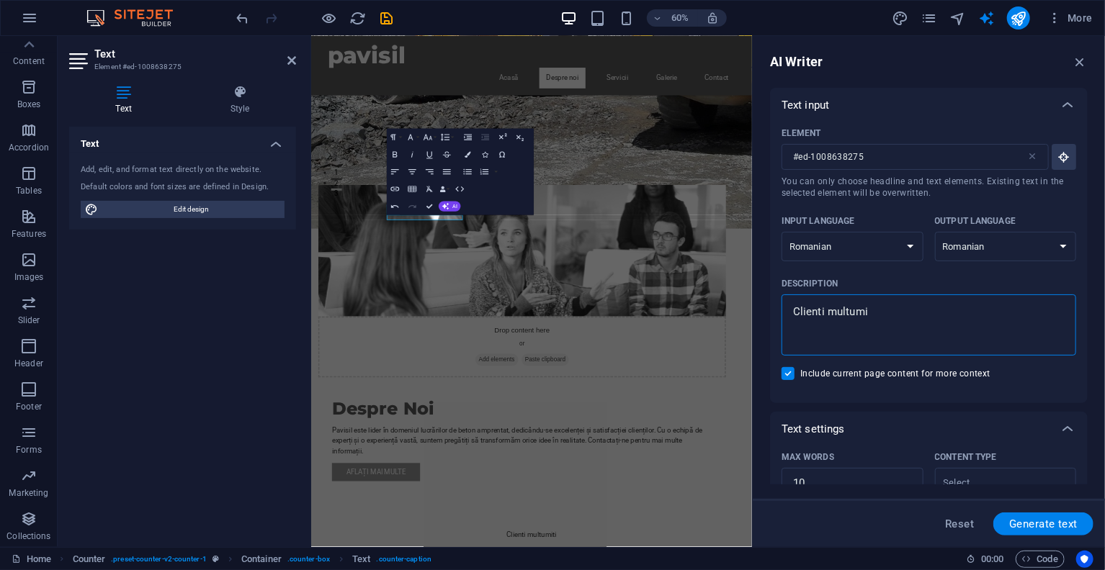
type textarea "x"
type textarea "Clienti multumiti"
type textarea "x"
type textarea "Clienti multumiti"
click at [1033, 524] on span "Generate text" at bounding box center [1043, 524] width 68 height 12
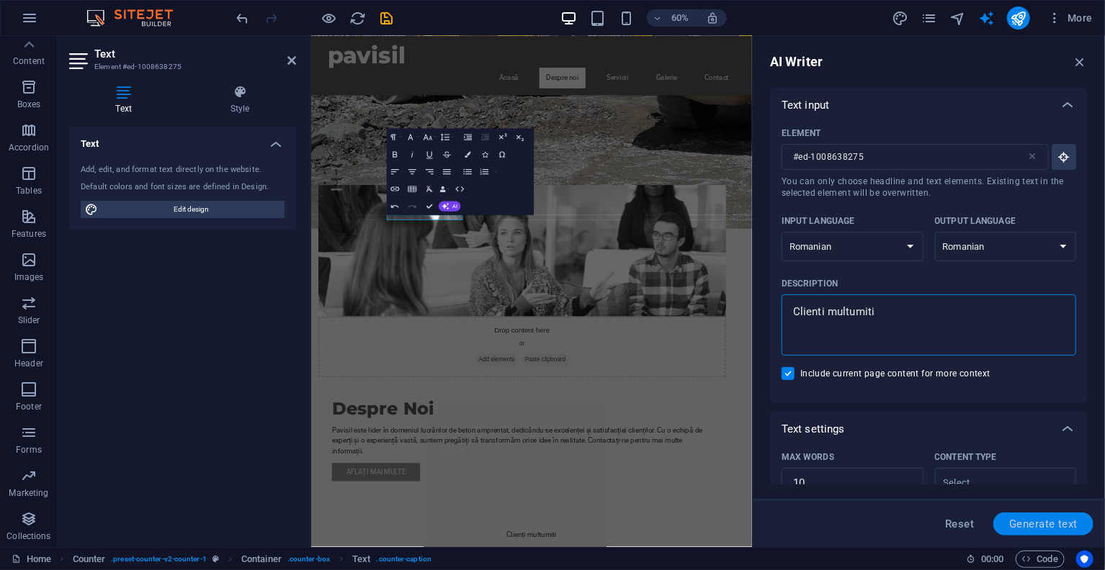
type textarea "x"
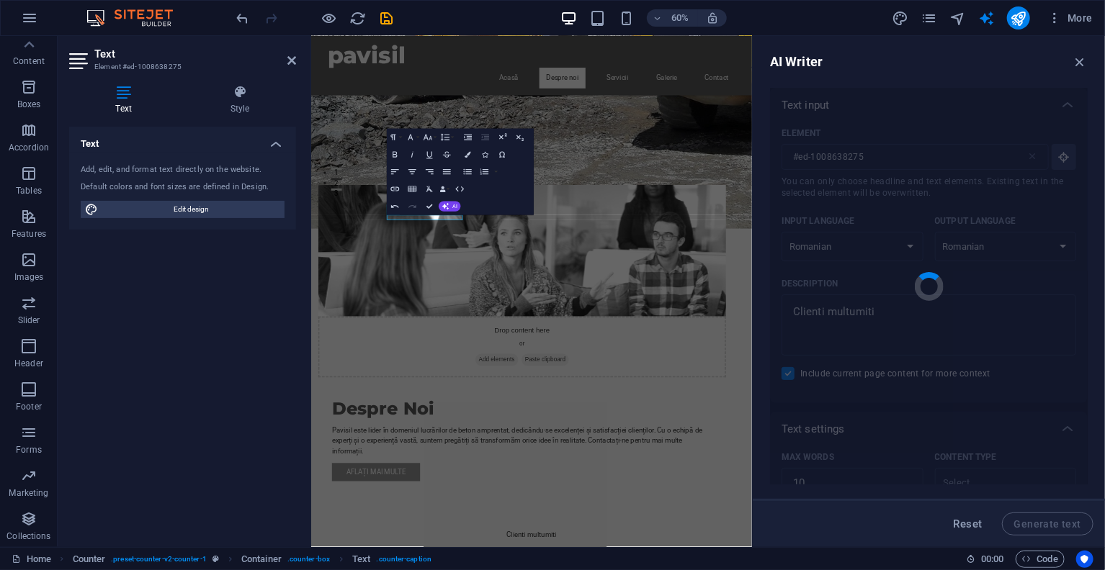
type textarea "x"
type textarea "Clienți fericiți, proiecte reușite și servicii de calitate."
type textarea "x"
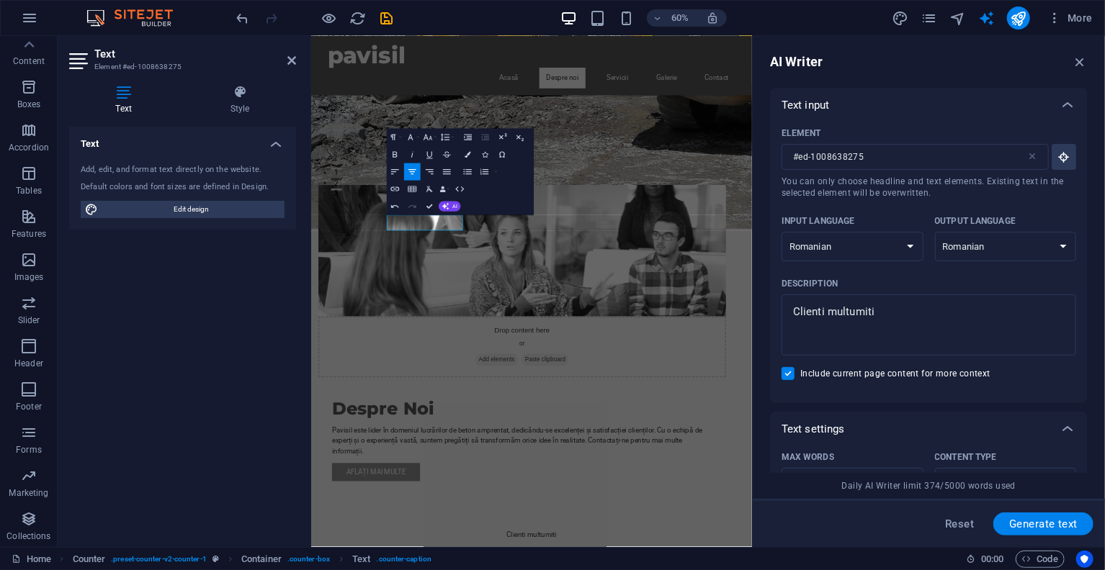
scroll to position [361, 0]
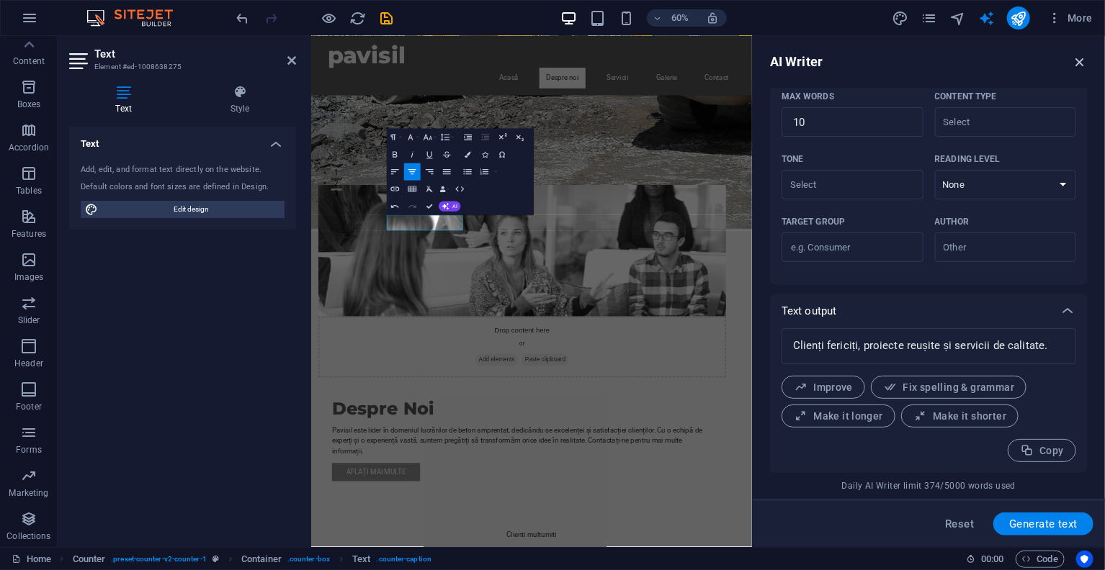
click at [1079, 63] on icon "button" at bounding box center [1080, 62] width 16 height 16
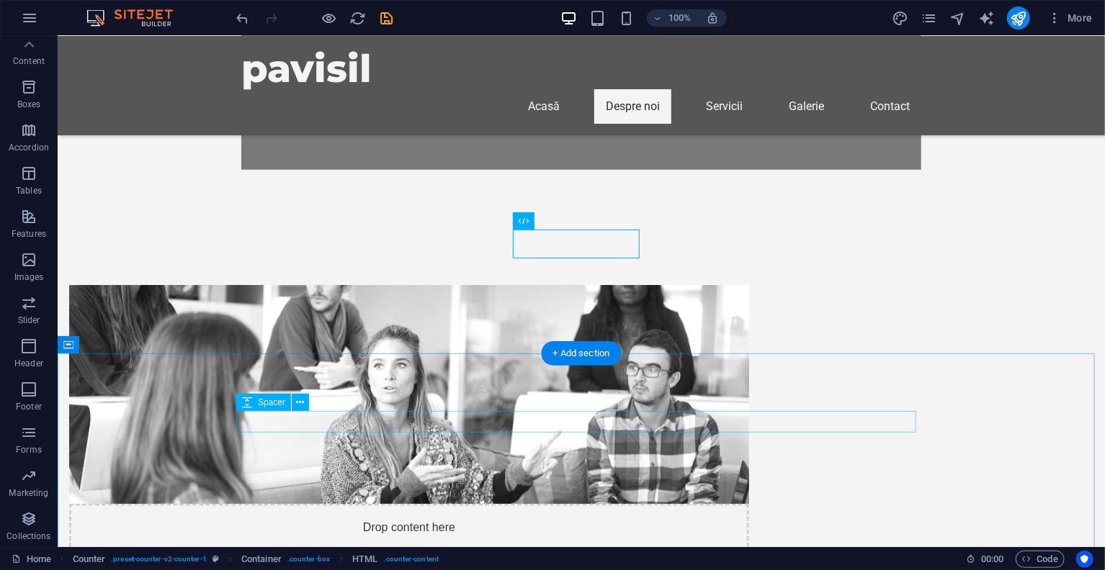
scroll to position [883, 0]
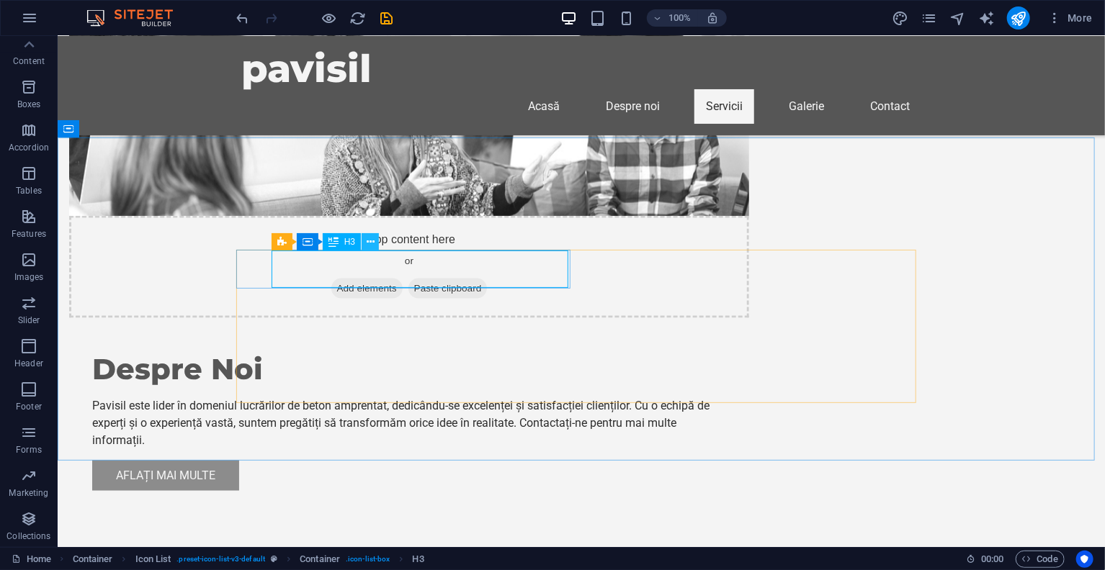
click at [370, 244] on icon at bounding box center [371, 242] width 8 height 15
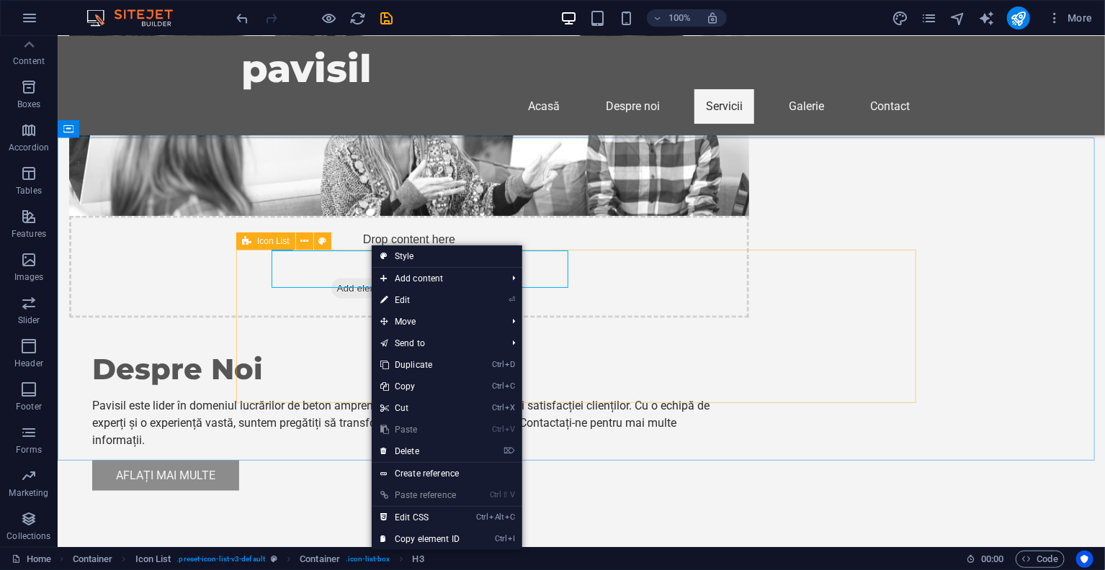
click at [244, 243] on icon at bounding box center [246, 241] width 9 height 17
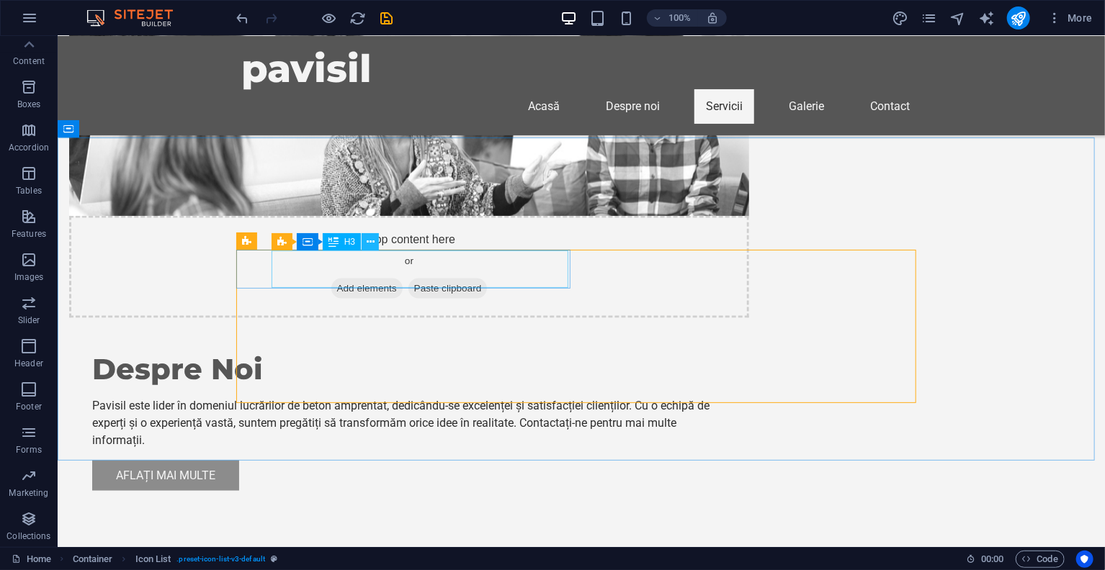
click at [372, 245] on icon at bounding box center [371, 242] width 8 height 15
